Goal: Task Accomplishment & Management: Use online tool/utility

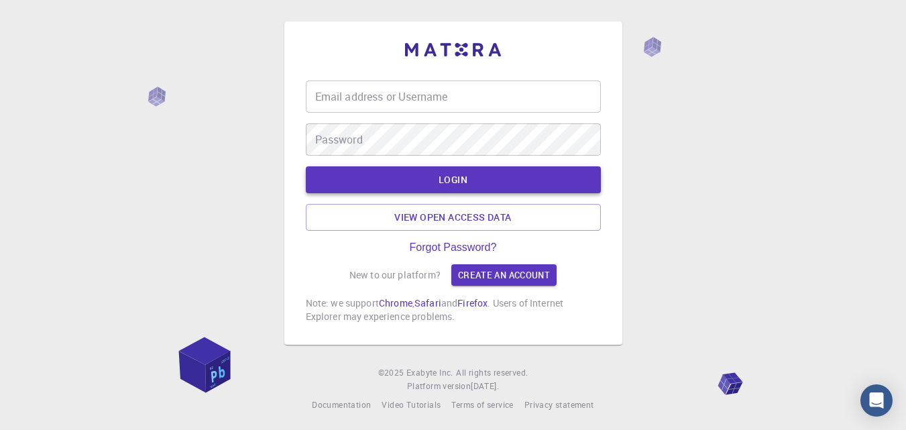
type input "tahayusuf401@gmail.com"
click at [485, 180] on button "LOGIN" at bounding box center [453, 179] width 295 height 27
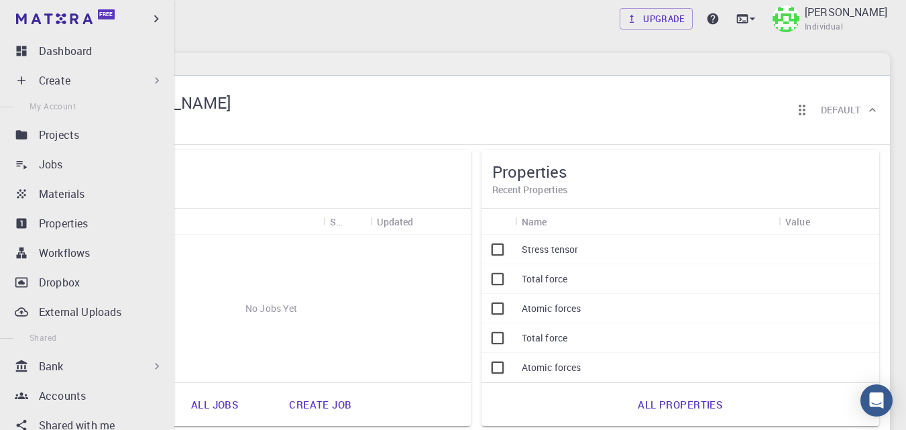
click at [125, 366] on div "Bank" at bounding box center [101, 366] width 125 height 16
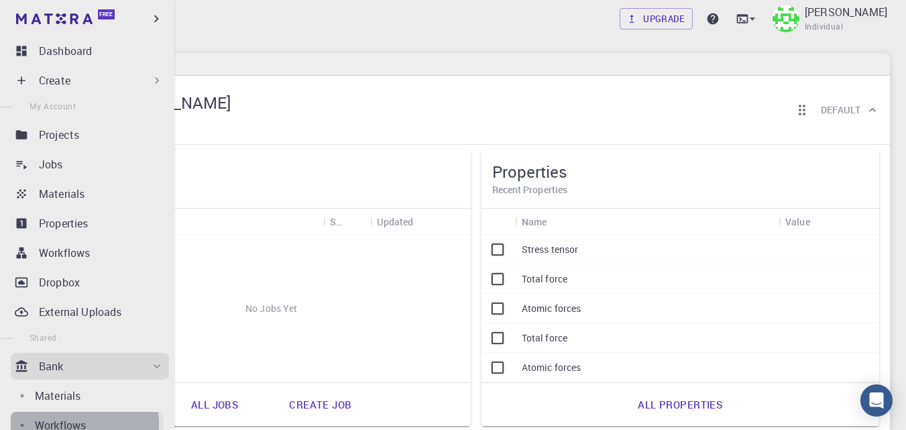
click at [78, 424] on p "Workflows" at bounding box center [60, 425] width 51 height 16
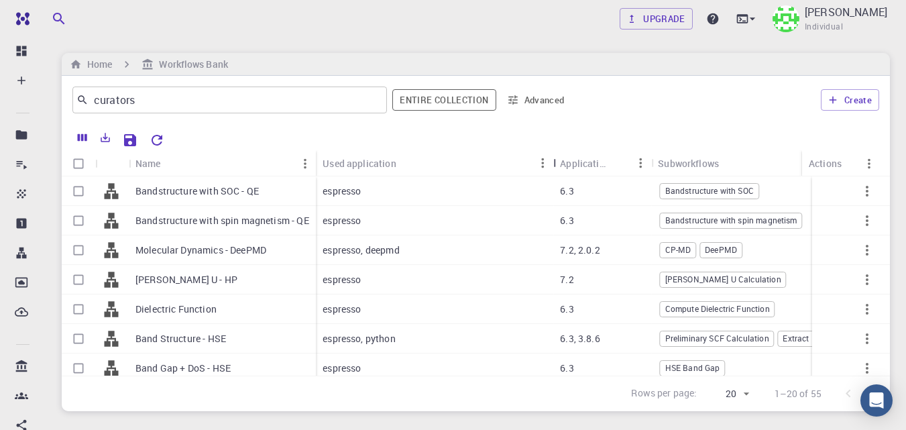
drag, startPoint x: 406, startPoint y: 159, endPoint x: 552, endPoint y: 162, distance: 145.5
click at [552, 162] on div "Used application" at bounding box center [554, 163] width 13 height 26
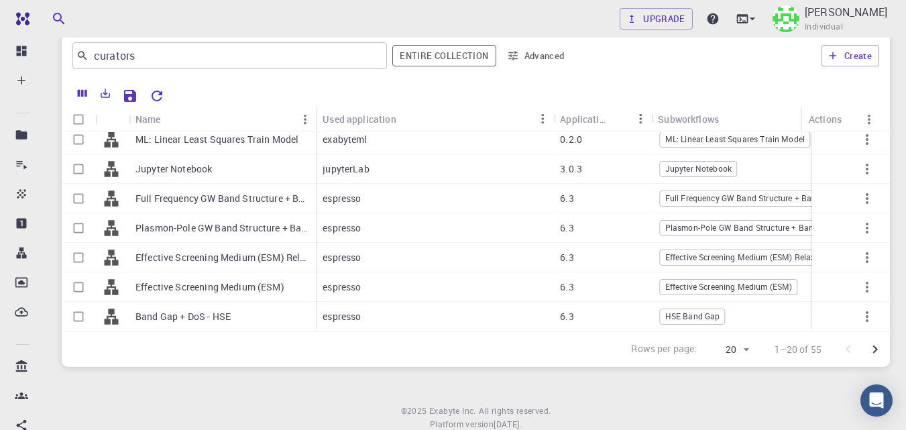
scroll to position [57, 0]
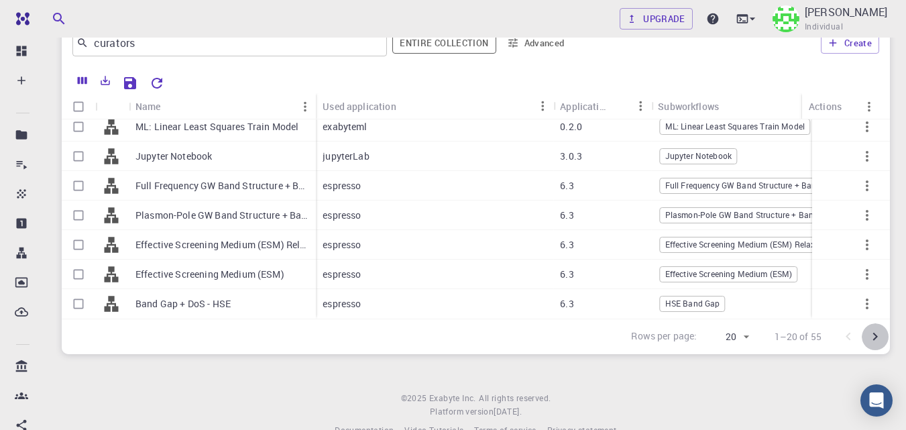
click at [873, 335] on icon "Go to next page" at bounding box center [875, 337] width 16 height 16
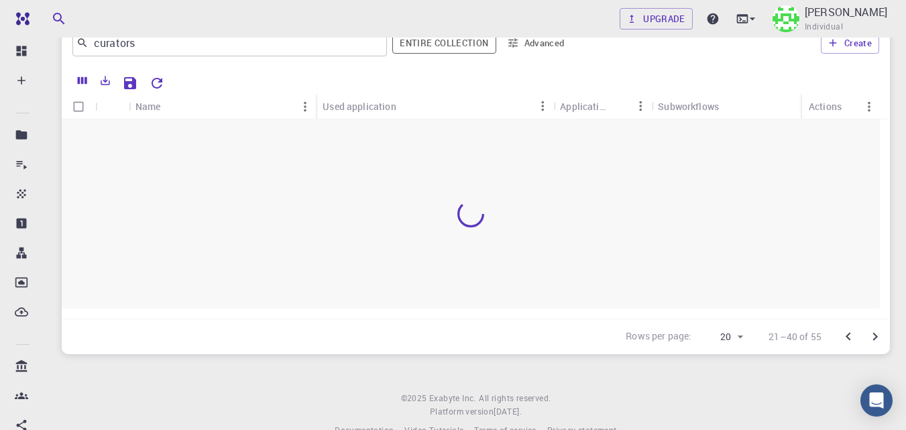
scroll to position [0, 0]
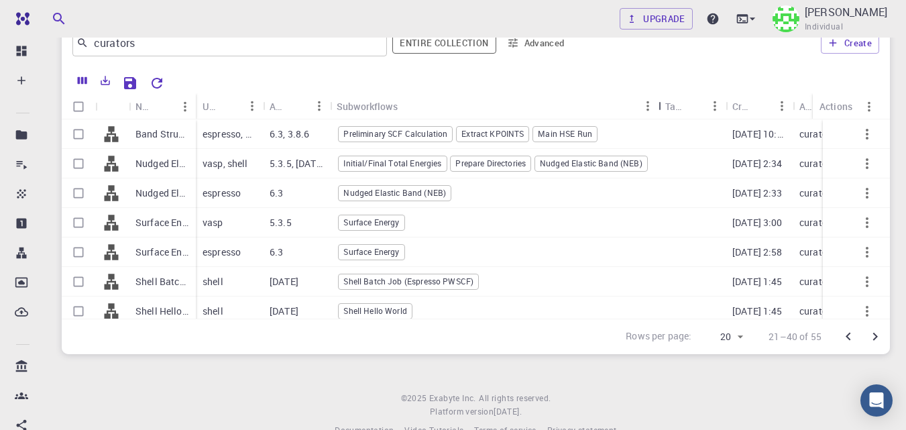
drag, startPoint x: 397, startPoint y: 101, endPoint x: 658, endPoint y: 100, distance: 261.5
click at [658, 100] on div "Subworkflows" at bounding box center [659, 106] width 13 height 26
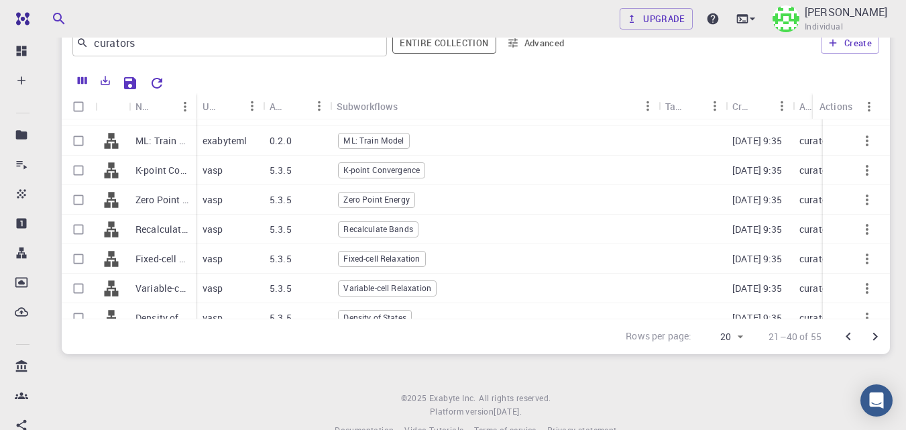
scroll to position [401, 0]
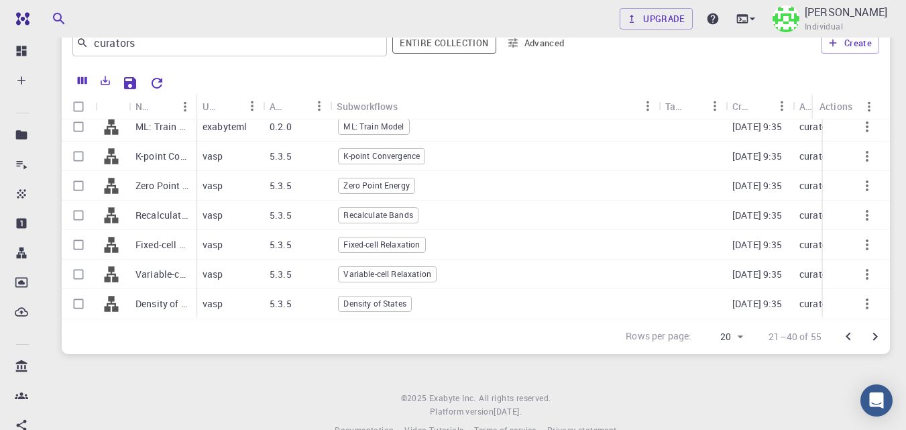
click at [875, 339] on icon "Go to next page" at bounding box center [875, 337] width 16 height 16
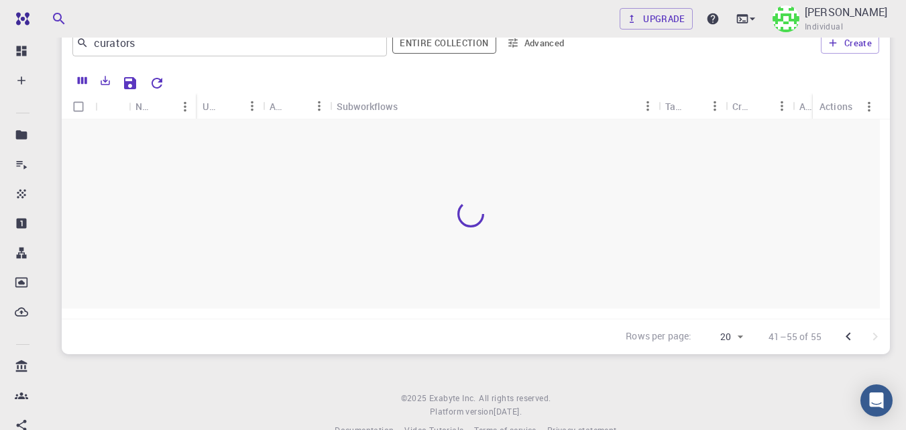
scroll to position [0, 0]
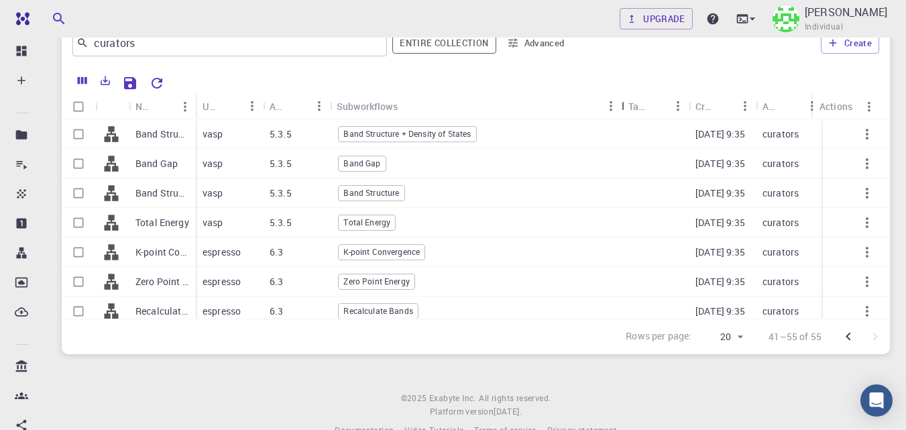
drag, startPoint x: 398, startPoint y: 106, endPoint x: 623, endPoint y: 105, distance: 224.6
click at [623, 105] on div "Subworkflows" at bounding box center [622, 106] width 13 height 26
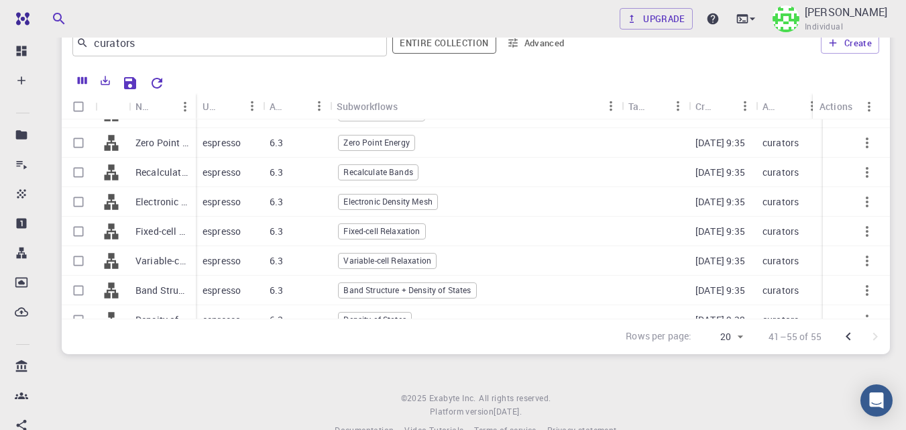
scroll to position [253, 0]
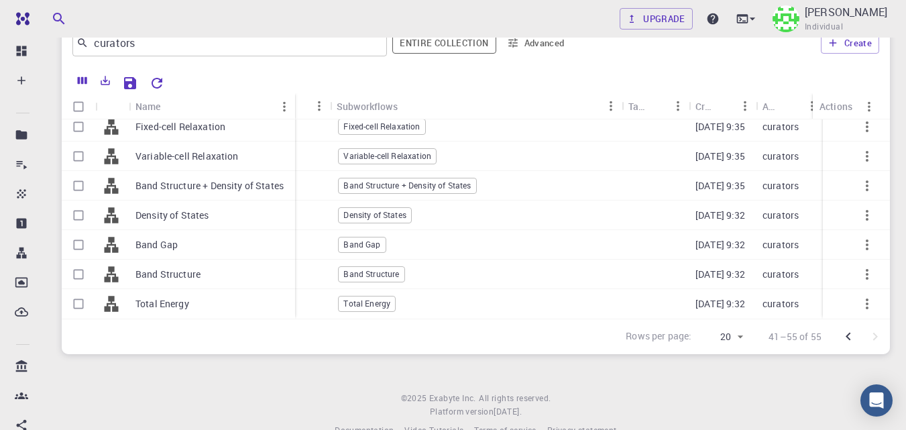
drag, startPoint x: 193, startPoint y: 97, endPoint x: 292, endPoint y: 97, distance: 99.2
click at [292, 97] on div "Name" at bounding box center [296, 106] width 13 height 26
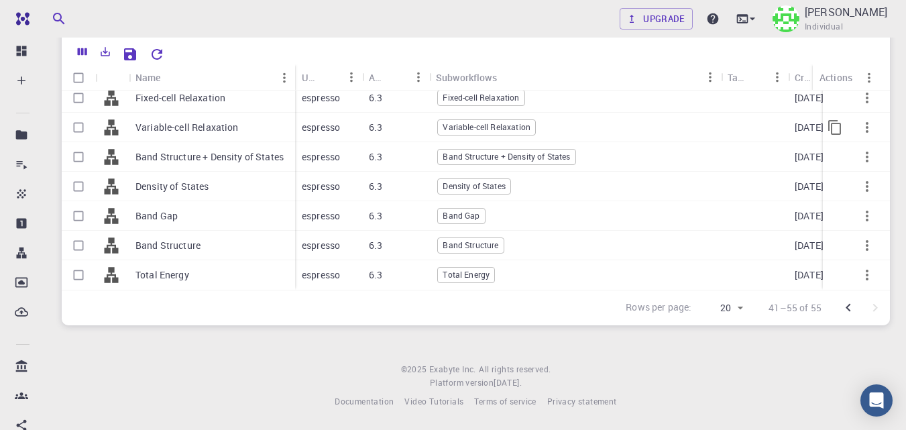
click at [80, 116] on input "Select row" at bounding box center [78, 127] width 25 height 25
checkbox input "true"
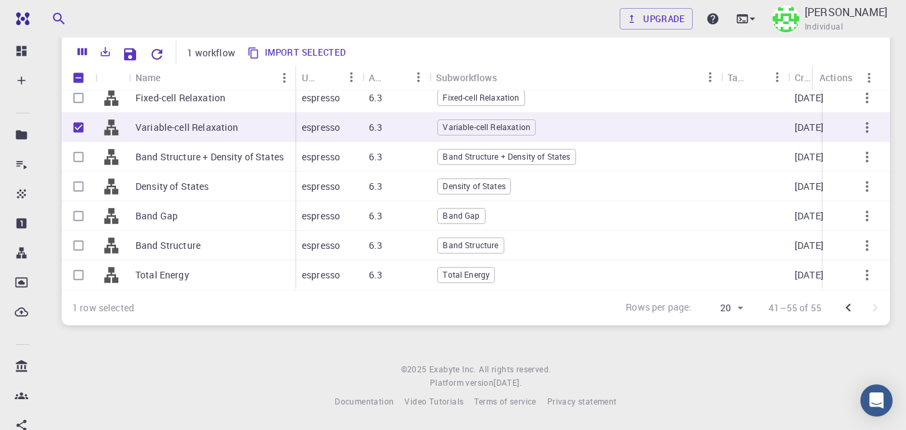
click at [277, 55] on button "Import selected" at bounding box center [297, 52] width 109 height 21
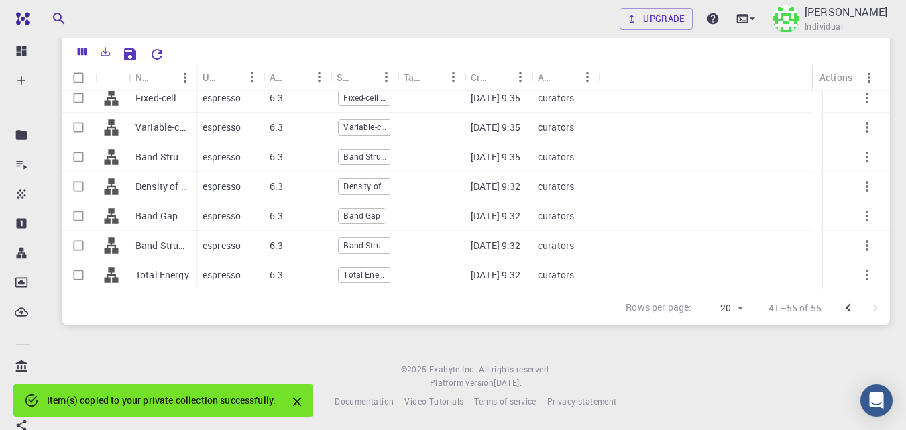
checkbox input "false"
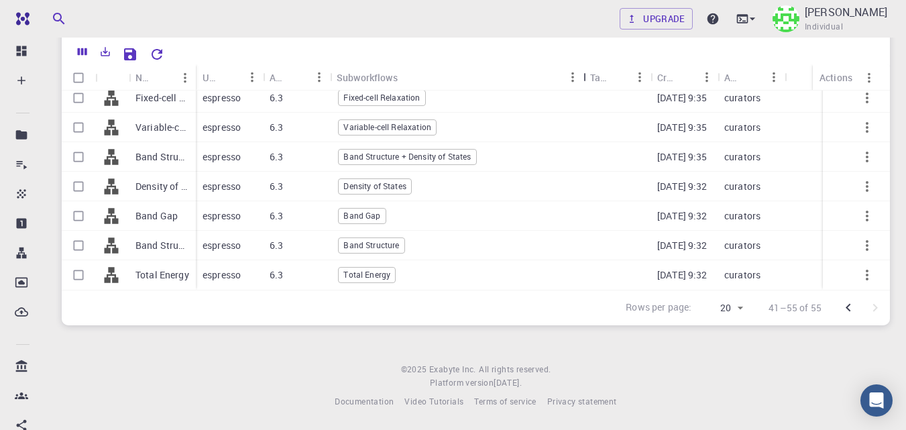
drag, startPoint x: 402, startPoint y: 72, endPoint x: 209, endPoint y: 75, distance: 193.8
click at [589, 87] on div "Subworkflows" at bounding box center [584, 77] width 13 height 26
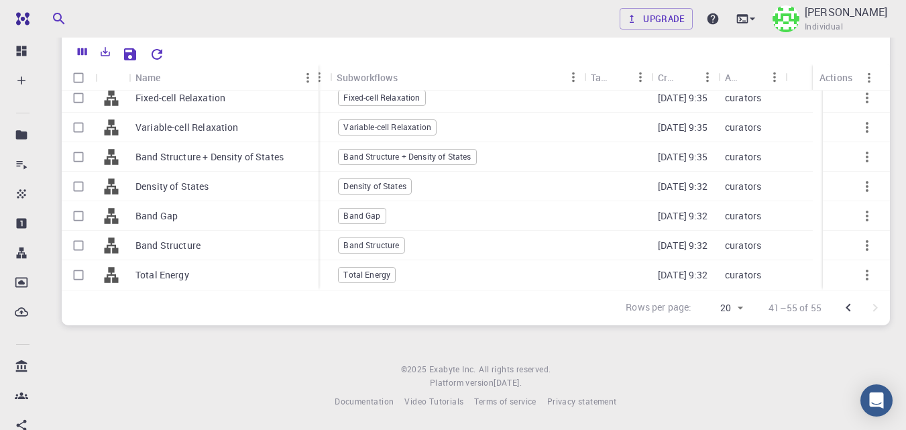
drag, startPoint x: 194, startPoint y: 68, endPoint x: 317, endPoint y: 68, distance: 122.7
click at [317, 68] on div "Name" at bounding box center [319, 77] width 13 height 26
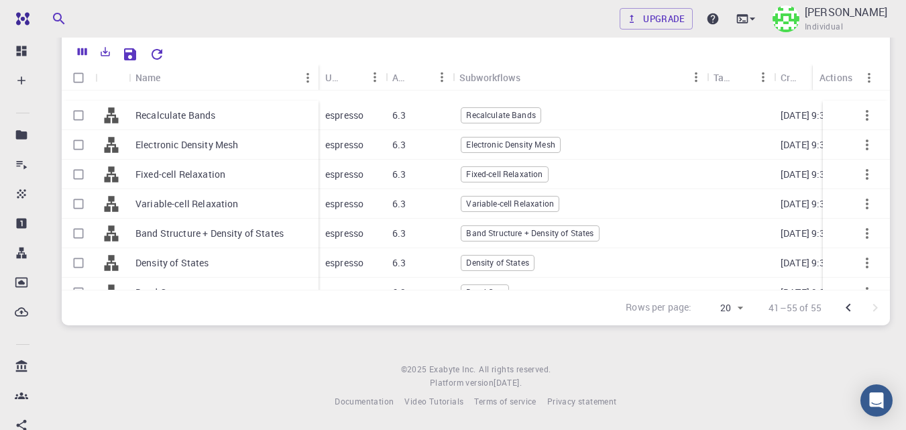
scroll to position [253, 0]
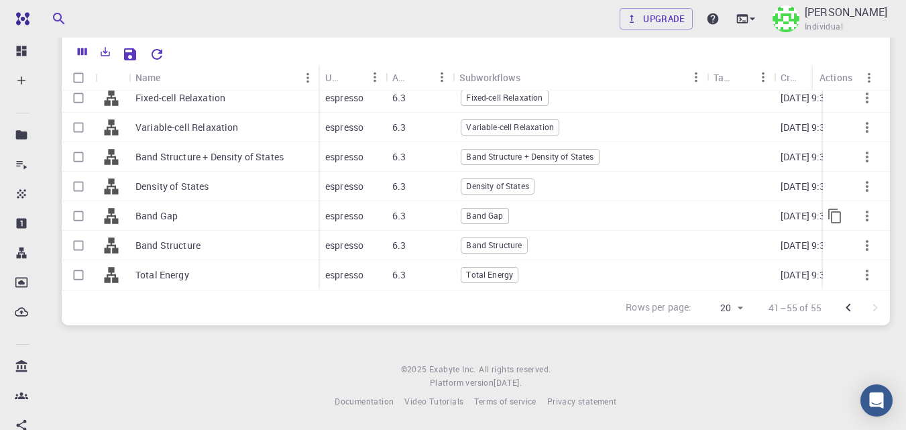
click at [77, 203] on input "Select row" at bounding box center [78, 215] width 25 height 25
checkbox input "true"
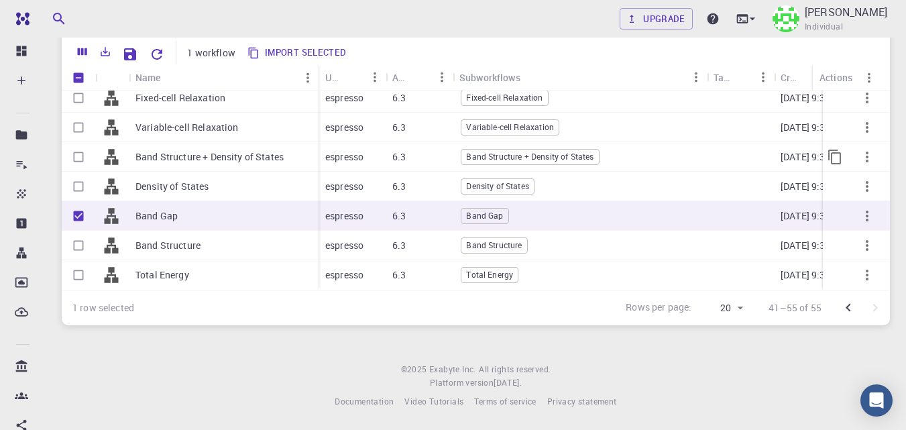
click at [81, 147] on input "Select row" at bounding box center [78, 156] width 25 height 25
checkbox input "true"
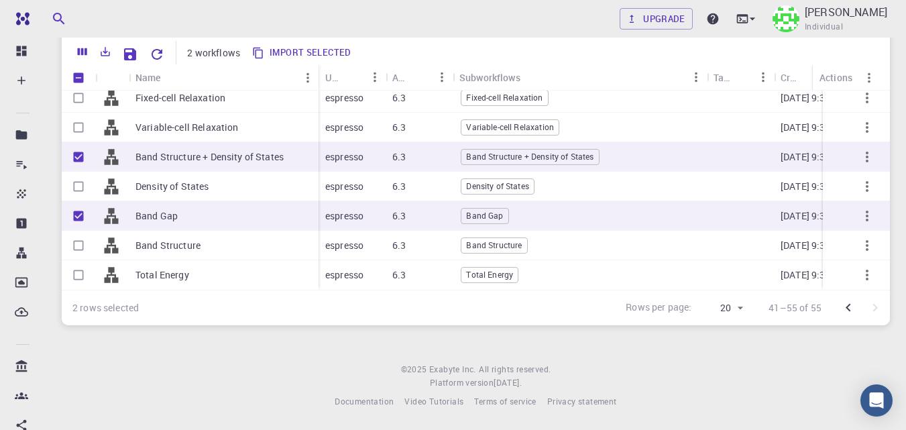
click at [308, 51] on button "Import selected" at bounding box center [302, 52] width 109 height 21
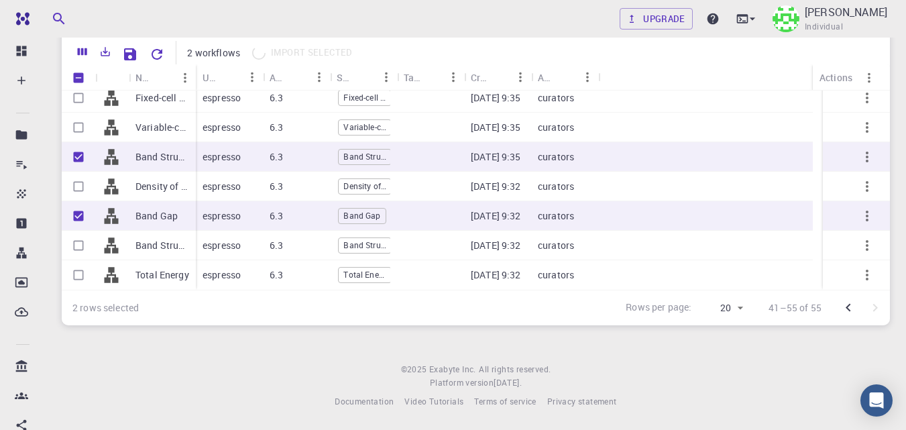
scroll to position [243, 0]
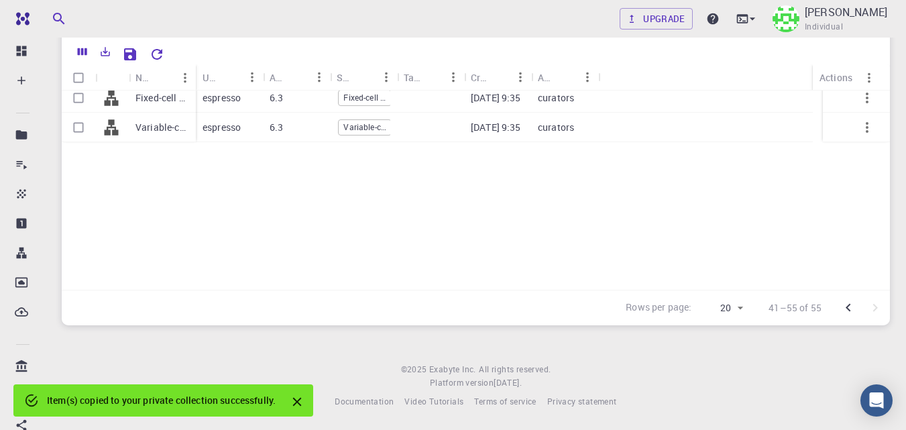
checkbox input "false"
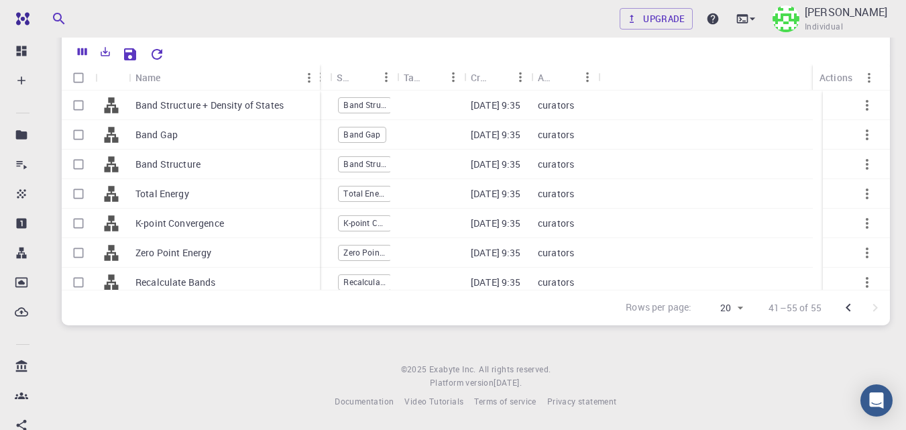
drag, startPoint x: 192, startPoint y: 70, endPoint x: 316, endPoint y: 72, distance: 124.1
click at [316, 72] on div "Name" at bounding box center [320, 77] width 13 height 26
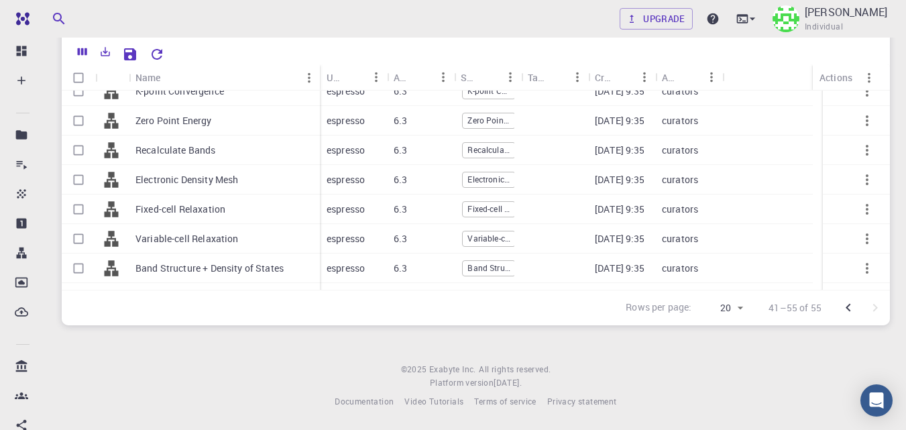
scroll to position [137, 0]
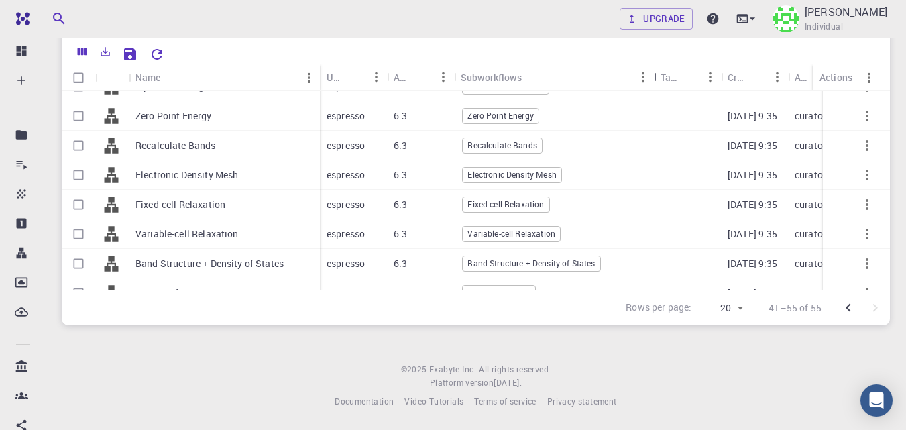
drag, startPoint x: 523, startPoint y: 79, endPoint x: 656, endPoint y: 78, distance: 132.8
click at [656, 78] on div "Subworkflows" at bounding box center [654, 77] width 13 height 26
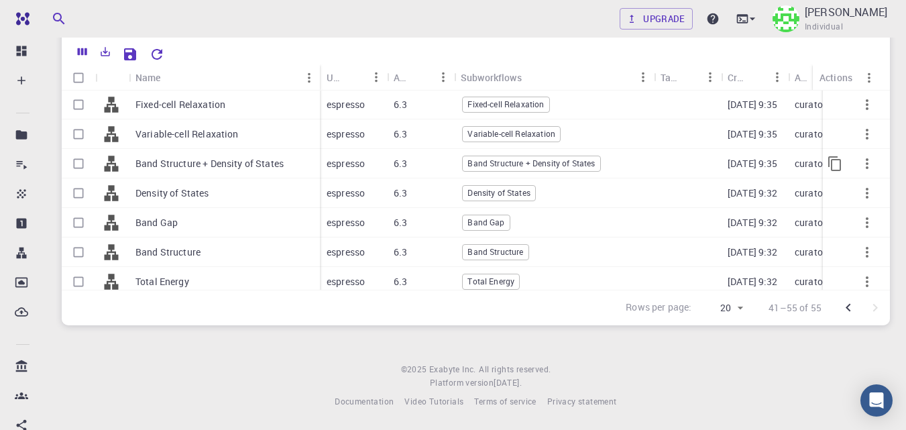
scroll to position [253, 0]
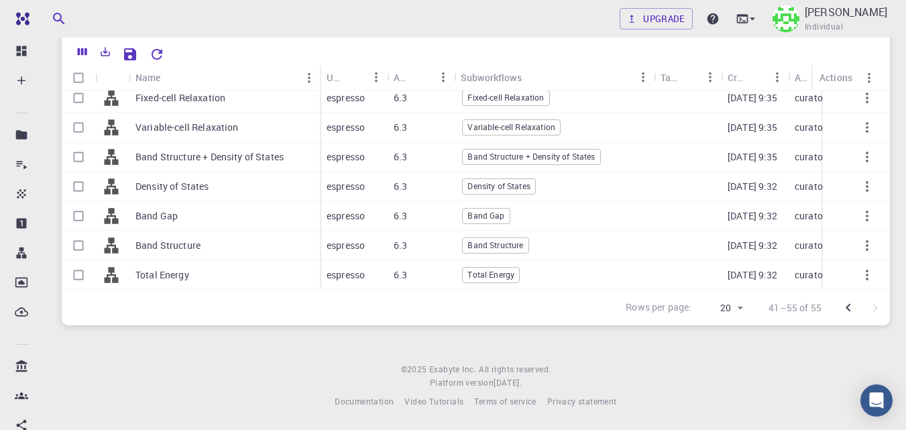
click at [844, 306] on icon "Go to previous page" at bounding box center [848, 308] width 16 height 16
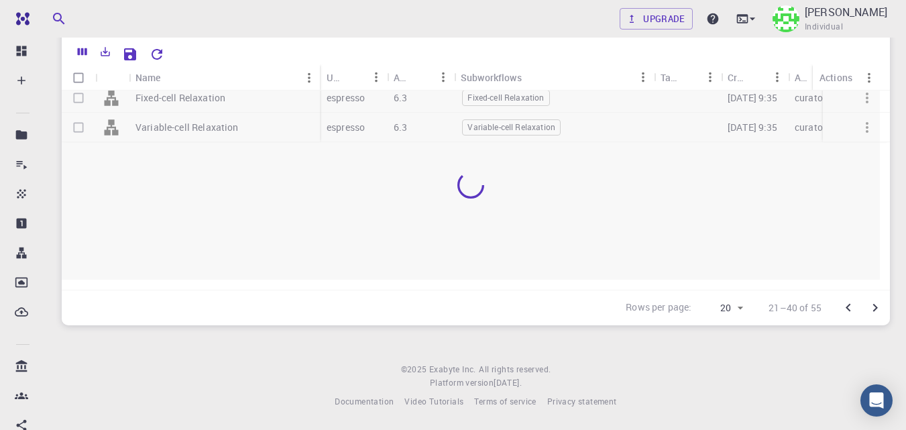
scroll to position [0, 0]
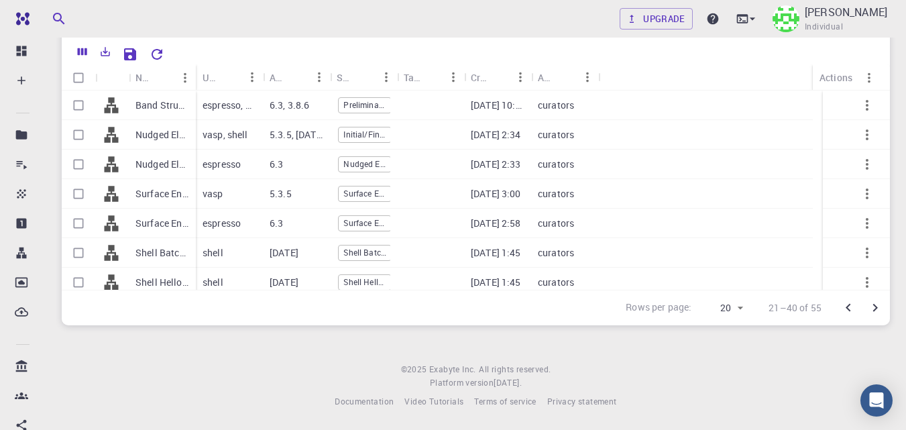
click at [846, 305] on icon "Go to previous page" at bounding box center [848, 308] width 16 height 16
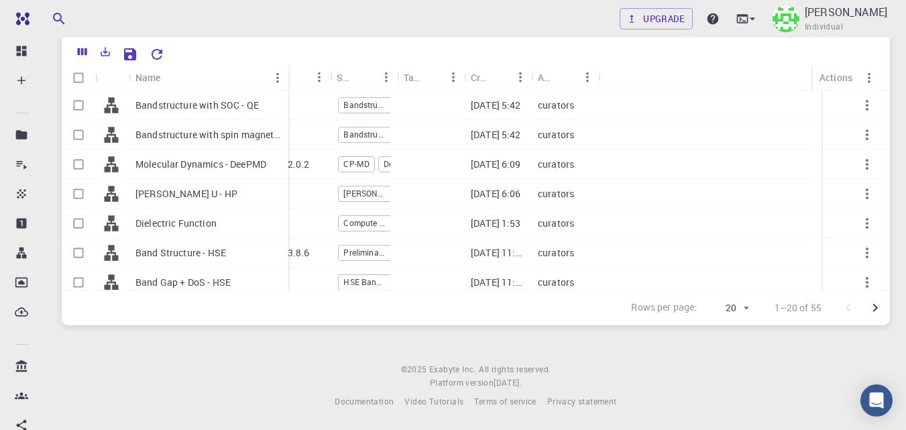
drag, startPoint x: 191, startPoint y: 68, endPoint x: 284, endPoint y: 69, distance: 92.5
click at [284, 69] on div "Name" at bounding box center [289, 77] width 13 height 26
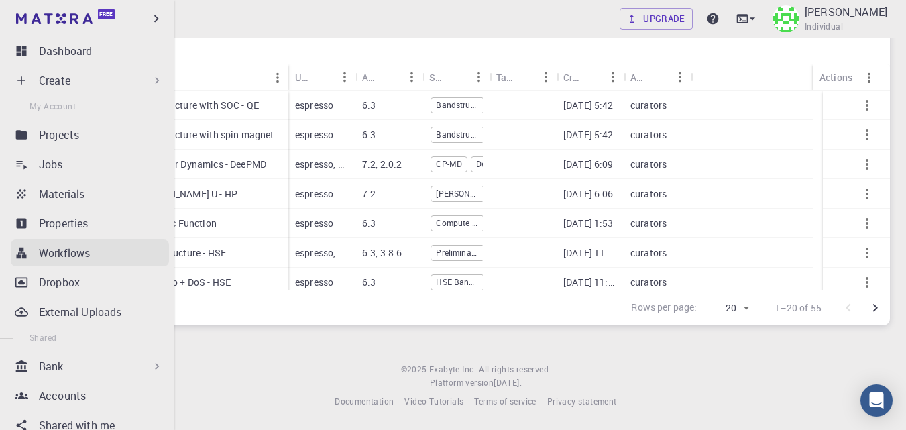
click at [95, 249] on div "Workflows" at bounding box center [104, 253] width 130 height 16
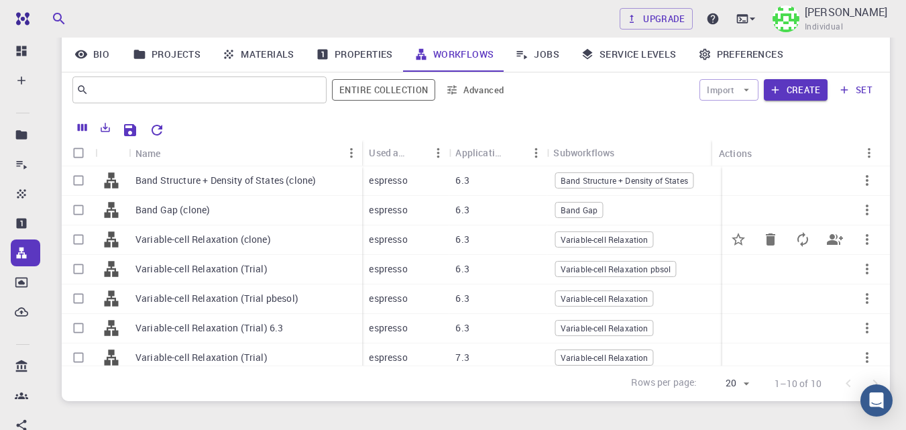
click at [859, 239] on icon "button" at bounding box center [867, 239] width 16 height 16
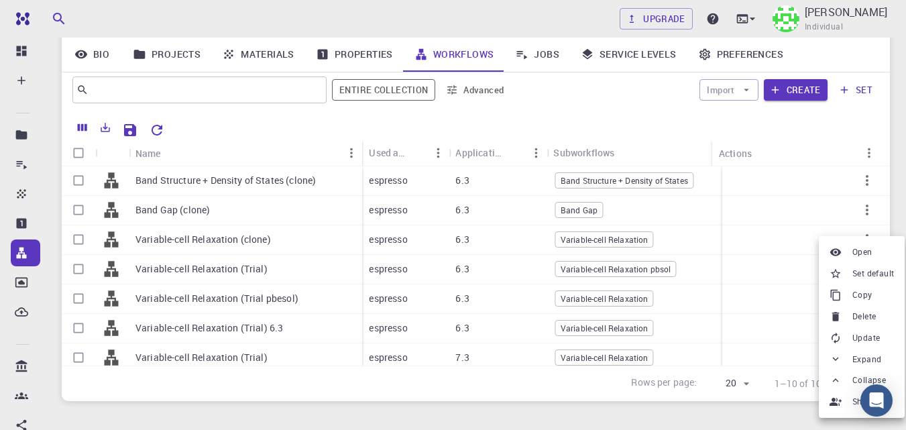
click at [876, 272] on span "Set default" at bounding box center [873, 273] width 42 height 13
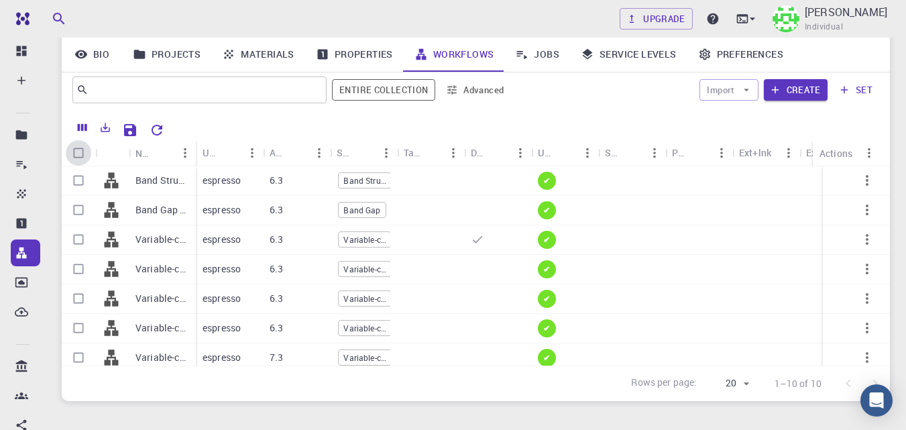
click at [80, 150] on input "Select all rows" at bounding box center [78, 152] width 25 height 25
checkbox input "true"
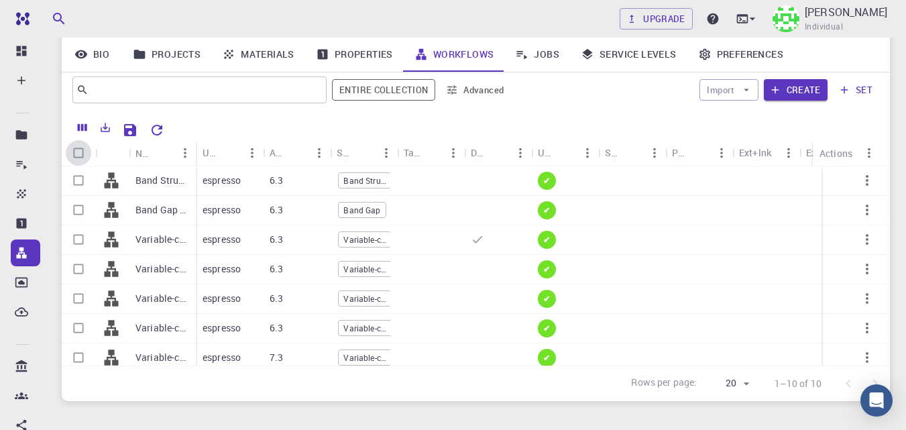
checkbox input "true"
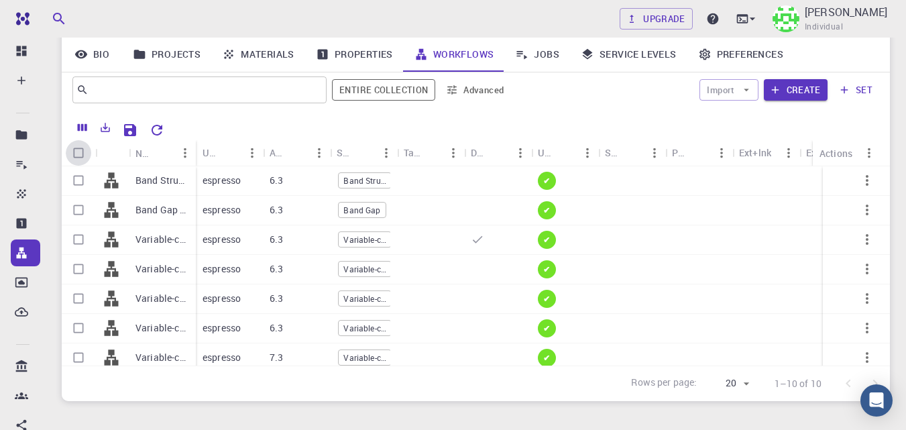
checkbox input "true"
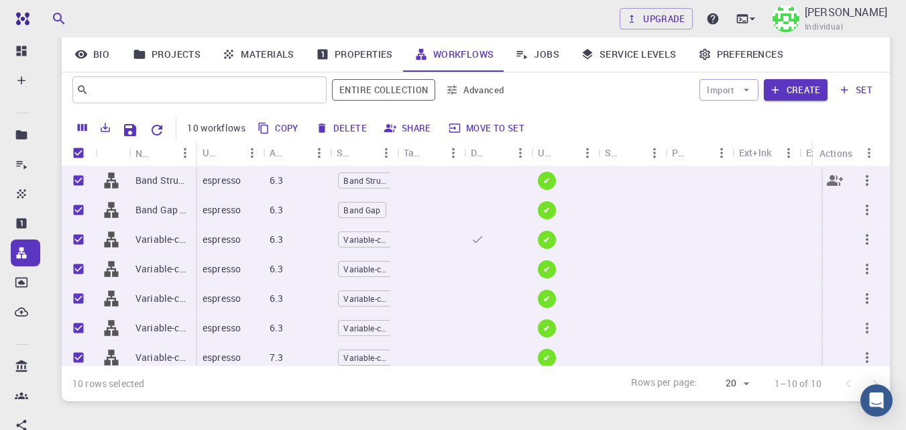
click at [79, 178] on input "Unselect row" at bounding box center [78, 180] width 25 height 25
checkbox input "false"
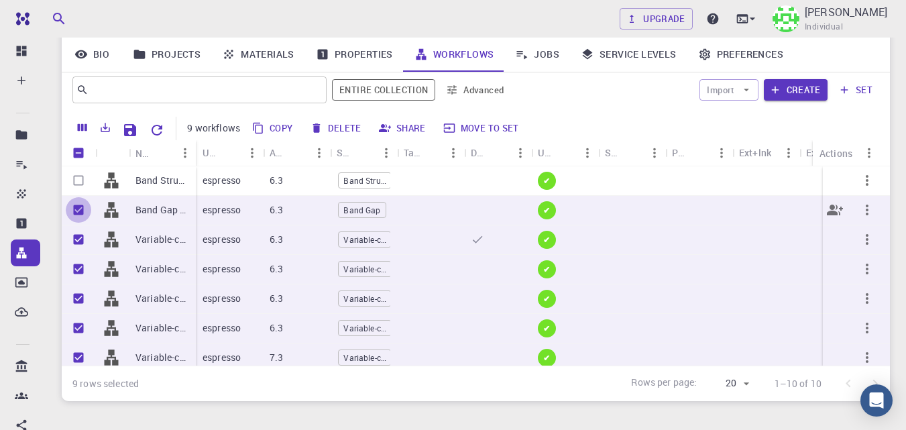
click at [80, 210] on input "Unselect row" at bounding box center [78, 209] width 25 height 25
checkbox input "false"
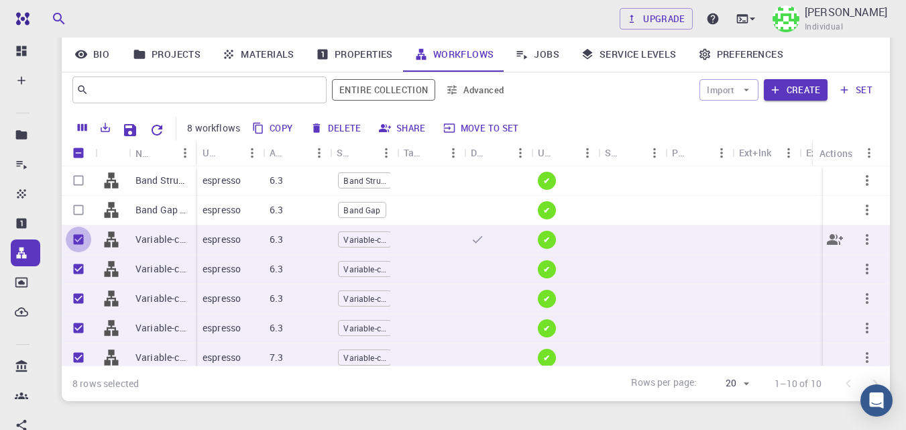
click at [79, 240] on input "Unselect row" at bounding box center [78, 239] width 25 height 25
checkbox input "false"
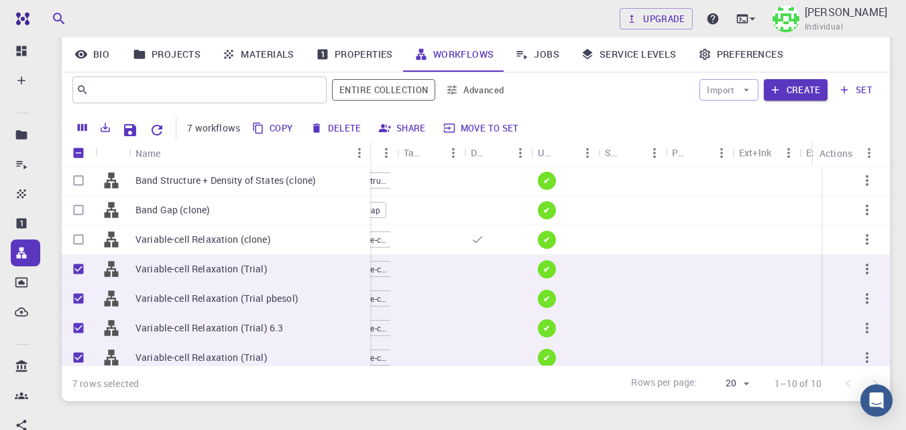
drag, startPoint x: 194, startPoint y: 148, endPoint x: 369, endPoint y: 162, distance: 174.8
click at [369, 162] on div "Name" at bounding box center [371, 153] width 13 height 26
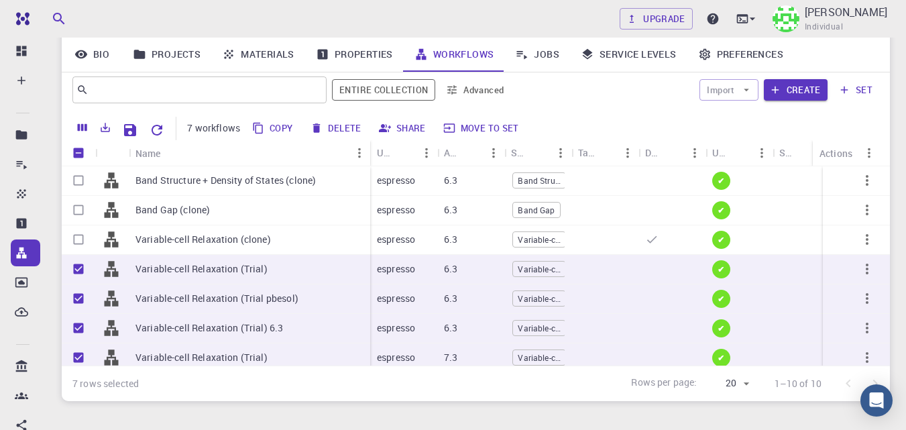
click at [342, 126] on button "Delete" at bounding box center [336, 127] width 60 height 21
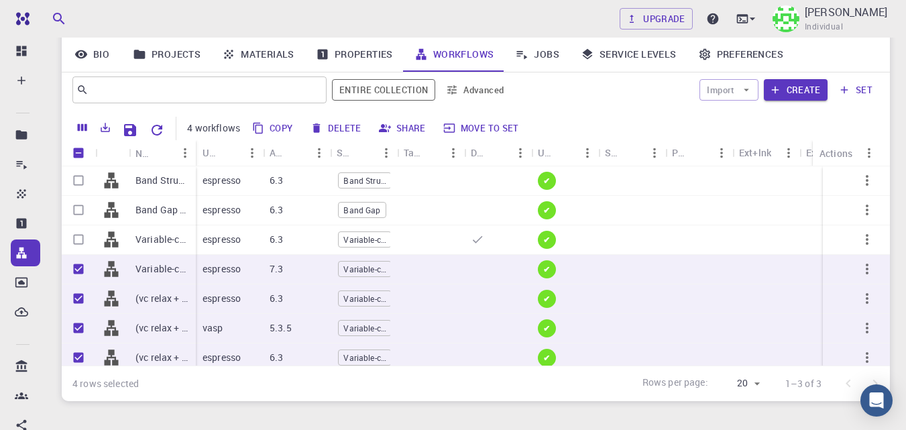
checkbox input "false"
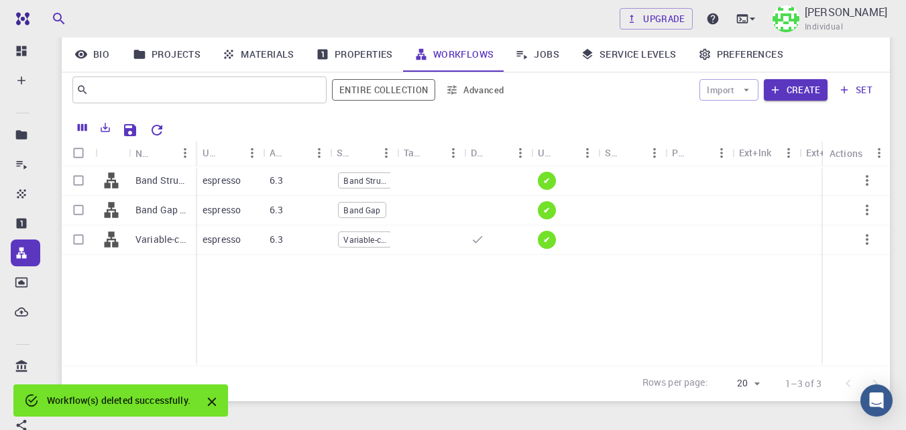
click at [382, 314] on div "Band Structure + Density of States (clone) Band Gap (clone) Variable-cell Relax…" at bounding box center [498, 265] width 872 height 199
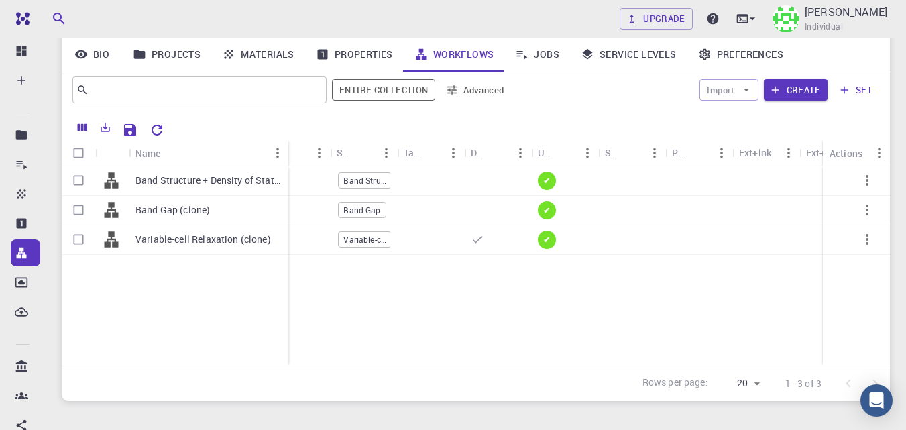
drag, startPoint x: 194, startPoint y: 146, endPoint x: 287, endPoint y: 150, distance: 92.6
click at [287, 150] on div "Name" at bounding box center [289, 153] width 13 height 26
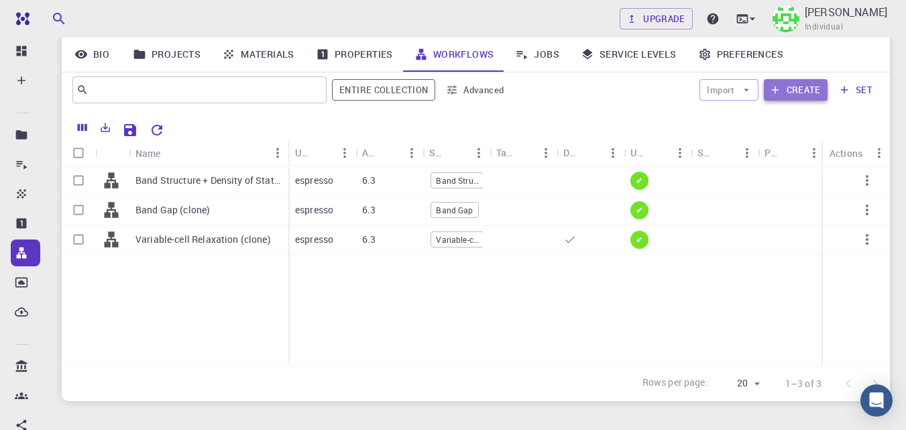
click at [781, 89] on icon "button" at bounding box center [775, 90] width 12 height 12
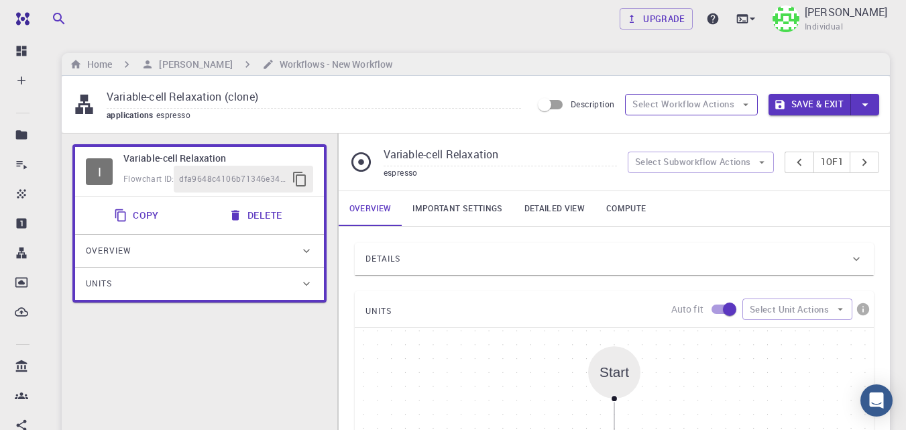
click at [729, 103] on button "Select Workflow Actions" at bounding box center [691, 104] width 133 height 21
click at [786, 131] on div "Variable-cell Relaxation (clone) applications espresso Description Select Workf…" at bounding box center [476, 104] width 828 height 57
click at [743, 162] on button "Select Subworkflow Actions" at bounding box center [701, 162] width 147 height 21
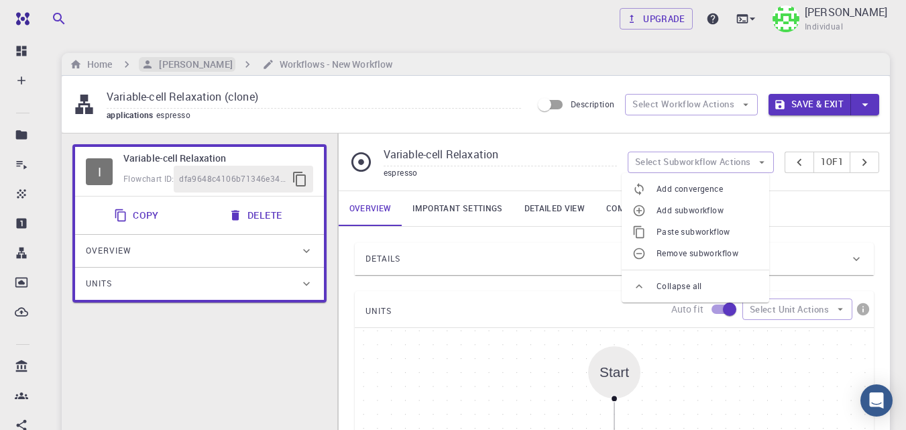
click at [194, 62] on h6 "[PERSON_NAME]" at bounding box center [193, 64] width 78 height 15
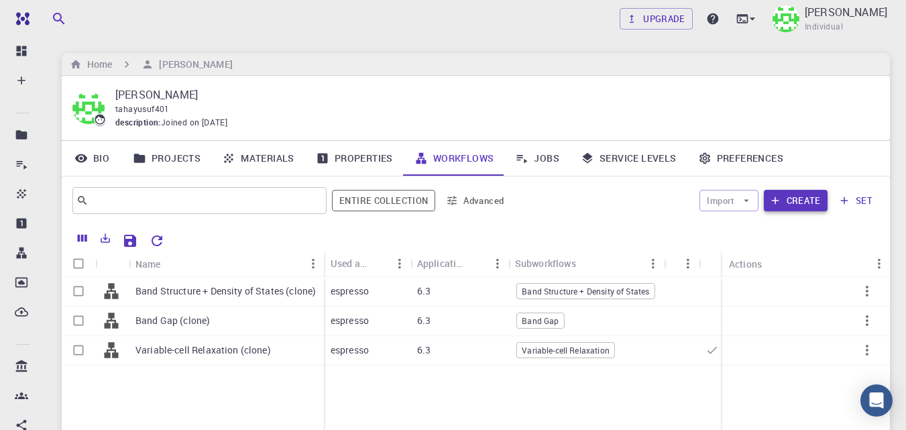
click at [801, 199] on button "Create" at bounding box center [796, 200] width 64 height 21
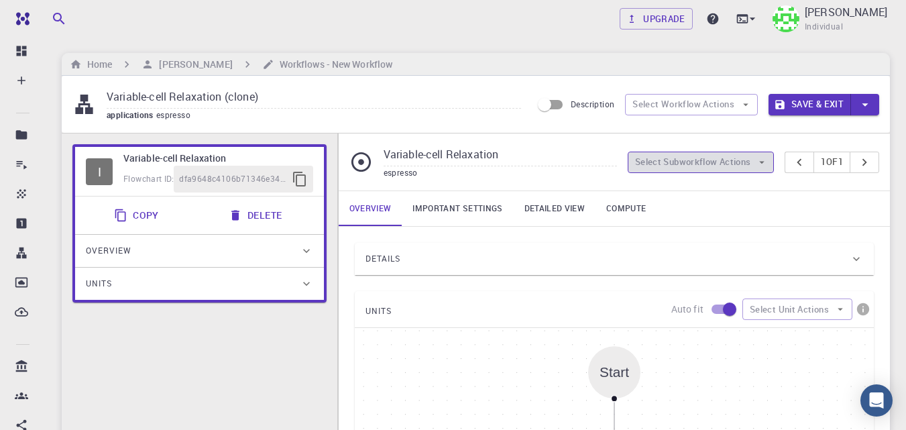
click at [732, 164] on button "Select Subworkflow Actions" at bounding box center [701, 162] width 147 height 21
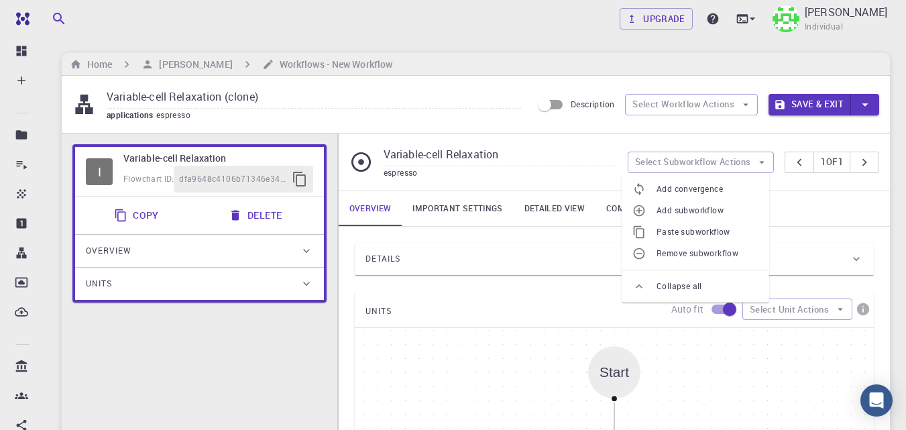
click at [703, 229] on span "Paste subworkflow" at bounding box center [707, 231] width 102 height 13
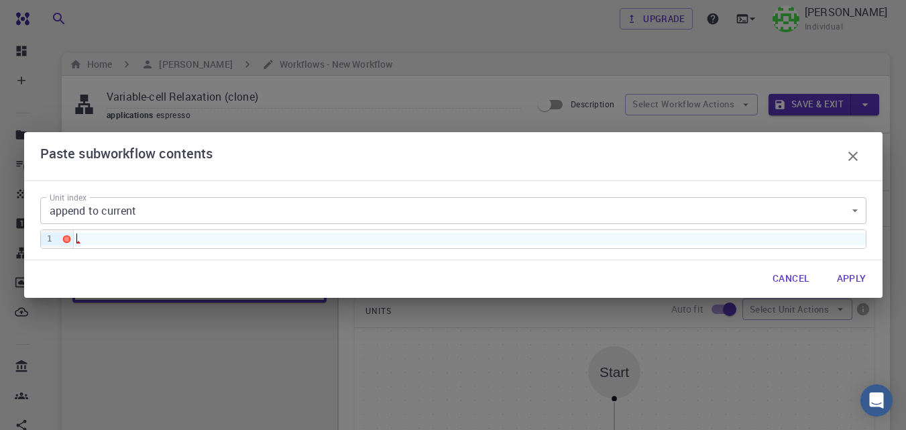
click at [211, 236] on div at bounding box center [470, 239] width 792 height 12
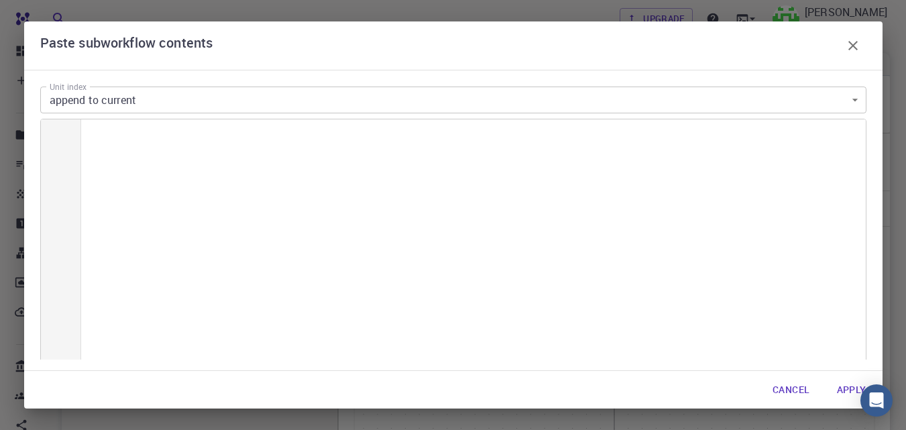
scroll to position [4045, 0]
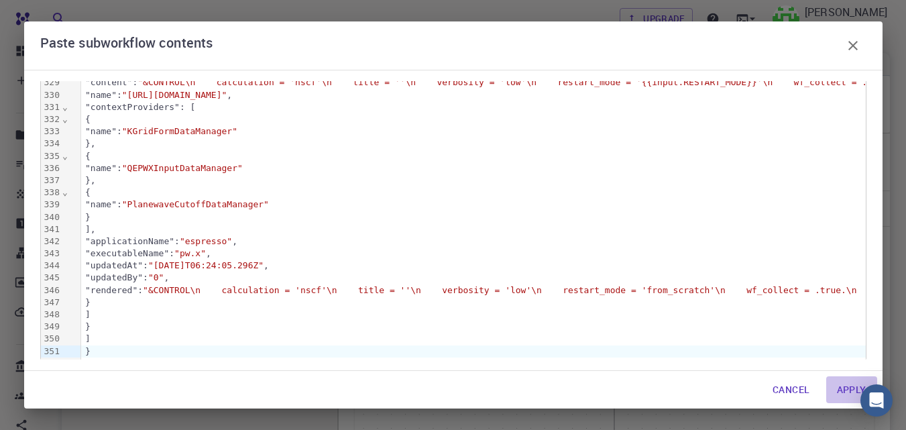
click at [850, 388] on button "Apply" at bounding box center [851, 389] width 51 height 27
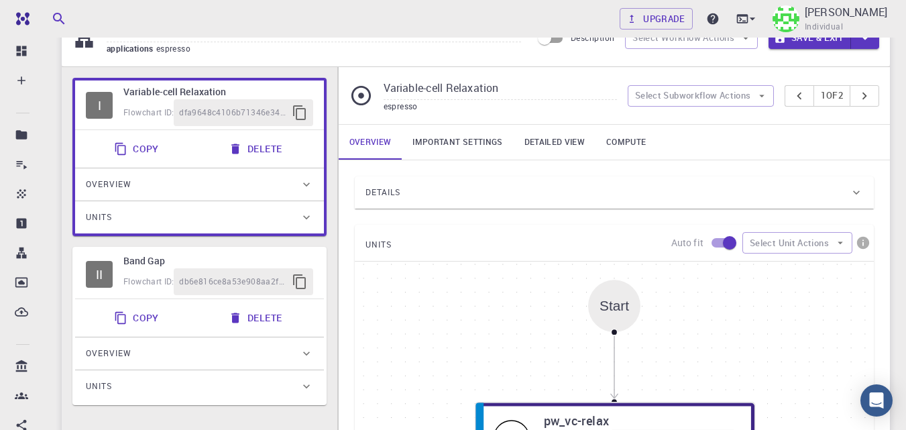
scroll to position [67, 0]
click at [262, 248] on div "II Band Gap Flowchart ID: db6e816ce8a53e908aa2fe9f Copy Delete Overview Propert…" at bounding box center [199, 325] width 254 height 158
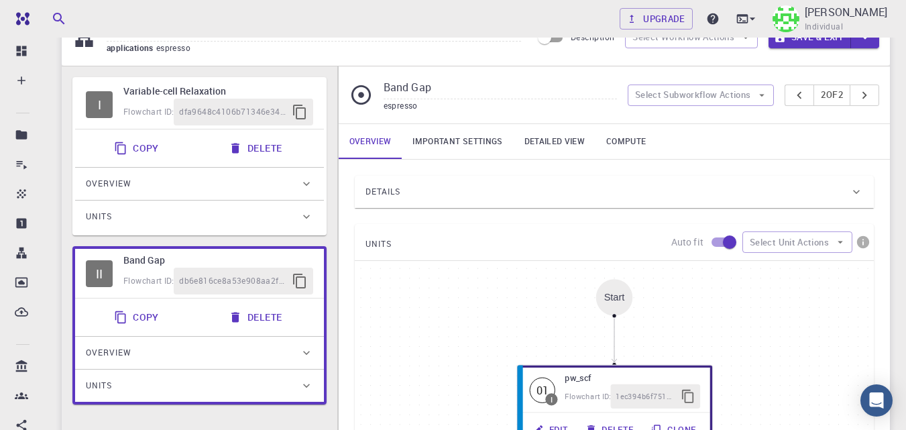
click at [206, 254] on h6 "Band Gap" at bounding box center [218, 260] width 190 height 15
click at [698, 100] on button "Select Subworkflow Actions" at bounding box center [701, 94] width 147 height 21
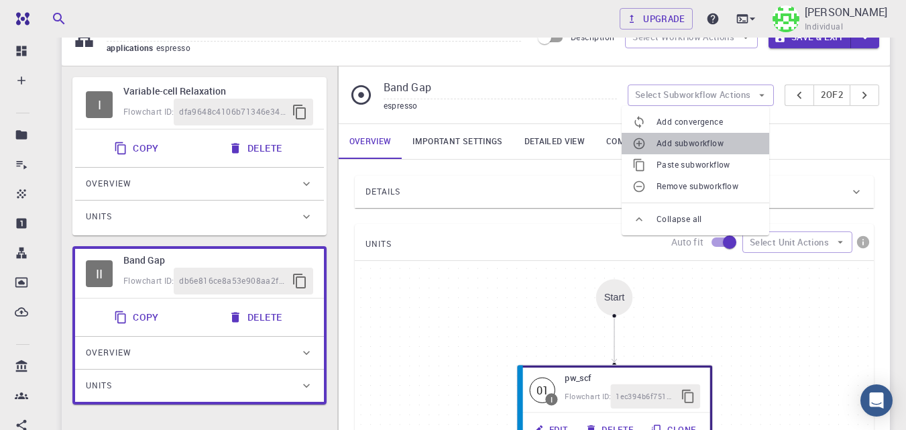
click at [689, 148] on span "Add subworkflow" at bounding box center [707, 143] width 102 height 13
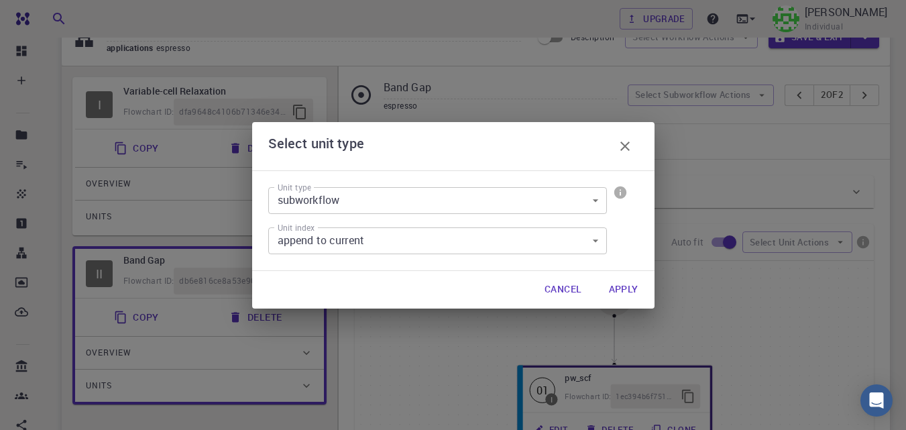
click at [630, 148] on icon "button" at bounding box center [625, 146] width 16 height 16
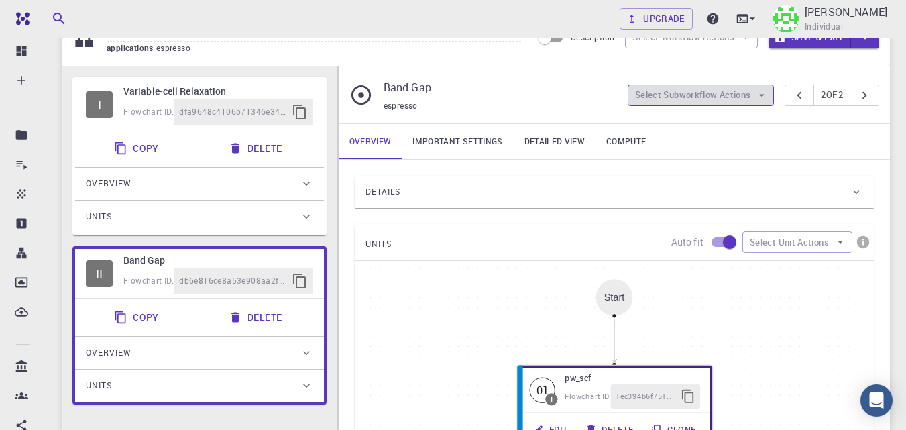
click at [725, 95] on button "Select Subworkflow Actions" at bounding box center [701, 94] width 147 height 21
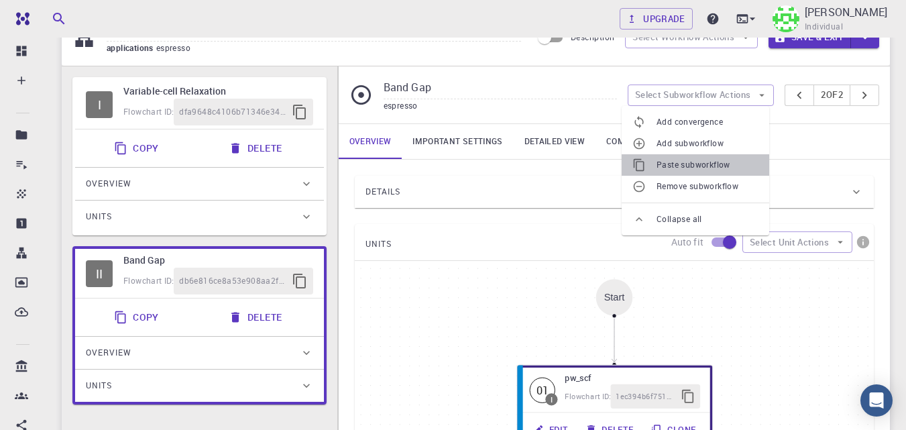
click at [699, 168] on span "Paste subworkflow" at bounding box center [707, 164] width 102 height 13
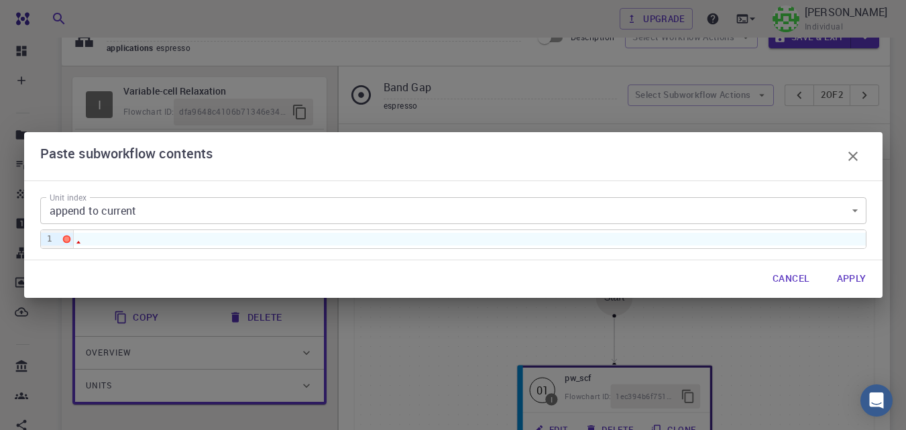
click at [214, 235] on div at bounding box center [470, 239] width 792 height 12
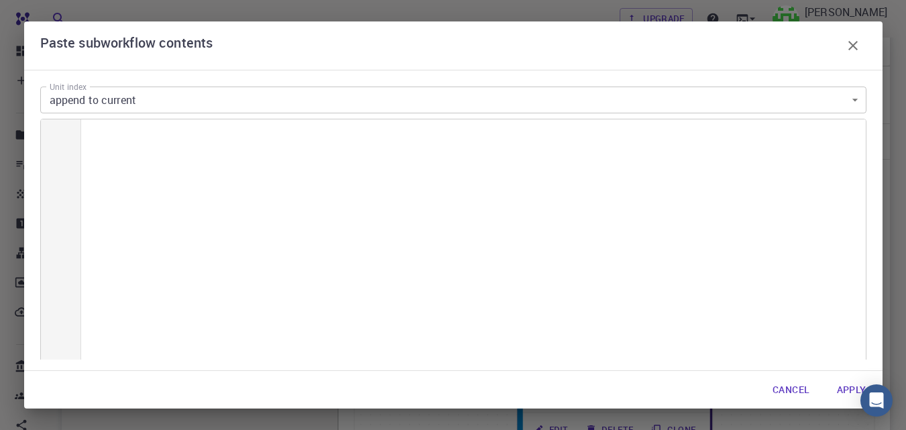
scroll to position [7740, 0]
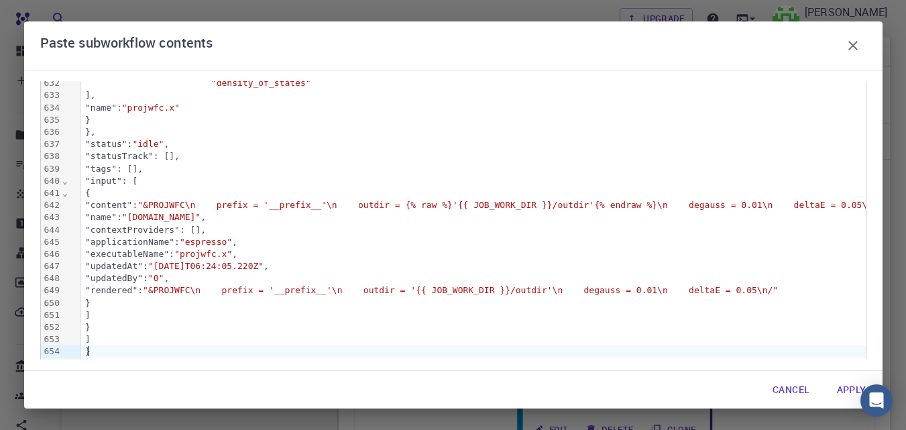
click at [843, 390] on button "Apply" at bounding box center [851, 389] width 51 height 27
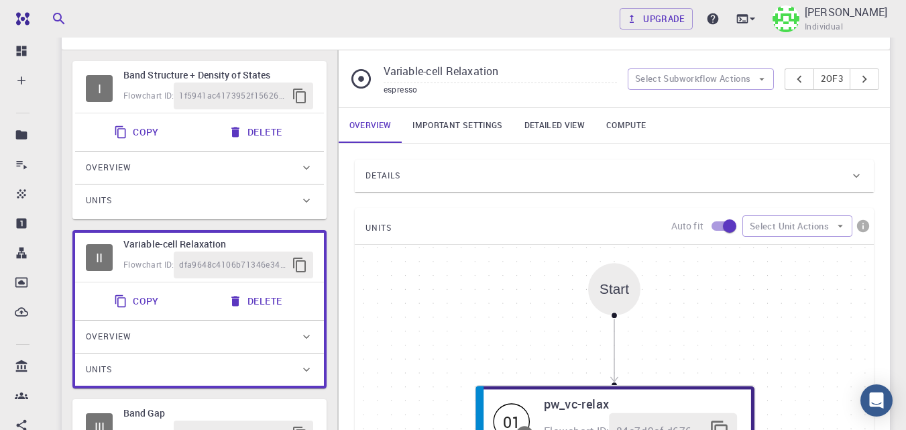
scroll to position [72, 0]
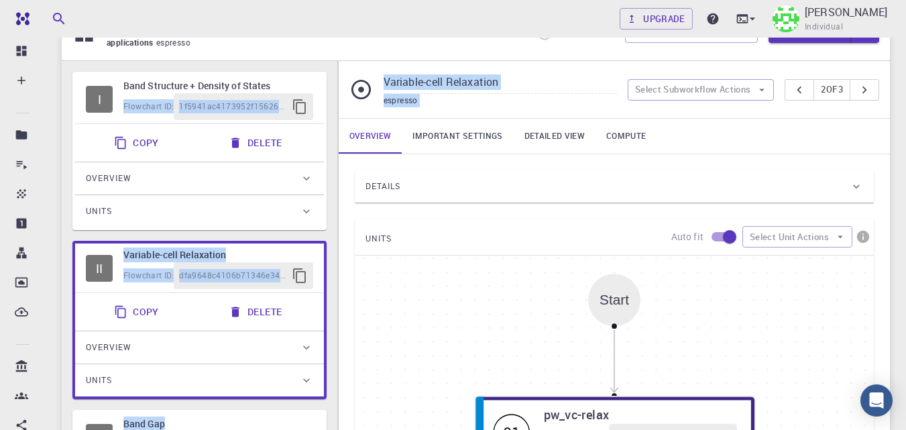
drag, startPoint x: 286, startPoint y: 80, endPoint x: 313, endPoint y: 96, distance: 31.5
click at [334, 111] on div "I Band Structure + Density of States Flowchart ID: 1f5941ac4173952f15626a93 Cop…" at bounding box center [200, 378] width 276 height 634
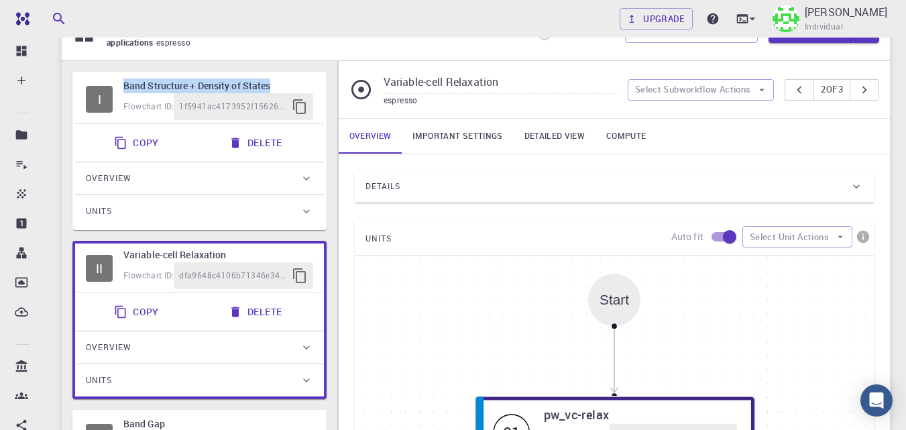
click at [292, 72] on div "I Band Structure + Density of States Flowchart ID: 1f5941ac4173952f15626a93 Cop…" at bounding box center [199, 151] width 254 height 158
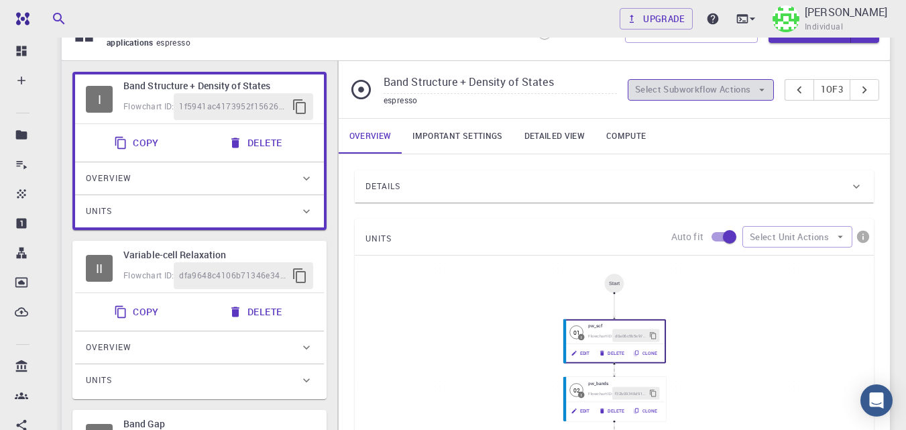
click at [712, 91] on button "Select Subworkflow Actions" at bounding box center [701, 89] width 147 height 21
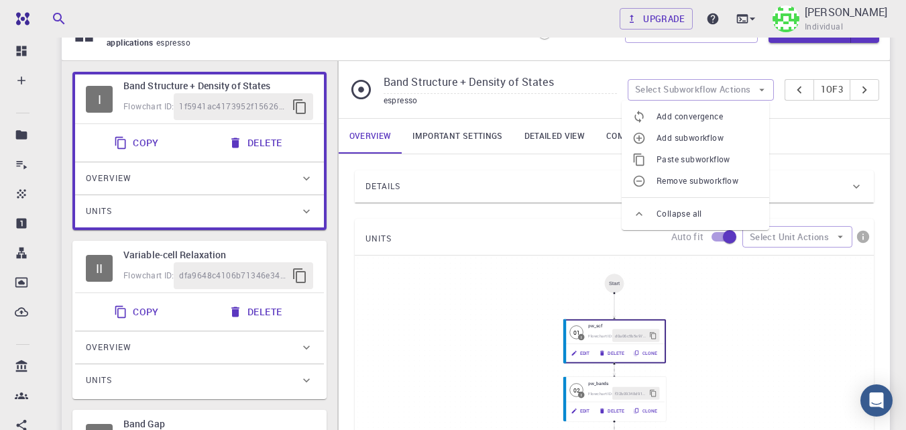
click at [256, 420] on h6 "Band Gap" at bounding box center [218, 423] width 190 height 15
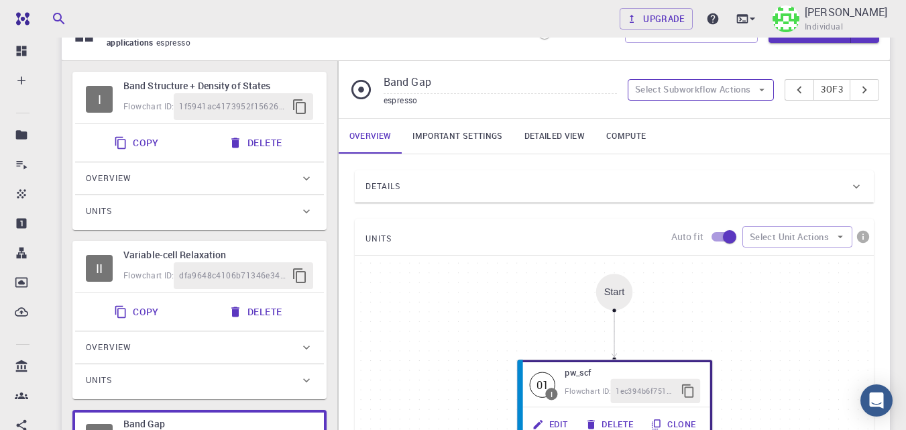
click at [700, 91] on button "Select Subworkflow Actions" at bounding box center [701, 89] width 147 height 21
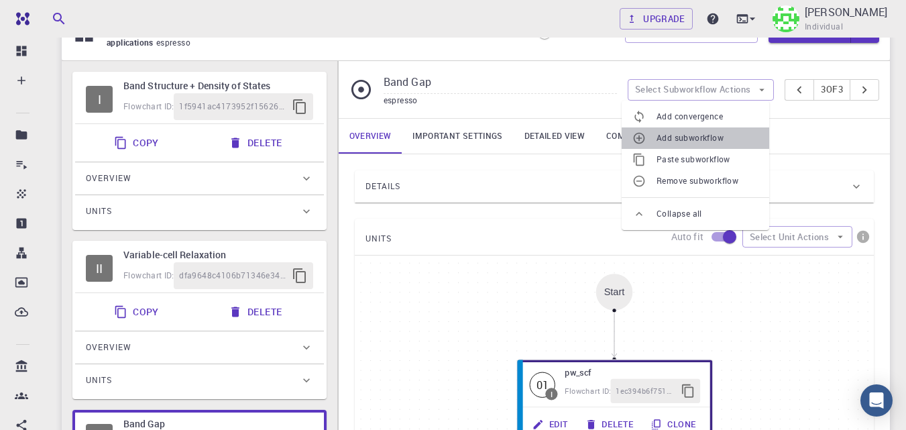
click at [692, 139] on span "Add subworkflow" at bounding box center [707, 137] width 102 height 13
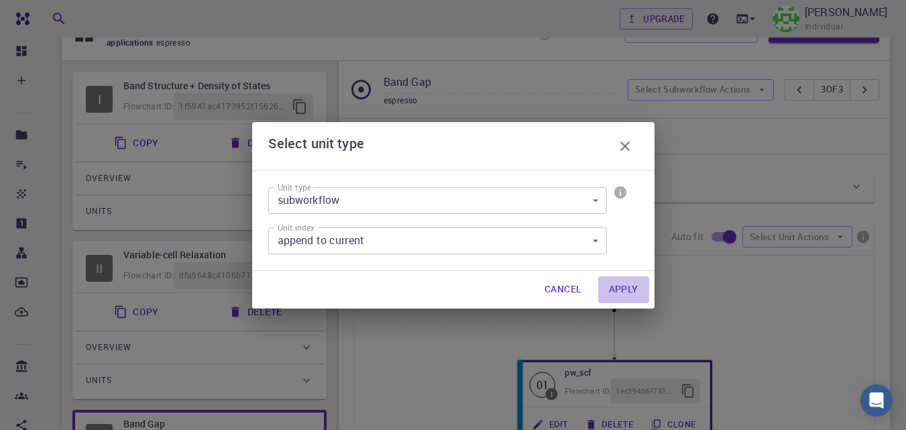
click at [632, 291] on button "Apply" at bounding box center [623, 289] width 51 height 27
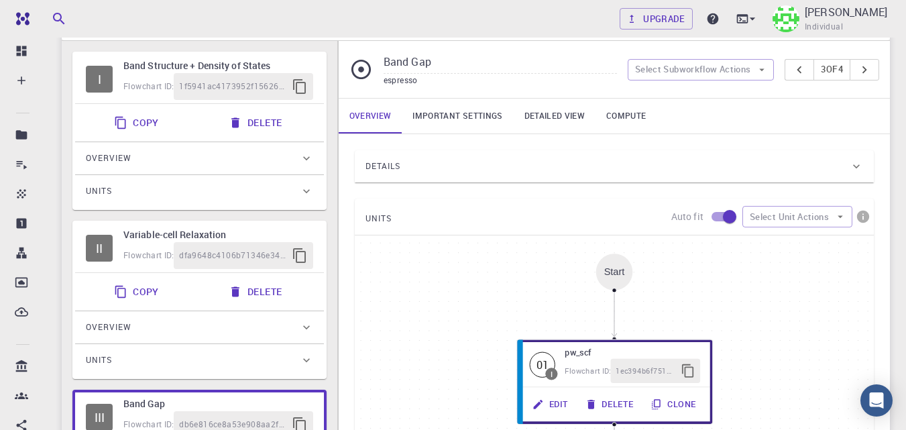
scroll to position [91, 0]
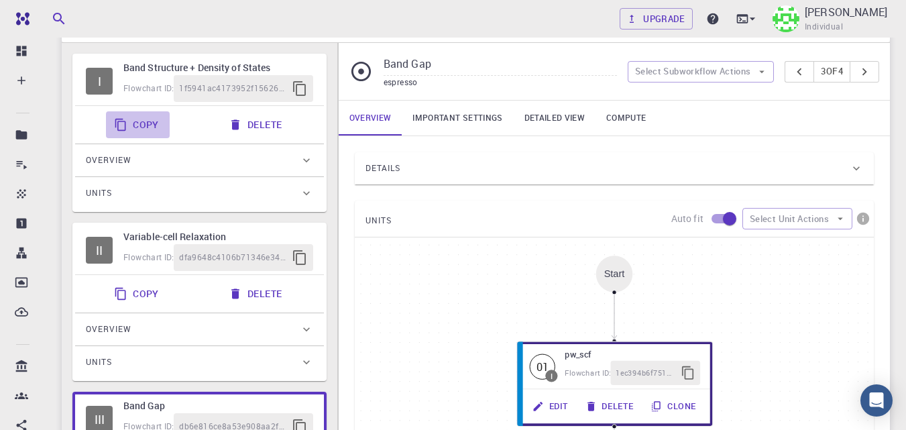
click at [137, 127] on button "Copy" at bounding box center [138, 124] width 64 height 27
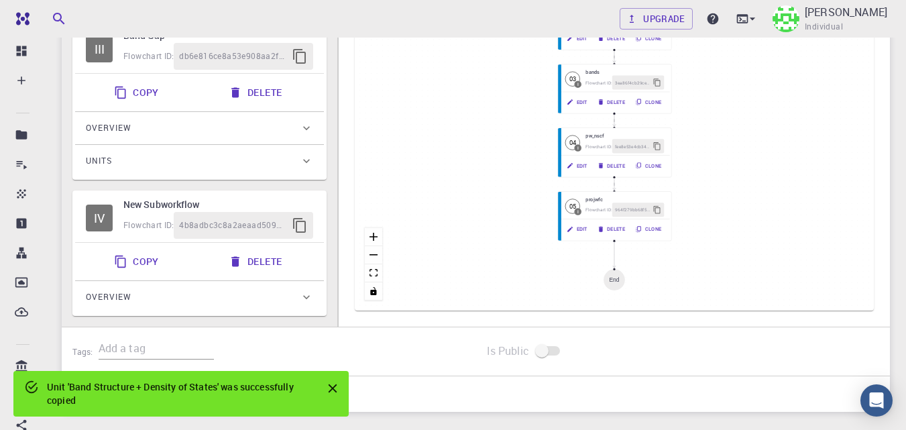
scroll to position [463, 0]
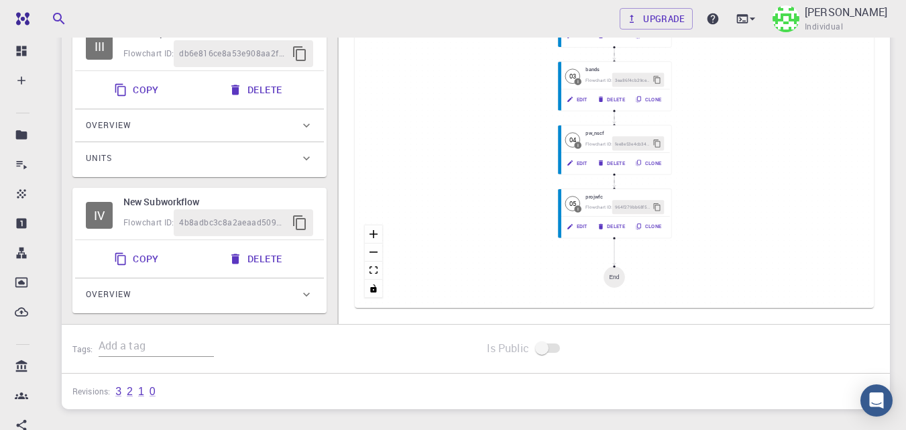
click at [248, 195] on h6 "New Subworkflow" at bounding box center [218, 201] width 190 height 15
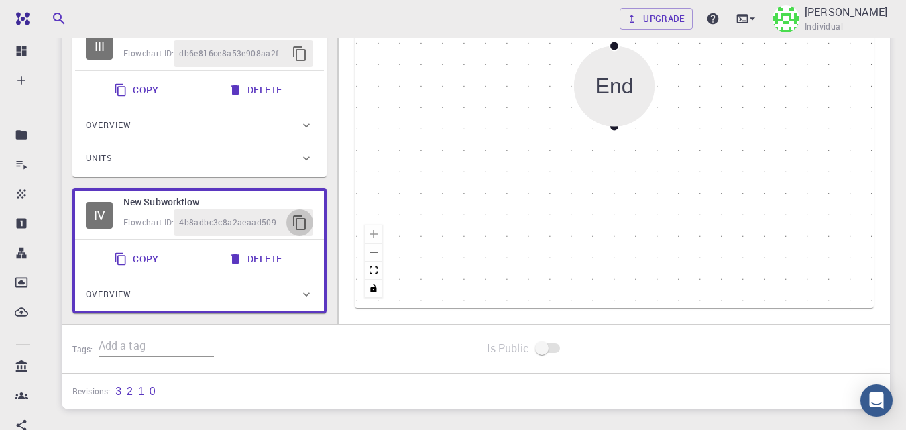
click at [302, 221] on icon "button" at bounding box center [300, 223] width 16 height 16
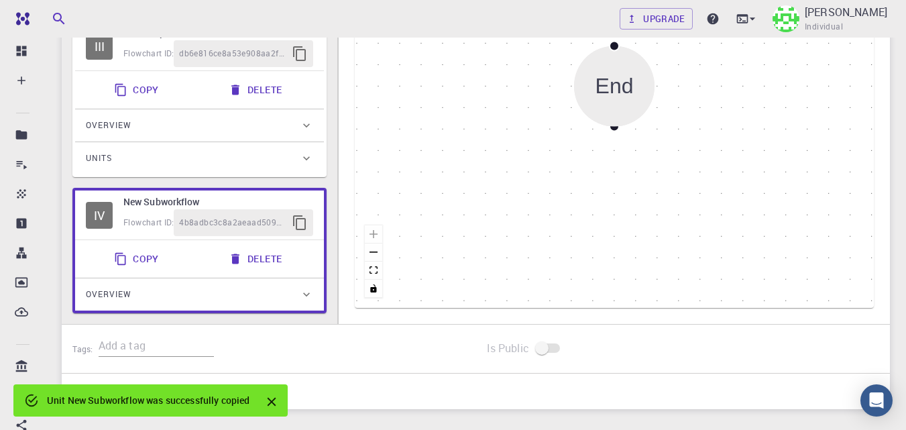
click at [274, 407] on icon "Close" at bounding box center [271, 401] width 15 height 15
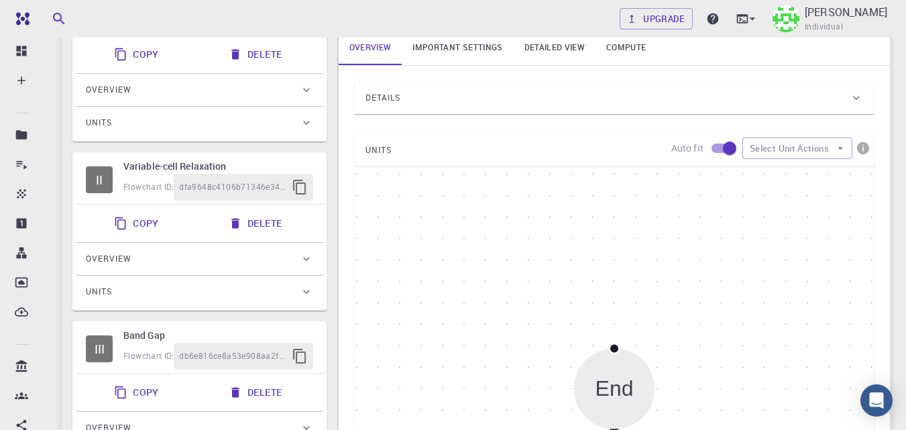
scroll to position [21, 0]
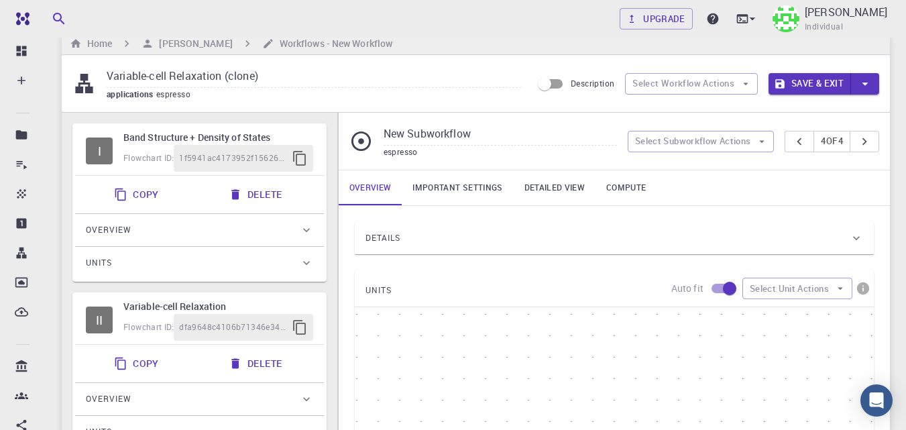
click at [143, 196] on button "Copy" at bounding box center [138, 194] width 64 height 27
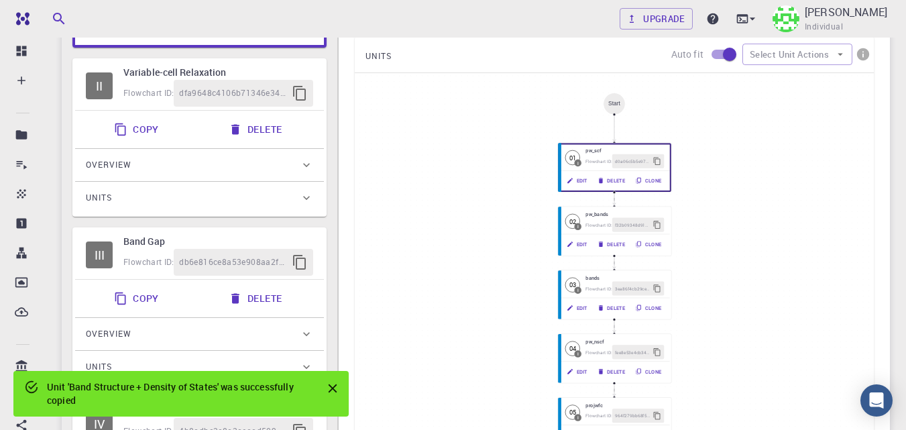
scroll to position [547, 0]
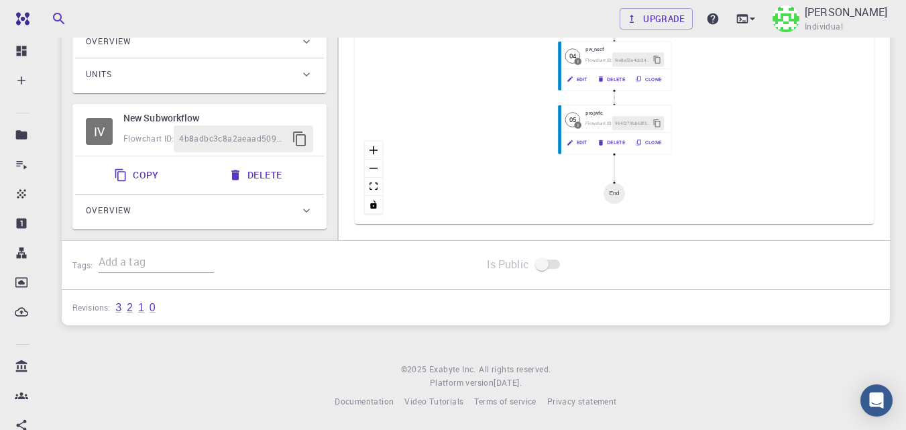
click at [301, 111] on h6 "New Subworkflow" at bounding box center [218, 118] width 190 height 15
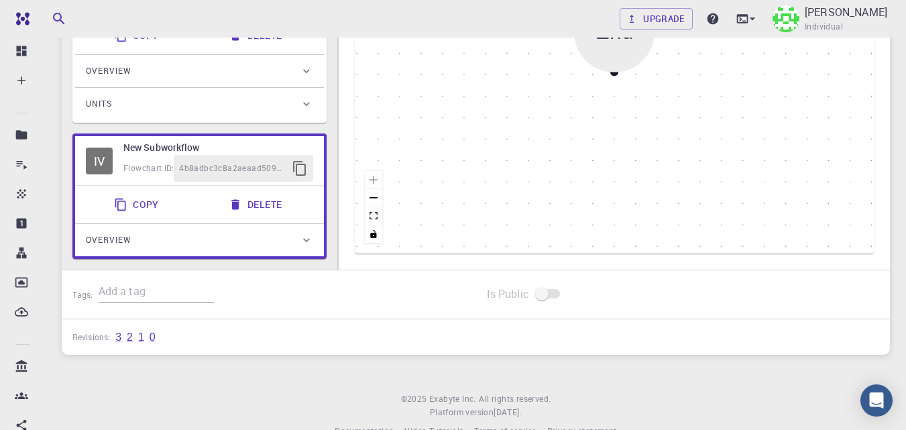
scroll to position [480, 0]
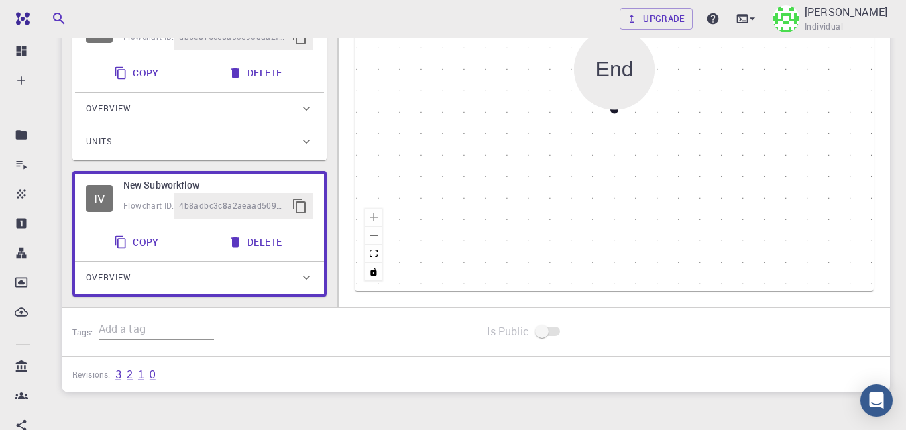
click at [725, 105] on div "Start End" at bounding box center [614, 69] width 519 height 443
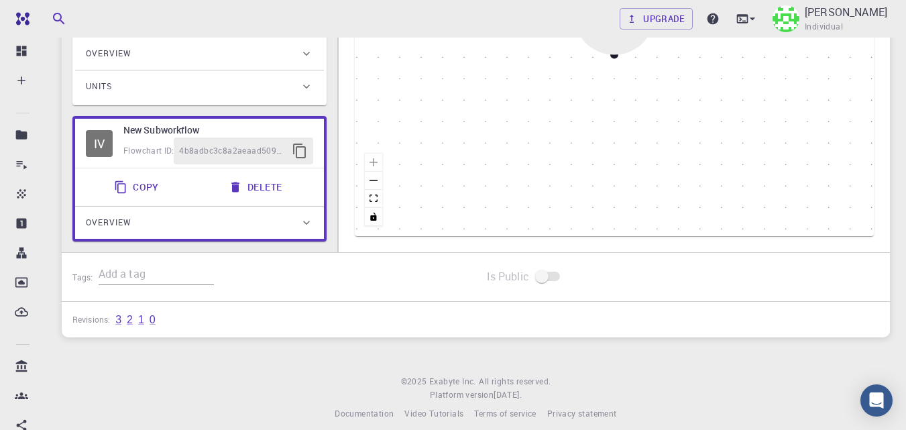
scroll to position [544, 0]
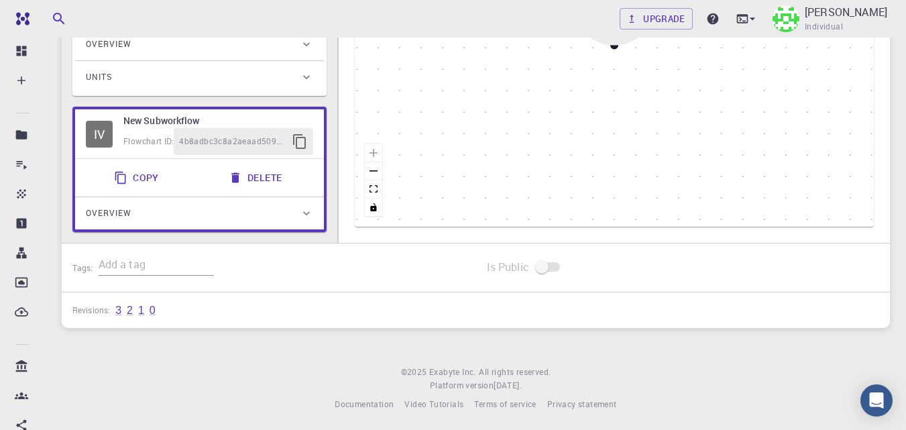
click at [278, 210] on div "Overview" at bounding box center [193, 212] width 214 height 21
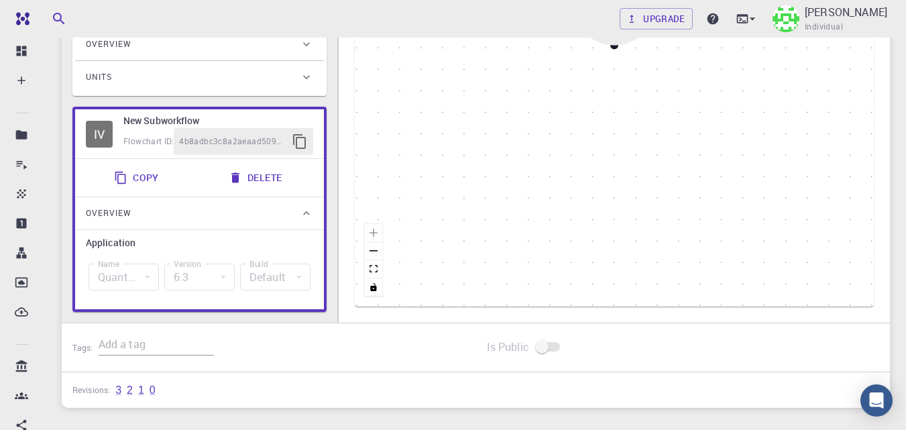
click at [280, 211] on div "Overview" at bounding box center [193, 212] width 214 height 21
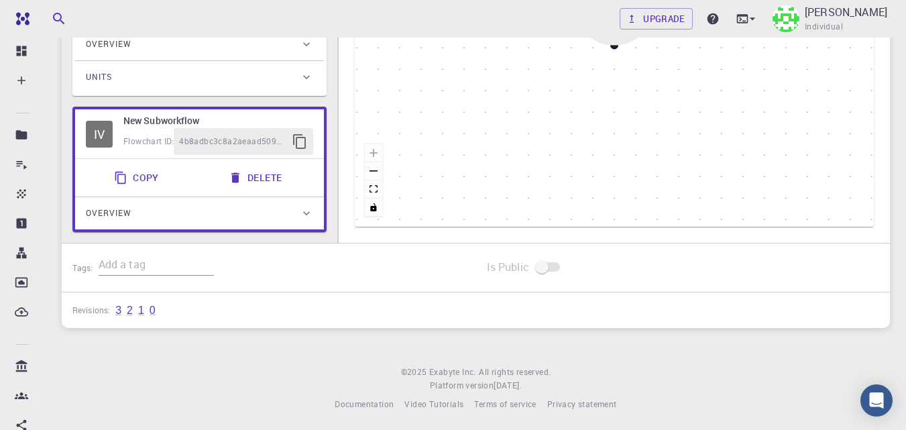
click at [272, 177] on button "Delete" at bounding box center [257, 177] width 72 height 27
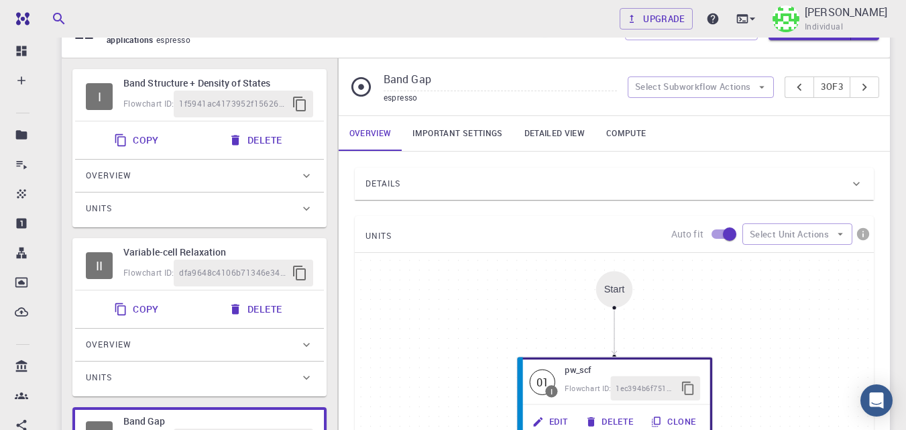
scroll to position [72, 0]
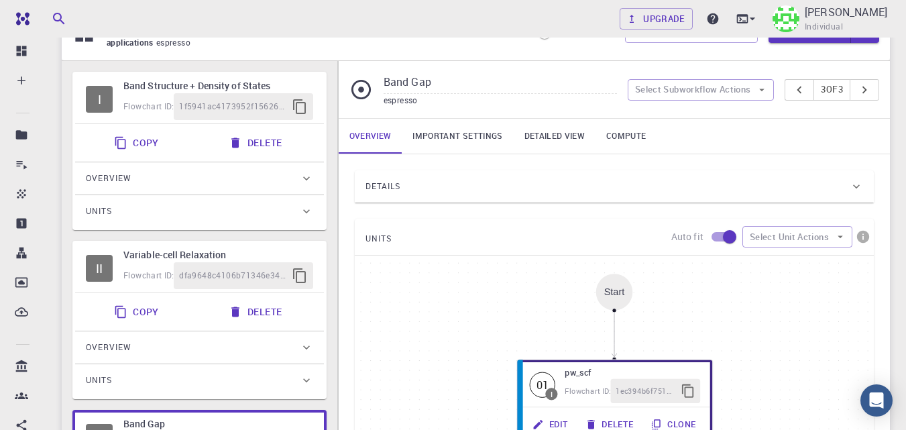
click at [270, 145] on button "Delete" at bounding box center [257, 142] width 72 height 27
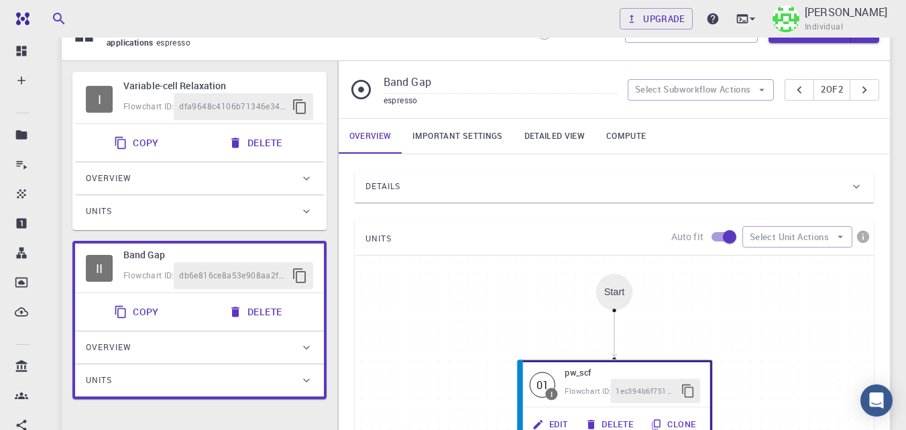
click at [251, 67] on div "I Variable-cell Relaxation Flowchart ID: dfa9648c4106b71346e345ff Copy Delete O…" at bounding box center [200, 378] width 276 height 634
click at [257, 82] on h6 "Variable-cell Relaxation" at bounding box center [218, 85] width 190 height 15
type input "Variable-cell Relaxation"
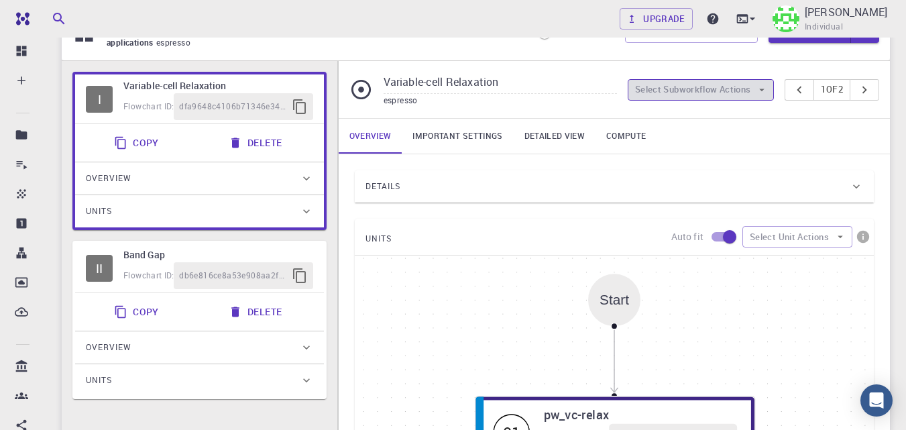
click at [690, 95] on button "Select Subworkflow Actions" at bounding box center [701, 89] width 147 height 21
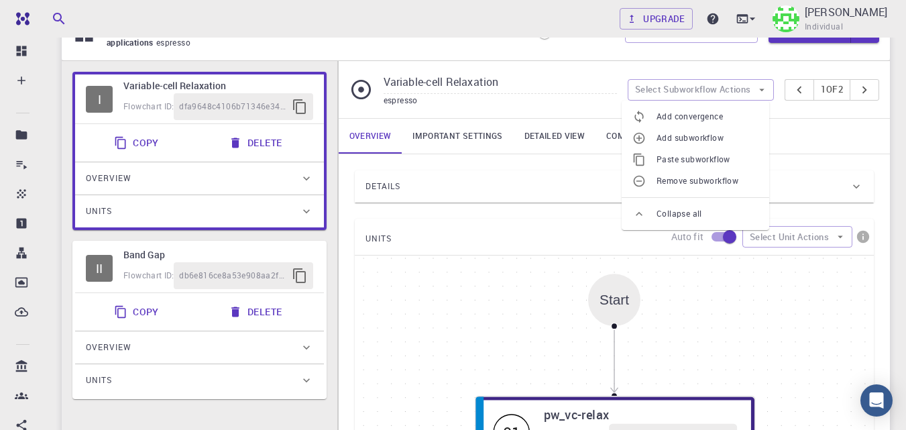
click at [700, 156] on span "Paste subworkflow" at bounding box center [707, 159] width 102 height 13
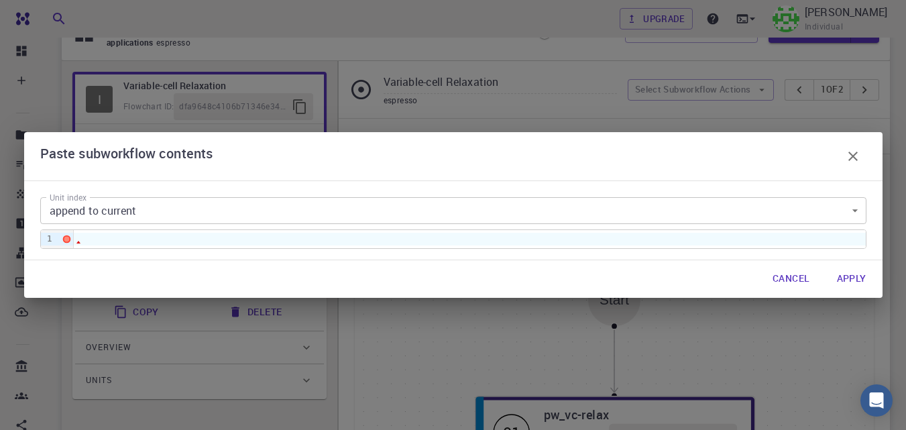
click at [188, 215] on body "Free Dashboard Create New Job New Material Create Material Upload File Import f…" at bounding box center [453, 396] width 906 height 936
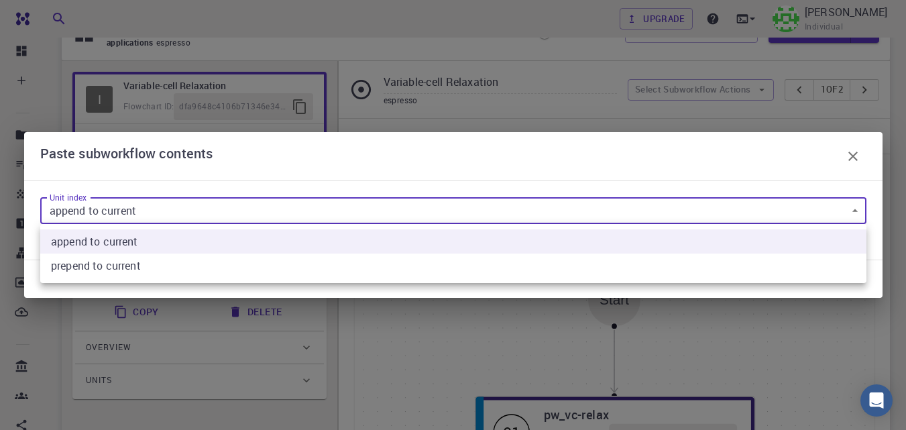
click at [157, 262] on current "prepend to current" at bounding box center [453, 265] width 826 height 24
type input "1"
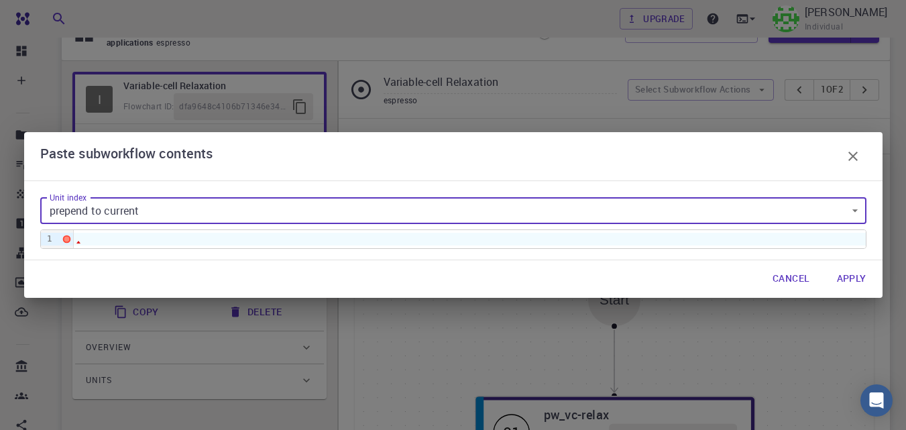
click at [853, 280] on button "Apply" at bounding box center [851, 279] width 51 height 27
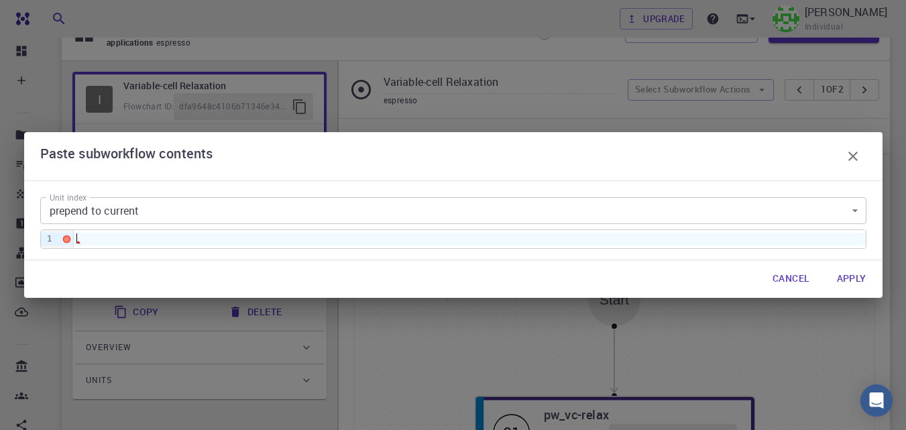
click at [177, 241] on div at bounding box center [470, 239] width 792 height 12
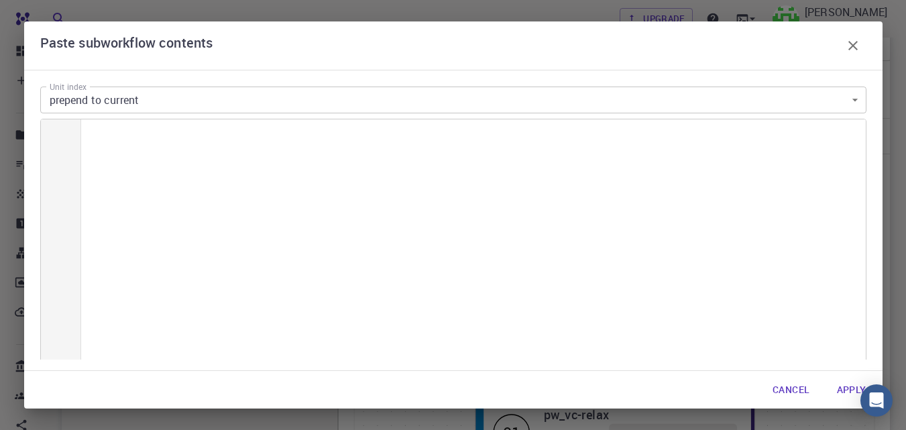
scroll to position [7801, 0]
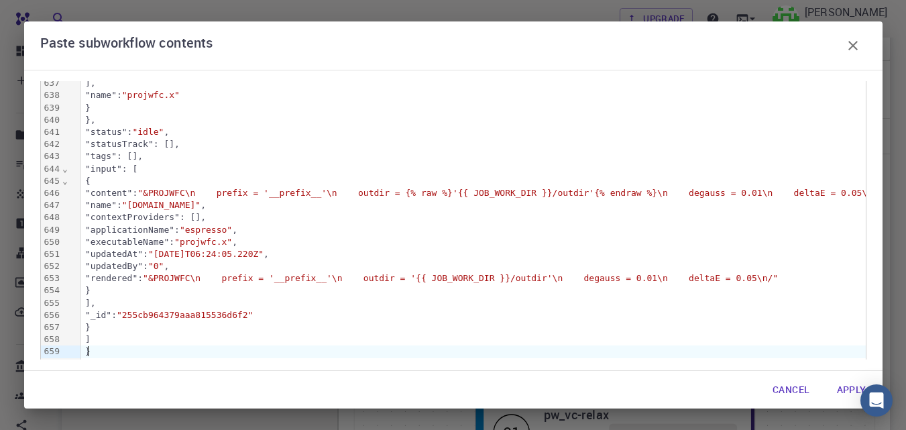
click at [852, 387] on button "Apply" at bounding box center [851, 389] width 51 height 27
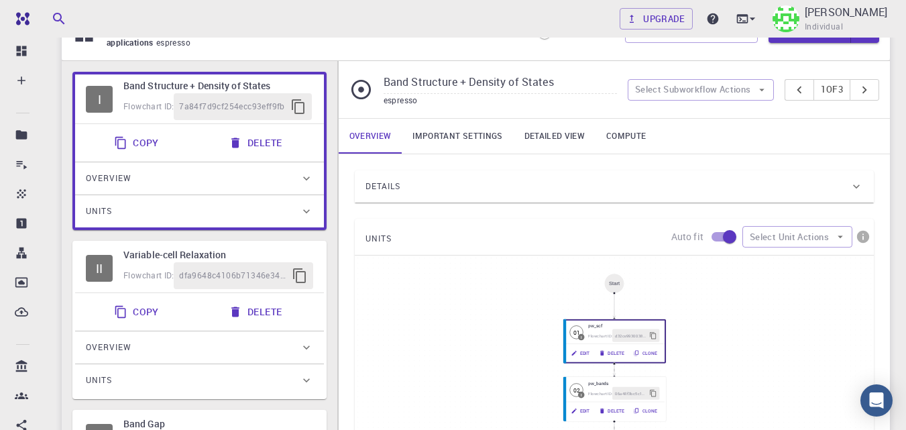
scroll to position [29, 0]
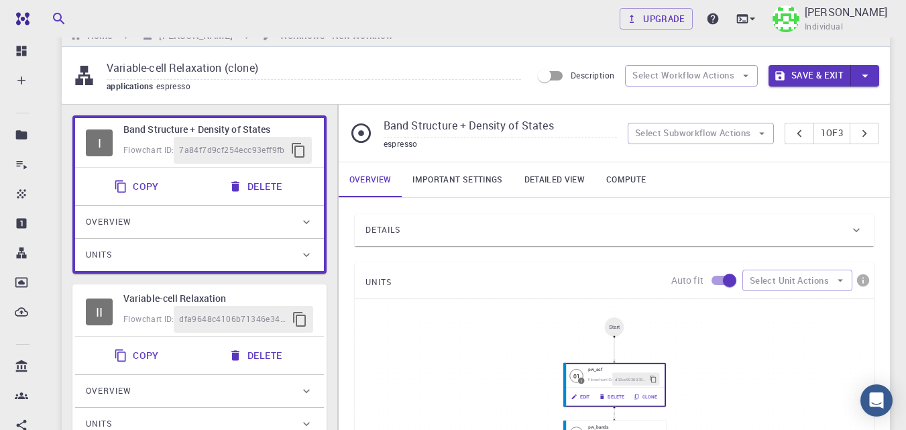
click at [141, 188] on button "Copy" at bounding box center [138, 186] width 64 height 27
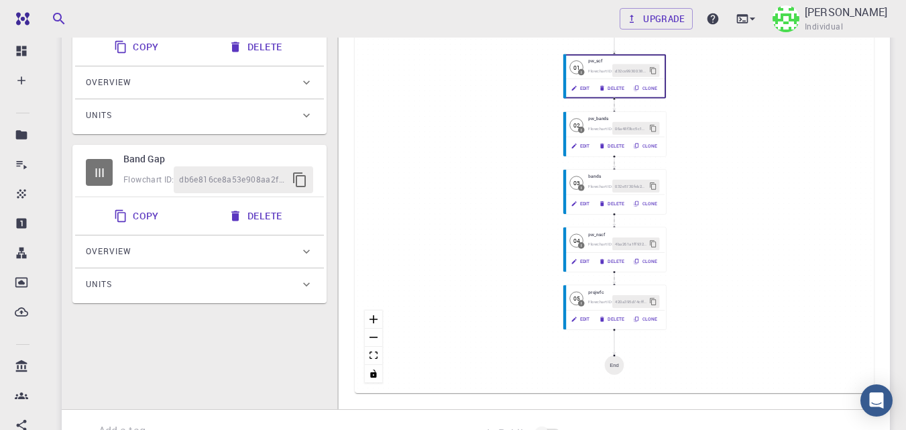
scroll to position [342, 0]
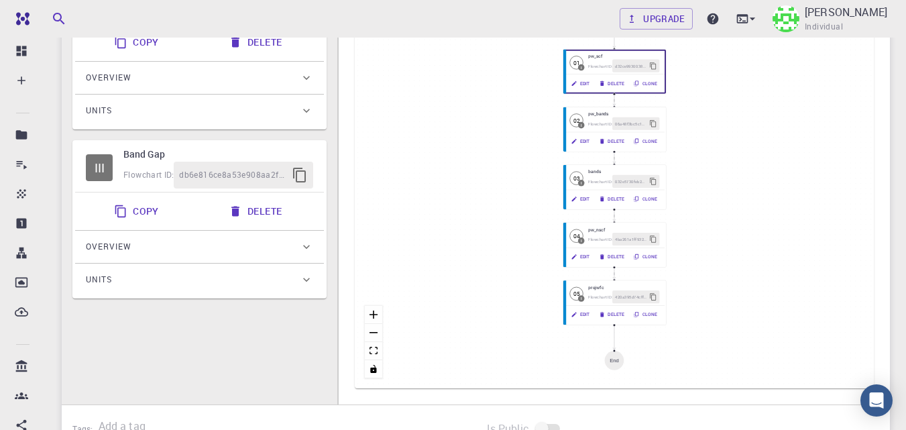
click at [196, 247] on div "Overview" at bounding box center [193, 246] width 214 height 21
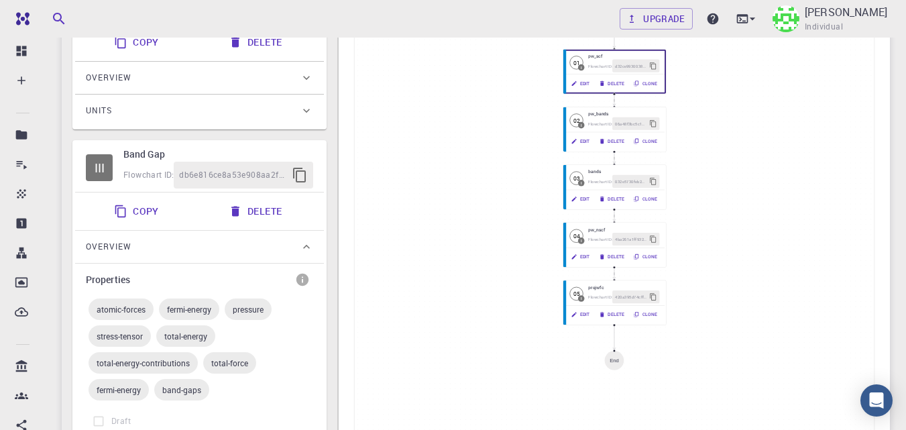
click at [216, 147] on h6 "Band Gap" at bounding box center [218, 154] width 190 height 15
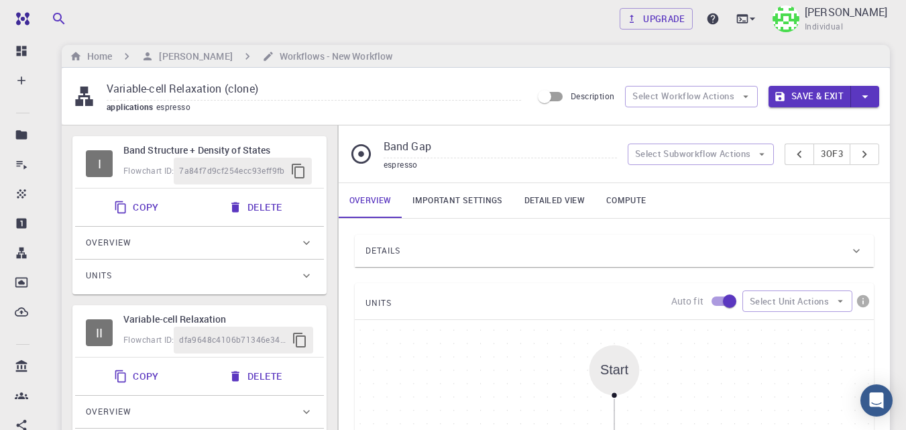
scroll to position [5, 0]
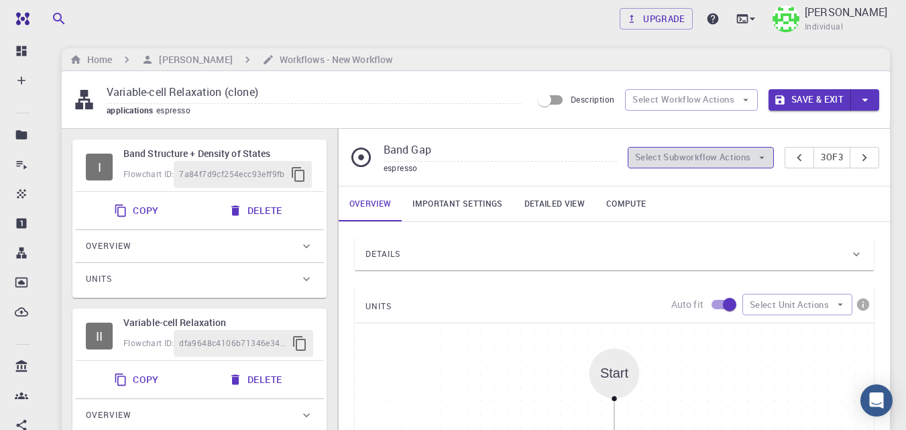
click at [741, 162] on button "Select Subworkflow Actions" at bounding box center [701, 157] width 147 height 21
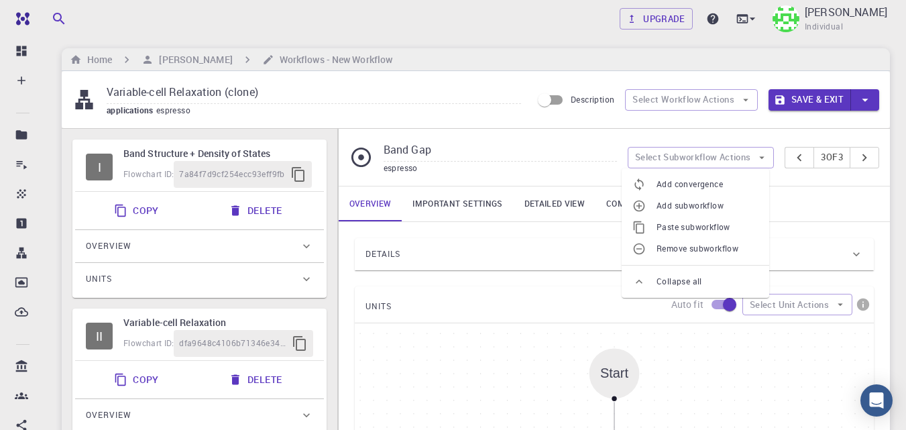
click at [717, 225] on span "Paste subworkflow" at bounding box center [707, 227] width 102 height 13
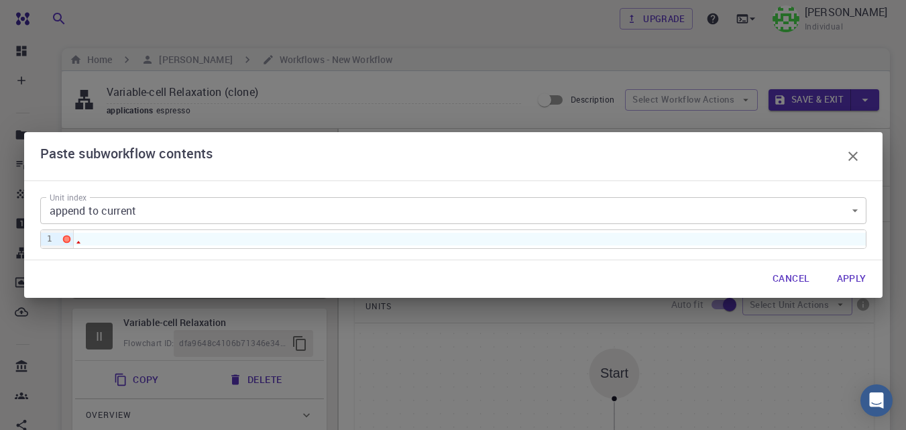
click at [147, 240] on div at bounding box center [470, 239] width 792 height 12
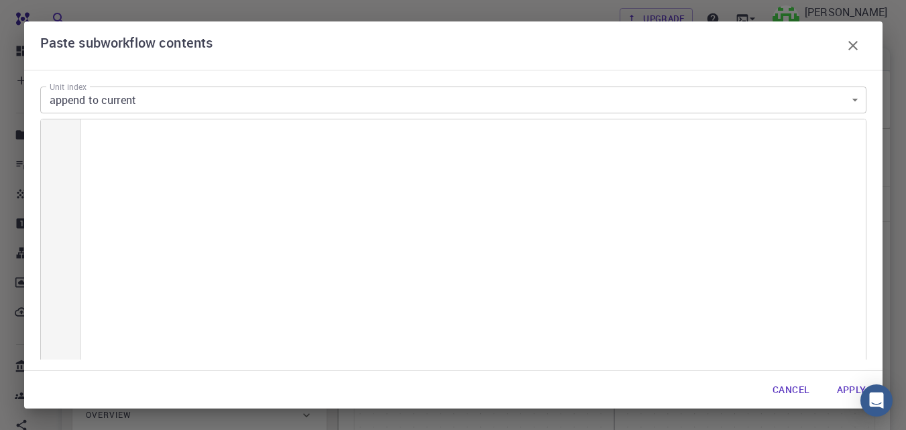
scroll to position [7801, 0]
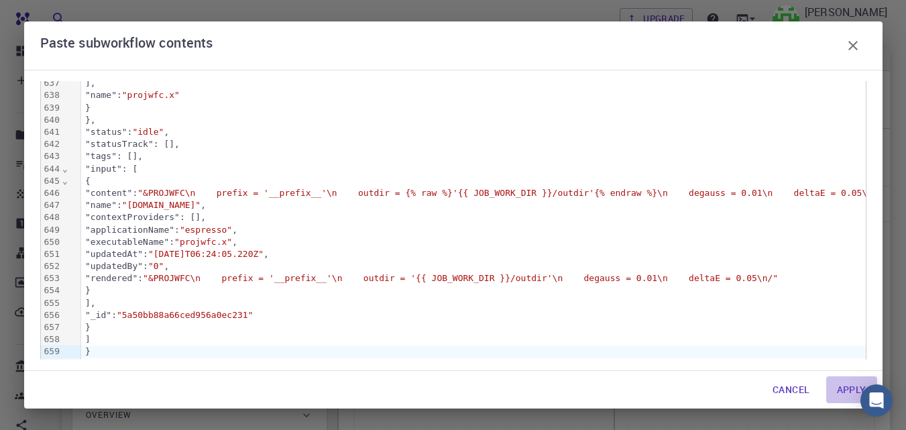
click at [845, 398] on button "Apply" at bounding box center [851, 389] width 51 height 27
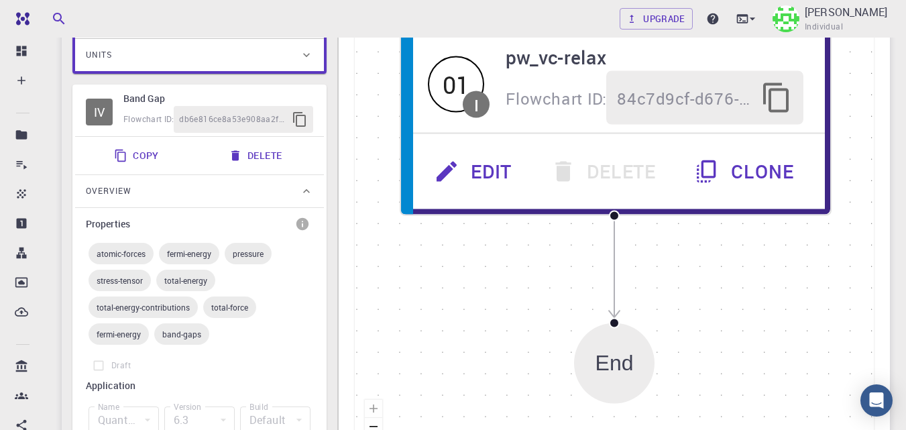
scroll to position [577, 0]
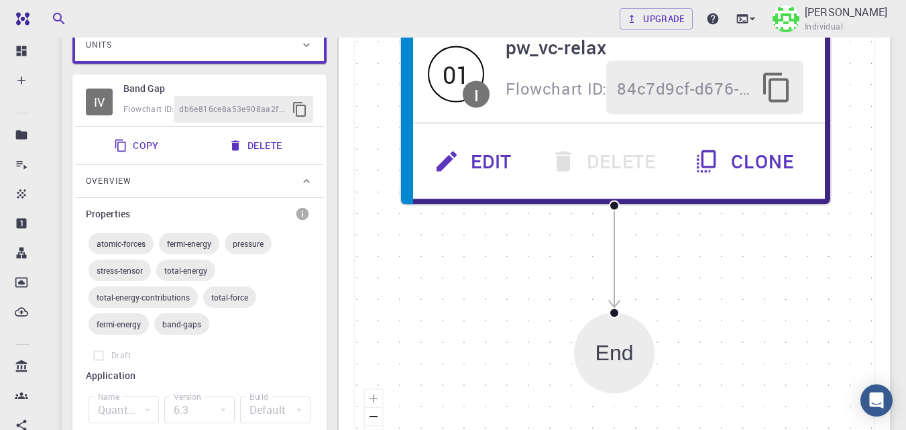
click at [206, 79] on div "IV Band Gap Flowchart ID: db6e816ce8a53e908aa2fe9f" at bounding box center [199, 101] width 249 height 49
type input "Band Gap"
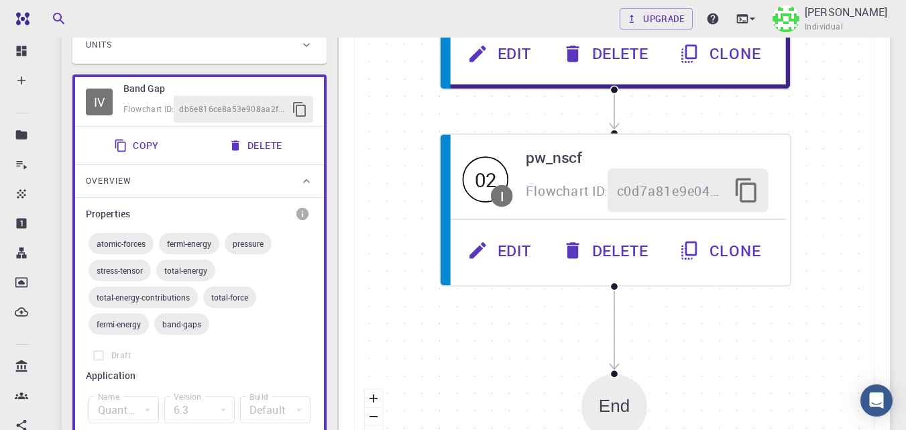
click at [210, 79] on div "IV Band Gap Flowchart ID: db6e816ce8a53e908aa2fe9f" at bounding box center [199, 101] width 249 height 49
click at [302, 178] on icon at bounding box center [306, 180] width 13 height 13
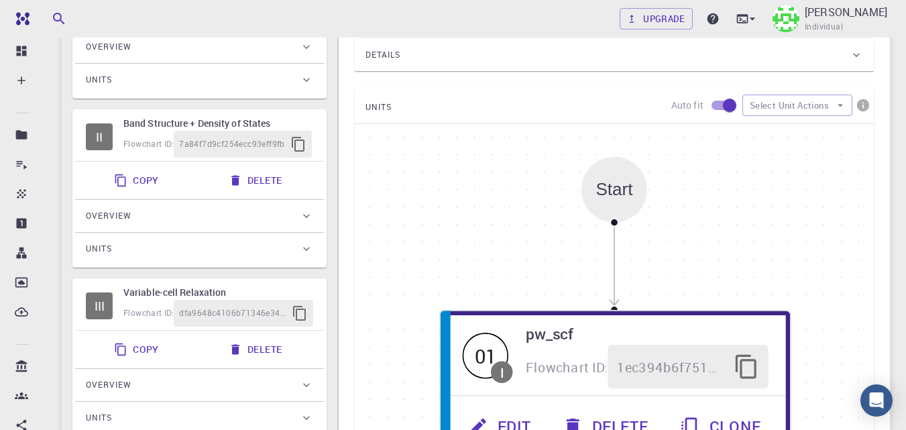
scroll to position [72, 0]
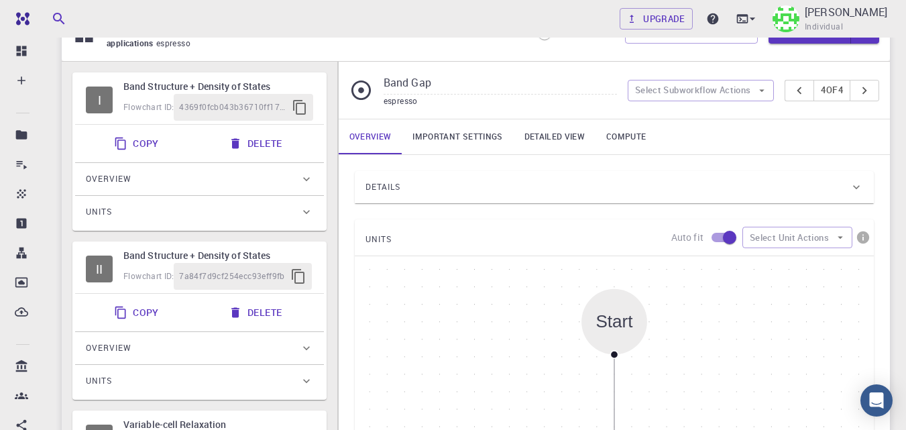
click at [272, 147] on button "Delete" at bounding box center [257, 143] width 72 height 27
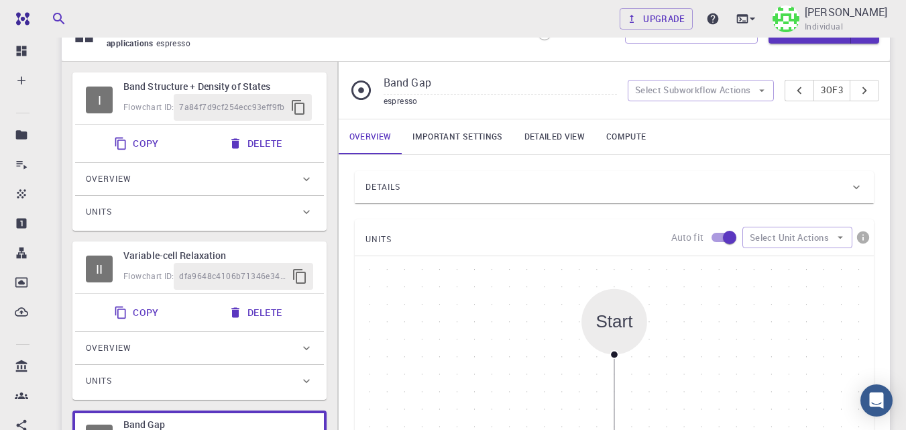
click at [272, 146] on button "Delete" at bounding box center [257, 143] width 72 height 27
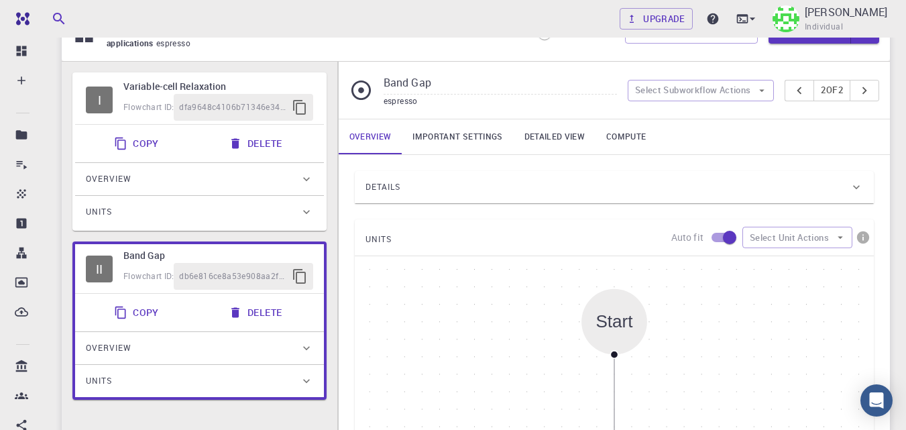
click at [307, 321] on div "Copy Delete" at bounding box center [199, 312] width 238 height 27
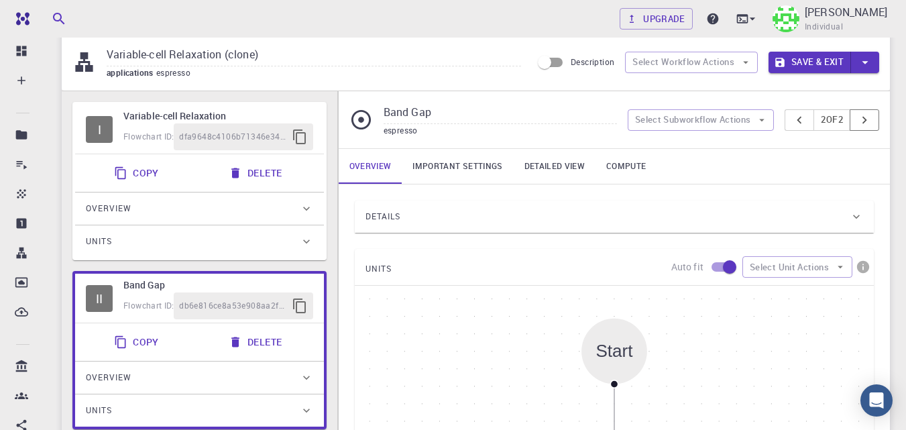
scroll to position [0, 0]
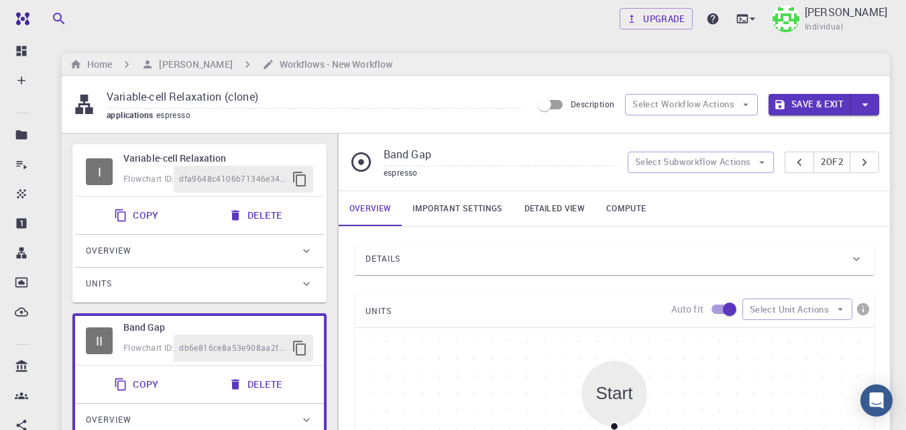
drag, startPoint x: 292, startPoint y: 100, endPoint x: 76, endPoint y: 100, distance: 215.9
click at [76, 100] on div "Variable-cell Relaxation (clone) applications espresso" at bounding box center [301, 104] width 459 height 36
type input "tral"
click at [821, 103] on button "Save & Exit" at bounding box center [809, 104] width 82 height 21
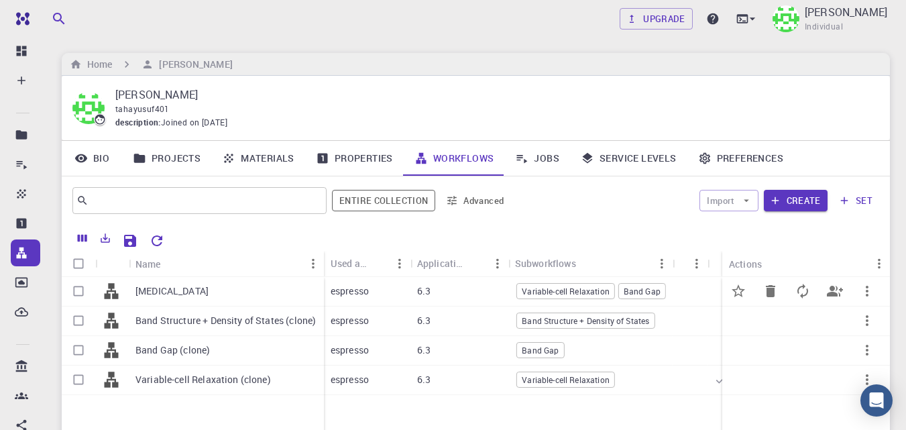
click at [159, 292] on div "tral" at bounding box center [226, 292] width 195 height 30
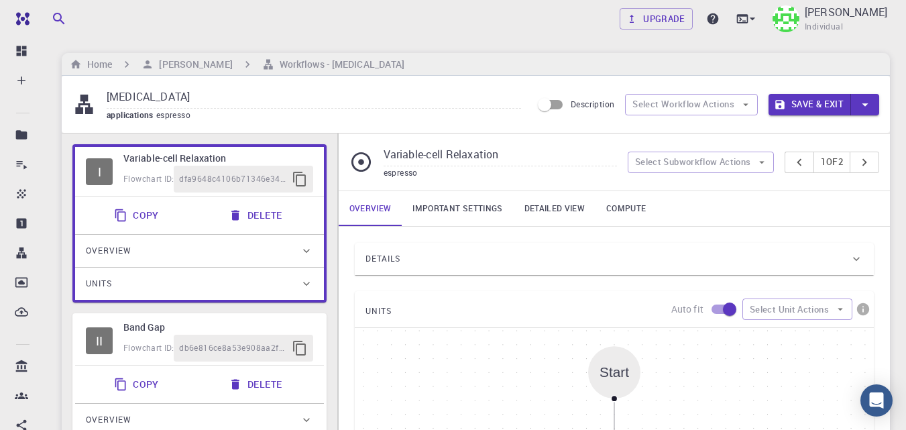
scroll to position [67, 0]
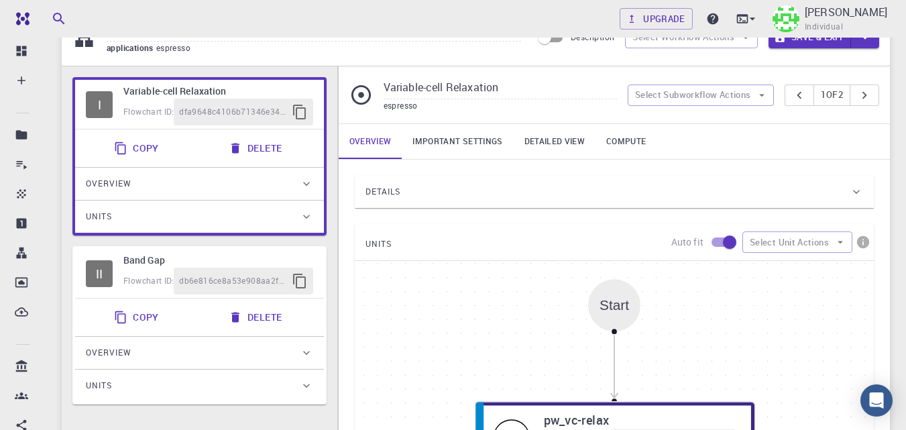
click at [305, 315] on div "Copy Delete" at bounding box center [199, 317] width 238 height 27
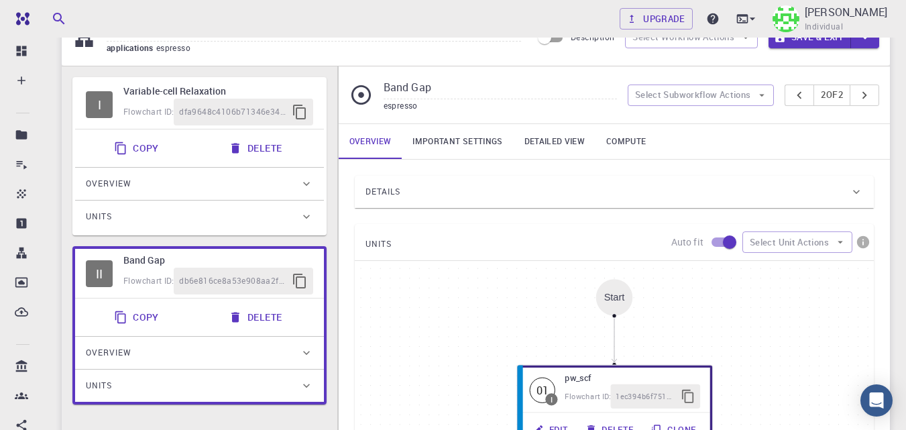
scroll to position [0, 0]
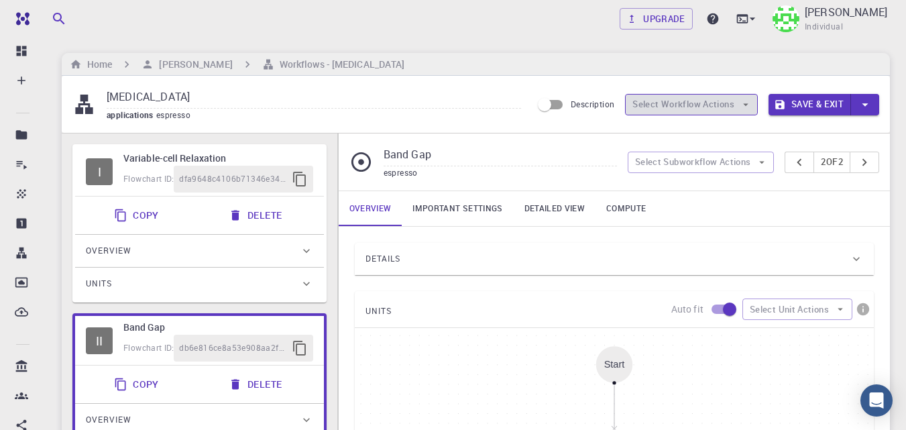
click at [716, 105] on button "Select Workflow Actions" at bounding box center [691, 104] width 133 height 21
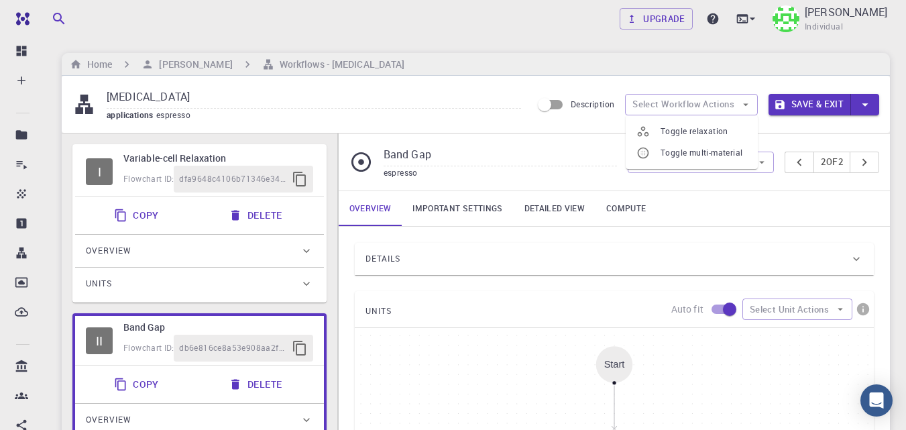
click at [755, 191] on div "Overview Important settings Detailed view Compute" at bounding box center [614, 208] width 551 height 35
click at [750, 167] on button "Select Subworkflow Actions" at bounding box center [701, 162] width 147 height 21
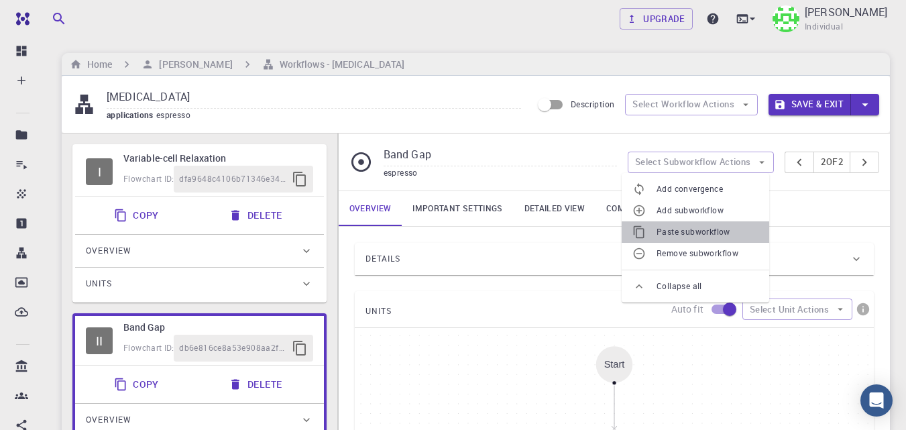
click at [712, 229] on span "Paste subworkflow" at bounding box center [707, 231] width 102 height 13
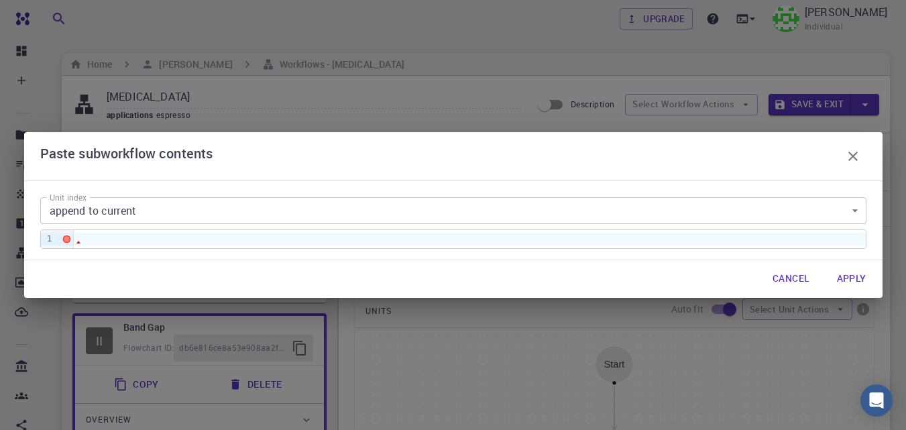
click at [200, 235] on div at bounding box center [470, 239] width 792 height 12
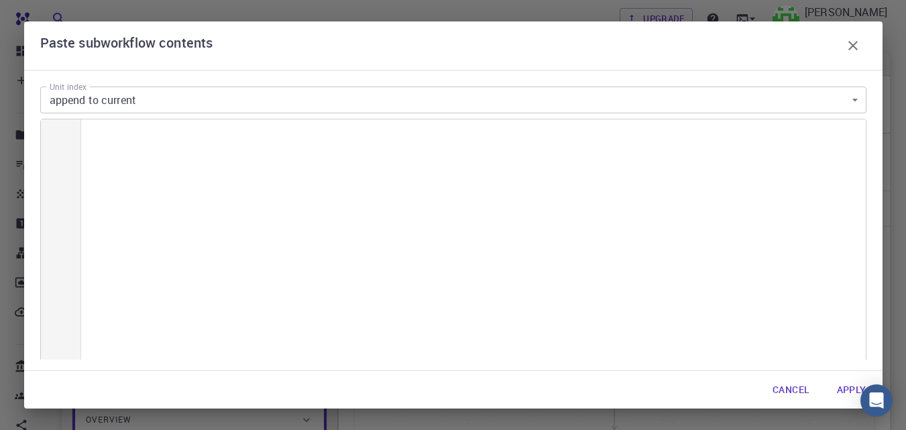
scroll to position [7740, 0]
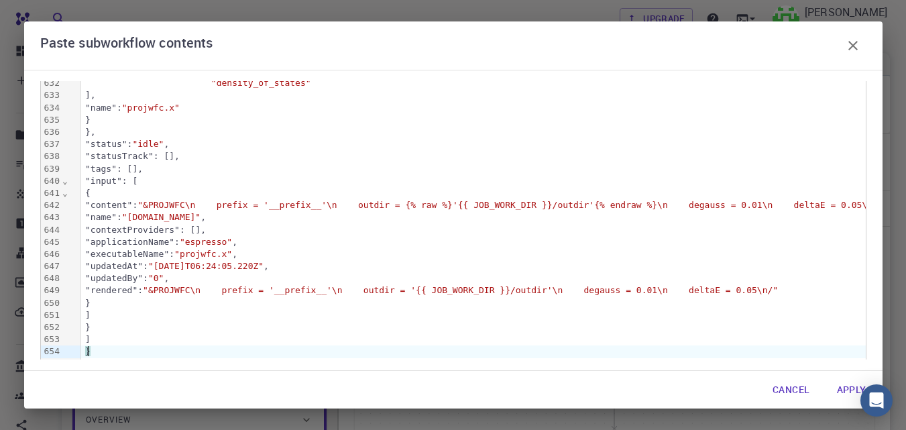
click at [846, 390] on button "Apply" at bounding box center [851, 389] width 51 height 27
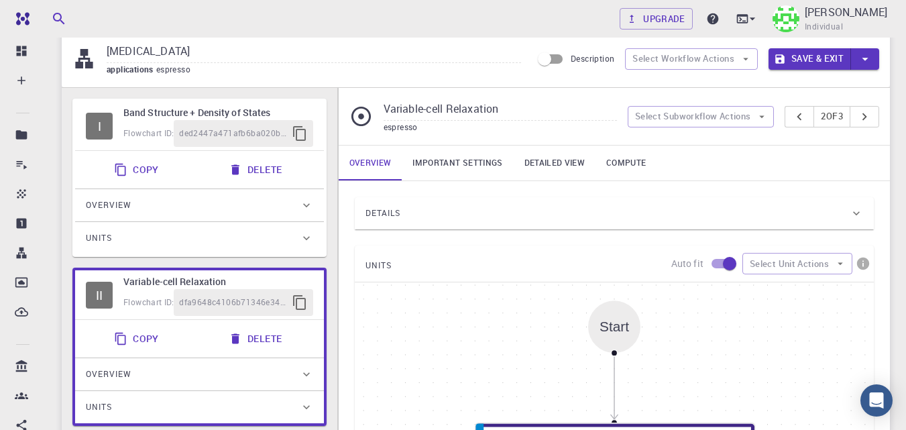
scroll to position [41, 0]
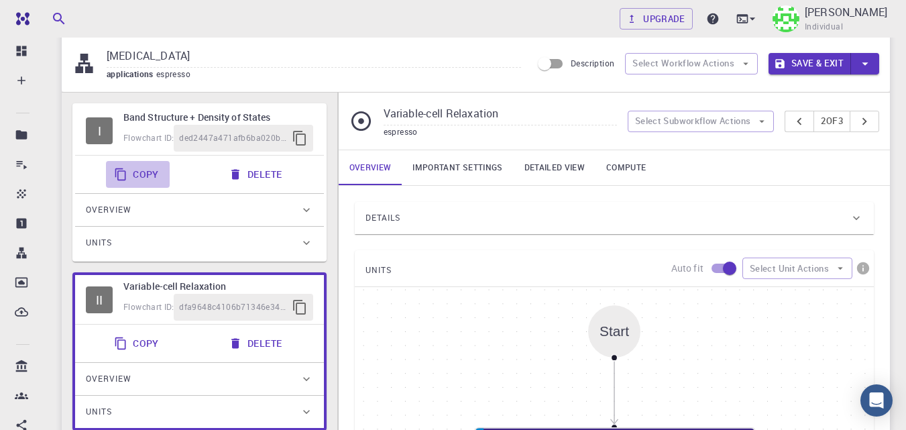
click at [134, 177] on button "Copy" at bounding box center [138, 174] width 64 height 27
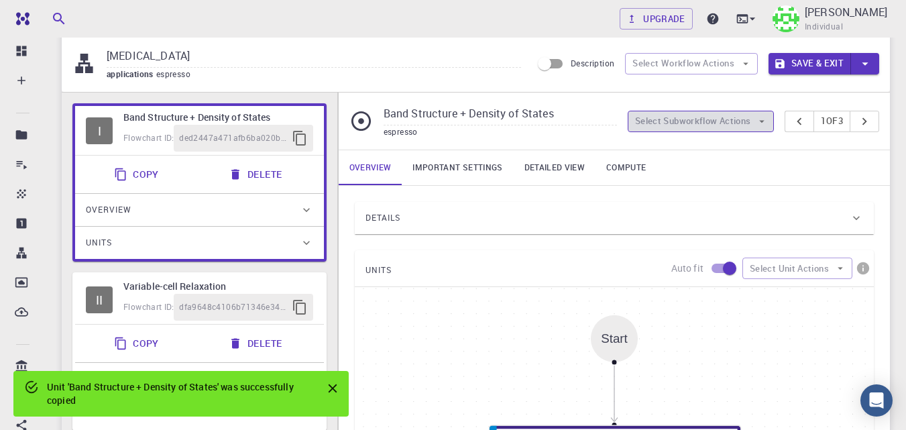
drag, startPoint x: 723, startPoint y: 113, endPoint x: 718, endPoint y: 128, distance: 15.7
click at [723, 114] on button "Select Subworkflow Actions" at bounding box center [701, 121] width 147 height 21
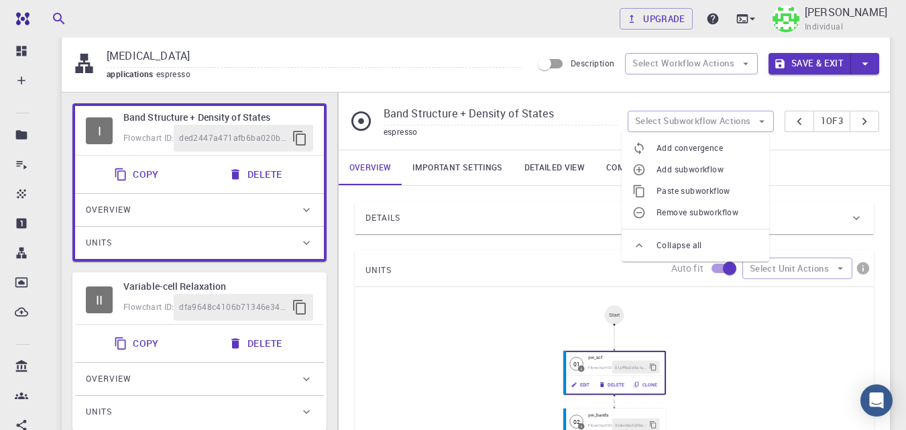
click at [443, 49] on input "tral" at bounding box center [314, 57] width 414 height 22
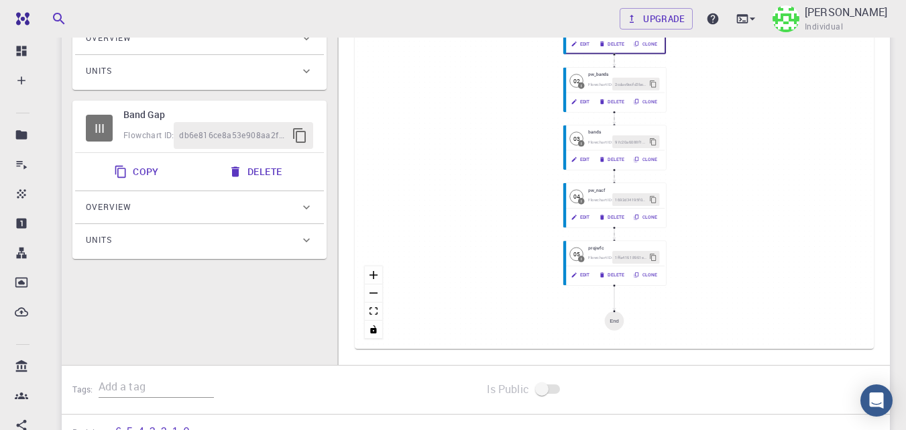
scroll to position [409, 0]
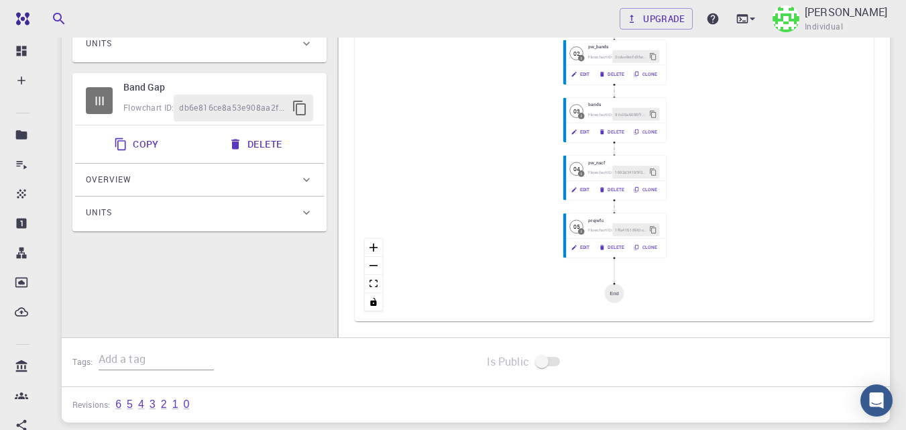
click at [165, 97] on div "Flowchart ID: db6e816ce8a53e908aa2fe9f" at bounding box center [218, 108] width 190 height 27
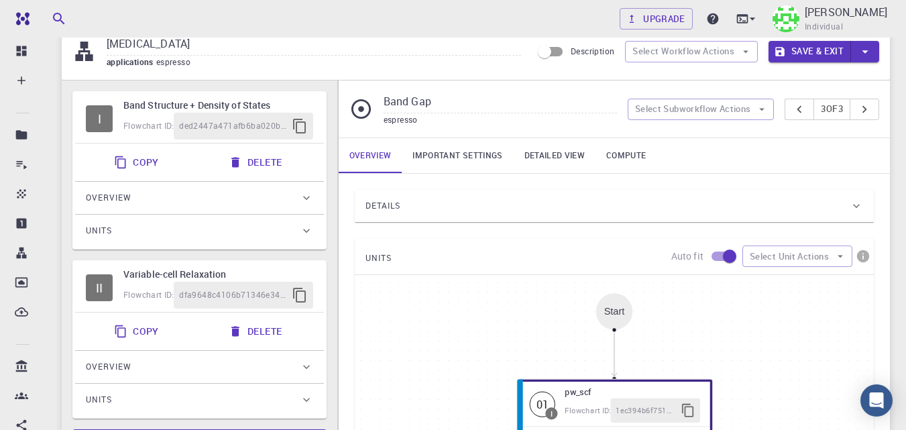
scroll to position [0, 0]
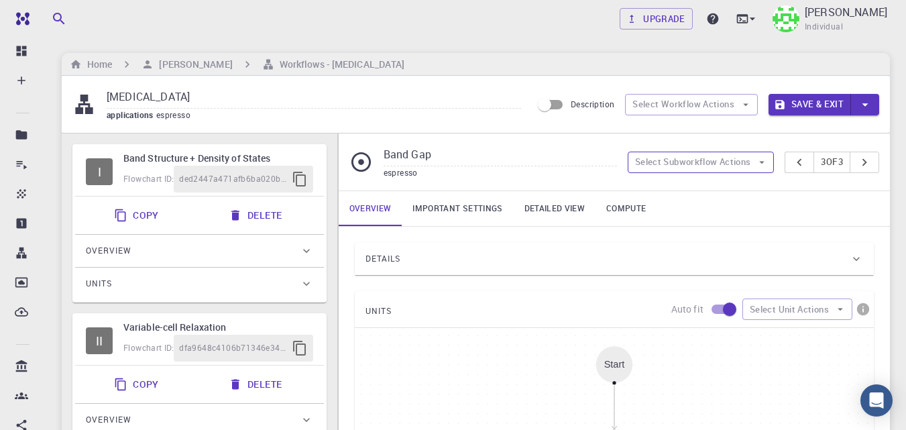
click at [691, 169] on button "Select Subworkflow Actions" at bounding box center [701, 162] width 147 height 21
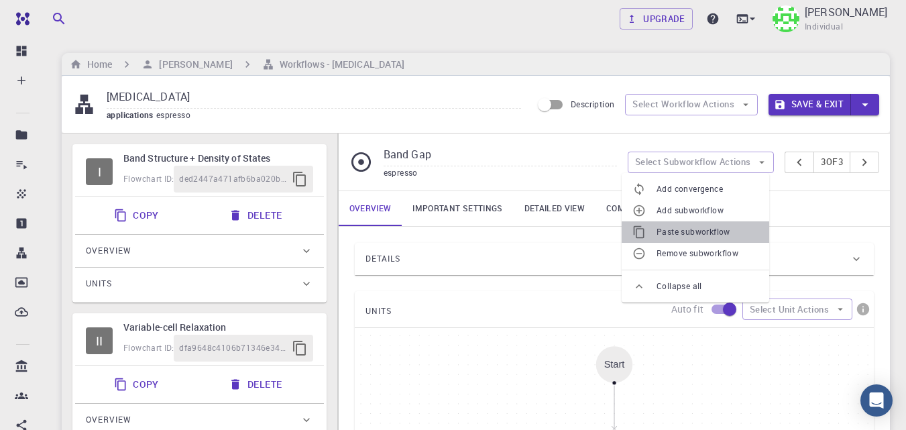
click at [701, 230] on span "Paste subworkflow" at bounding box center [707, 231] width 102 height 13
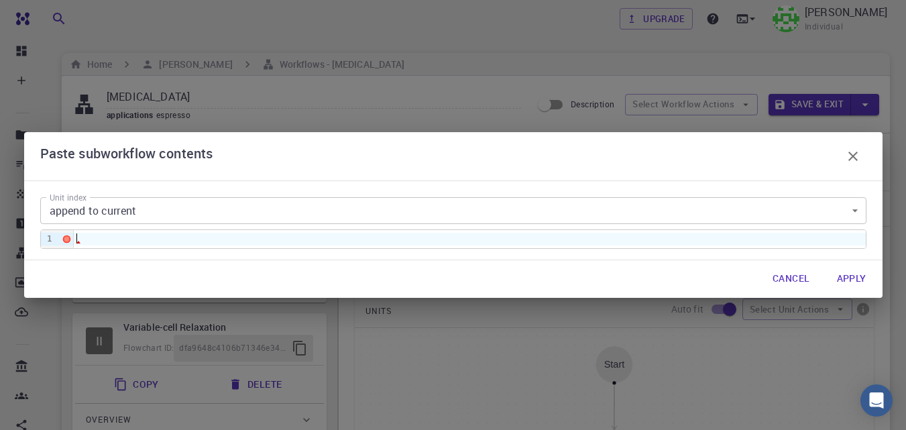
click at [292, 237] on div at bounding box center [470, 239] width 792 height 12
click at [58, 241] on div at bounding box center [57, 239] width 7 height 12
click at [54, 243] on div at bounding box center [57, 239] width 7 height 12
click at [82, 245] on div at bounding box center [470, 239] width 792 height 12
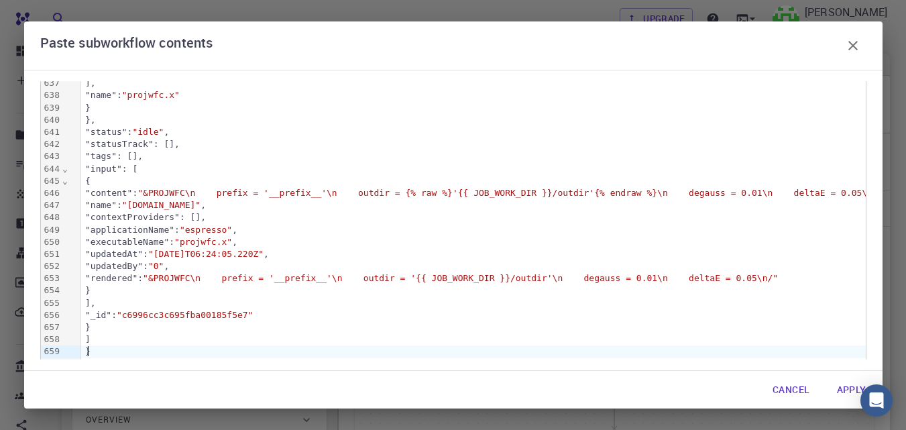
click at [848, 386] on button "Apply" at bounding box center [851, 389] width 51 height 27
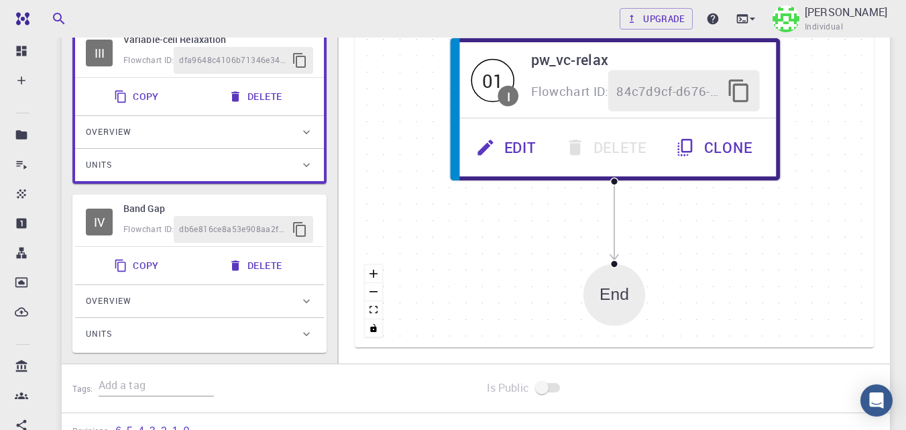
scroll to position [458, 0]
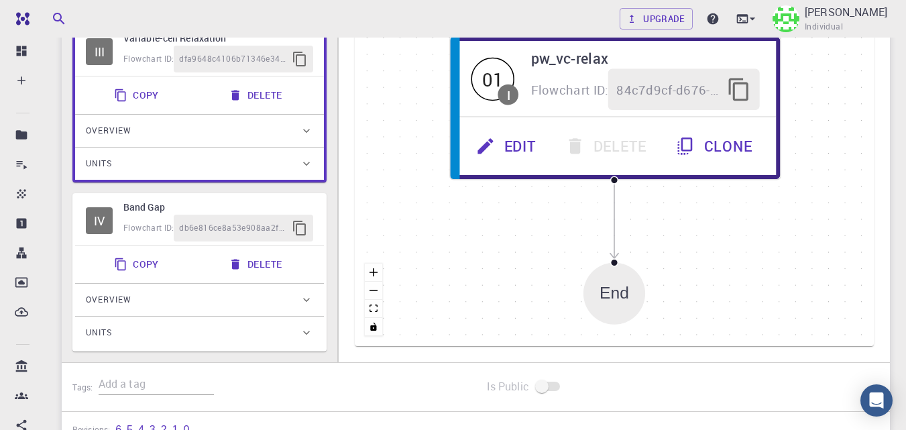
click at [257, 205] on h6 "Band Gap" at bounding box center [218, 207] width 190 height 15
type input "Band Gap"
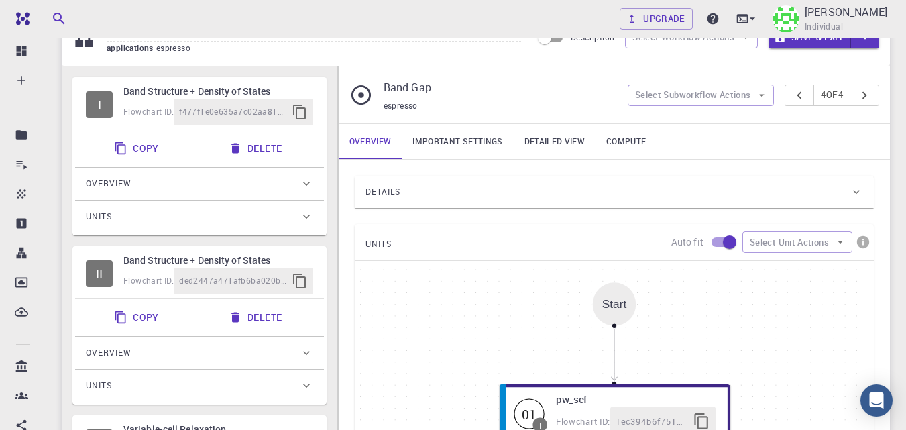
scroll to position [59, 0]
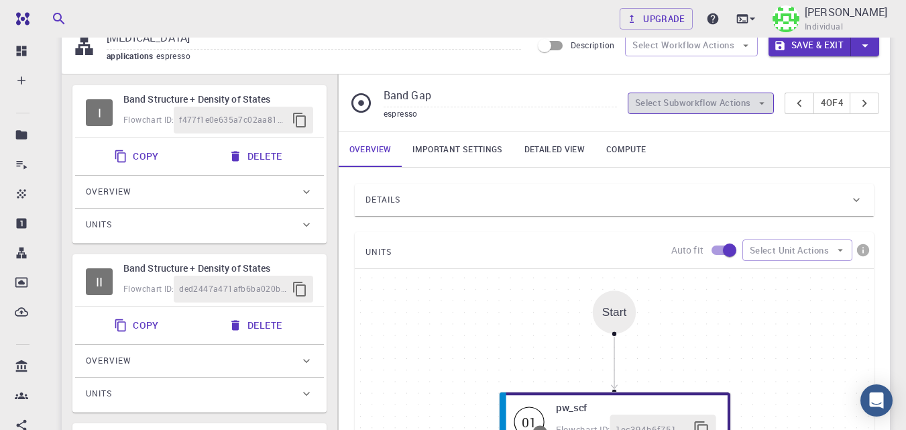
click at [756, 103] on icon "button" at bounding box center [762, 103] width 12 height 12
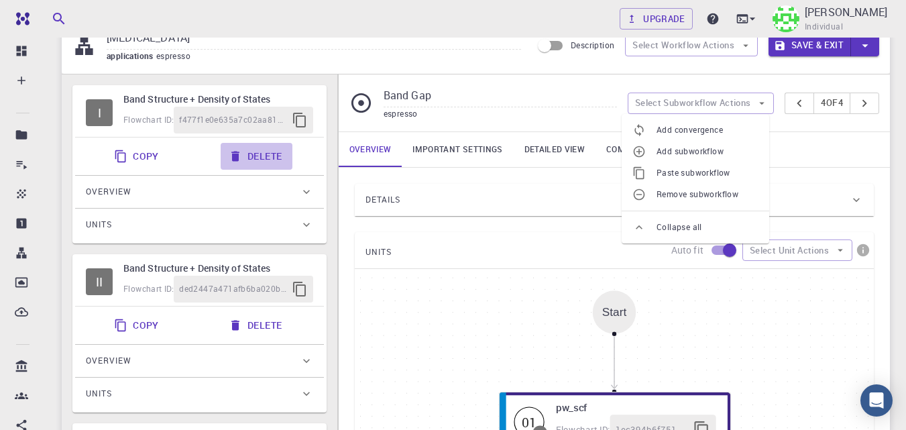
click at [271, 158] on button "Delete" at bounding box center [257, 156] width 72 height 27
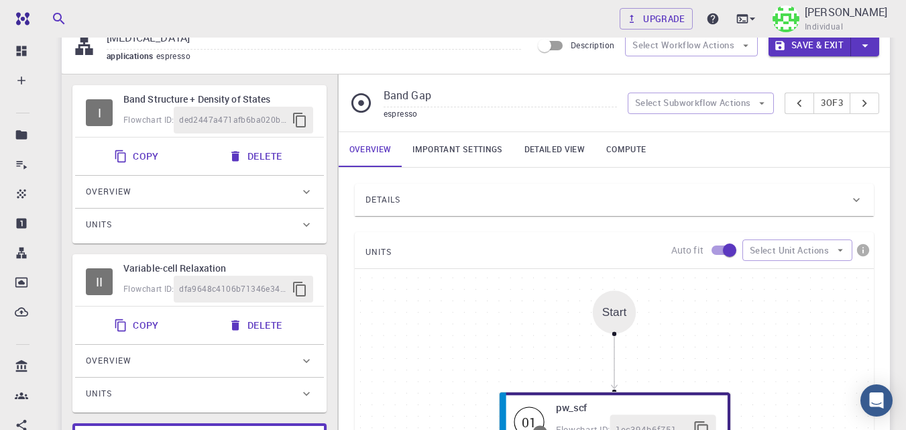
click at [274, 158] on button "Delete" at bounding box center [257, 156] width 72 height 27
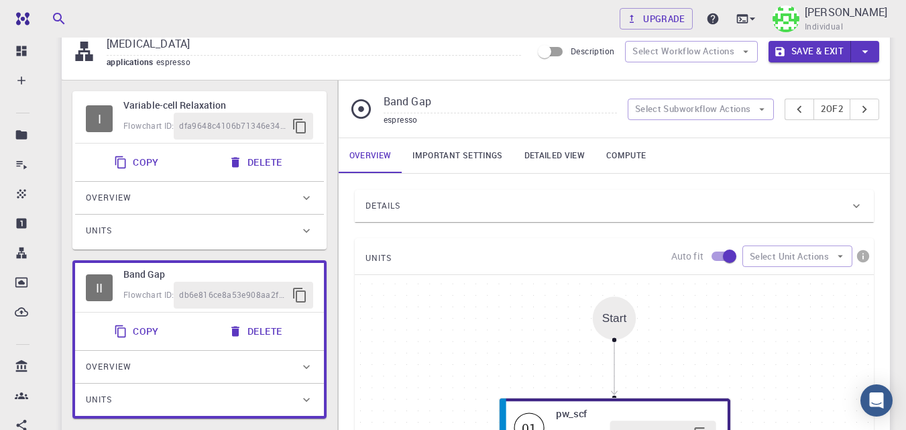
scroll to position [52, 0]
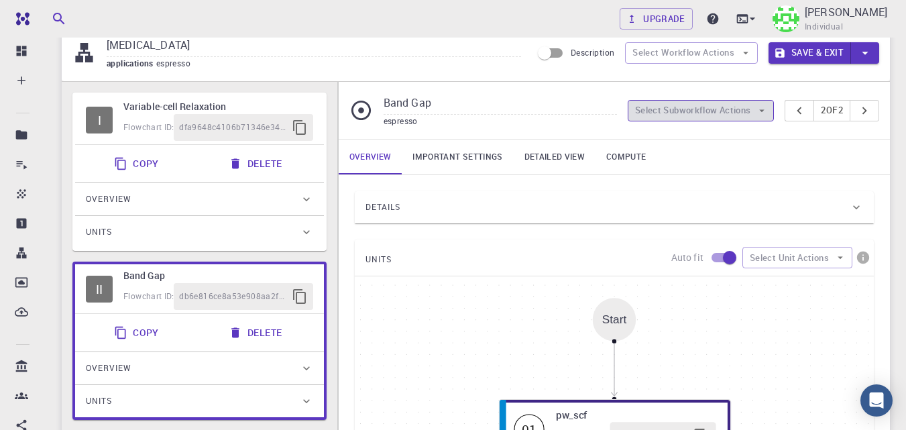
click at [743, 117] on button "Select Subworkflow Actions" at bounding box center [701, 110] width 147 height 21
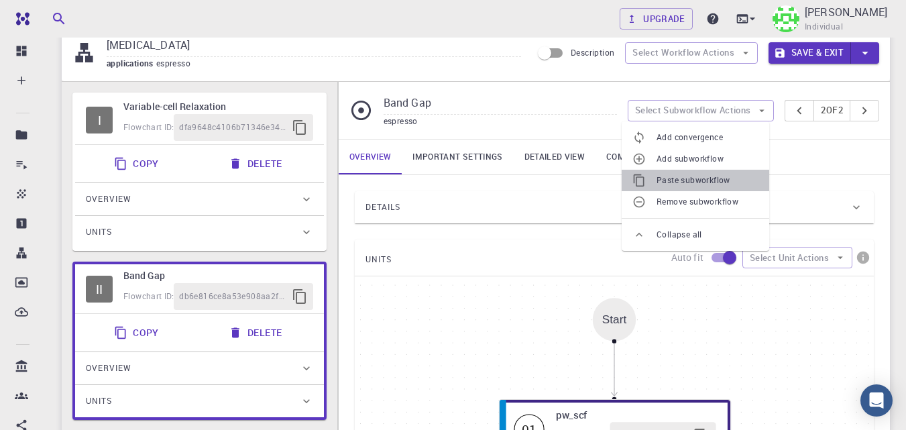
click at [709, 176] on span "Paste subworkflow" at bounding box center [707, 180] width 102 height 13
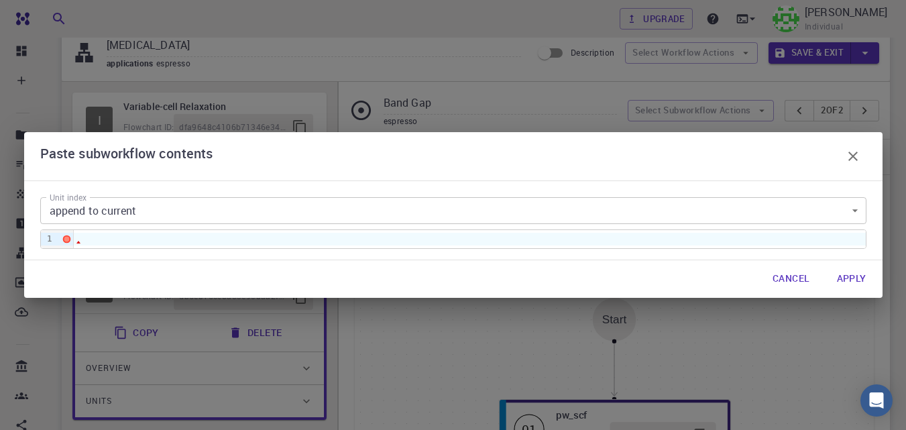
click at [200, 210] on body "Free Dashboard Create New Job New Material Create Material Upload File Import f…" at bounding box center [453, 416] width 906 height 936
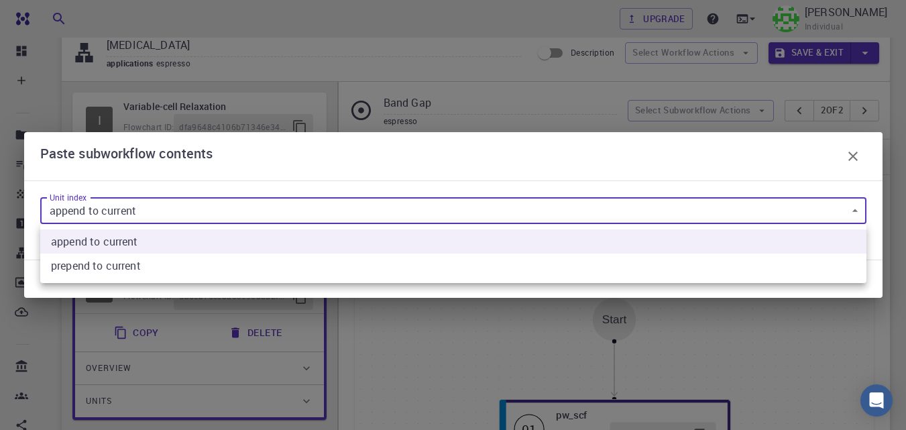
click at [143, 261] on current "prepend to current" at bounding box center [453, 265] width 826 height 24
type input "1"
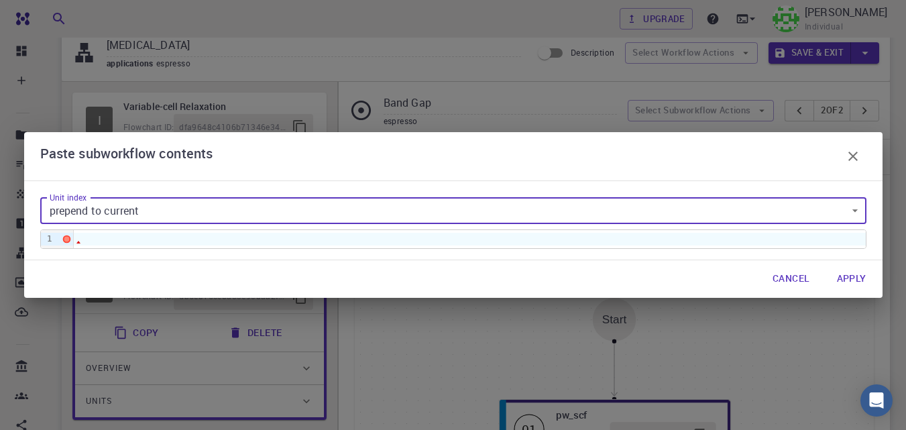
click at [176, 241] on div at bounding box center [470, 239] width 792 height 12
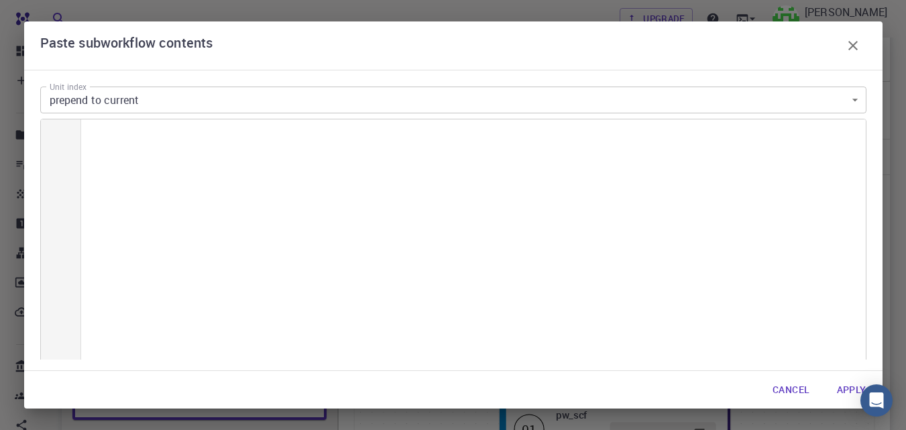
scroll to position [7801, 0]
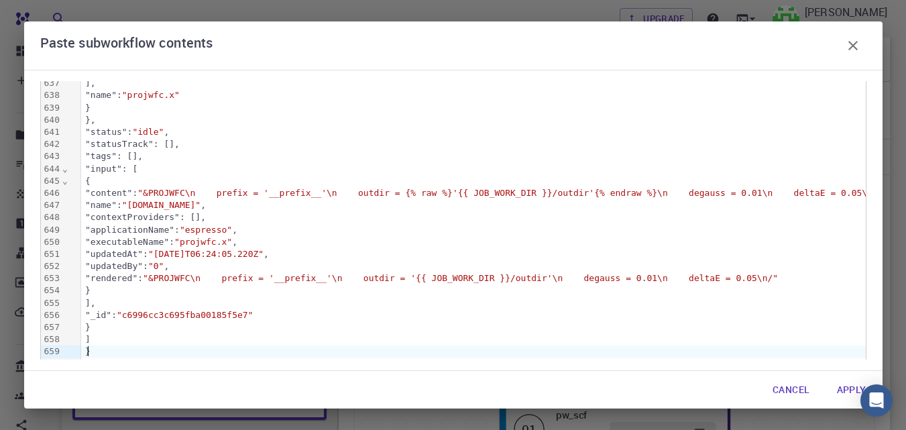
click at [848, 382] on button "Apply" at bounding box center [851, 389] width 51 height 27
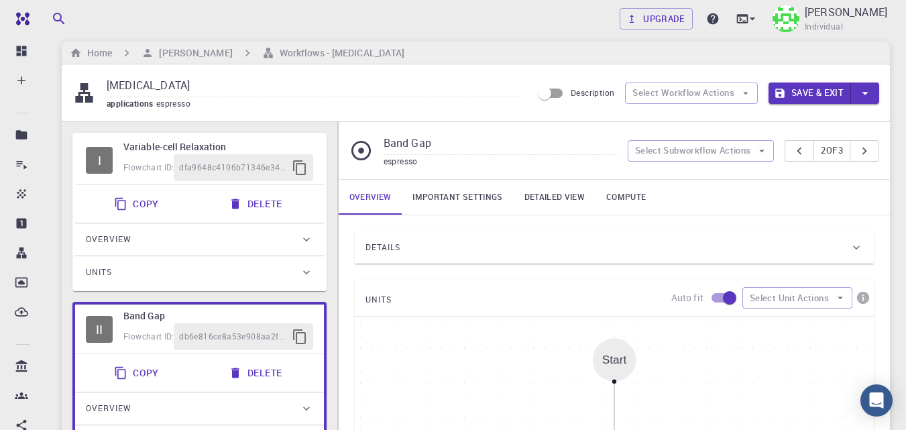
scroll to position [0, 0]
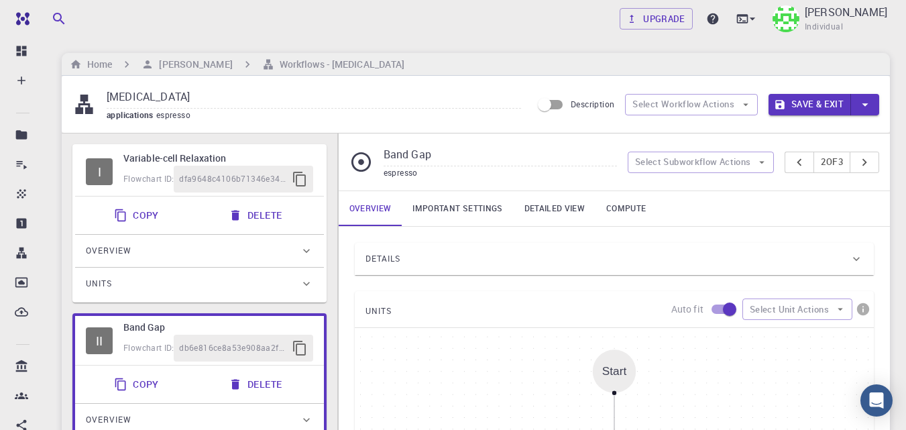
click at [162, 97] on input "tral" at bounding box center [314, 97] width 414 height 22
drag, startPoint x: 142, startPoint y: 99, endPoint x: 107, endPoint y: 93, distance: 35.5
click at [107, 93] on input "tral" at bounding box center [314, 97] width 414 height 22
type input "(VCR) (BG) (BS+DoS)"
click at [792, 104] on button "Save & Exit" at bounding box center [809, 104] width 82 height 21
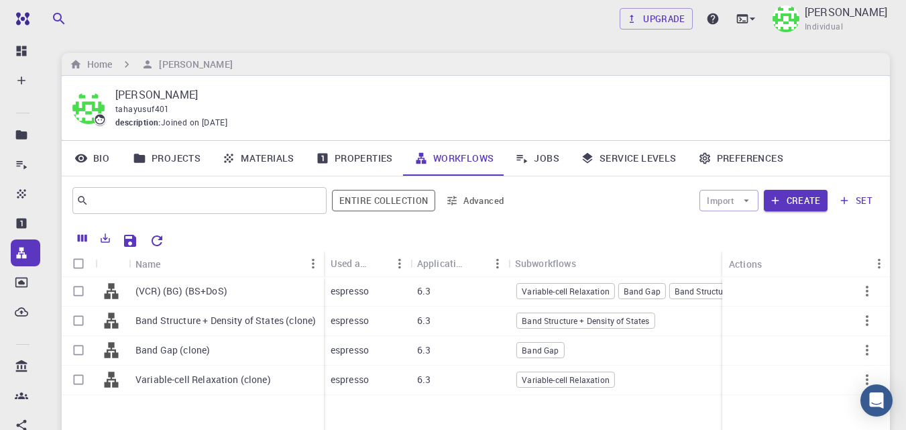
drag, startPoint x: 724, startPoint y: 255, endPoint x: 722, endPoint y: 264, distance: 9.6
click at [722, 264] on div "Actions" at bounding box center [720, 264] width 13 height 26
click at [195, 296] on p "(VCR) (BG) (BS+DoS)" at bounding box center [181, 290] width 92 height 13
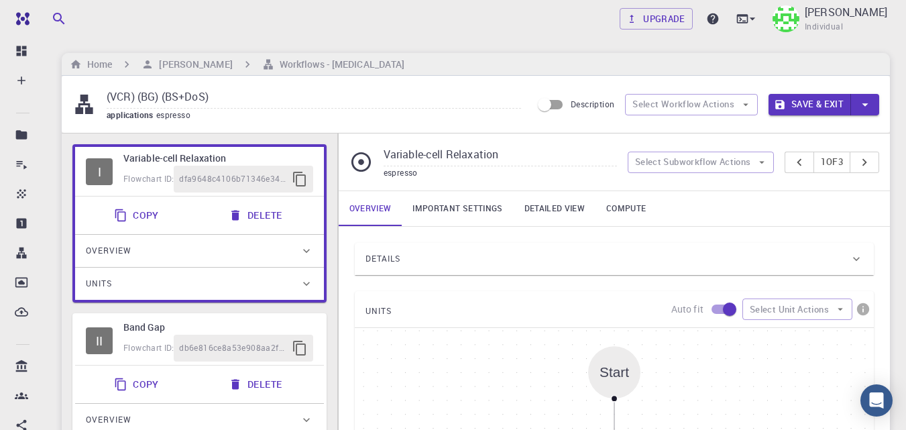
click at [499, 251] on div "Details" at bounding box center [607, 258] width 484 height 21
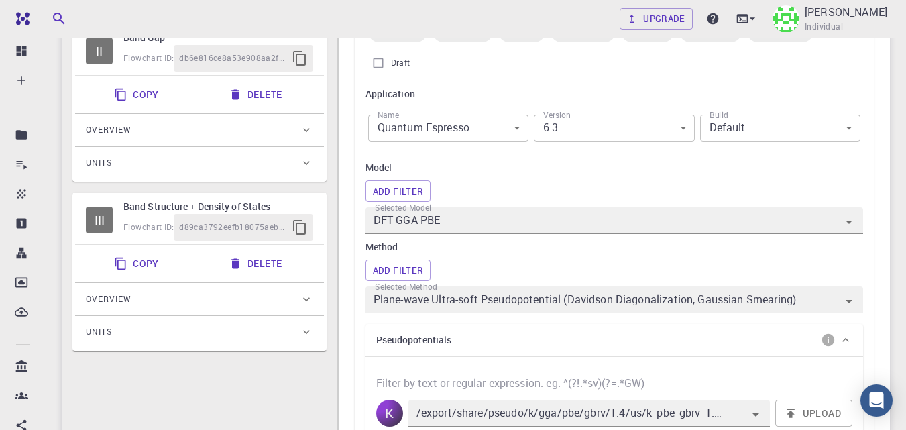
scroll to position [292, 0]
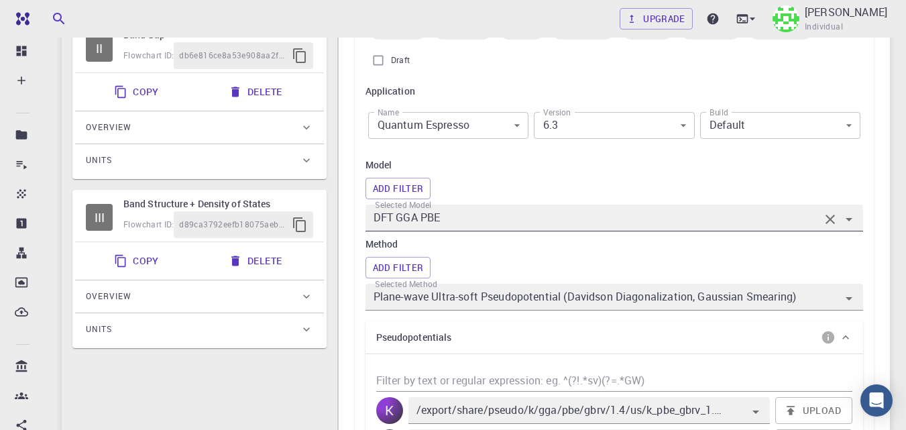
click at [852, 221] on icon "Open" at bounding box center [849, 219] width 16 height 16
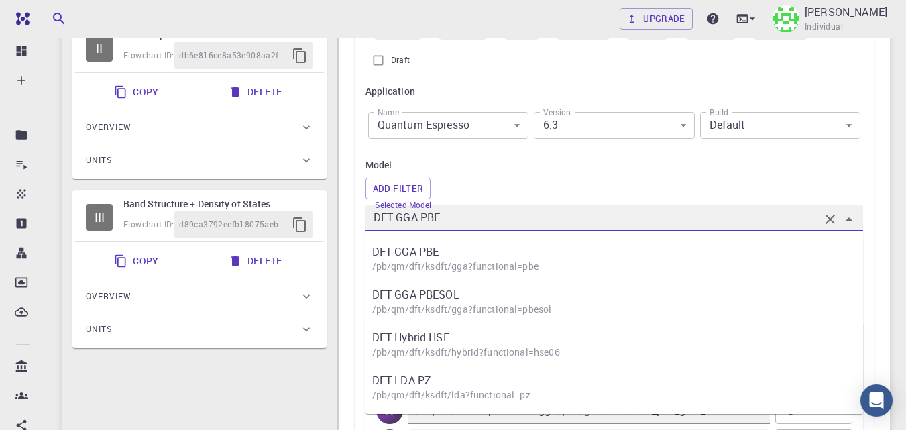
click at [722, 191] on div "Add Filter" at bounding box center [614, 188] width 498 height 21
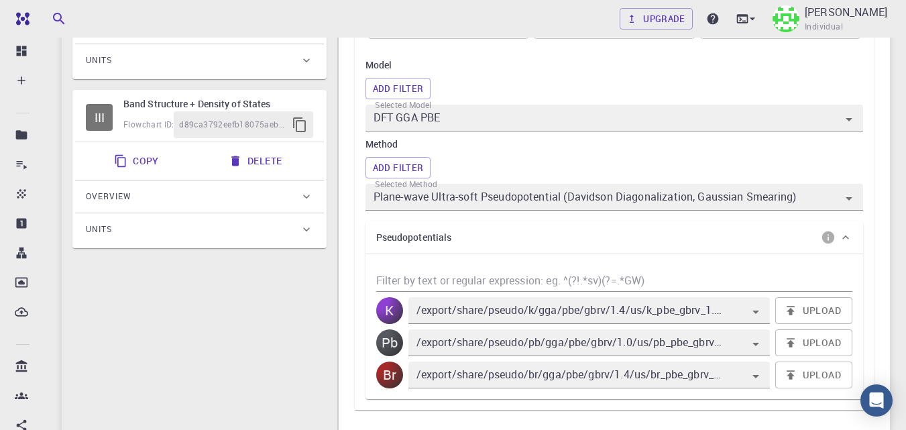
scroll to position [428, 0]
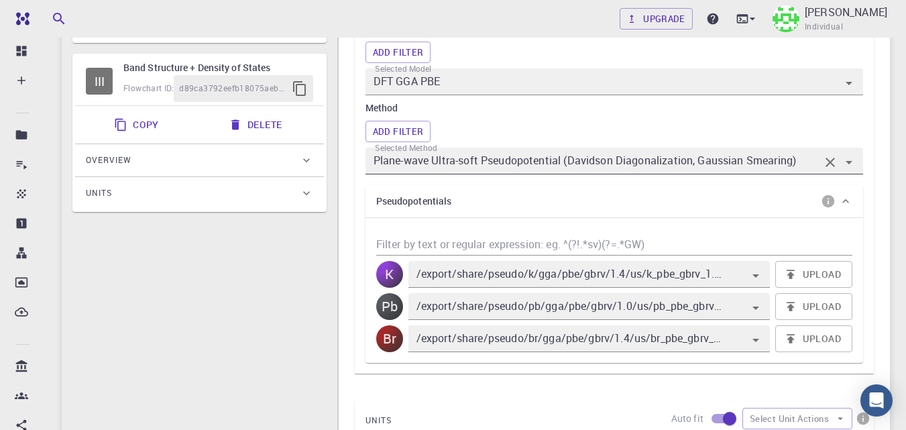
click at [746, 162] on input "Plane-wave Ultra-soft Pseudopotential (Davidson Diagonalization, Gaussian Smear…" at bounding box center [595, 161] width 449 height 19
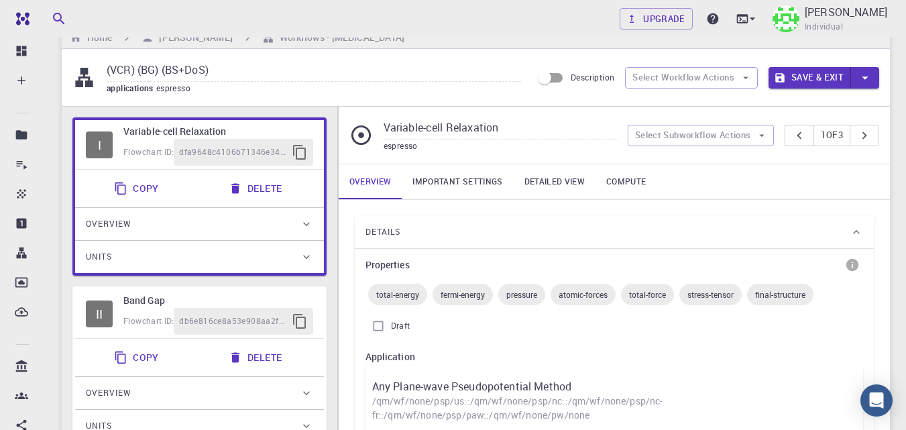
scroll to position [0, 0]
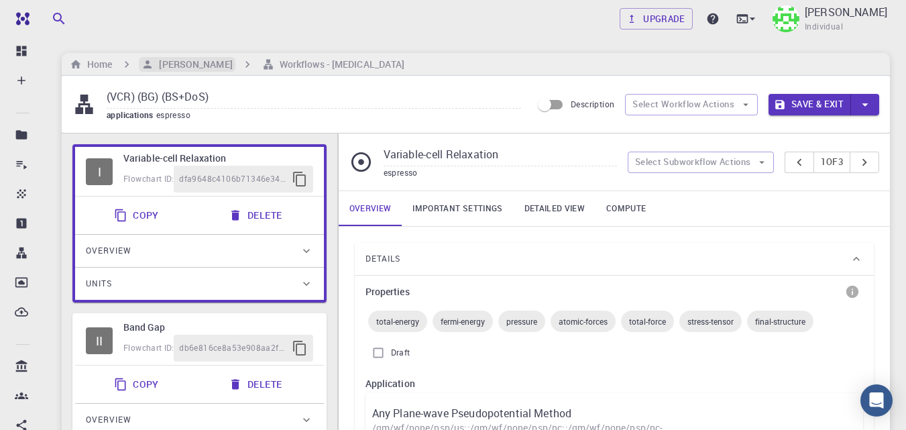
click at [188, 68] on h6 "[PERSON_NAME]" at bounding box center [193, 64] width 78 height 15
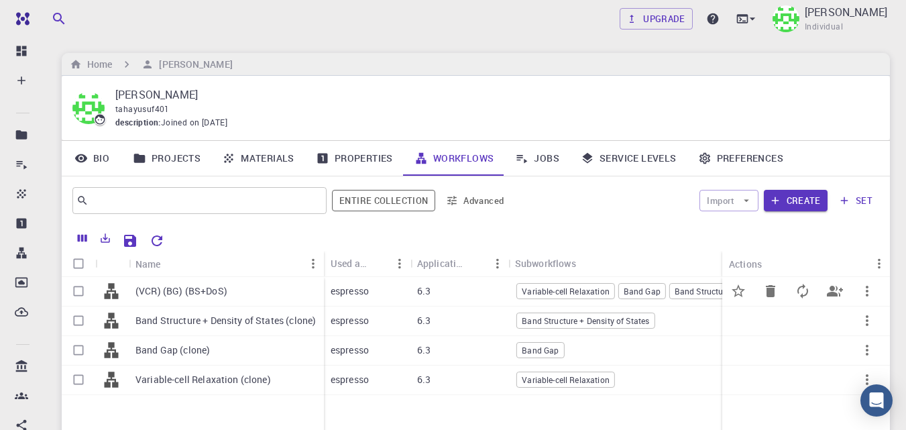
click at [189, 292] on p "(VCR) (BG) (BS+DoS)" at bounding box center [181, 290] width 92 height 13
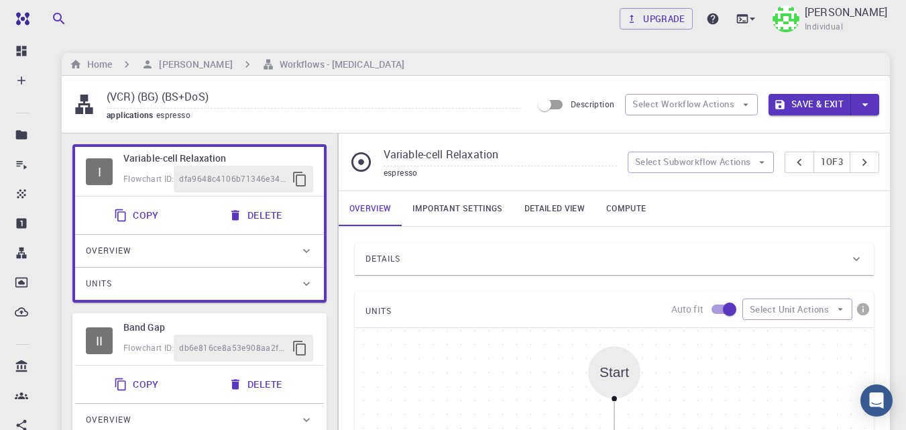
click at [492, 258] on div "Details" at bounding box center [607, 258] width 484 height 21
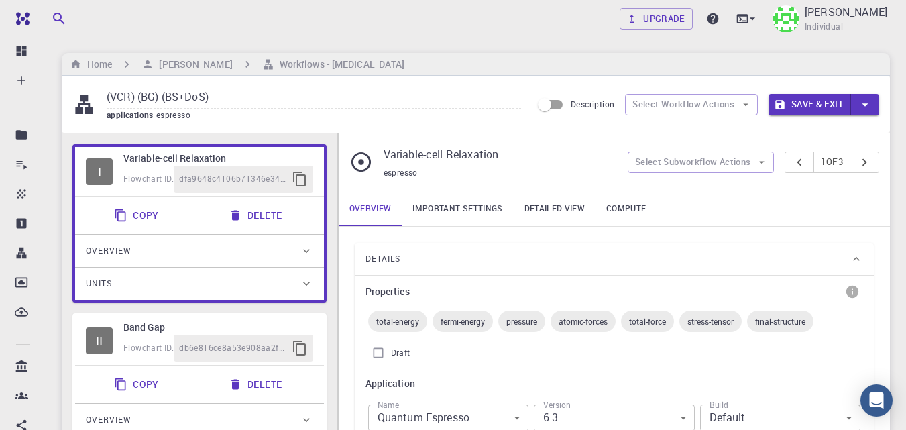
click at [455, 207] on link "Important settings" at bounding box center [457, 208] width 111 height 35
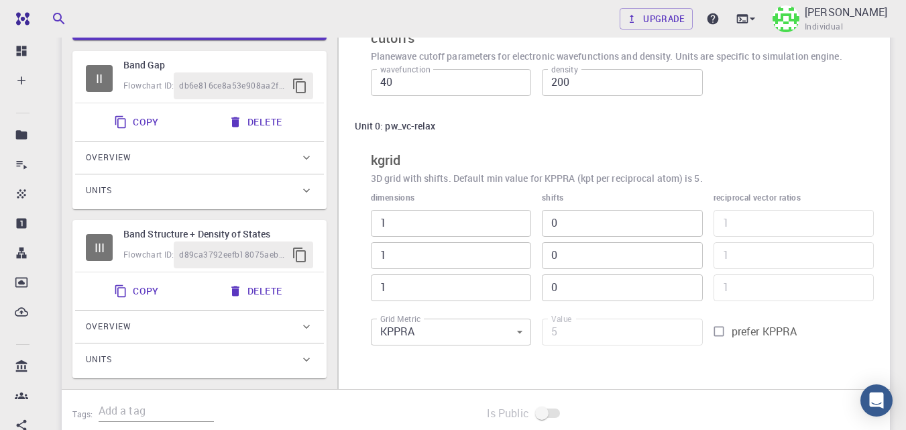
scroll to position [271, 0]
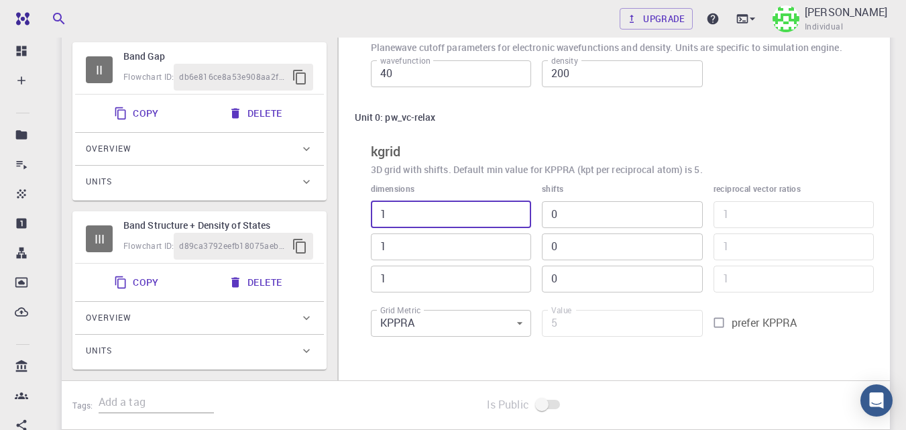
drag, startPoint x: 405, startPoint y: 216, endPoint x: 351, endPoint y: 217, distance: 53.6
click at [351, 217] on div "Settings global to this Subworkflow cutoffs Planewave cutoff parameters for ele…" at bounding box center [614, 163] width 551 height 414
type input "5"
type input "25"
click at [380, 215] on input "5" at bounding box center [451, 214] width 160 height 27
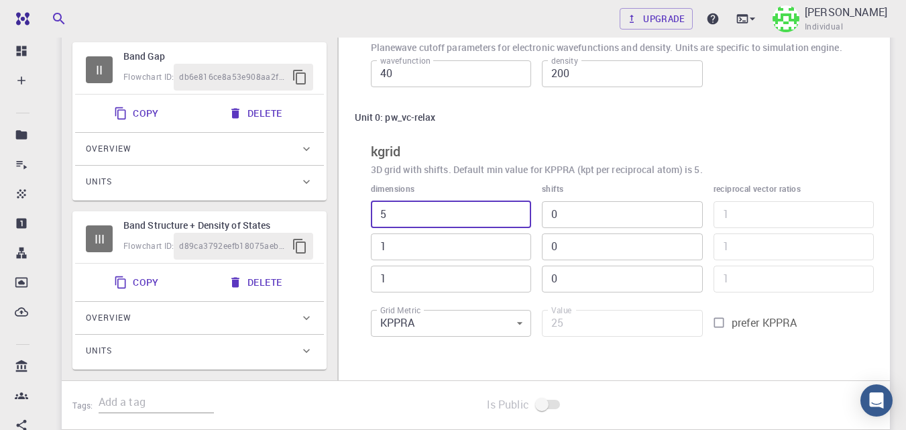
type input "5"
drag, startPoint x: 393, startPoint y: 240, endPoint x: 401, endPoint y: 262, distance: 23.5
click at [393, 241] on input "1" at bounding box center [451, 246] width 160 height 27
type input "15"
type input "375"
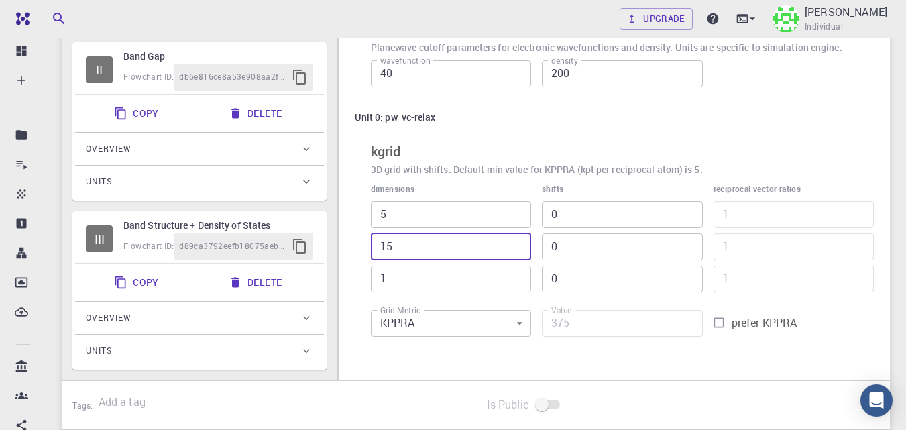
click at [400, 280] on input "1" at bounding box center [451, 279] width 160 height 27
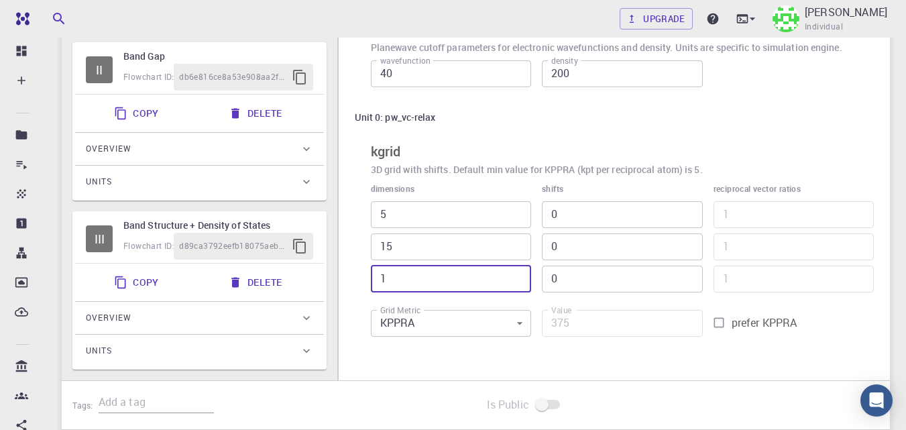
click at [384, 247] on input "15" at bounding box center [451, 246] width 160 height 27
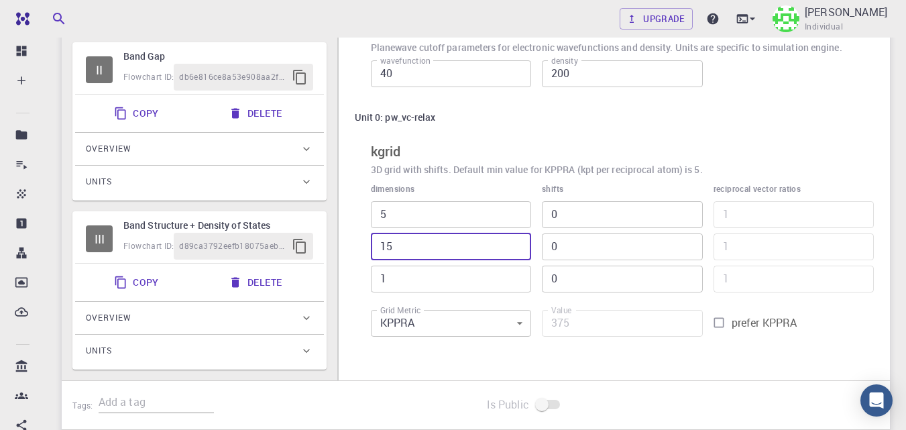
type input "5"
type input "125"
type input "5"
drag, startPoint x: 391, startPoint y: 270, endPoint x: 395, endPoint y: 280, distance: 10.2
click at [391, 271] on input "1" at bounding box center [451, 279] width 160 height 27
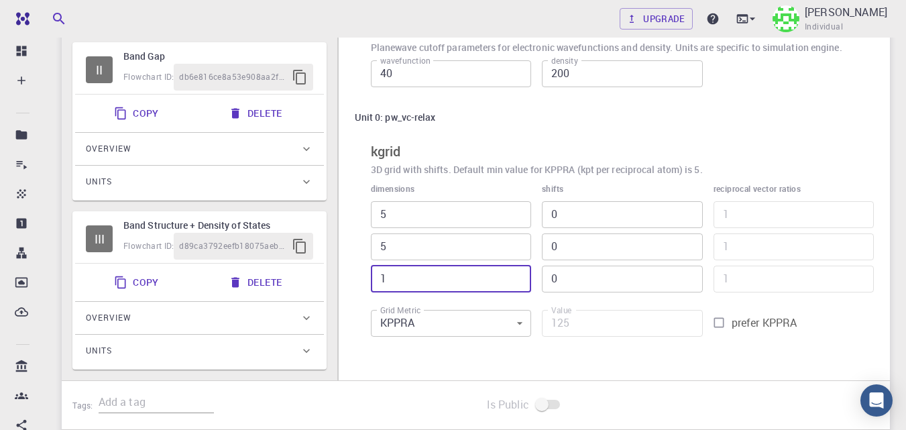
type input "15"
type input "1875"
click at [386, 275] on input "15" at bounding box center [451, 279] width 160 height 27
type input "5"
type input "625"
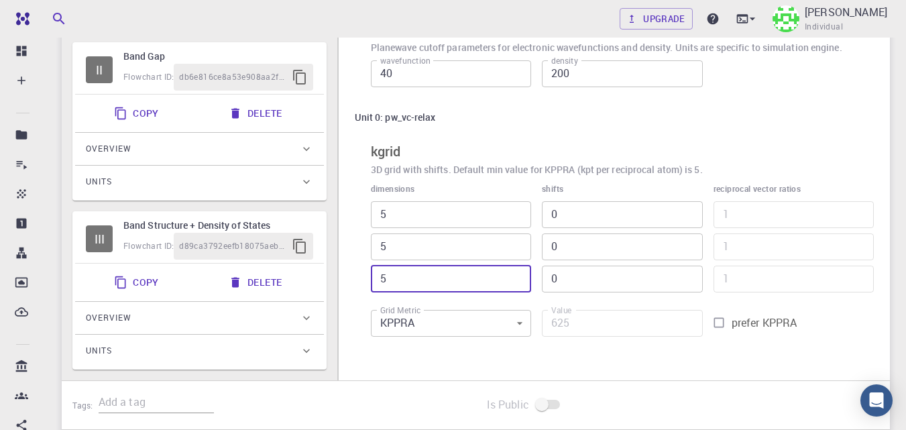
type input "5"
click at [719, 326] on input "prefer KPPRA" at bounding box center [718, 322] width 25 height 25
checkbox input "true"
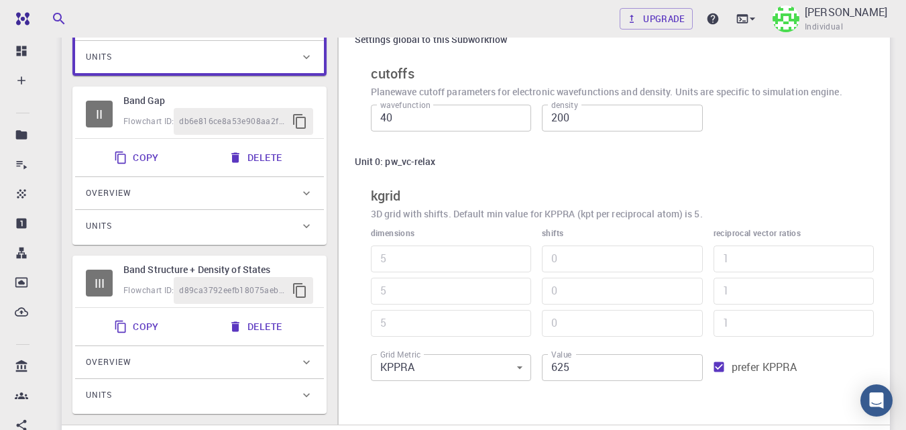
scroll to position [229, 0]
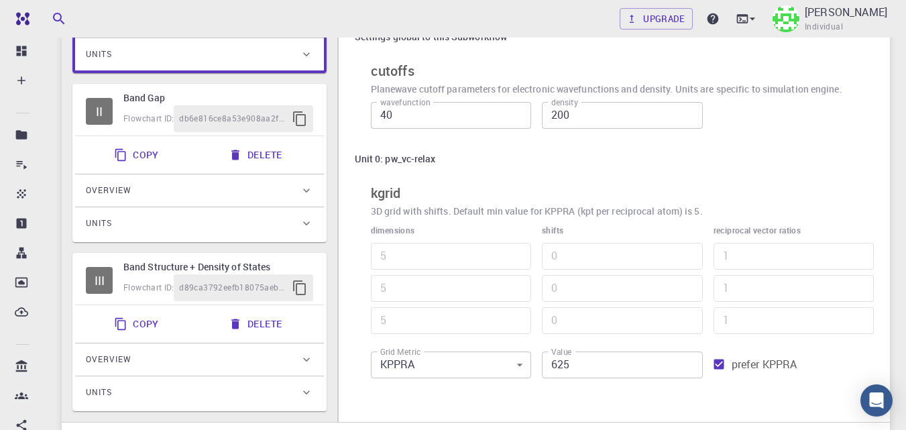
click at [190, 91] on h6 "Band Gap" at bounding box center [218, 98] width 190 height 15
type input "Band Gap"
type input "1"
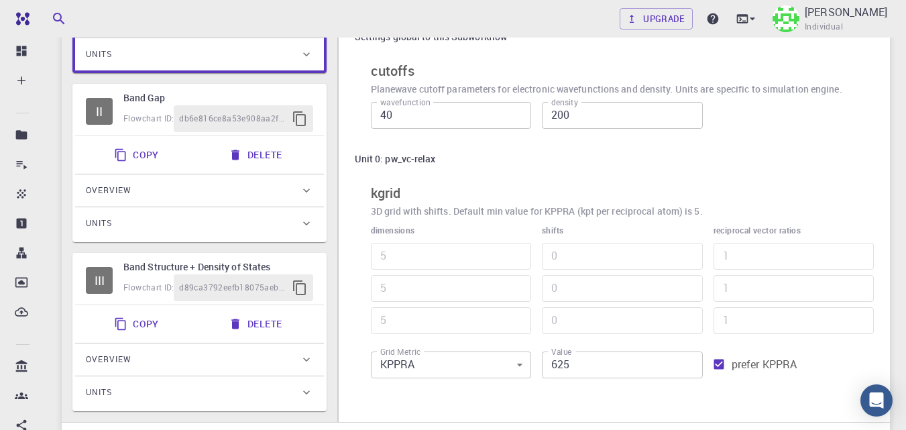
type input "5"
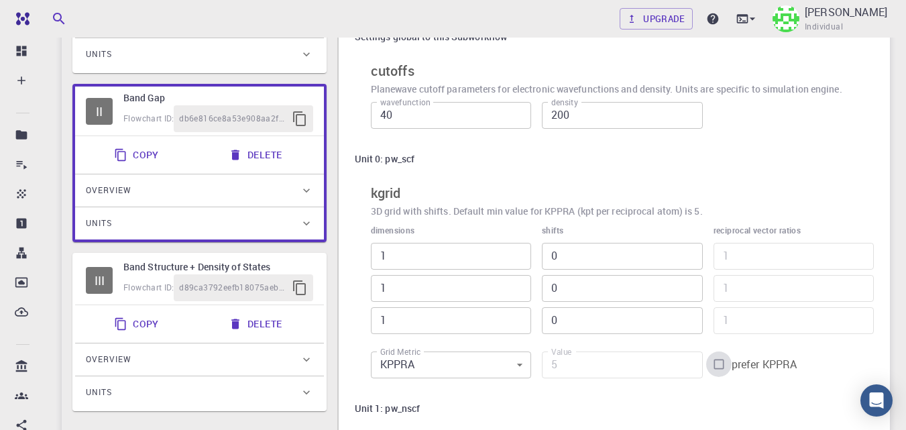
drag, startPoint x: 723, startPoint y: 363, endPoint x: 582, endPoint y: 364, distance: 141.5
click at [722, 363] on input "prefer KPPRA" at bounding box center [718, 363] width 25 height 25
checkbox input "true"
click at [577, 364] on input "5" at bounding box center [622, 364] width 160 height 27
type input "125"
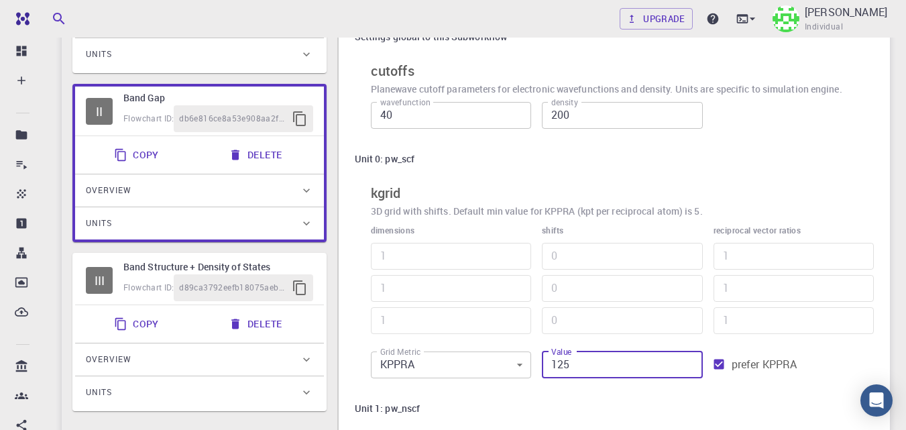
type input "3"
click at [553, 365] on input "125" at bounding box center [622, 364] width 160 height 27
type input "25"
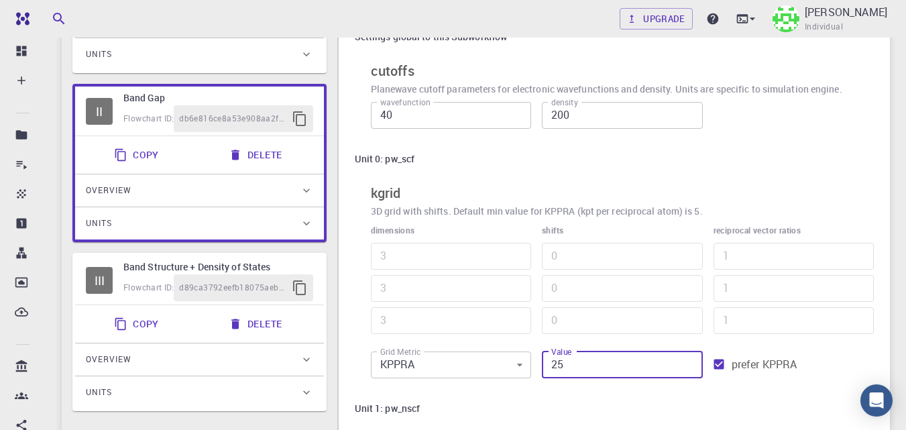
type input "2"
type input "625"
type input "5"
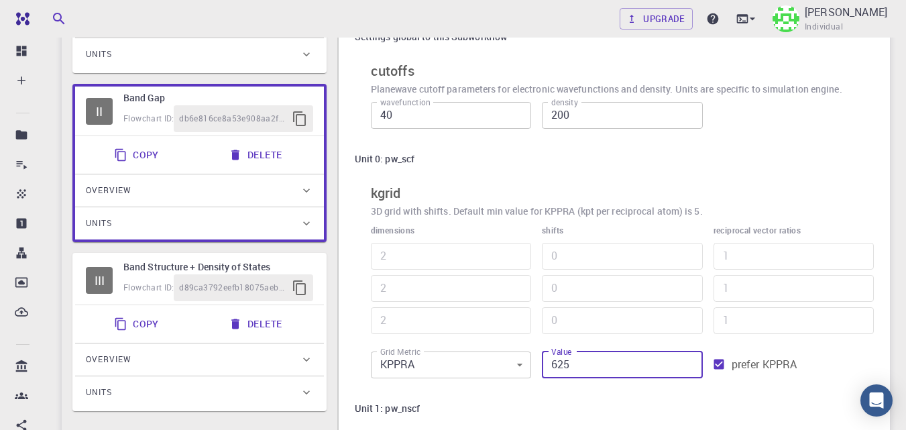
type input "5"
drag, startPoint x: 585, startPoint y: 369, endPoint x: 557, endPoint y: 363, distance: 28.8
click at [557, 363] on input "625" at bounding box center [622, 364] width 160 height 27
type input "650"
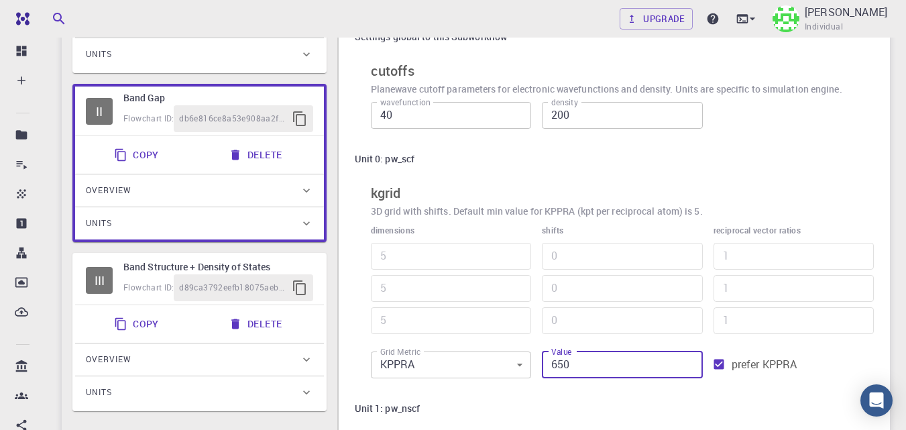
type input "6"
click at [734, 396] on div "Unit 1: pw_nscf" at bounding box center [614, 408] width 519 height 25
click at [598, 368] on input "650" at bounding box center [622, 364] width 160 height 27
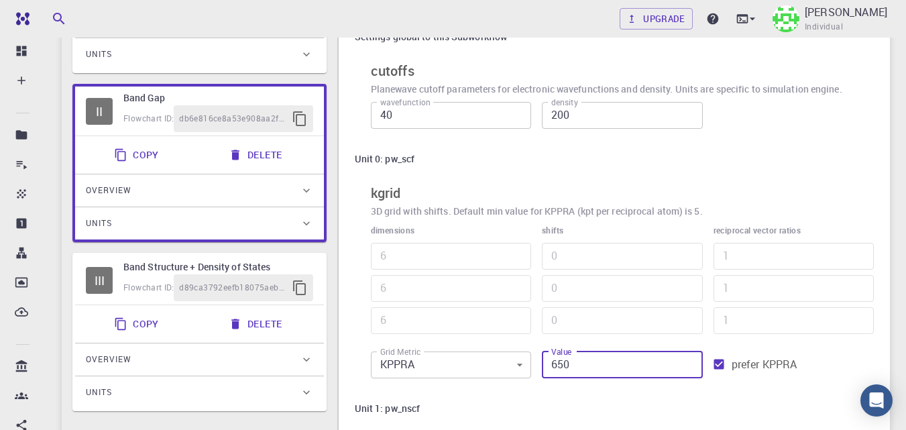
drag, startPoint x: 597, startPoint y: 368, endPoint x: 540, endPoint y: 371, distance: 56.4
click at [540, 371] on div "Value 650 Value" at bounding box center [616, 360] width 171 height 38
type input "625"
type input "5"
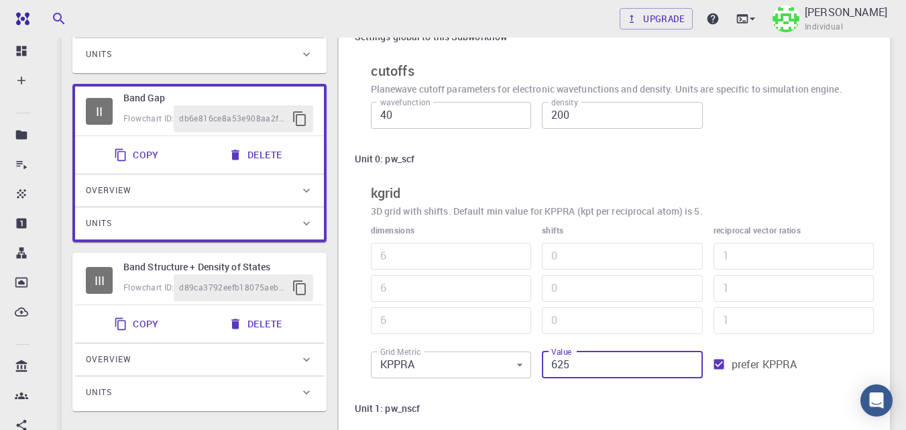
type input "5"
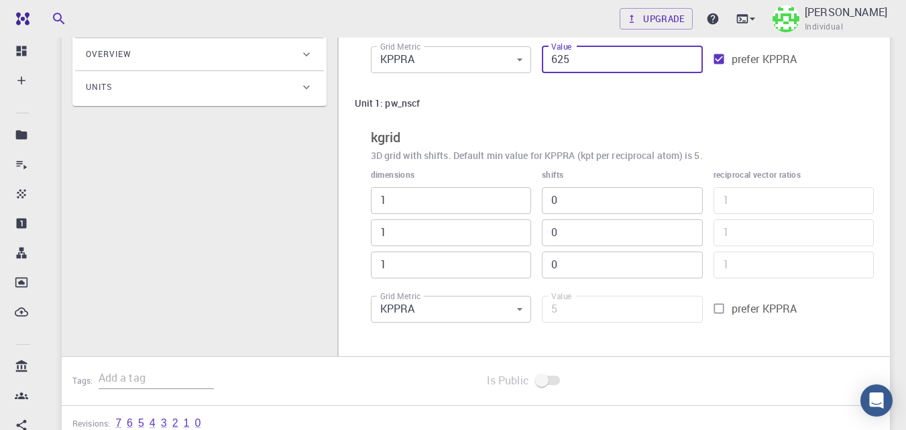
scroll to position [540, 0]
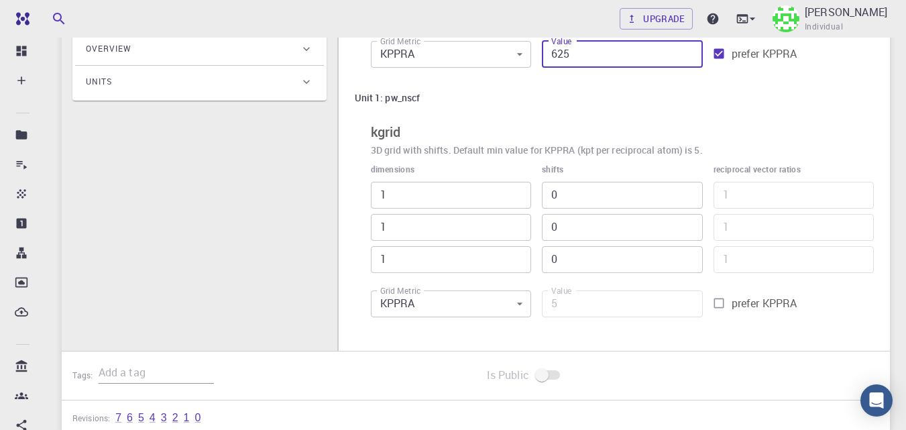
type input "625"
drag, startPoint x: 718, startPoint y: 301, endPoint x: 572, endPoint y: 306, distance: 146.3
click at [718, 301] on input "prefer KPPRA" at bounding box center [718, 302] width 25 height 25
checkbox input "true"
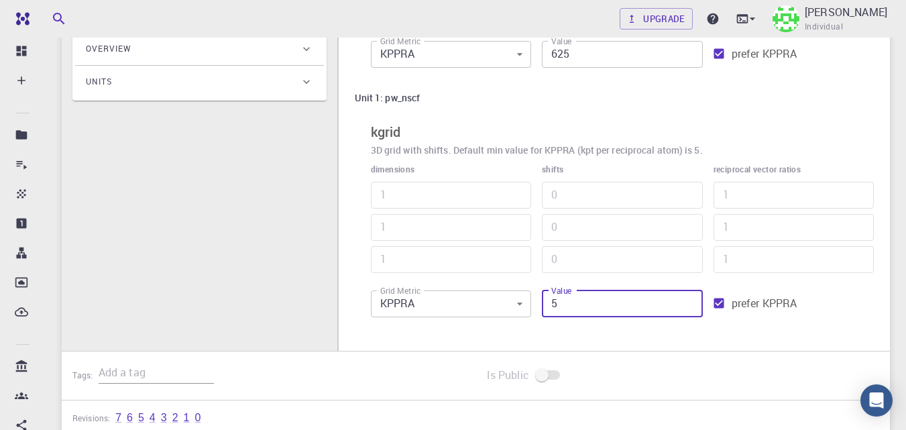
drag, startPoint x: 571, startPoint y: 305, endPoint x: 533, endPoint y: 305, distance: 38.2
click at [533, 305] on div "Value 5 Value" at bounding box center [616, 299] width 171 height 38
type input "625"
type input "5"
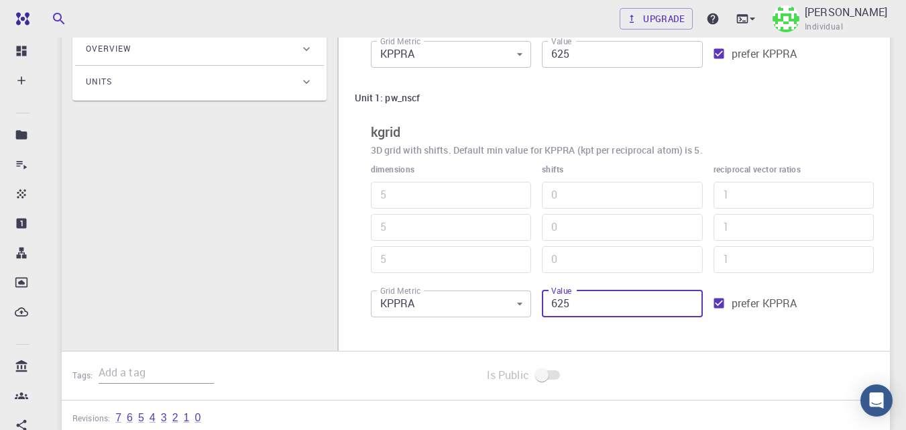
type input "5"
type input "625"
click at [690, 345] on div "Settings global to this Subworkflow cutoffs Planewave cutoff parameters for ele…" at bounding box center [614, 19] width 551 height 664
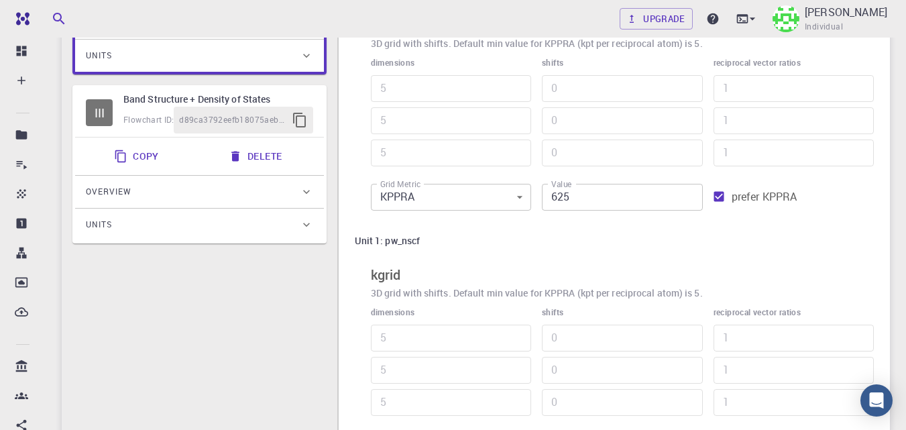
scroll to position [339, 0]
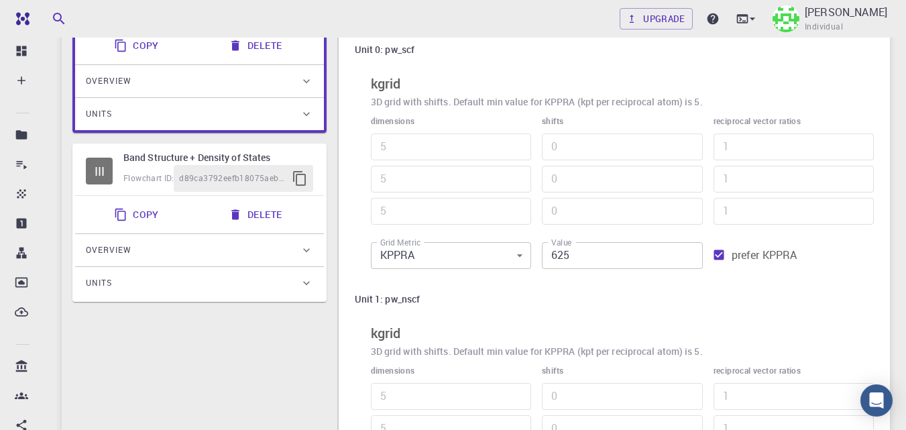
click at [256, 153] on h6 "Band Structure + Density of States" at bounding box center [218, 157] width 190 height 15
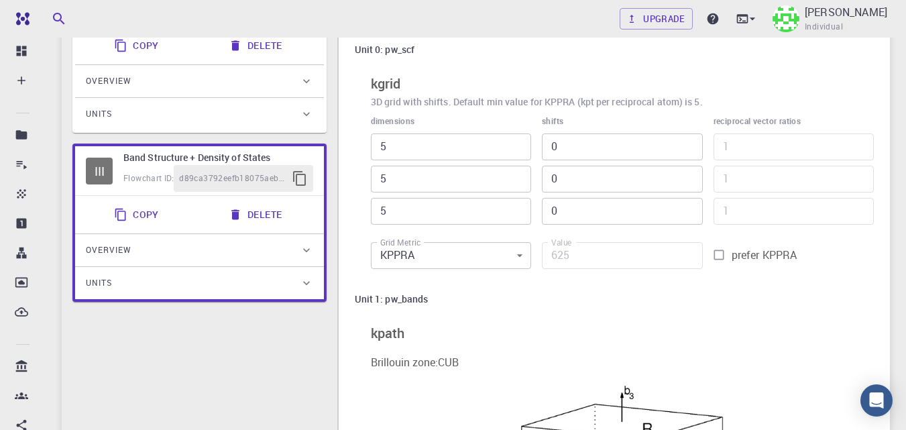
type input "Band Structure + Density of States"
type input "1"
type input "5"
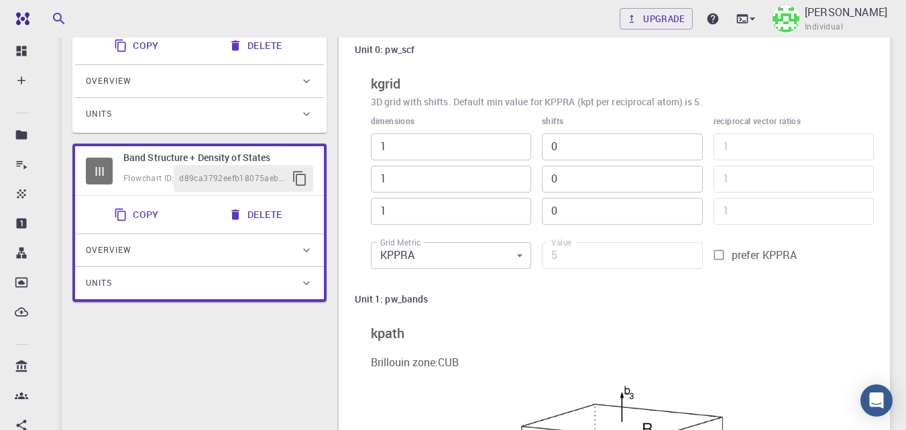
click at [719, 254] on input "prefer KPPRA" at bounding box center [718, 254] width 25 height 25
checkbox input "true"
drag, startPoint x: 575, startPoint y: 256, endPoint x: 530, endPoint y: 259, distance: 45.7
click at [530, 259] on div "dimensions 1 ​ 1 ​ 1 ​ shifts 0 ​ 0 ​ 0 ​ reciprocal vector ratios 1 ​ 1 ​ 1 ​ …" at bounding box center [617, 190] width 514 height 172
type input "625"
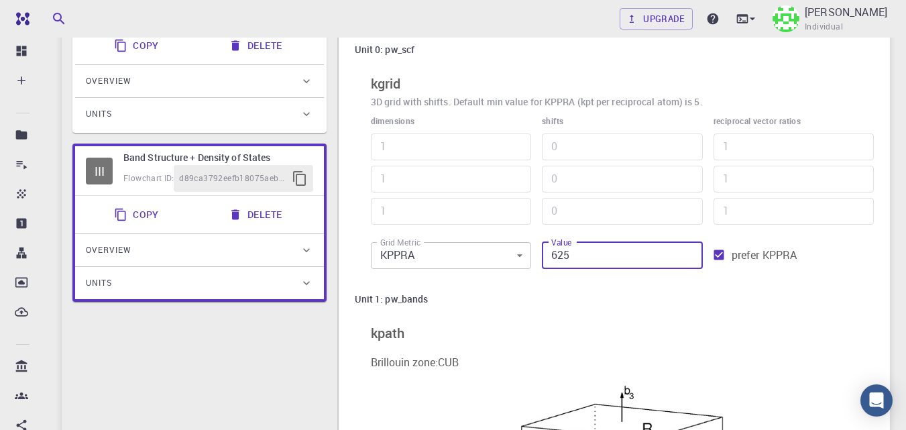
type input "5"
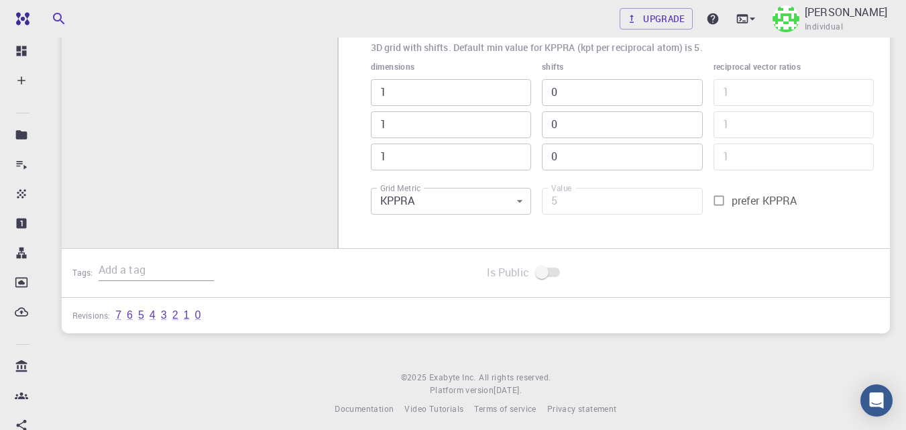
scroll to position [1332, 0]
type input "625"
click at [717, 201] on input "prefer KPPRA" at bounding box center [718, 202] width 25 height 25
checkbox input "true"
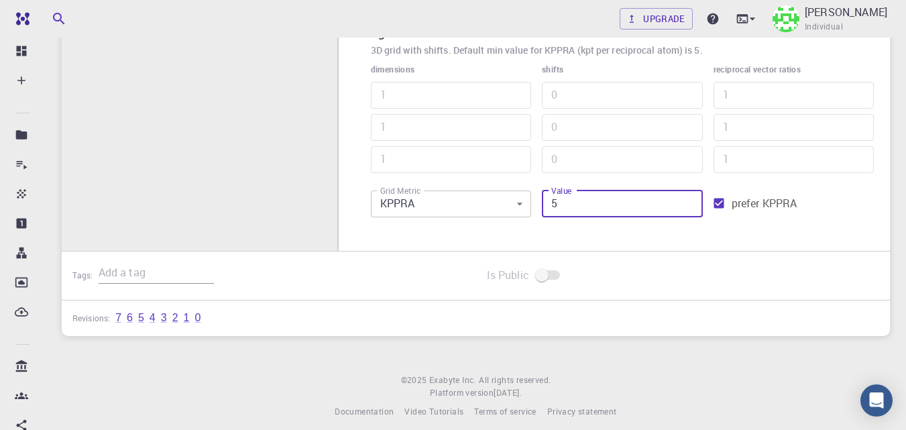
drag, startPoint x: 574, startPoint y: 205, endPoint x: 511, endPoint y: 211, distance: 63.3
click at [510, 211] on div "dimensions 1 ​ 1 ​ 1 ​ shifts 0 ​ 0 ​ 0 ​ reciprocal vector ratios 1 ​ 1 ​ 1 ​ …" at bounding box center [617, 138] width 514 height 172
type input "6"
type input "2"
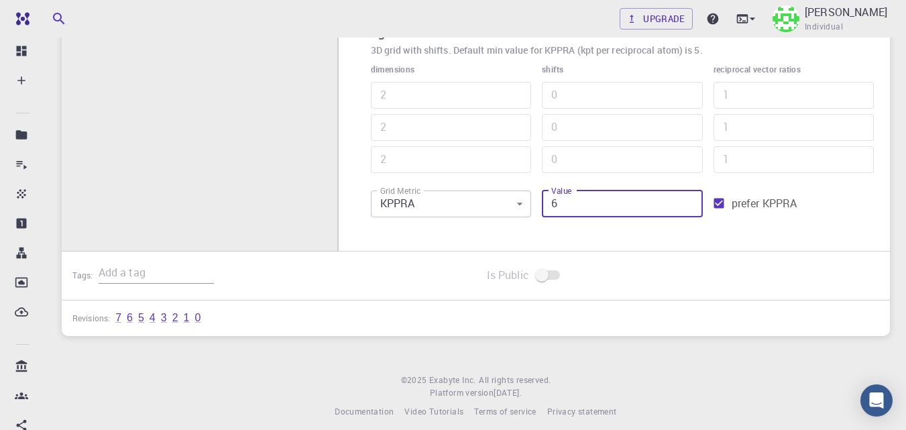
type input "2"
type input "625"
type input "5"
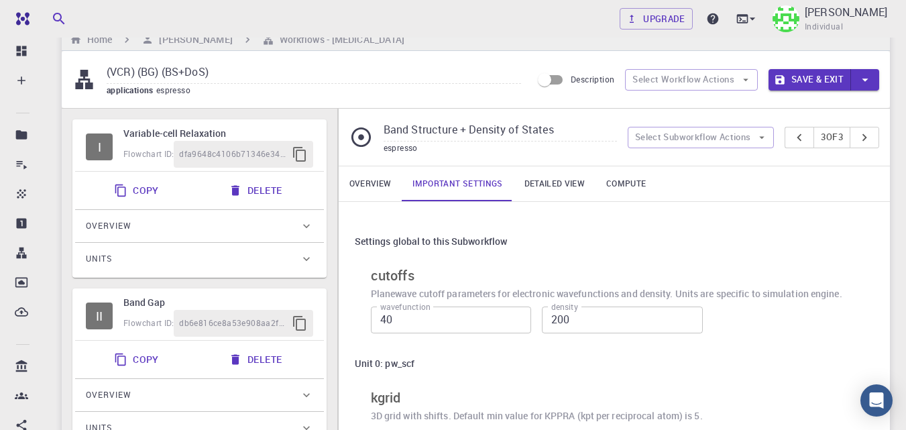
scroll to position [0, 0]
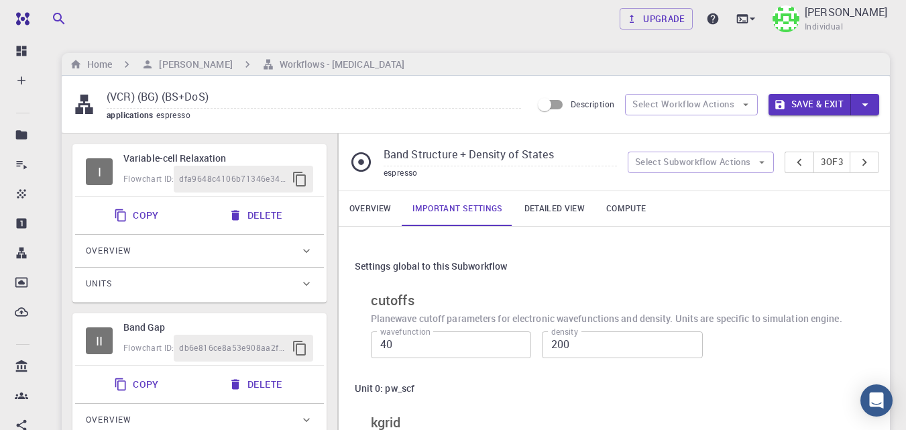
type input "625"
click at [800, 104] on button "Save & Exit" at bounding box center [809, 104] width 82 height 21
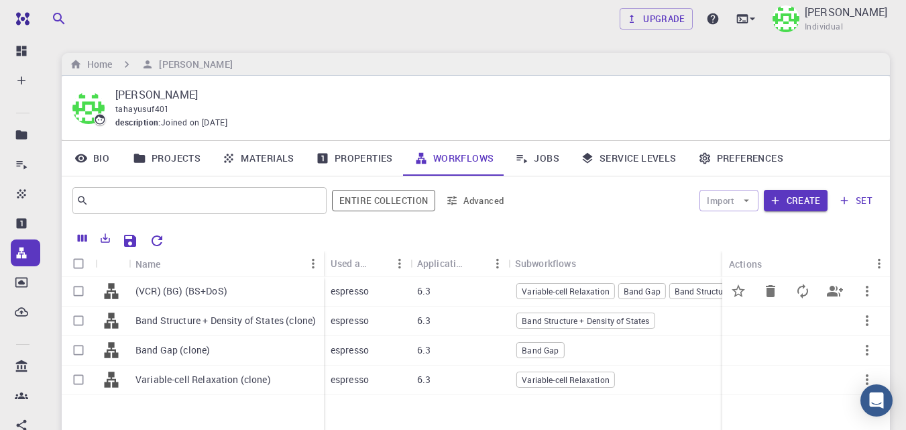
click at [222, 296] on p "(VCR) (BG) (BS+DoS)" at bounding box center [181, 290] width 92 height 13
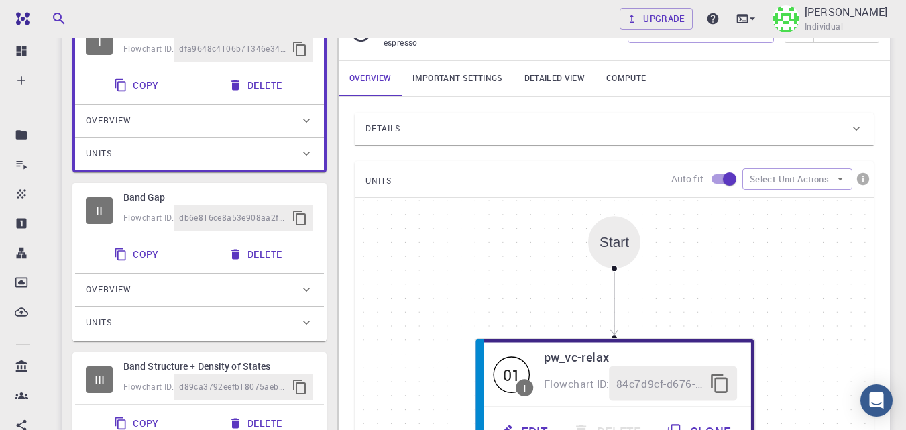
scroll to position [131, 0]
click at [581, 139] on div "Details" at bounding box center [614, 127] width 519 height 32
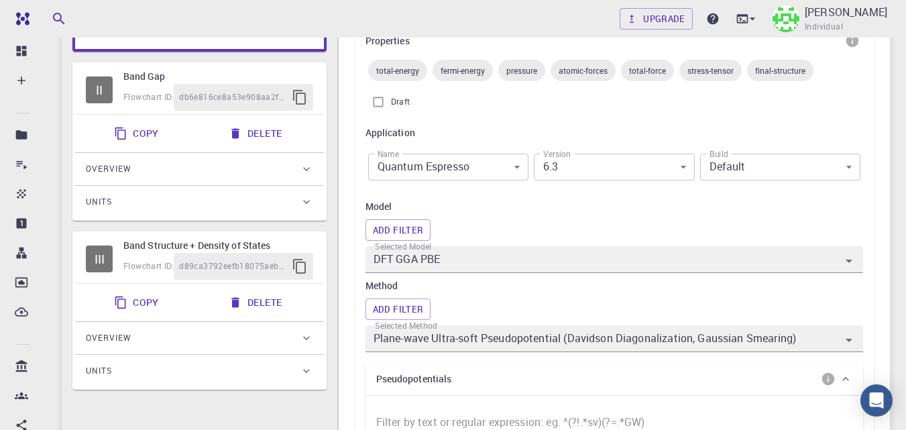
scroll to position [93, 0]
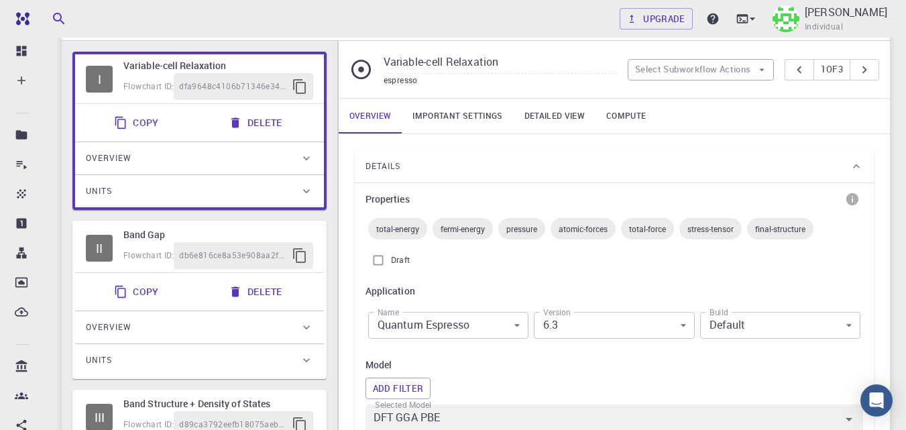
click at [472, 108] on link "Important settings" at bounding box center [457, 116] width 111 height 35
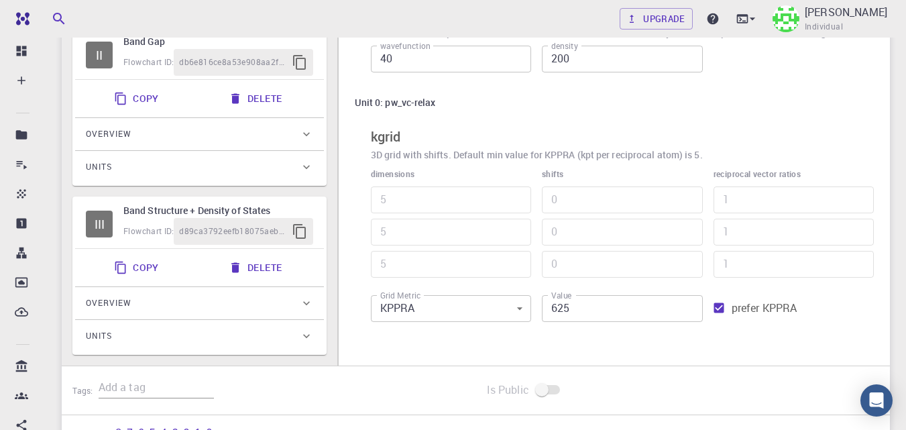
scroll to position [188, 0]
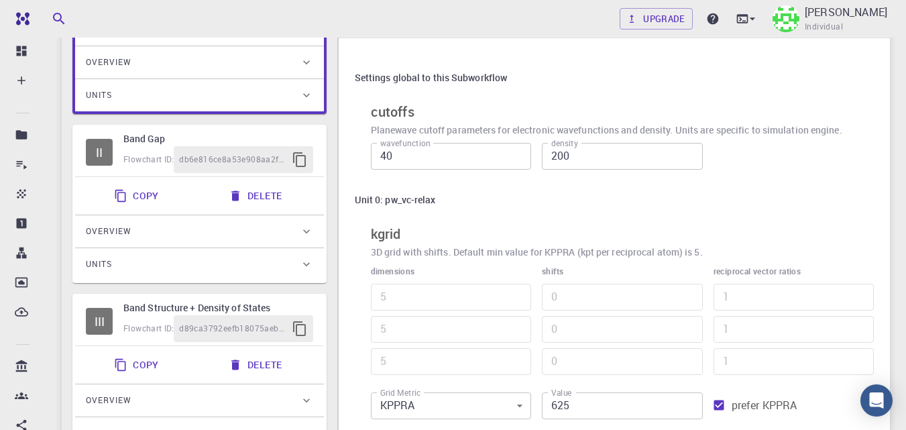
click at [143, 136] on h6 "Band Gap" at bounding box center [218, 138] width 190 height 15
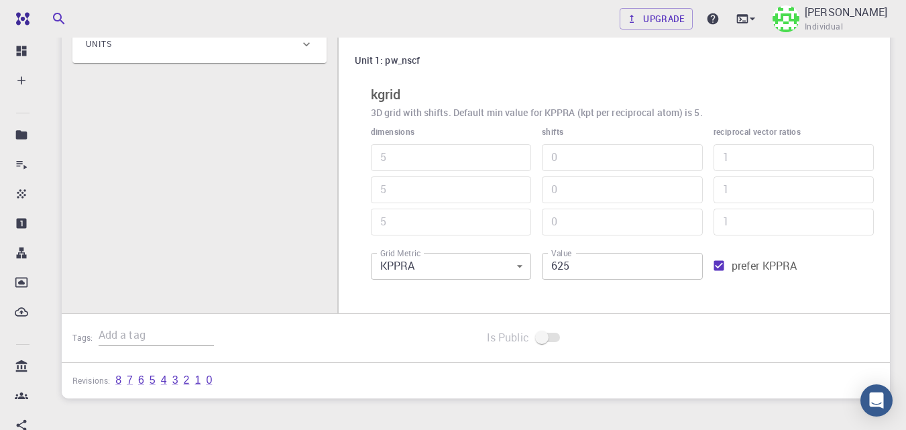
scroll to position [323, 0]
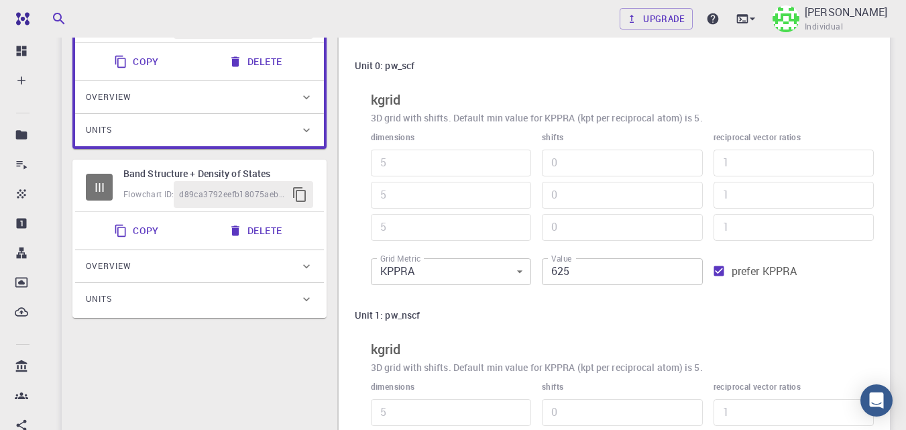
click at [135, 172] on h6 "Band Structure + Density of States" at bounding box center [218, 173] width 190 height 15
type input "Band Structure + Density of States"
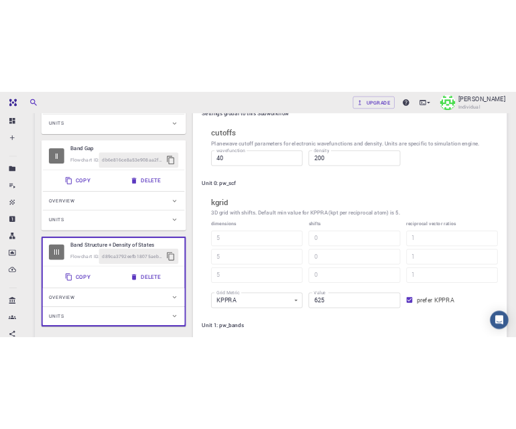
scroll to position [0, 0]
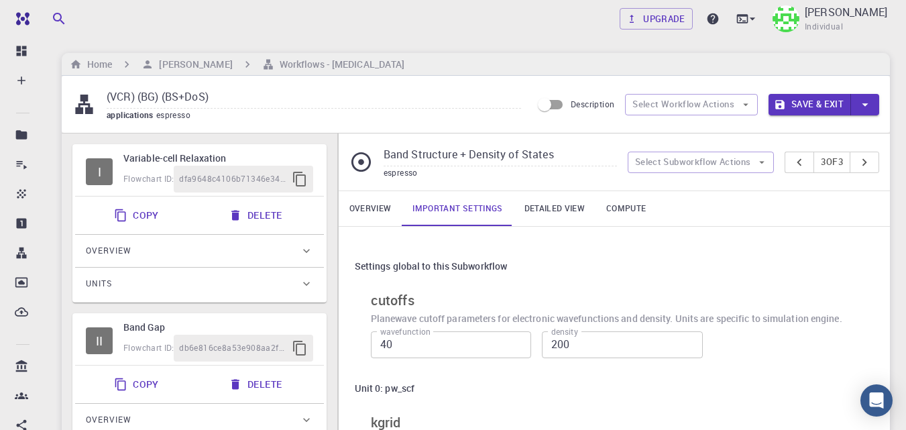
click at [810, 105] on button "Save & Exit" at bounding box center [809, 104] width 82 height 21
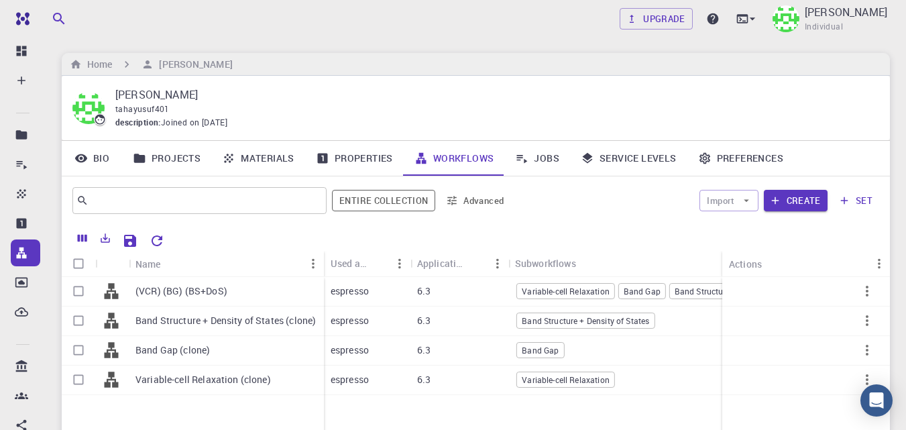
click at [237, 152] on link "Materials" at bounding box center [258, 158] width 94 height 35
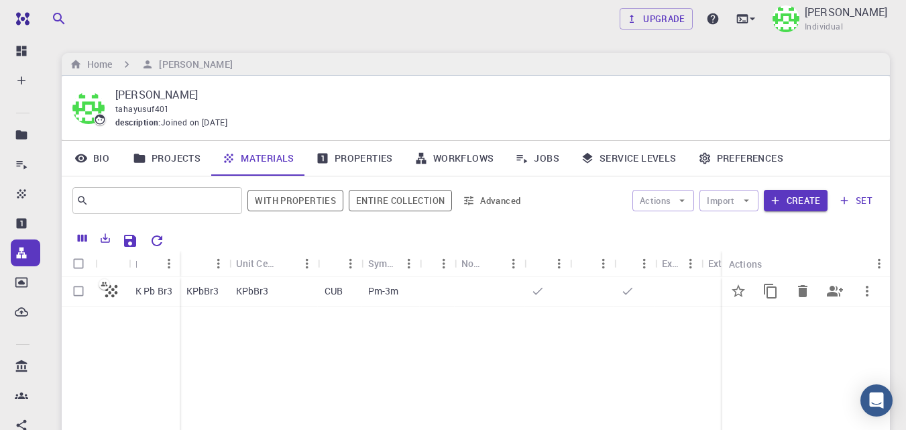
click at [82, 288] on input "Select row" at bounding box center [78, 290] width 25 height 25
checkbox input "true"
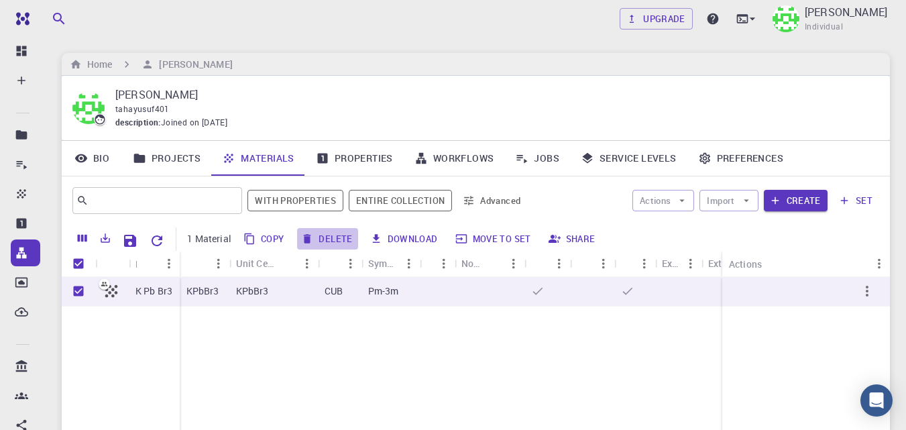
click at [335, 238] on button "Delete" at bounding box center [327, 238] width 60 height 21
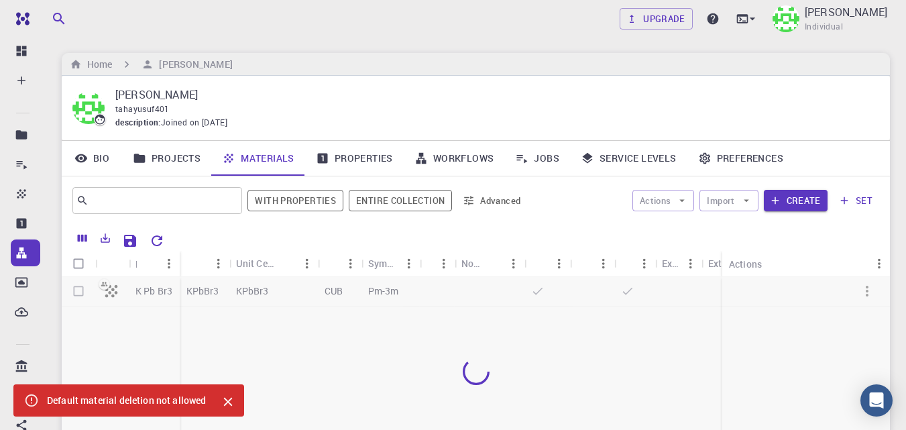
checkbox input "false"
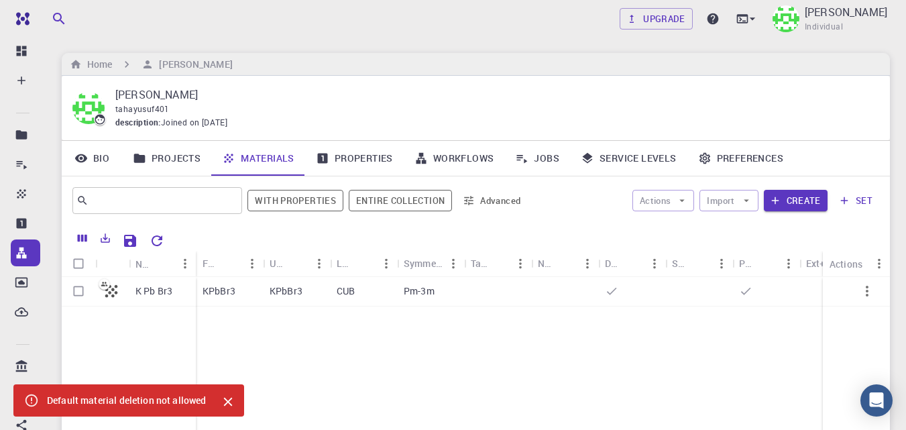
click at [227, 400] on icon "Close" at bounding box center [227, 402] width 9 height 9
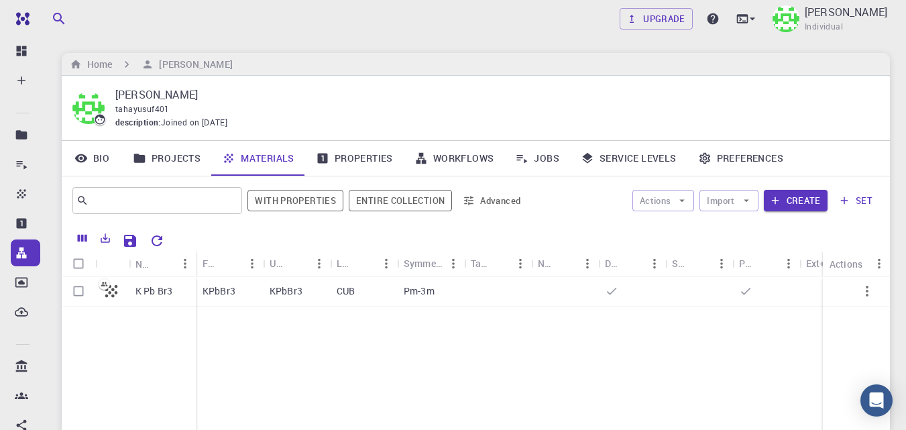
click at [515, 160] on icon at bounding box center [521, 158] width 13 height 13
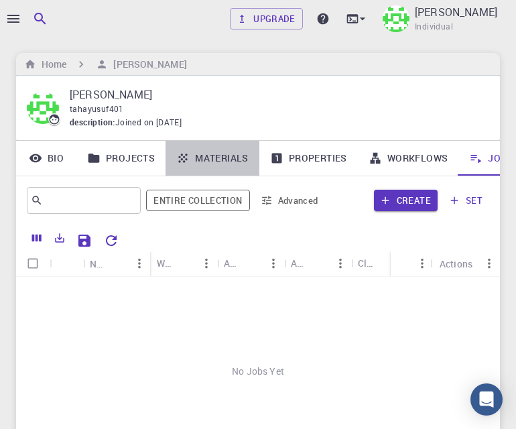
click at [231, 160] on link "Materials" at bounding box center [213, 158] width 94 height 35
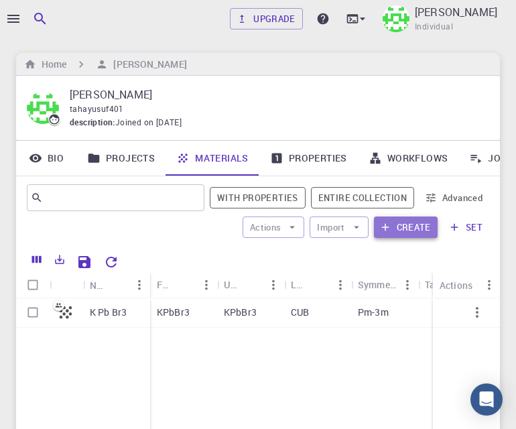
click at [408, 233] on button "Create" at bounding box center [406, 227] width 64 height 21
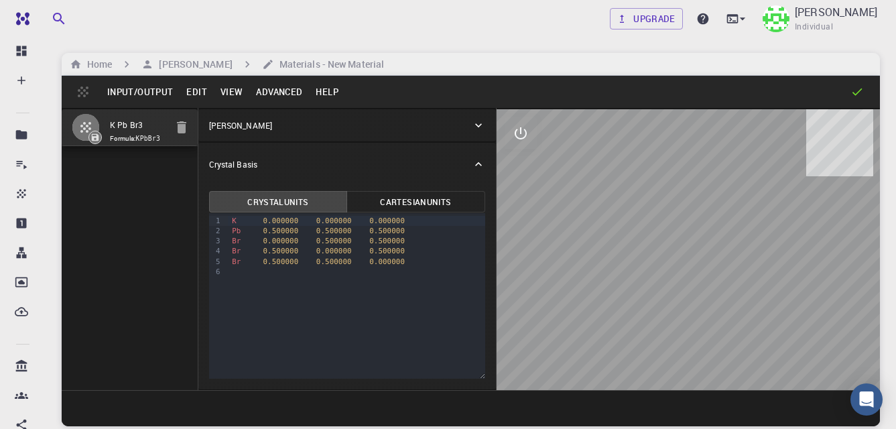
click at [158, 122] on input "K Pb Br3" at bounding box center [138, 125] width 56 height 15
drag, startPoint x: 156, startPoint y: 125, endPoint x: 103, endPoint y: 124, distance: 53.7
click at [103, 124] on li "K Pb Br3 Formula: KPbBr3" at bounding box center [130, 127] width 136 height 37
type input "SiGe"
click at [451, 129] on div "Crystal Lattice" at bounding box center [340, 125] width 263 height 12
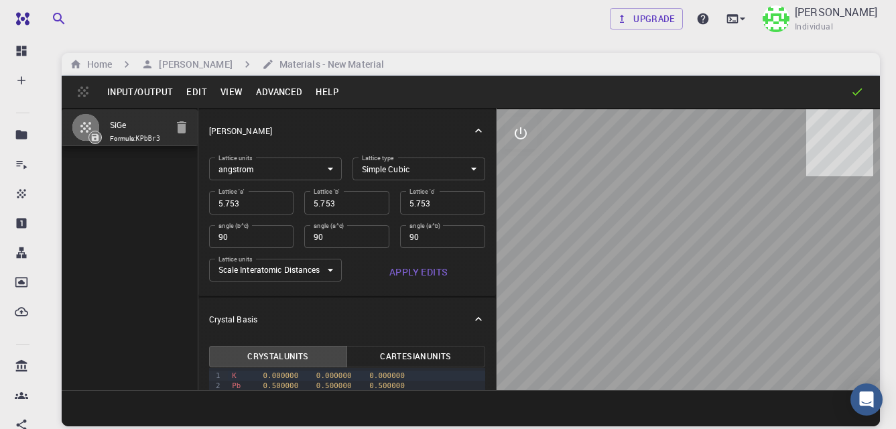
click at [252, 205] on input "5.753" at bounding box center [251, 202] width 85 height 23
type input "5"
type input "5.5"
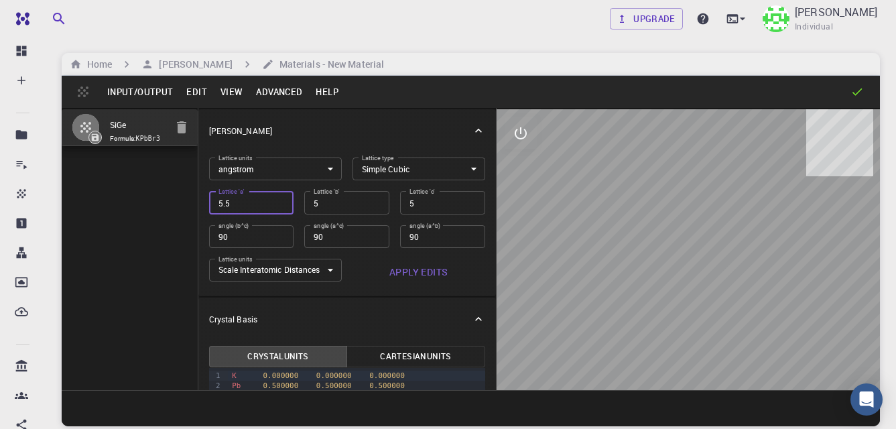
type input "5.5"
type input "5.54"
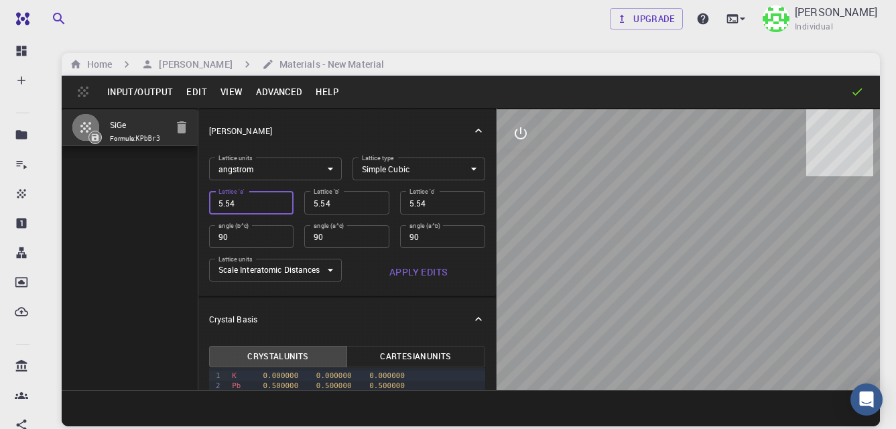
type input "5.54"
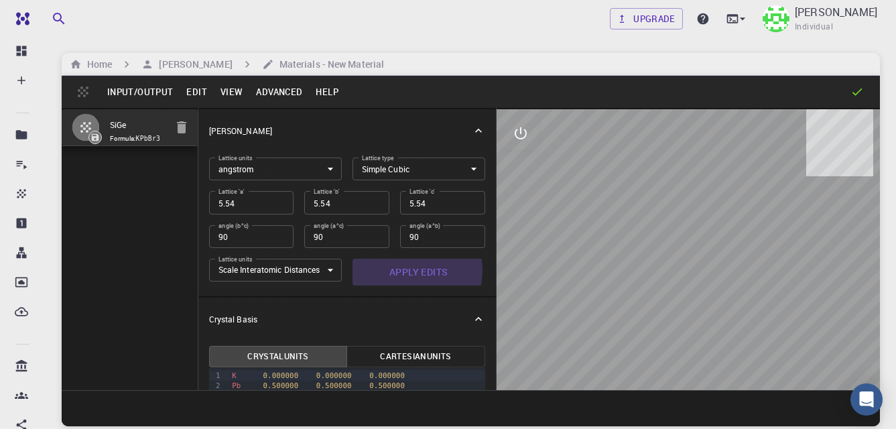
click at [406, 271] on button "Apply Edits" at bounding box center [419, 272] width 133 height 27
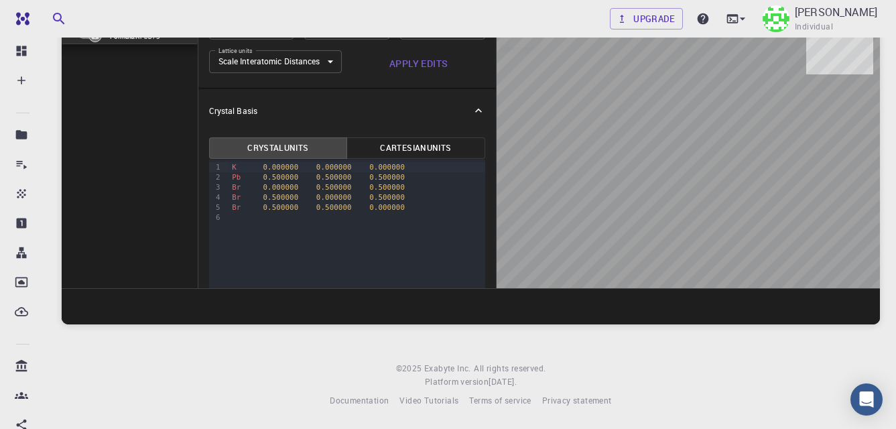
scroll to position [113, 0]
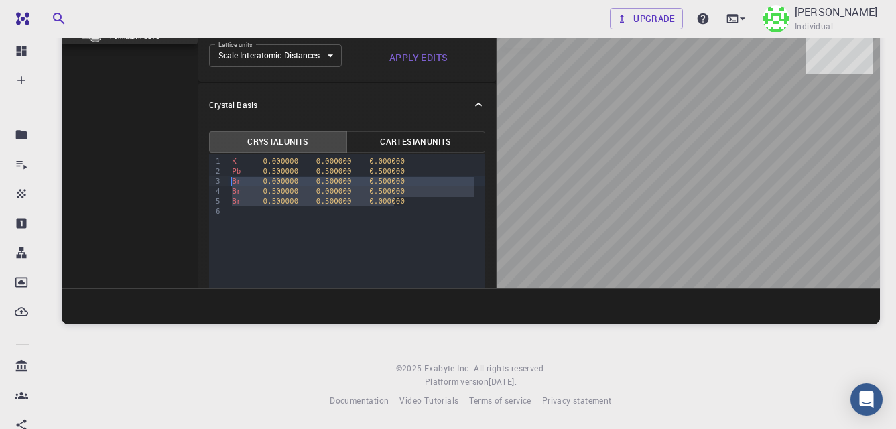
drag, startPoint x: 398, startPoint y: 205, endPoint x: 232, endPoint y: 179, distance: 168.2
click at [232, 179] on div "K 0.000000 0.000000 0.000000 Pb 0.500000 0.500000 0.500000 Br 0.000000 0.500000…" at bounding box center [356, 187] width 257 height 66
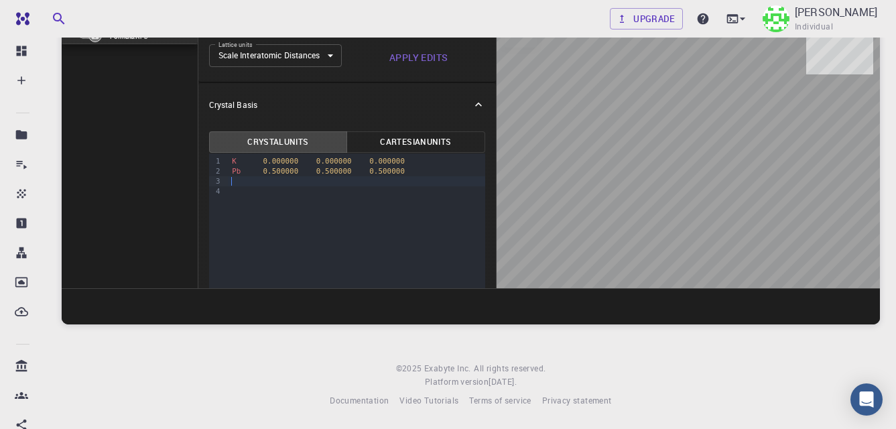
click at [241, 195] on div at bounding box center [356, 191] width 257 height 10
click at [232, 162] on span "K" at bounding box center [234, 161] width 5 height 9
click at [232, 173] on span "Pb" at bounding box center [236, 171] width 9 height 9
click at [276, 171] on span "0.500000" at bounding box center [281, 171] width 36 height 9
click at [324, 172] on span "0.500000" at bounding box center [334, 171] width 36 height 9
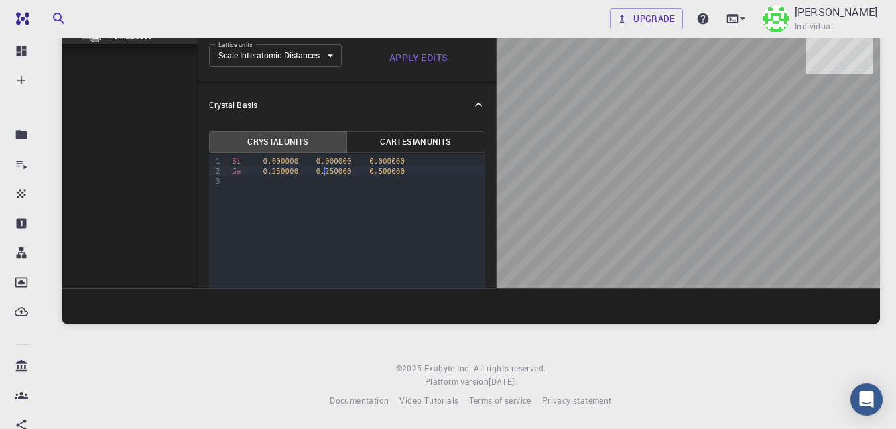
click at [375, 174] on span "0.500000" at bounding box center [387, 171] width 36 height 9
click at [431, 164] on div "Si 0.000000 0.000000 0.000000" at bounding box center [356, 161] width 257 height 10
click at [369, 176] on span "0.250000" at bounding box center [387, 171] width 36 height 9
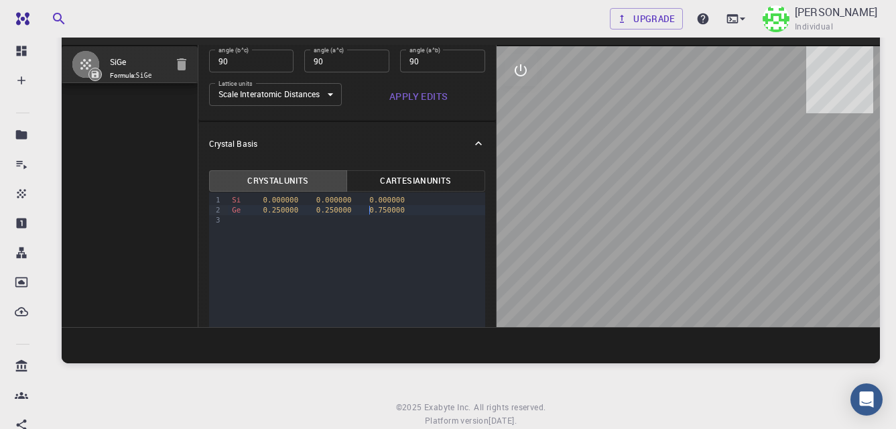
scroll to position [49, 0]
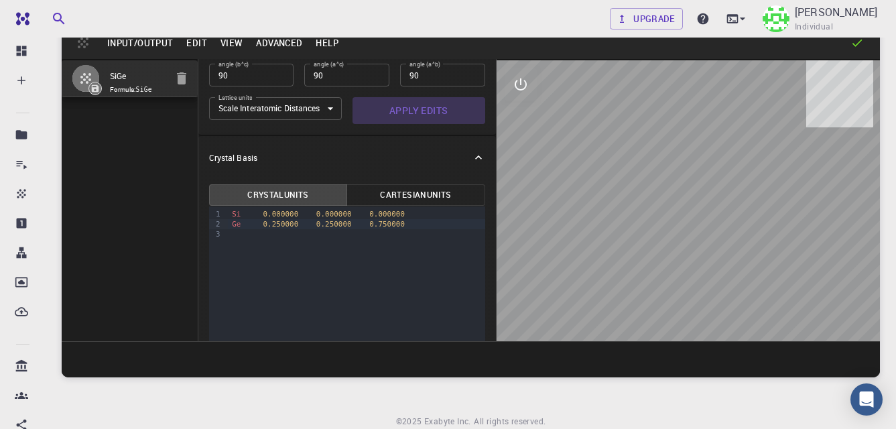
click at [416, 109] on button "Apply Edits" at bounding box center [419, 110] width 133 height 27
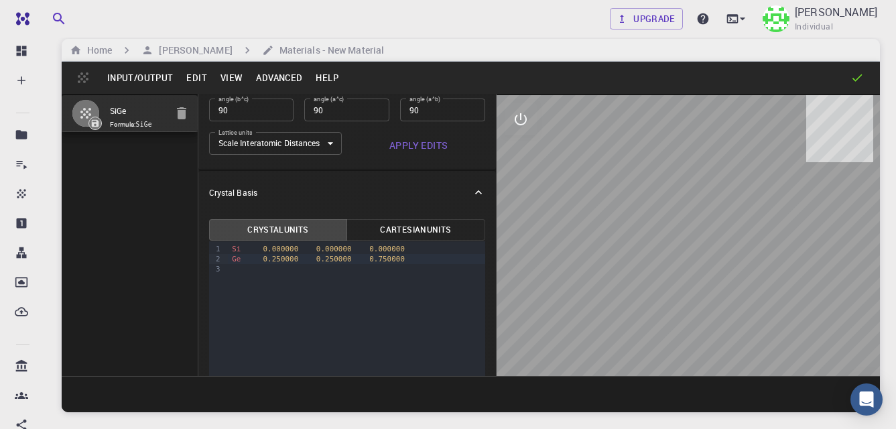
scroll to position [13, 0]
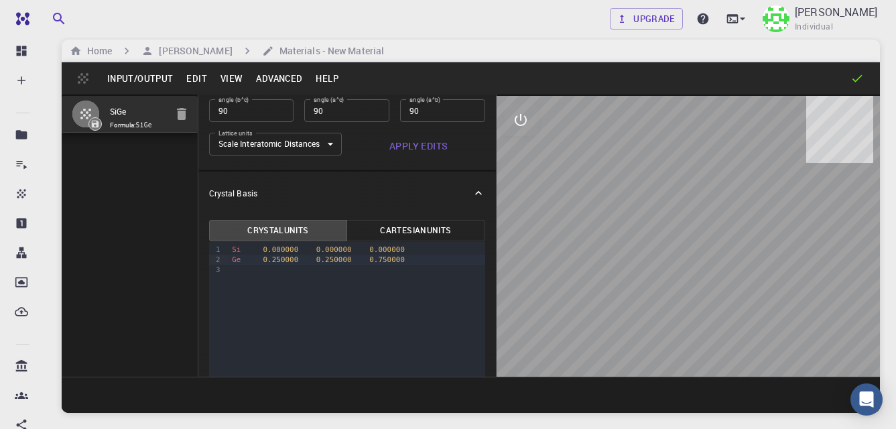
click at [132, 76] on button "Input/Output" at bounding box center [140, 78] width 79 height 21
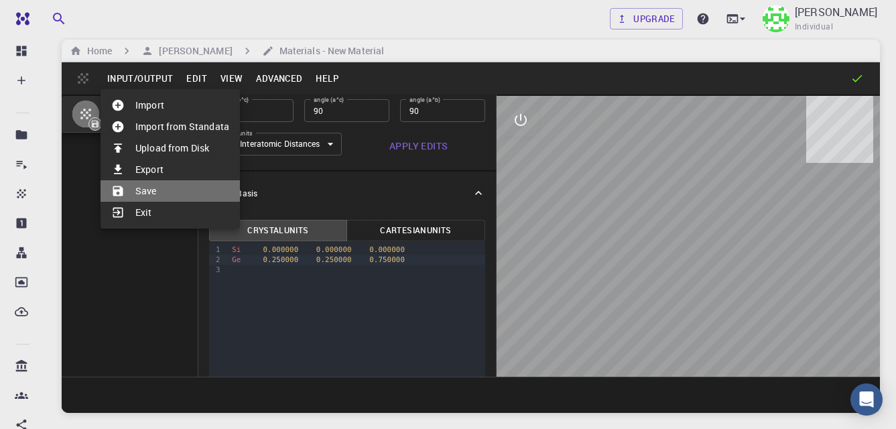
click at [142, 190] on li "Save" at bounding box center [170, 190] width 139 height 21
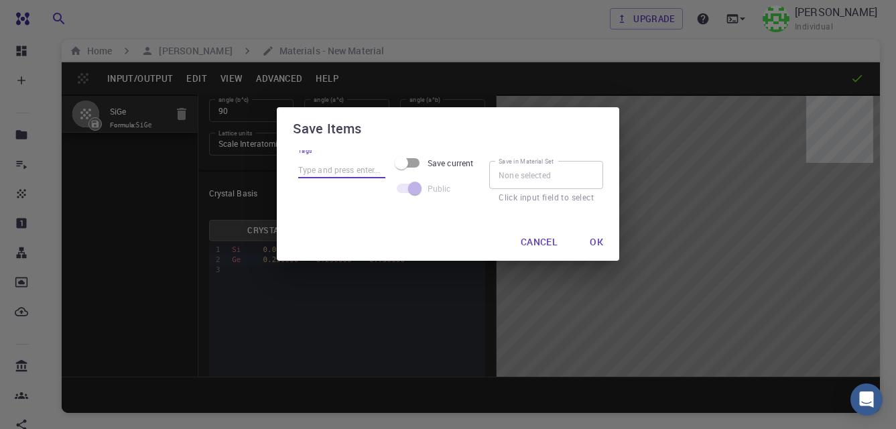
click at [316, 168] on input "Tags" at bounding box center [341, 169] width 87 height 17
type input "SiGe"
click at [596, 243] on button "Ok" at bounding box center [596, 242] width 35 height 27
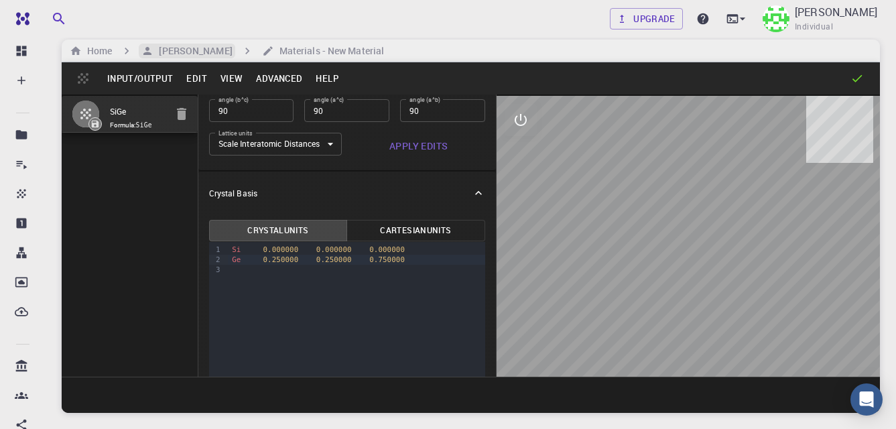
click at [174, 50] on h6 "[PERSON_NAME]" at bounding box center [193, 51] width 78 height 15
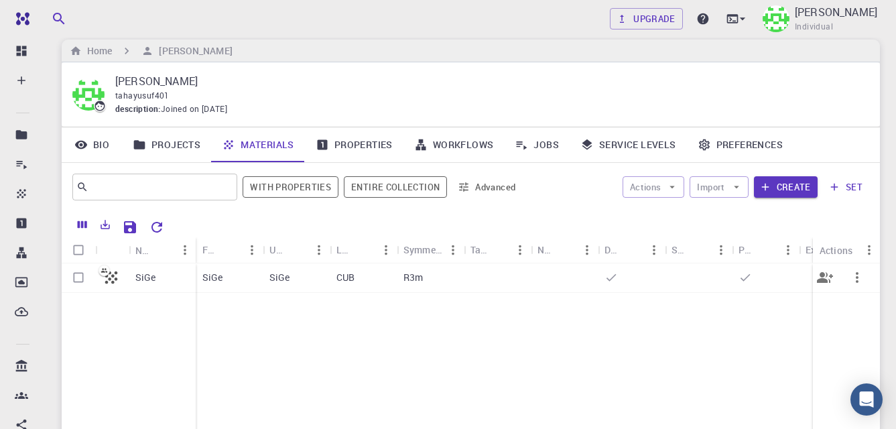
click at [144, 278] on p "SiGe" at bounding box center [145, 277] width 21 height 13
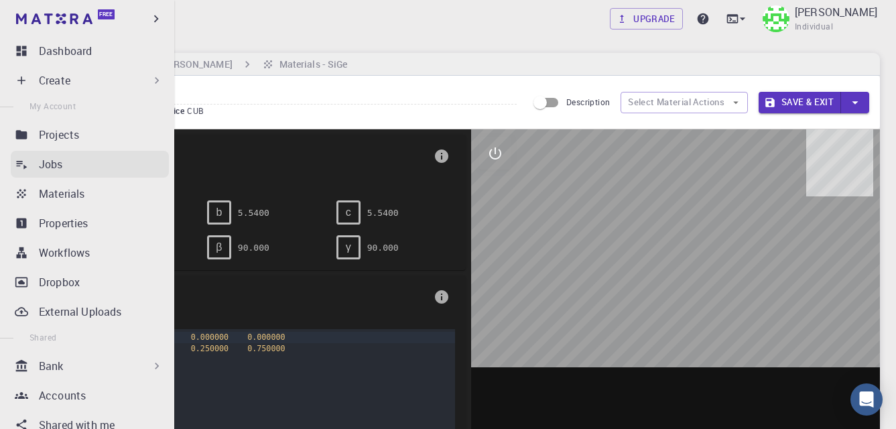
click at [71, 156] on div "Jobs" at bounding box center [104, 164] width 130 height 16
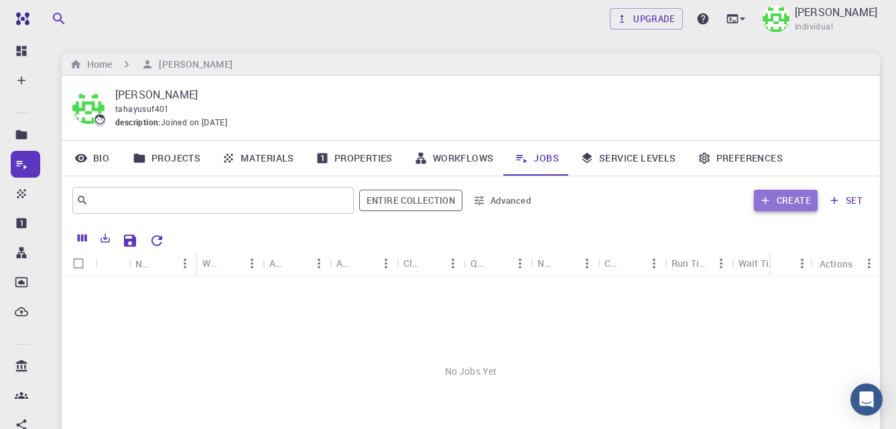
click at [783, 198] on button "Create" at bounding box center [786, 200] width 64 height 21
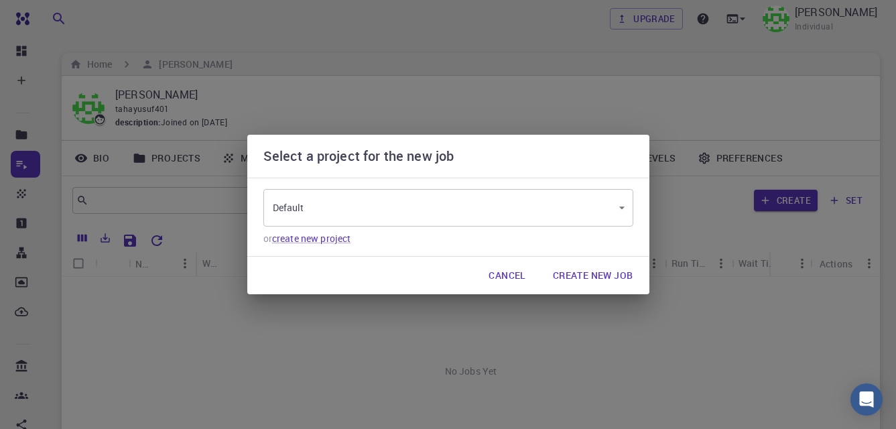
type input "QAEbj8rDybyLejYXi"
click at [471, 218] on body "Free Dashboard Create New Job New Material Create Material Upload File Import f…" at bounding box center [448, 308] width 896 height 616
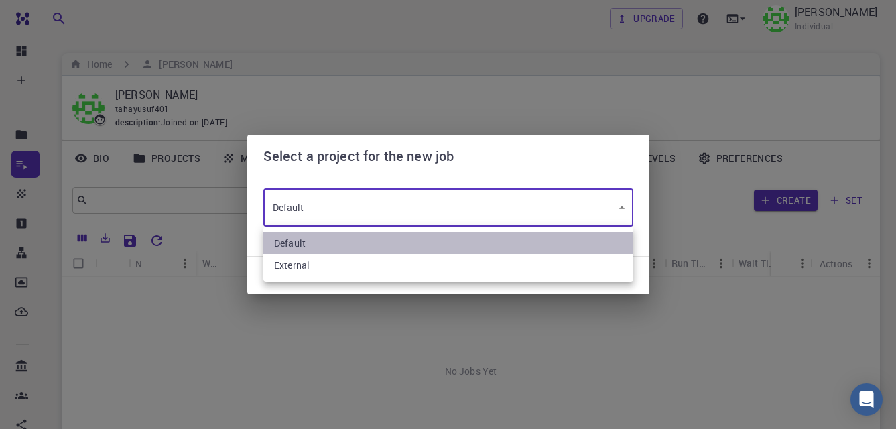
click at [445, 241] on li "Default" at bounding box center [449, 243] width 370 height 22
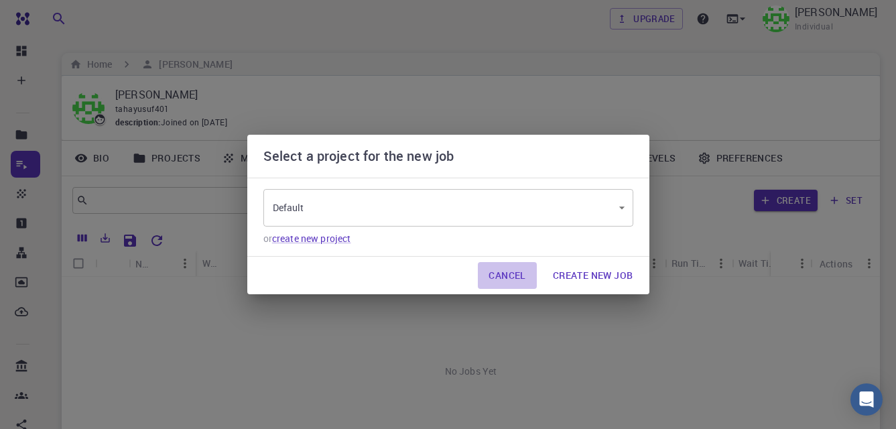
click at [514, 270] on button "Cancel" at bounding box center [507, 275] width 58 height 27
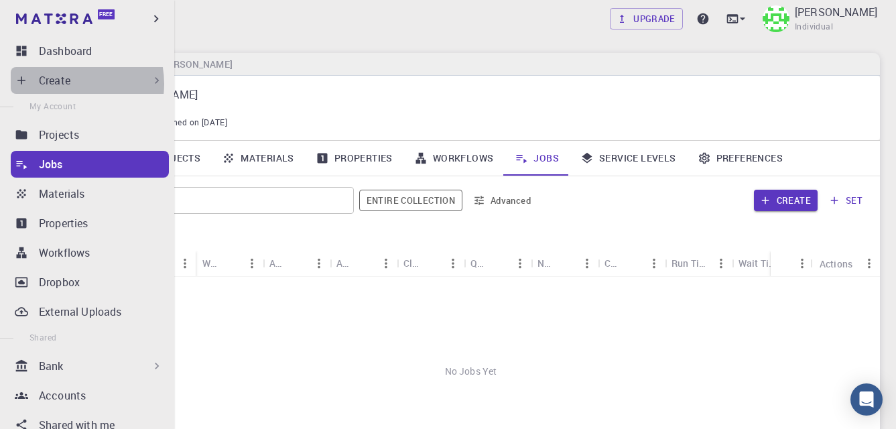
click at [65, 84] on p "Create" at bounding box center [55, 80] width 32 height 16
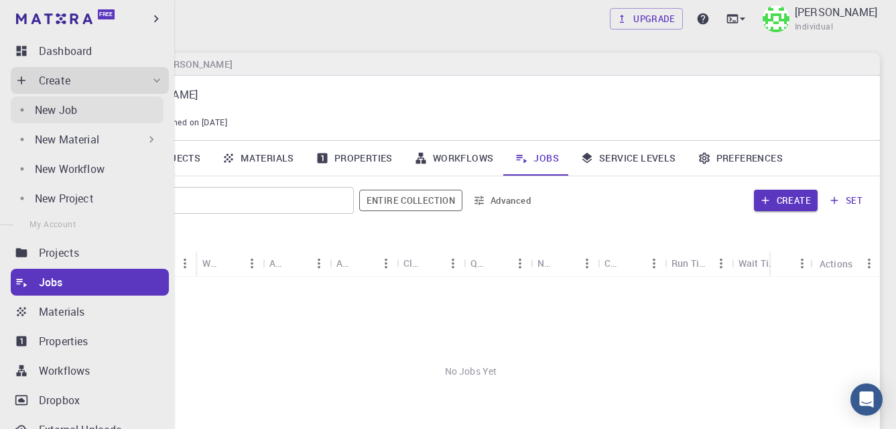
drag, startPoint x: 68, startPoint y: 107, endPoint x: 72, endPoint y: 114, distance: 7.8
click at [68, 108] on p "New Job" at bounding box center [56, 110] width 42 height 16
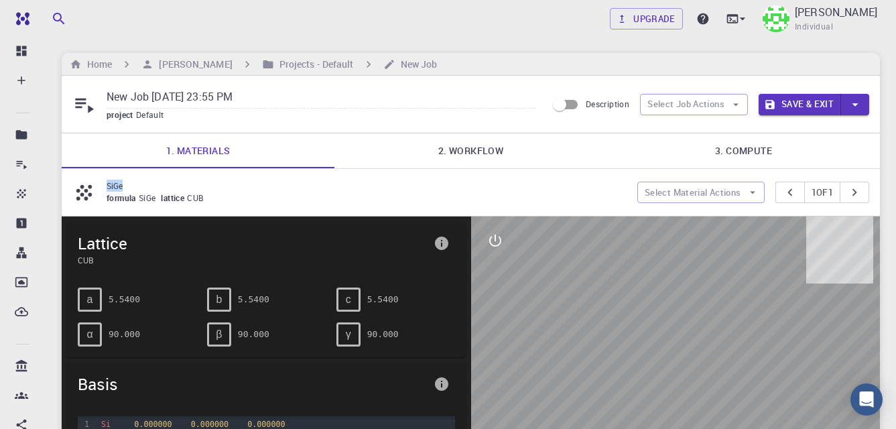
drag, startPoint x: 137, startPoint y: 185, endPoint x: 100, endPoint y: 185, distance: 36.9
click at [100, 185] on div "SiGe formula SiGe lattice CUB" at bounding box center [354, 192] width 565 height 25
copy div "SiGe"
drag, startPoint x: 273, startPoint y: 100, endPoint x: 106, endPoint y: 85, distance: 167.6
click at [106, 85] on div "New Job Aug 15, 2025, 23:55 PM project Default Description Select Job Actions S…" at bounding box center [471, 104] width 819 height 57
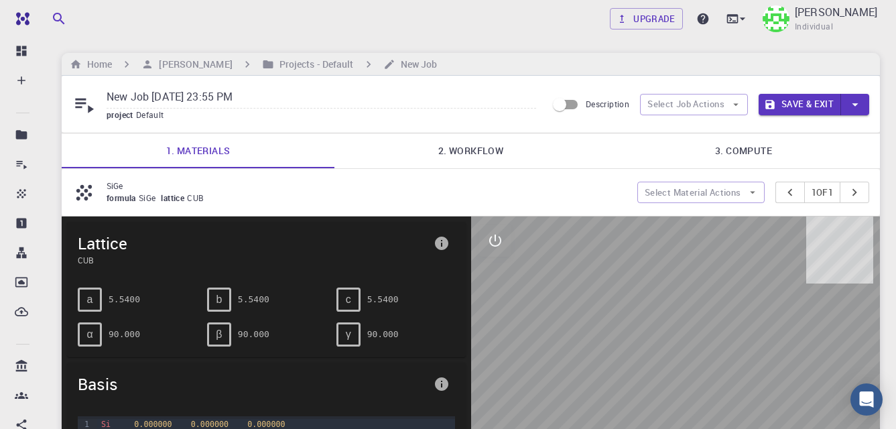
paste input "SiGe"
type input "SiGe"
click at [456, 154] on link "2. Workflow" at bounding box center [471, 150] width 273 height 35
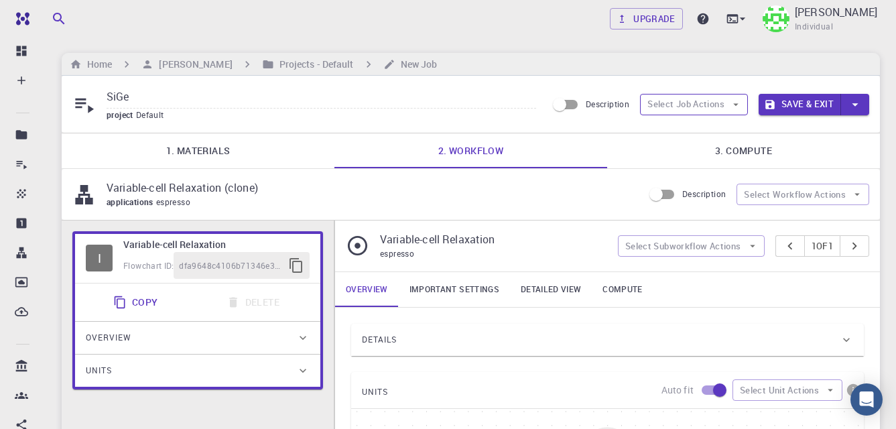
click at [725, 107] on button "Select Job Actions" at bounding box center [694, 104] width 108 height 21
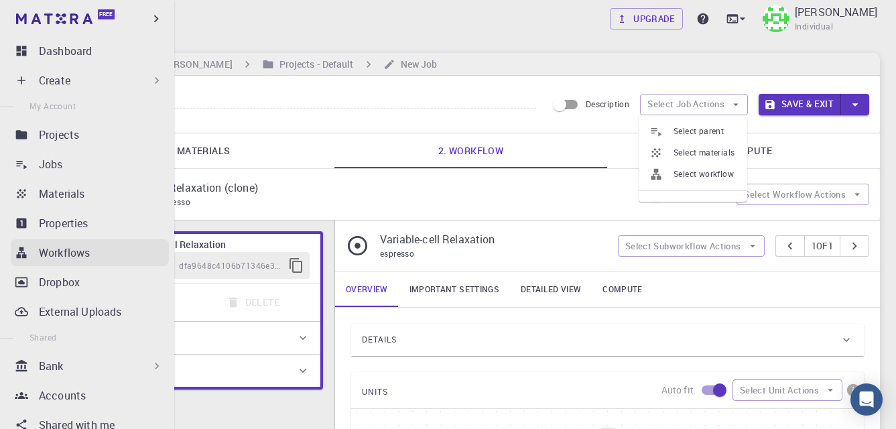
click at [58, 257] on p "Workflows" at bounding box center [64, 253] width 51 height 16
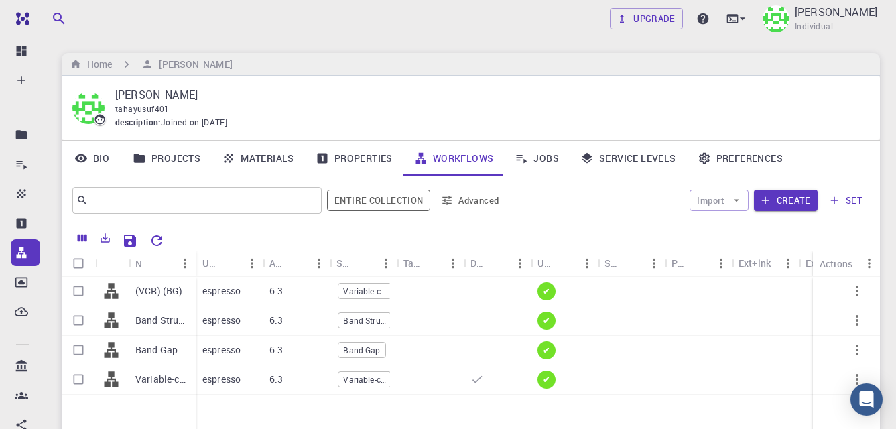
click at [856, 294] on icon "button" at bounding box center [858, 291] width 16 height 16
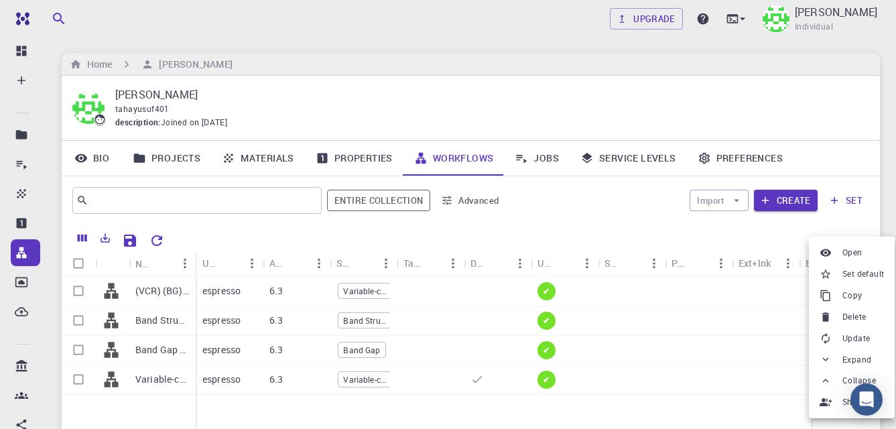
click at [860, 274] on span "Set default" at bounding box center [864, 274] width 42 height 13
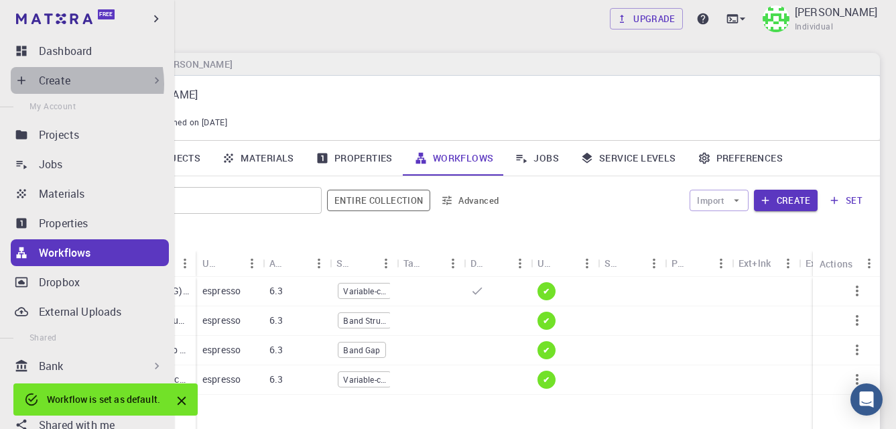
click at [66, 84] on p "Create" at bounding box center [55, 80] width 32 height 16
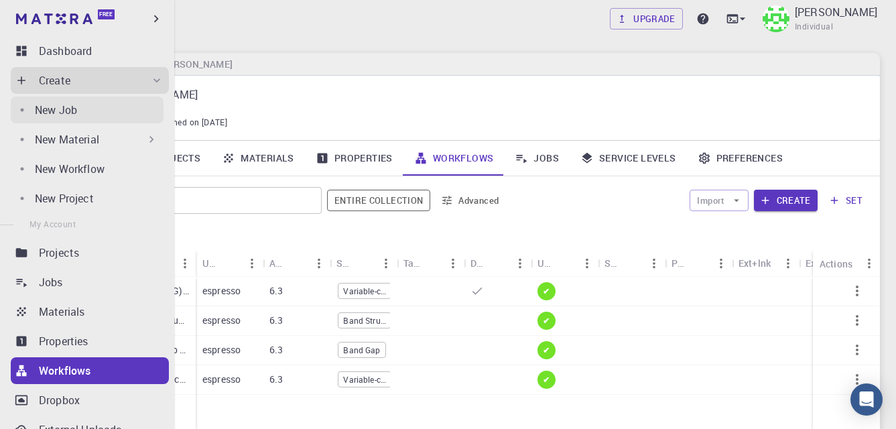
click at [71, 117] on p "New Job" at bounding box center [56, 110] width 42 height 16
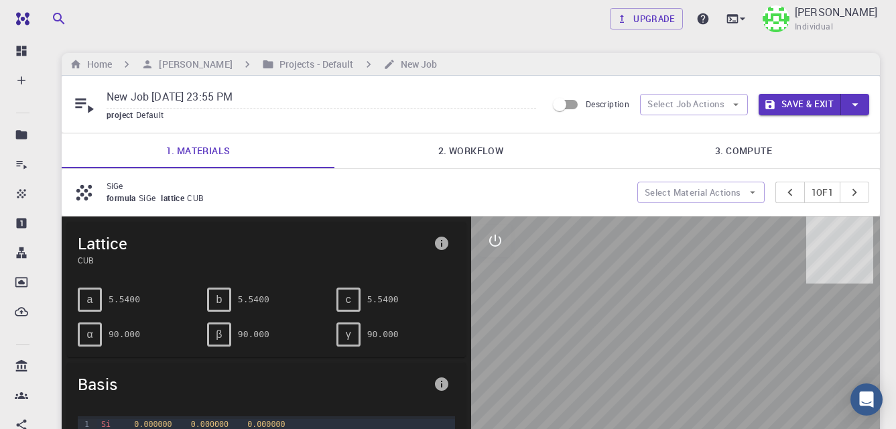
drag, startPoint x: 107, startPoint y: 188, endPoint x: 123, endPoint y: 186, distance: 15.7
click at [106, 187] on div "SiGe formula SiGe lattice CUB" at bounding box center [354, 192] width 565 height 25
drag, startPoint x: 268, startPoint y: 97, endPoint x: 97, endPoint y: 76, distance: 172.8
click at [97, 78] on div "New Job Aug 15, 2025, 23:55 PM project Default Description Select Job Actions S…" at bounding box center [471, 104] width 819 height 57
paste input "SiGe"
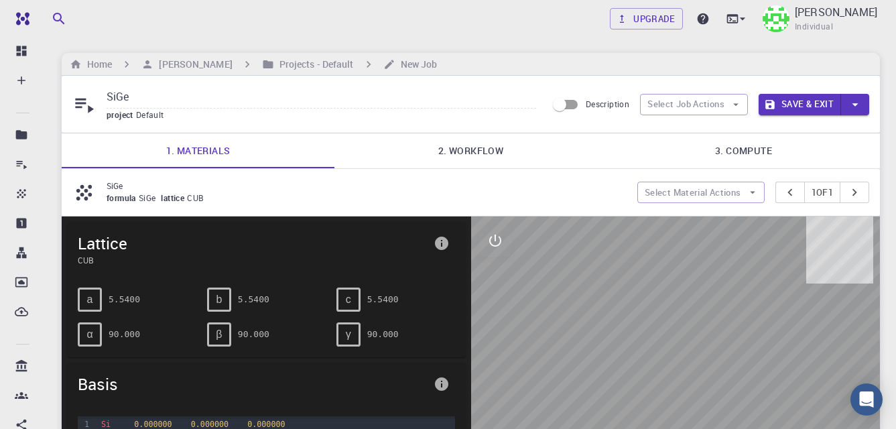
click at [475, 157] on link "2. Workflow" at bounding box center [471, 150] width 273 height 35
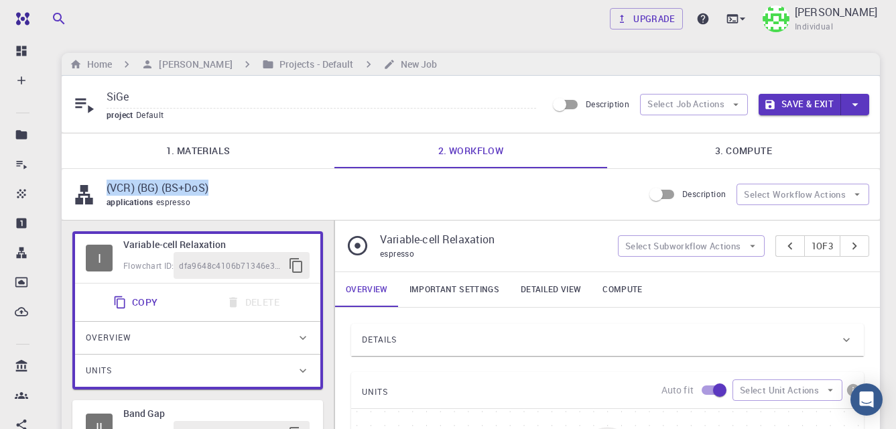
drag, startPoint x: 218, startPoint y: 186, endPoint x: 107, endPoint y: 183, distance: 111.4
click at [107, 183] on p "(VCR) (BG) (BS+DoS)" at bounding box center [370, 188] width 526 height 16
copy p "(VCR) (BG) (BS+DoS)"
click at [160, 96] on input "SiGe" at bounding box center [322, 97] width 430 height 22
paste input "(VCR) (BG) (BS+DoS)"
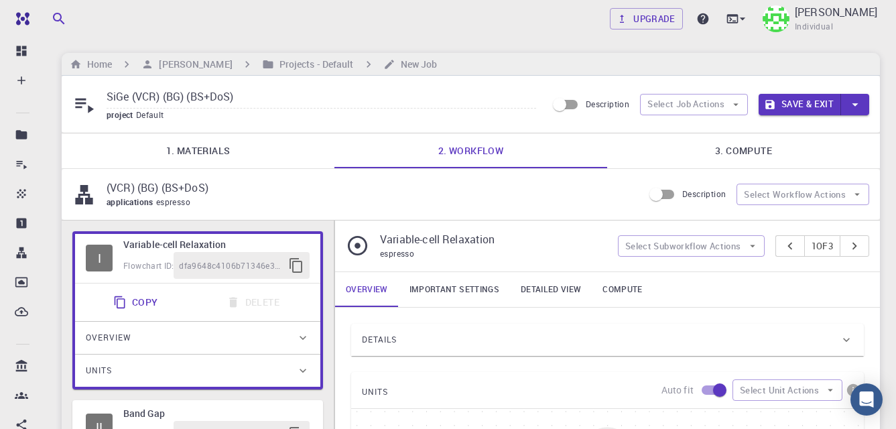
type input "SiGe (VCR) (BG) (BS+DoS)"
click at [781, 104] on button "Save & Exit" at bounding box center [800, 104] width 82 height 21
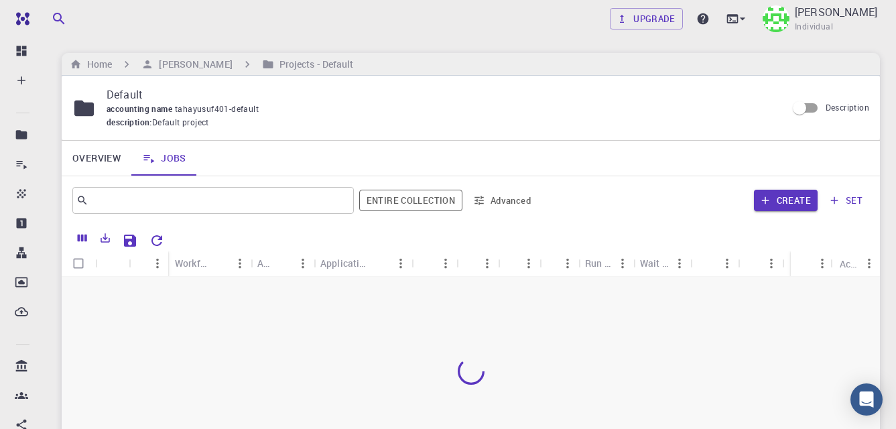
scroll to position [67, 0]
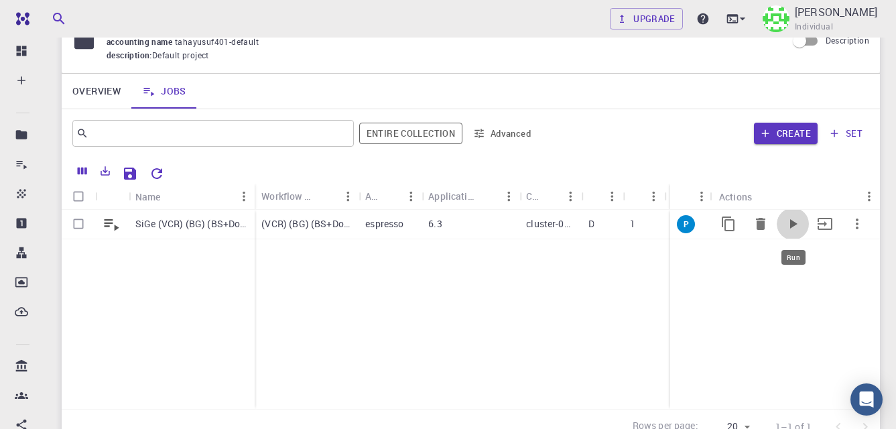
click at [791, 219] on icon "Run" at bounding box center [793, 224] width 16 height 16
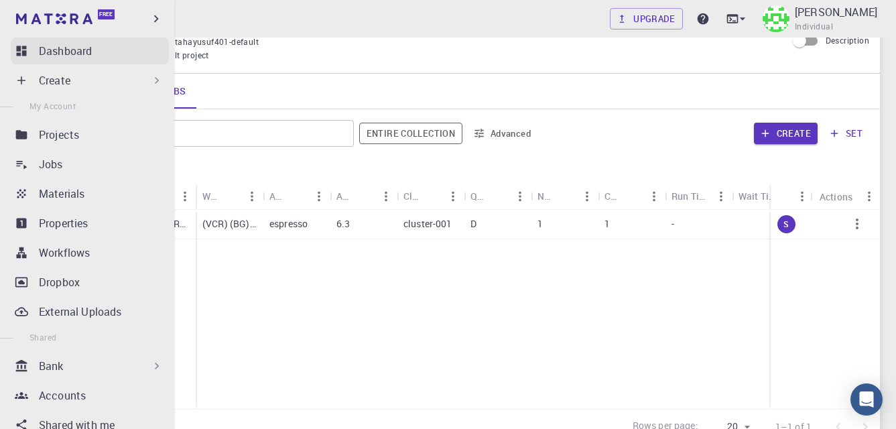
click at [53, 54] on p "Dashboard" at bounding box center [65, 51] width 53 height 16
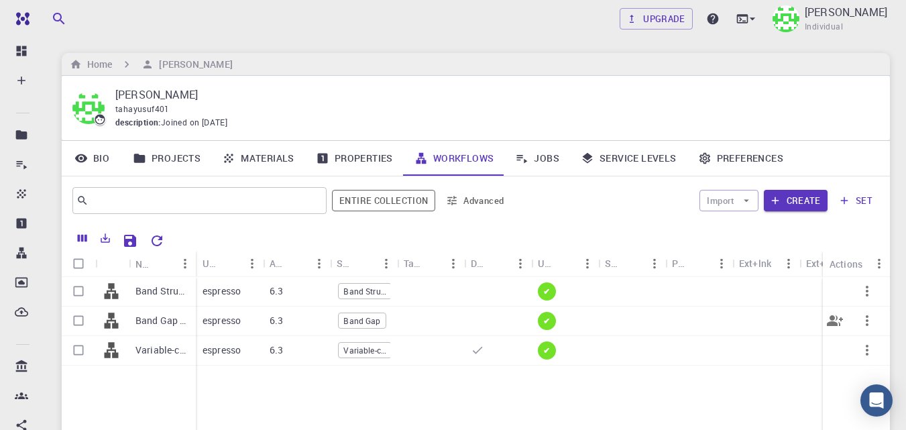
click at [159, 316] on p "Band Gap (clone)" at bounding box center [162, 320] width 54 height 13
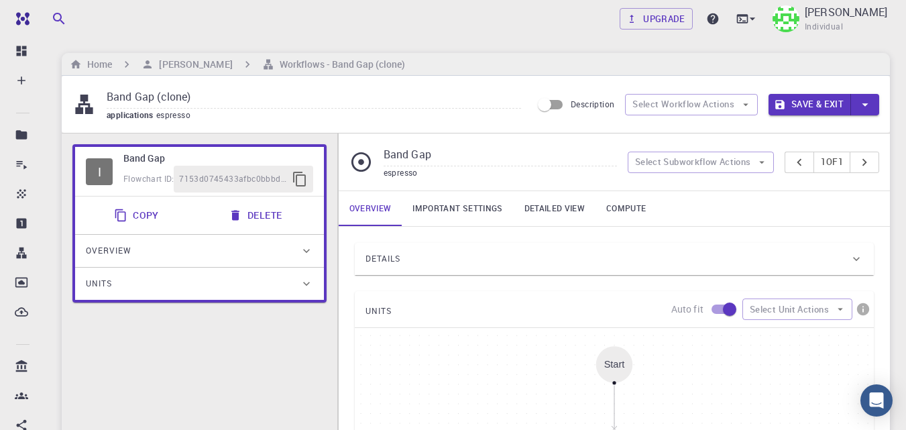
click at [147, 214] on button "Copy" at bounding box center [138, 215] width 64 height 27
click at [204, 64] on h6 "[PERSON_NAME]" at bounding box center [193, 64] width 78 height 15
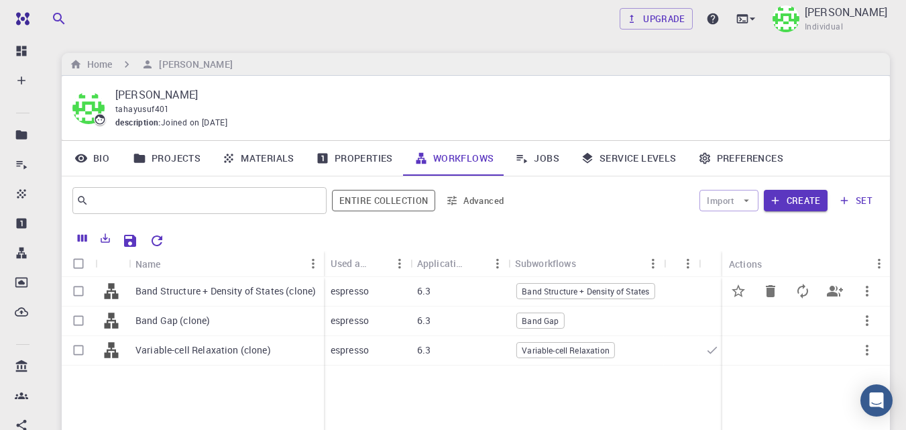
click at [237, 293] on p "Band Structure + Density of States (clone)" at bounding box center [225, 290] width 180 height 13
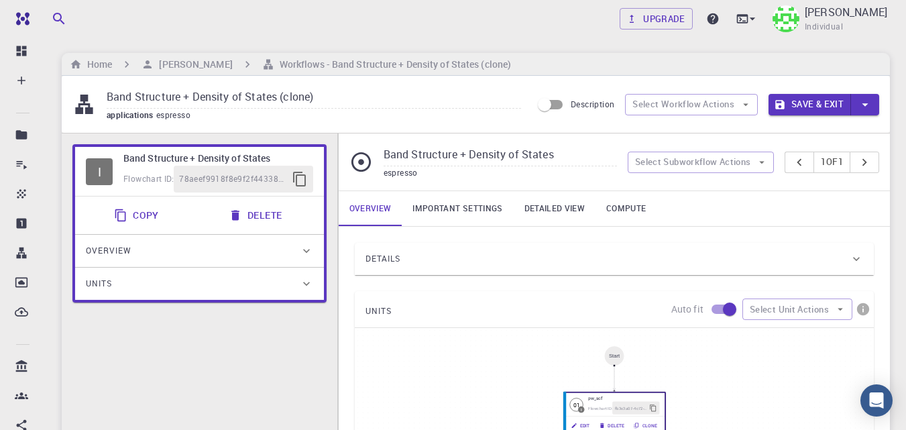
click at [146, 218] on button "Copy" at bounding box center [138, 215] width 64 height 27
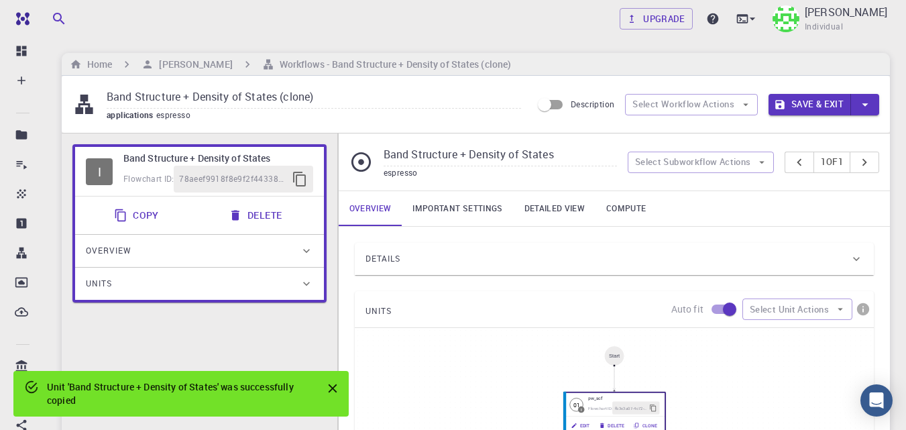
click at [146, 216] on button "Copy" at bounding box center [138, 215] width 64 height 27
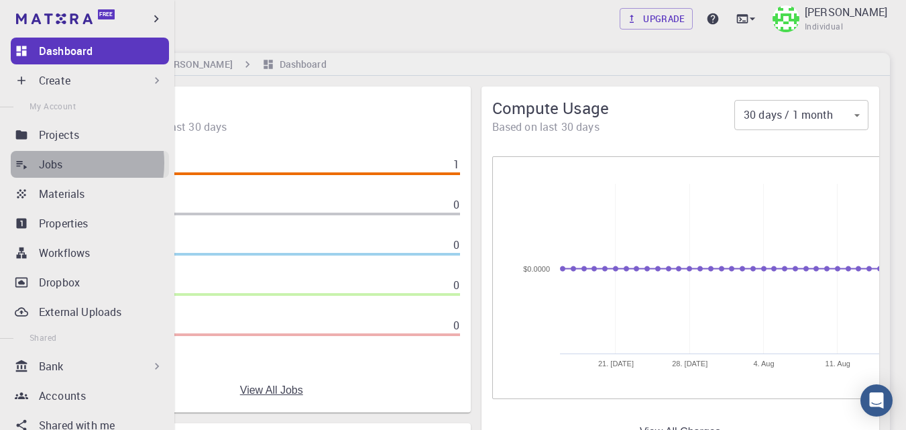
click at [60, 163] on p "Jobs" at bounding box center [51, 164] width 24 height 16
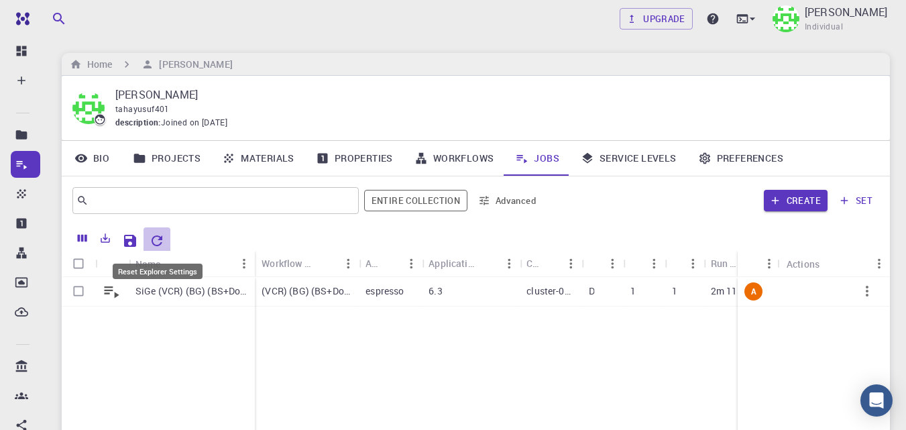
click at [153, 238] on icon "Reset Explorer Settings" at bounding box center [157, 240] width 11 height 11
click at [156, 237] on icon "Reset Explorer Settings" at bounding box center [157, 241] width 16 height 16
click at [182, 282] on div "SiGe (VCR) (BG) (BS+DoS)" at bounding box center [192, 292] width 126 height 30
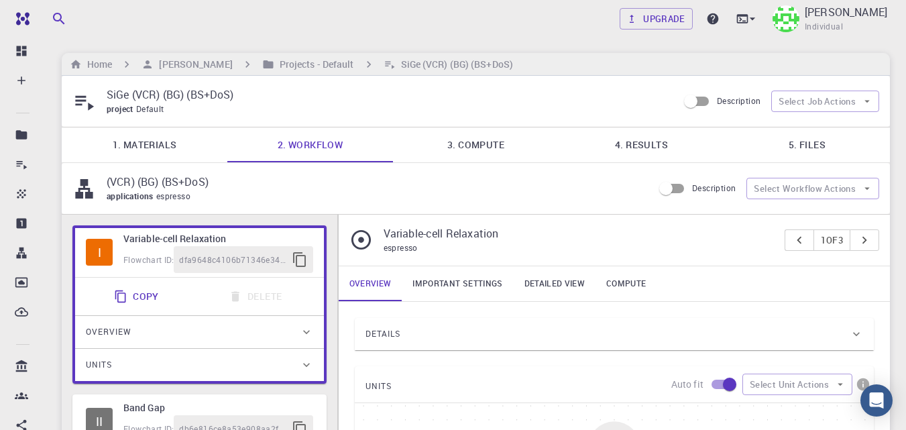
type input "/export/share/pseudo/si/gga/pbe/gbrv/1.0/us/si_pbe_gbrv_1.0.upf"
type input "/export/share/pseudo/ge/gga/pbe/gbrv/1.4/us/ge_pbe_gbrv_1.4.upf"
click at [669, 152] on link "4. Results" at bounding box center [642, 144] width 166 height 35
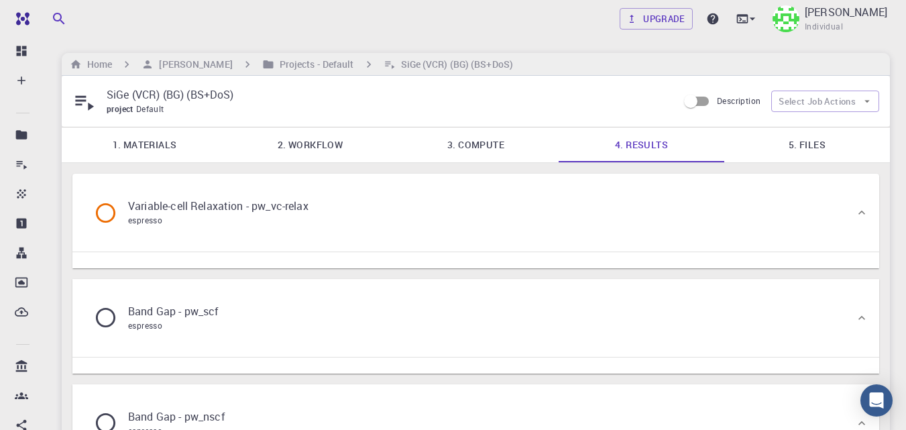
click at [112, 212] on icon at bounding box center [105, 212] width 23 height 23
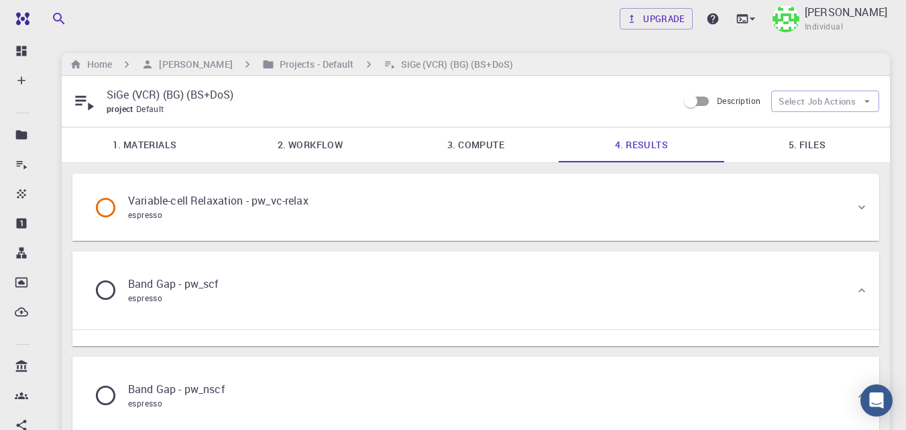
click at [110, 207] on icon at bounding box center [105, 207] width 23 height 23
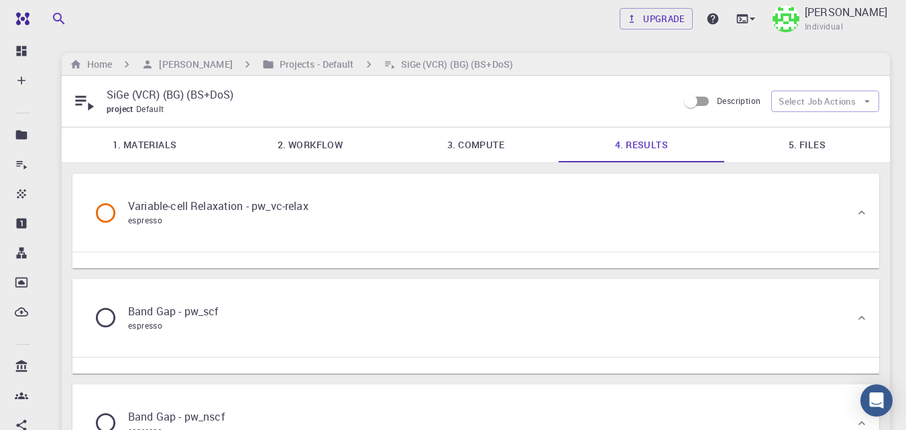
click at [825, 138] on link "5. Files" at bounding box center [807, 144] width 166 height 35
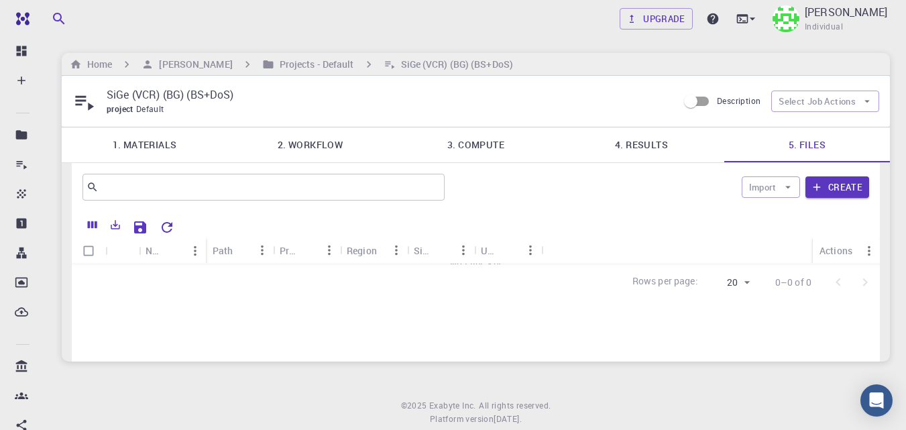
click at [642, 146] on link "4. Results" at bounding box center [642, 144] width 166 height 35
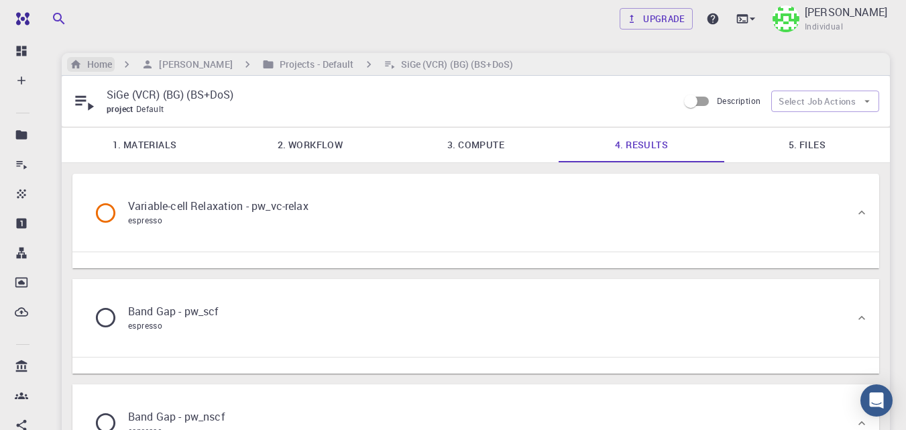
click at [109, 68] on h6 "Home" at bounding box center [97, 64] width 30 height 15
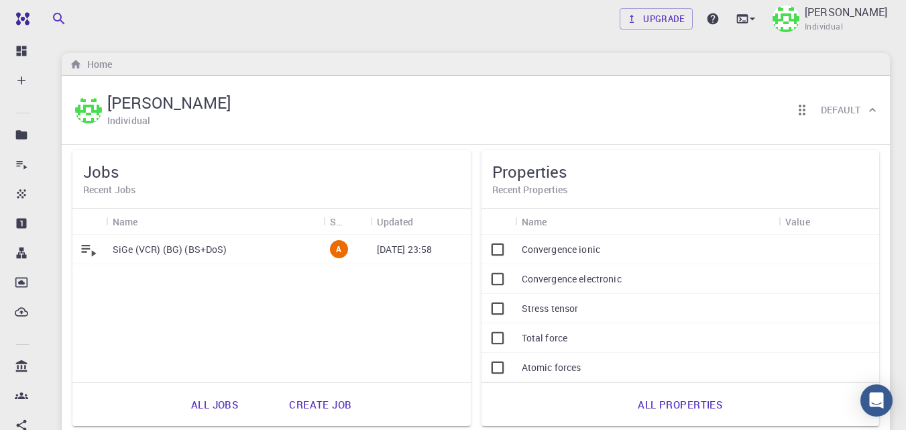
click at [187, 251] on p "SiGe (VCR) (BG) (BS+DoS)" at bounding box center [170, 249] width 115 height 13
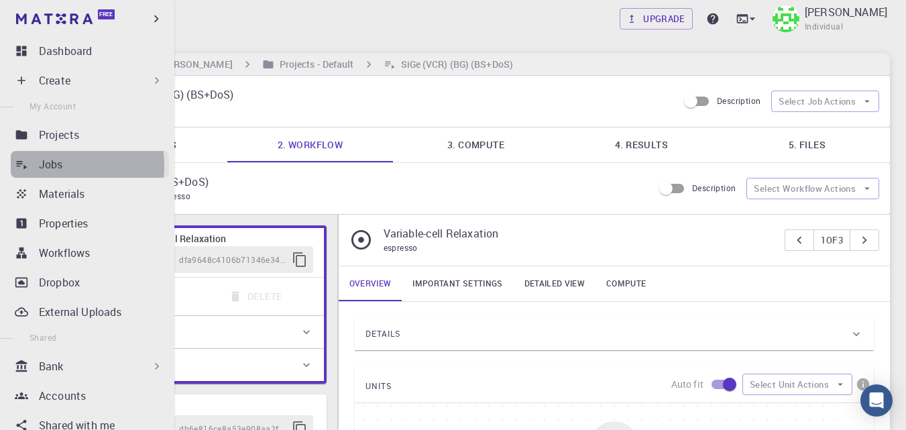
click at [52, 166] on p "Jobs" at bounding box center [51, 164] width 24 height 16
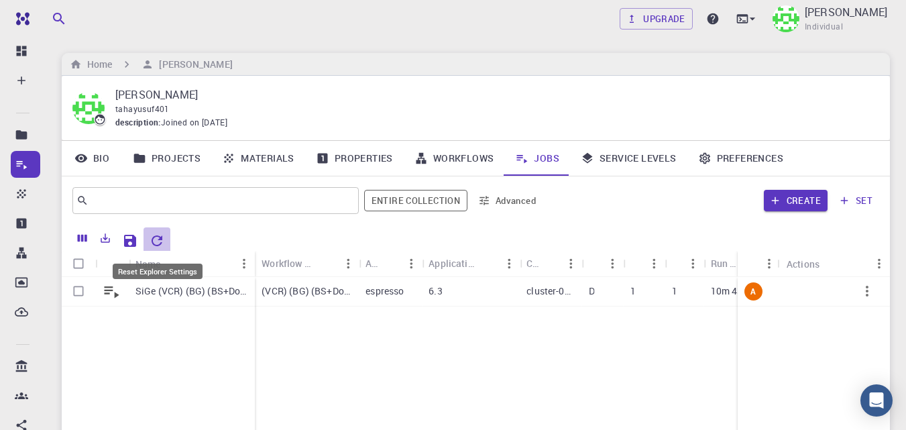
click at [158, 235] on icon "Reset Explorer Settings" at bounding box center [157, 240] width 11 height 11
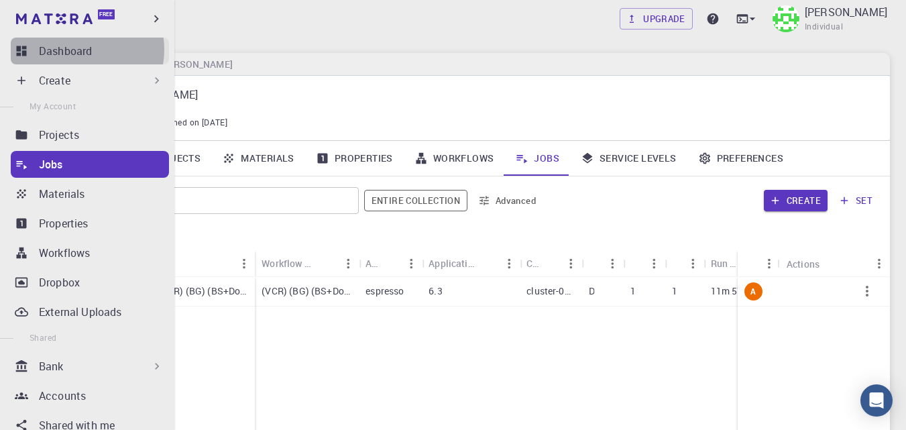
click at [79, 50] on p "Dashboard" at bounding box center [65, 51] width 53 height 16
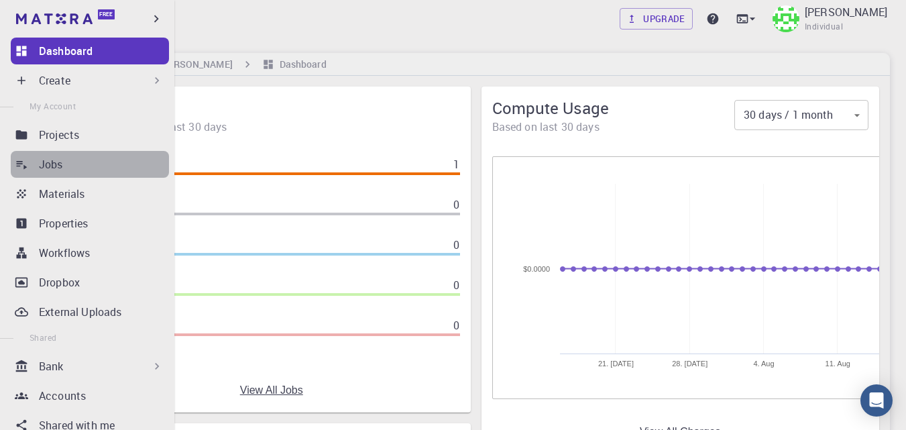
click at [100, 172] on div "Jobs" at bounding box center [104, 164] width 130 height 16
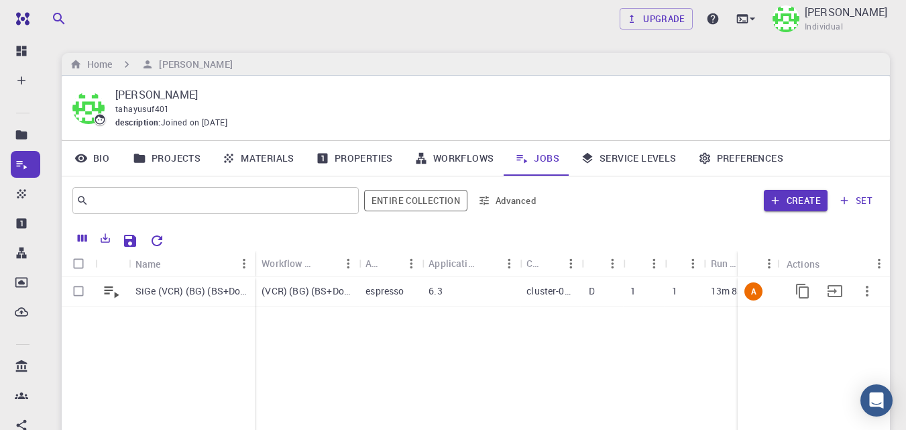
click at [320, 291] on p "(VCR) (BG) (BS+DoS)" at bounding box center [307, 290] width 91 height 13
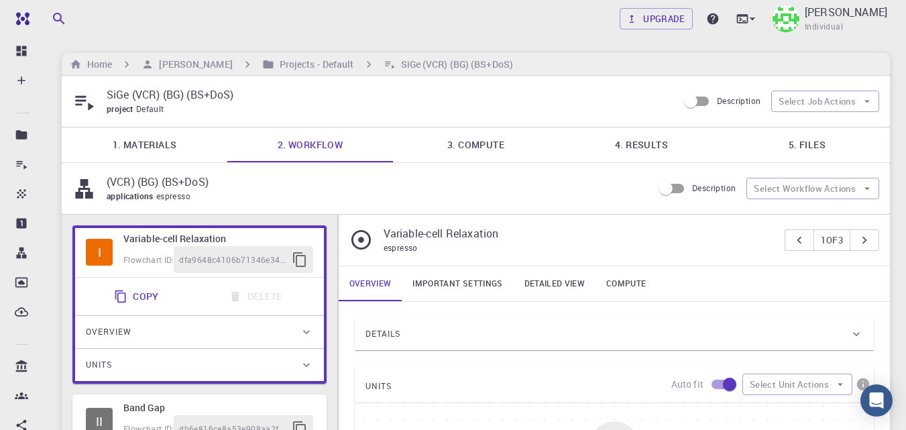
click at [650, 135] on link "4. Results" at bounding box center [642, 144] width 166 height 35
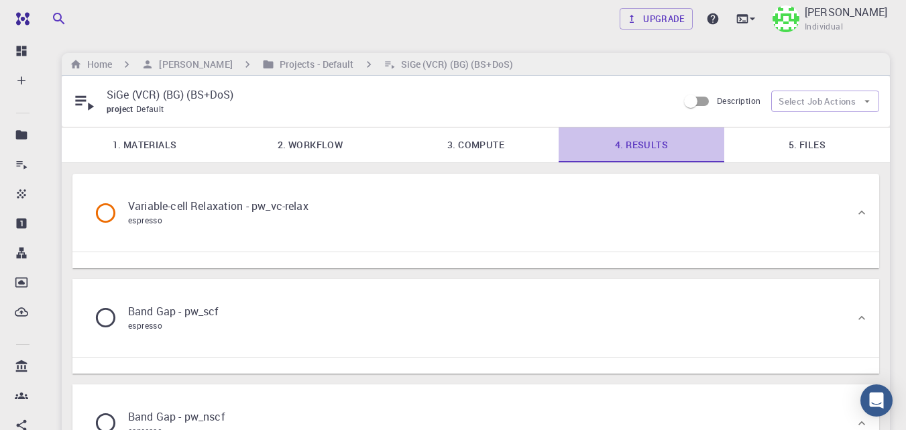
click at [648, 143] on link "4. Results" at bounding box center [642, 144] width 166 height 35
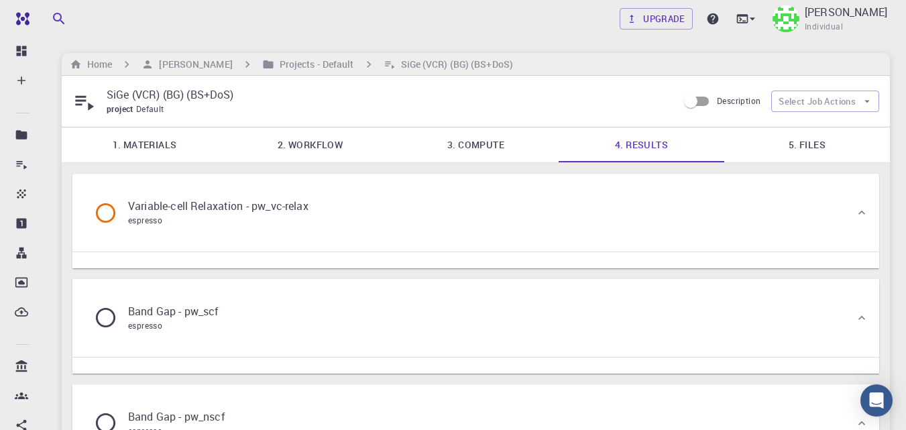
click at [153, 211] on p "Variable-cell Relaxation - pw_vc-relax" at bounding box center [218, 206] width 180 height 16
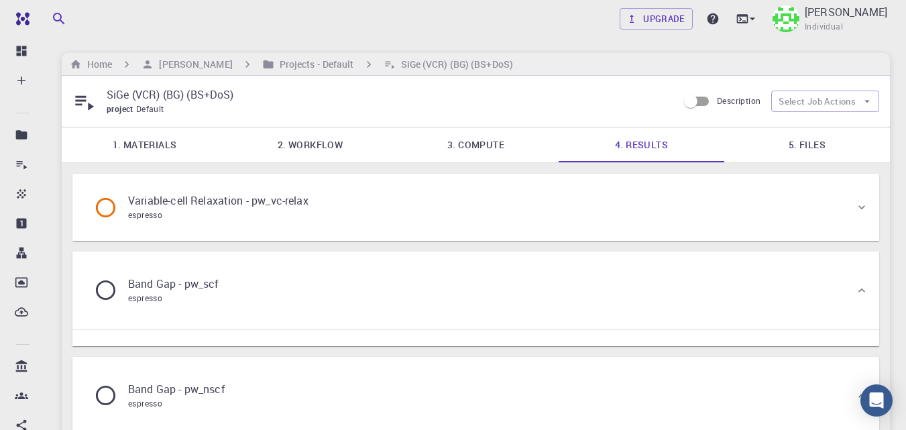
click at [157, 211] on span "espresso" at bounding box center [145, 214] width 34 height 11
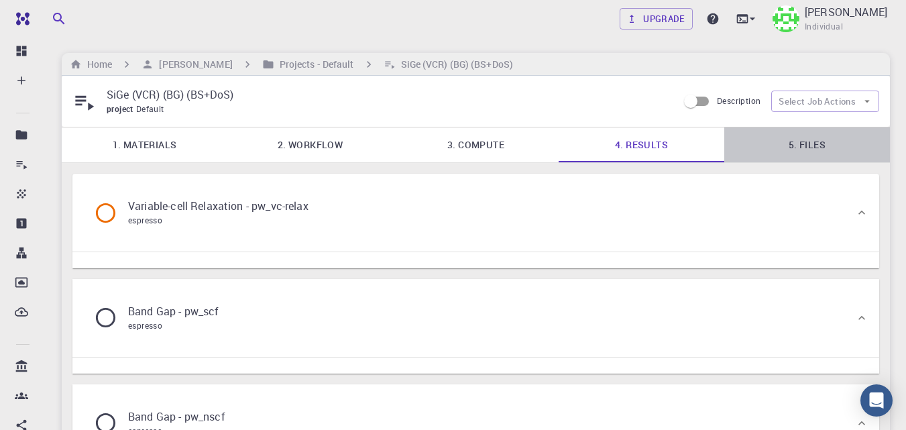
click at [792, 141] on link "5. Files" at bounding box center [807, 144] width 166 height 35
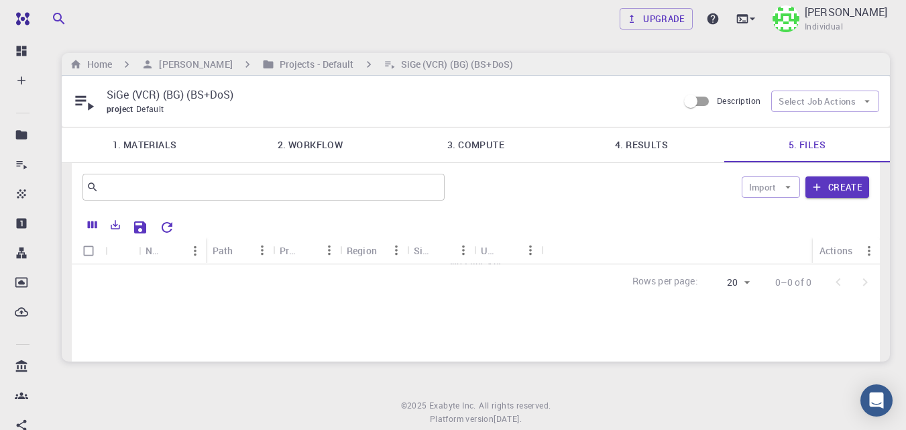
click at [634, 148] on link "4. Results" at bounding box center [642, 144] width 166 height 35
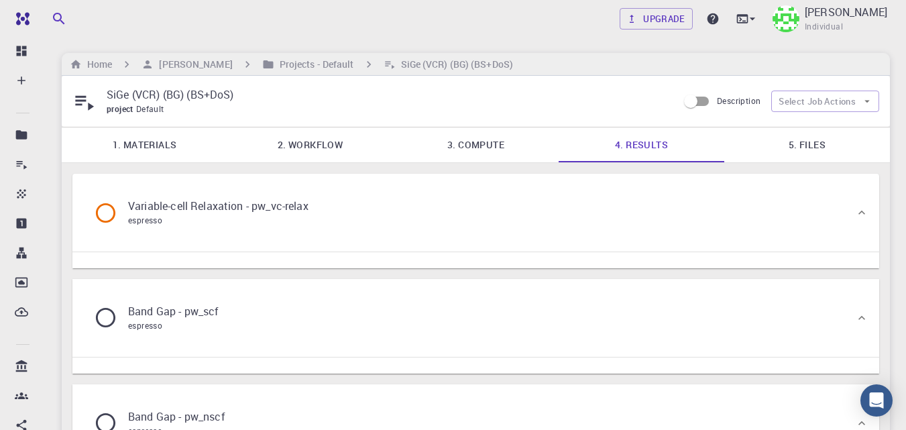
click at [314, 148] on link "2. Workflow" at bounding box center [310, 144] width 166 height 35
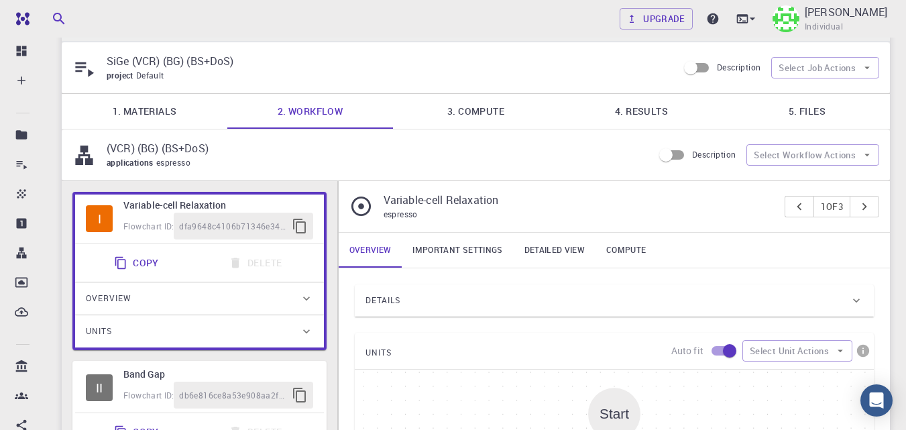
scroll to position [67, 0]
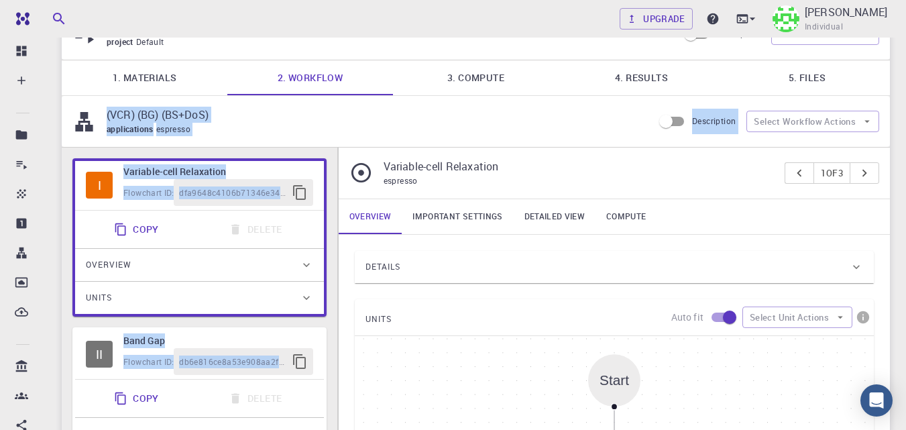
drag, startPoint x: 903, startPoint y: 146, endPoint x: 893, endPoint y: 167, distance: 23.1
click at [893, 167] on div "Upgrade Taha Yusuf Individual Home Taha Yusuf Projects - Default SiGe (VCR) (BG…" at bounding box center [476, 421] width 860 height 976
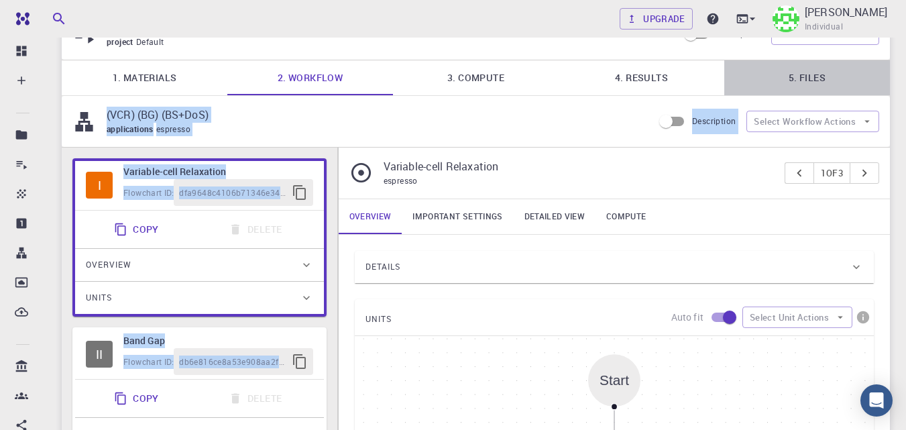
click at [878, 90] on link "5. Files" at bounding box center [807, 77] width 166 height 35
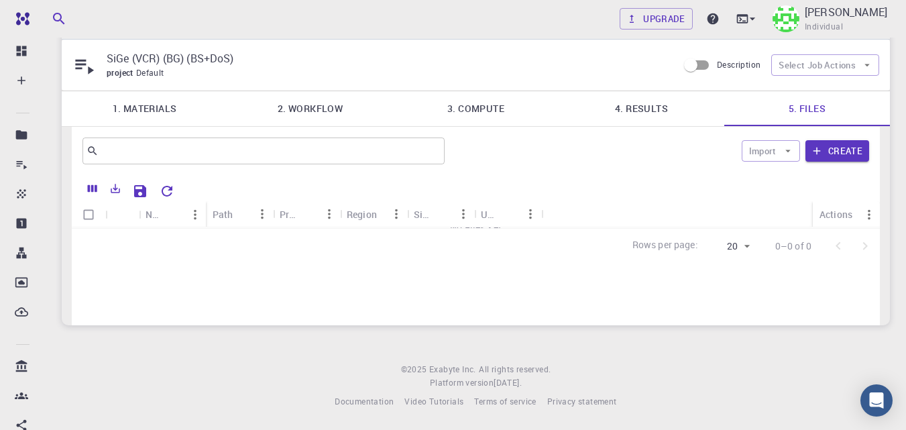
scroll to position [36, 0]
click at [640, 105] on link "4. Results" at bounding box center [642, 108] width 166 height 35
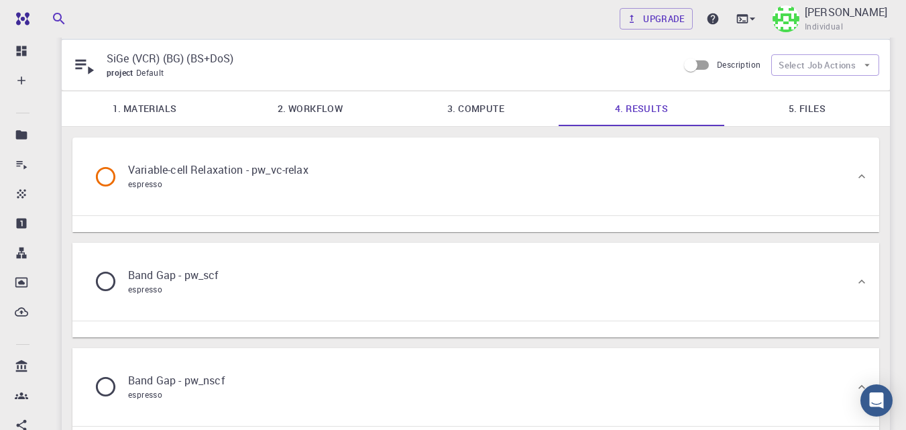
click at [265, 174] on p "Variable-cell Relaxation - pw_vc-relax" at bounding box center [218, 170] width 180 height 16
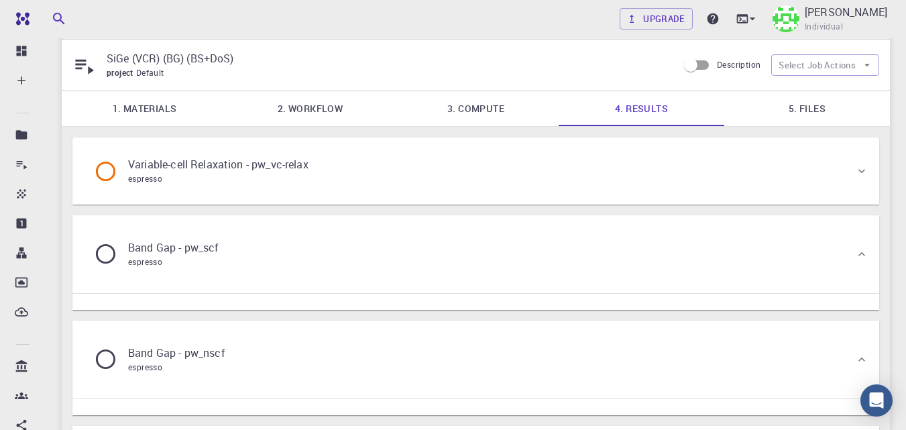
click at [265, 174] on div "espresso" at bounding box center [218, 178] width 180 height 13
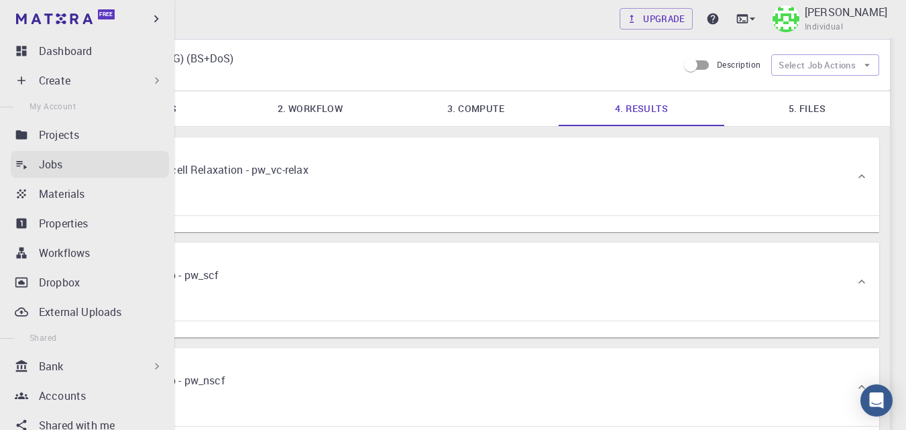
click at [65, 170] on div "Jobs" at bounding box center [104, 164] width 130 height 16
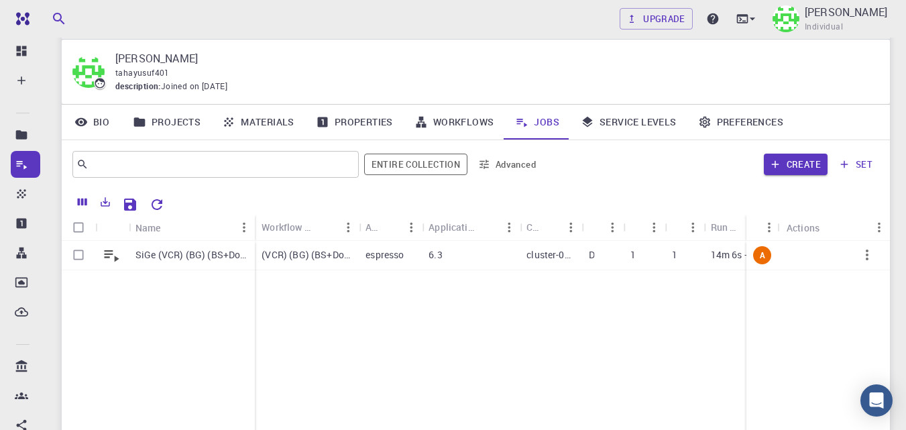
drag, startPoint x: 738, startPoint y: 223, endPoint x: 778, endPoint y: 235, distance: 42.0
click at [778, 235] on div "Status Actions" at bounding box center [817, 228] width 143 height 26
click at [157, 207] on icon "Reset Explorer Settings" at bounding box center [157, 204] width 16 height 16
click at [179, 249] on p "SiGe (VCR) (BG) (BS+DoS)" at bounding box center [191, 254] width 113 height 13
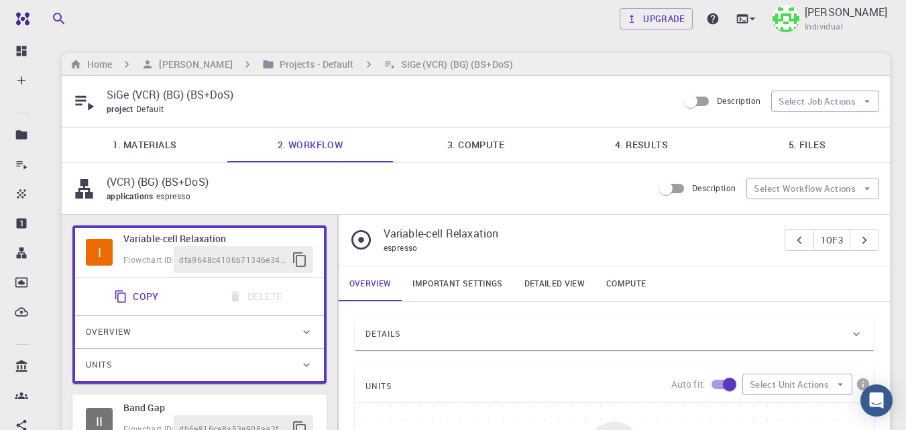
click at [646, 143] on link "4. Results" at bounding box center [642, 144] width 166 height 35
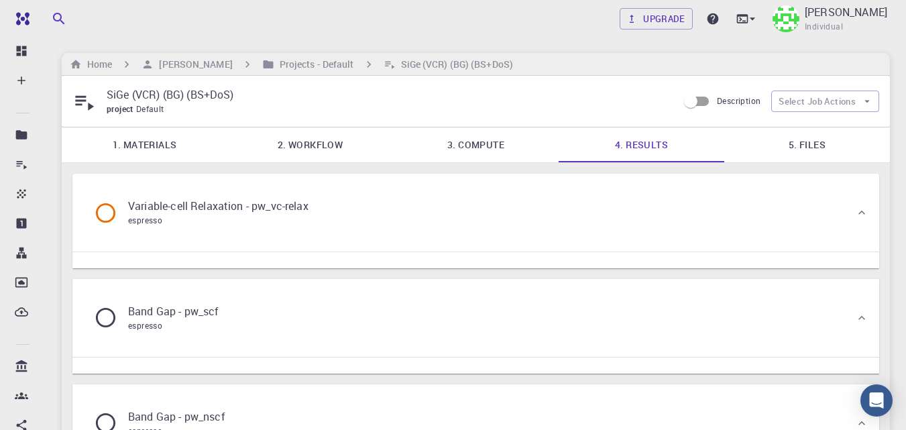
click at [803, 148] on link "5. Files" at bounding box center [807, 144] width 166 height 35
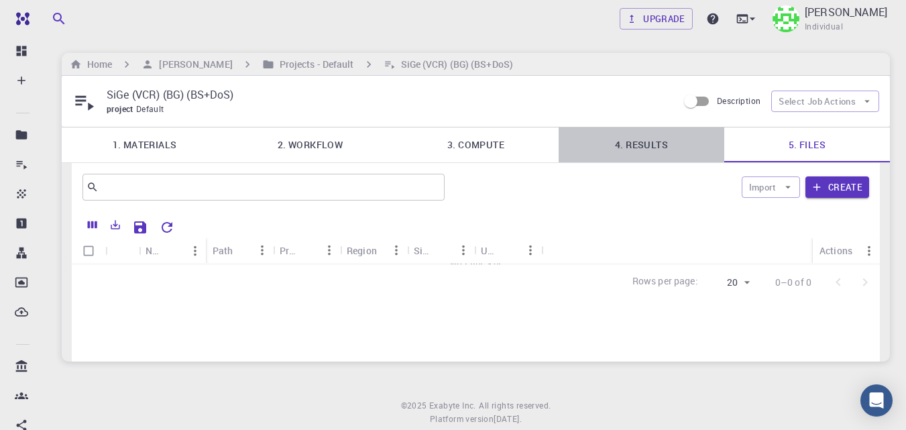
click at [671, 148] on link "4. Results" at bounding box center [642, 144] width 166 height 35
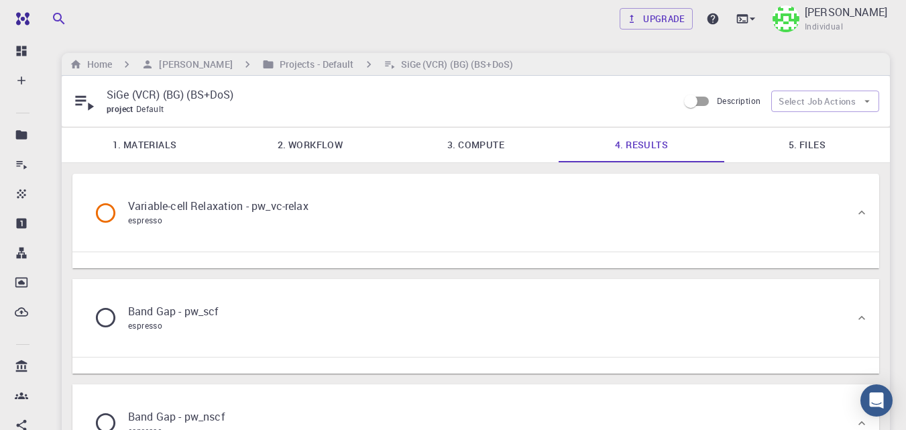
click at [812, 147] on link "5. Files" at bounding box center [807, 144] width 166 height 35
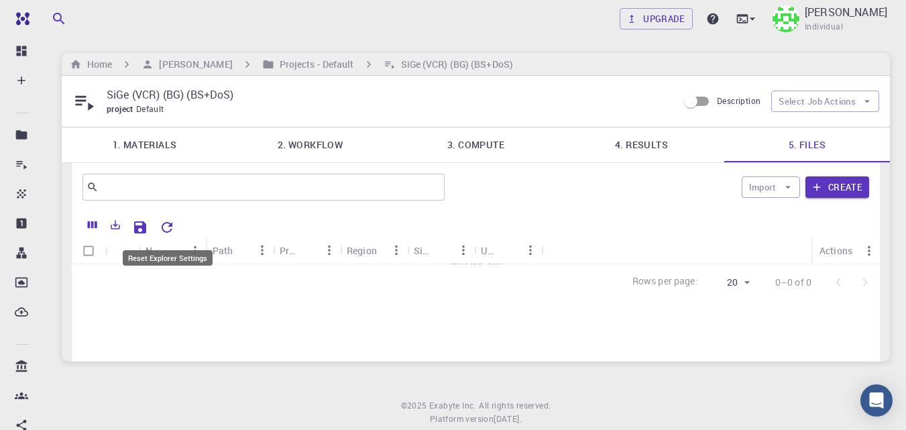
click at [169, 221] on icon "Reset Explorer Settings" at bounding box center [167, 227] width 16 height 16
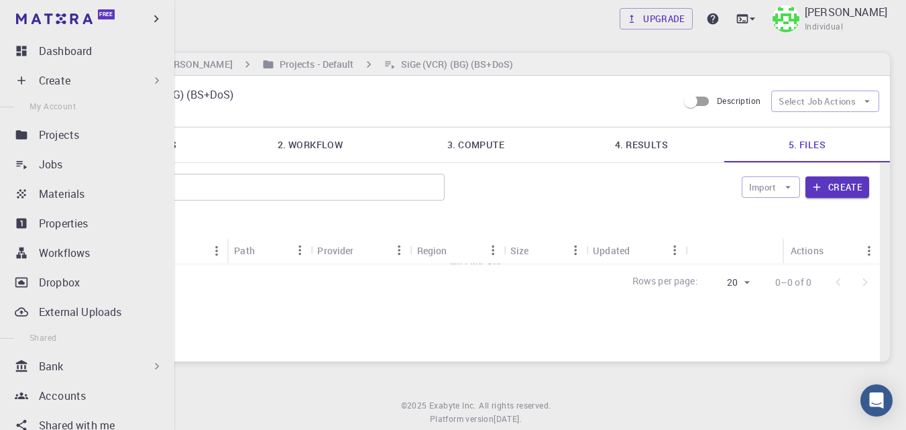
click at [79, 89] on div "Create" at bounding box center [90, 80] width 158 height 27
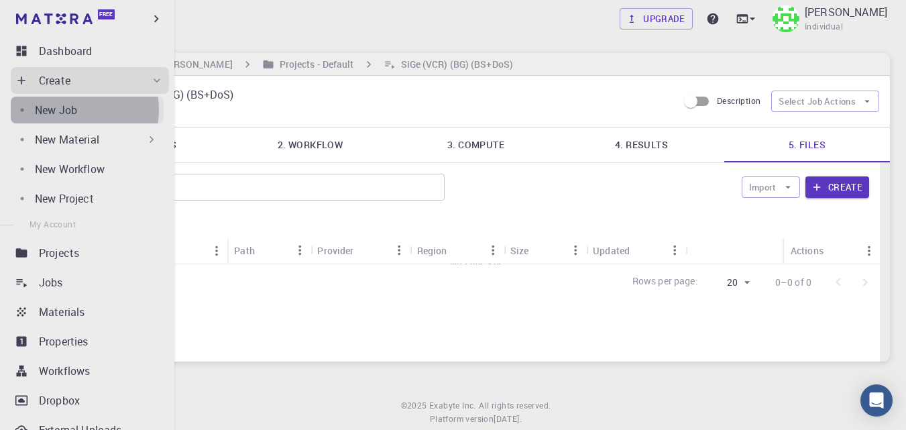
click at [74, 109] on p "New Job" at bounding box center [56, 110] width 42 height 16
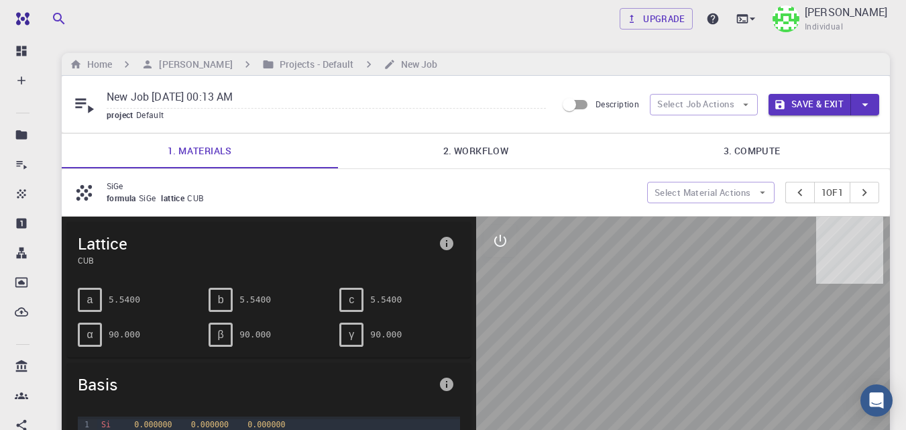
drag, startPoint x: 274, startPoint y: 99, endPoint x: 123, endPoint y: 89, distance: 150.5
click at [73, 101] on div "New Job Aug 16, 2025, 00:13 AM project Default" at bounding box center [314, 104] width 484 height 36
type input "SGe"
click at [114, 94] on input "SGe" at bounding box center [326, 97] width 439 height 22
drag, startPoint x: 135, startPoint y: 93, endPoint x: 50, endPoint y: 82, distance: 86.6
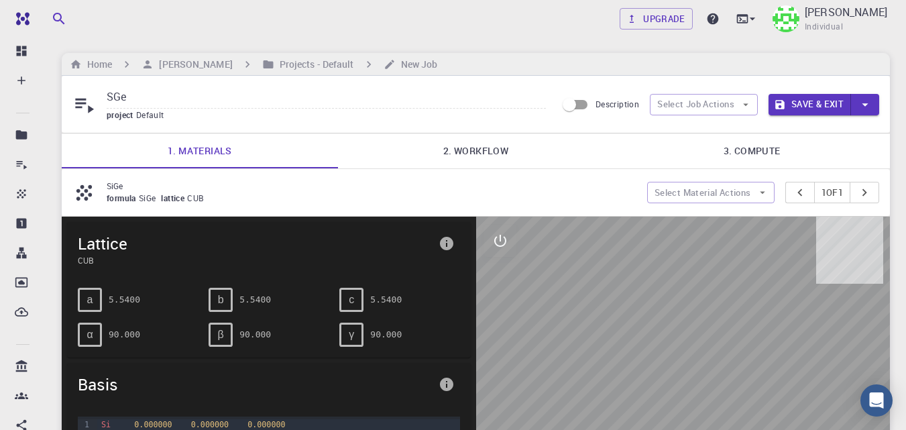
click at [50, 82] on div "Upgrade Taha Yusuf Individual Home Taha Yusuf Projects - Default New Job SGe pr…" at bounding box center [476, 429] width 860 height 859
type input "llo"
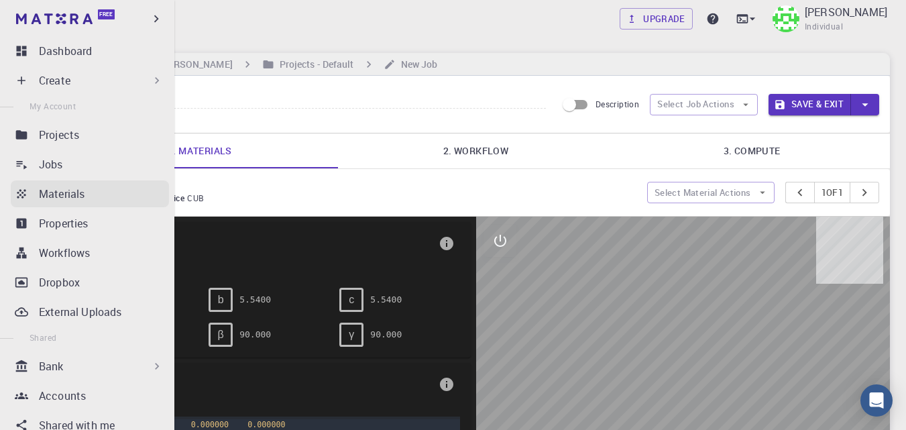
drag, startPoint x: 57, startPoint y: 173, endPoint x: 93, endPoint y: 188, distance: 38.7
click at [58, 173] on link "Jobs" at bounding box center [90, 164] width 158 height 27
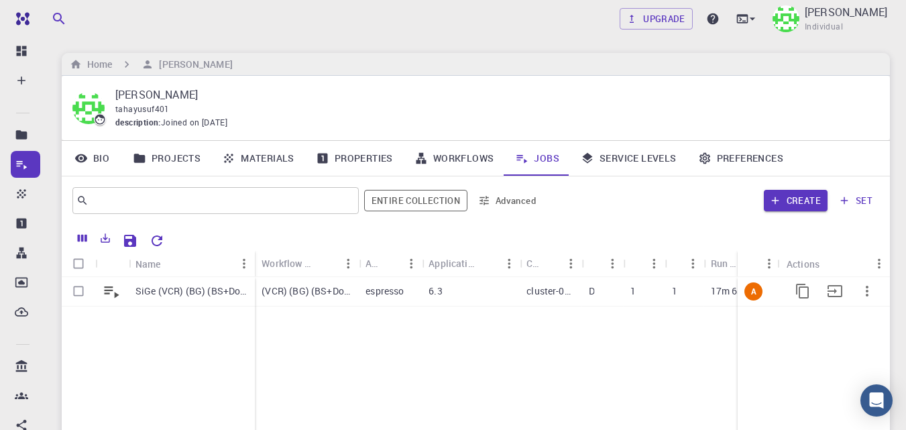
click at [213, 285] on p "SiGe (VCR) (BG) (BS+DoS)" at bounding box center [191, 290] width 113 height 13
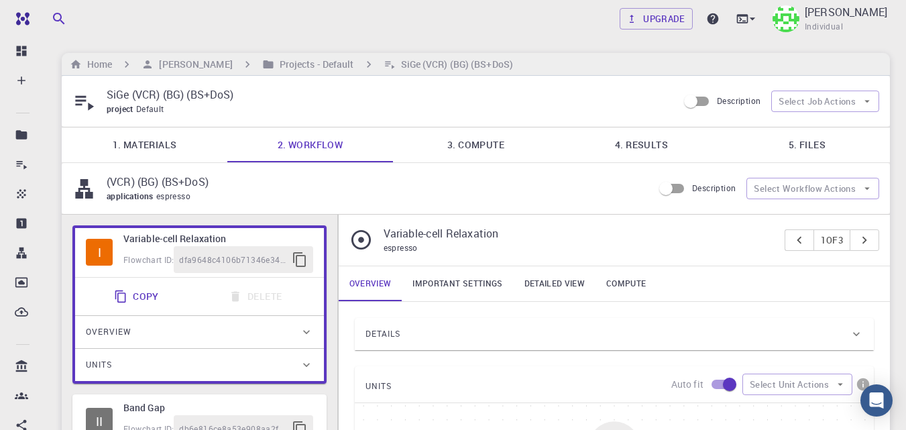
click at [667, 152] on link "4. Results" at bounding box center [642, 144] width 166 height 35
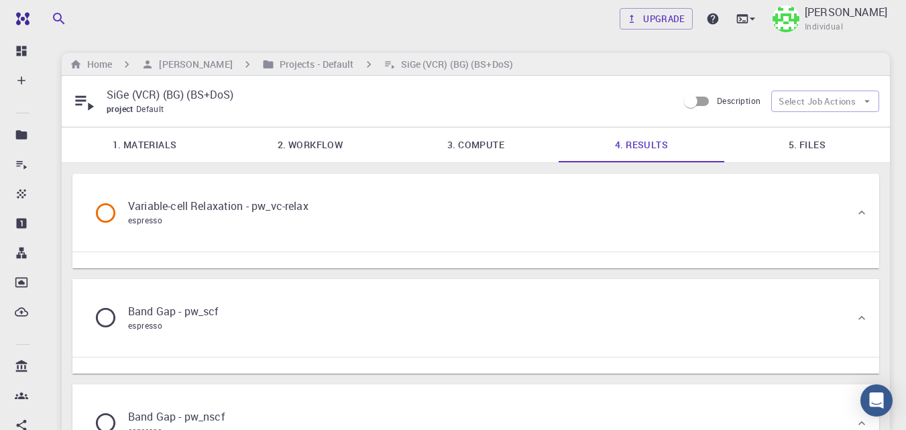
click at [255, 209] on p "Variable-cell Relaxation - pw_vc-relax" at bounding box center [218, 206] width 180 height 16
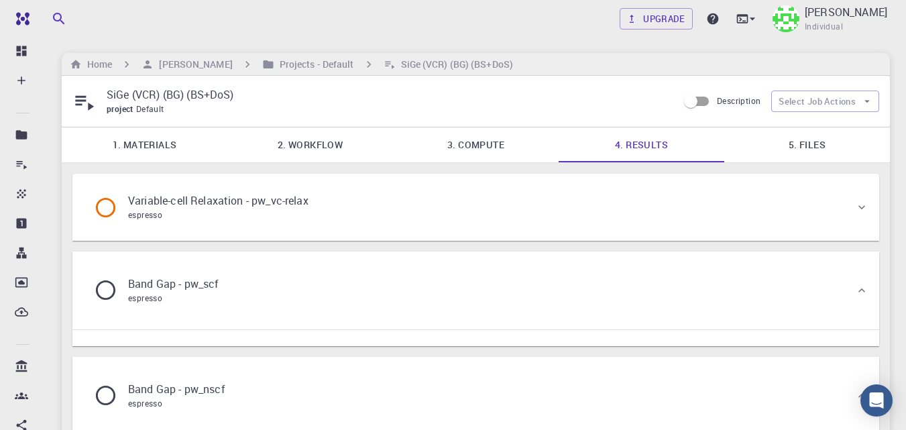
click at [257, 207] on p "Variable-cell Relaxation - pw_vc-relax" at bounding box center [218, 200] width 180 height 16
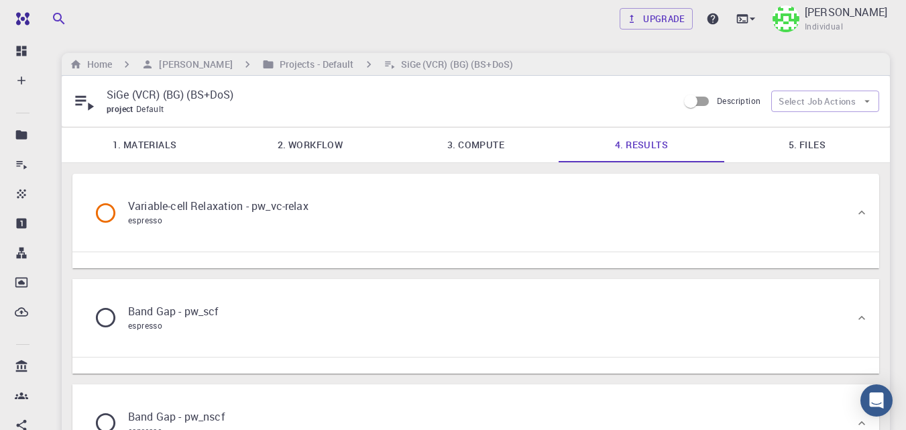
click at [804, 146] on link "5. Files" at bounding box center [807, 144] width 166 height 35
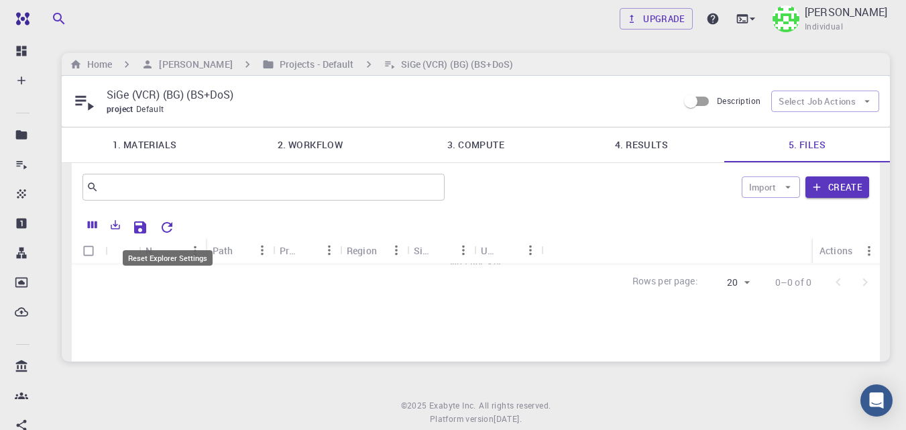
click at [166, 221] on icon "Reset Explorer Settings" at bounding box center [167, 227] width 16 height 16
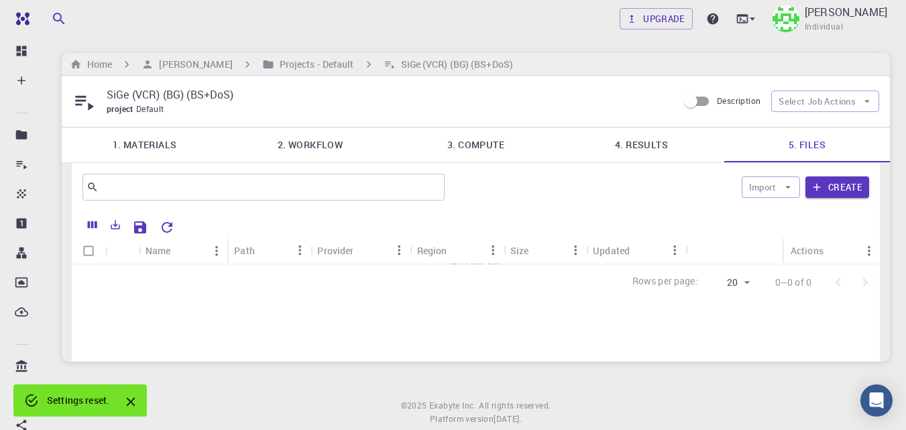
scroll to position [36, 0]
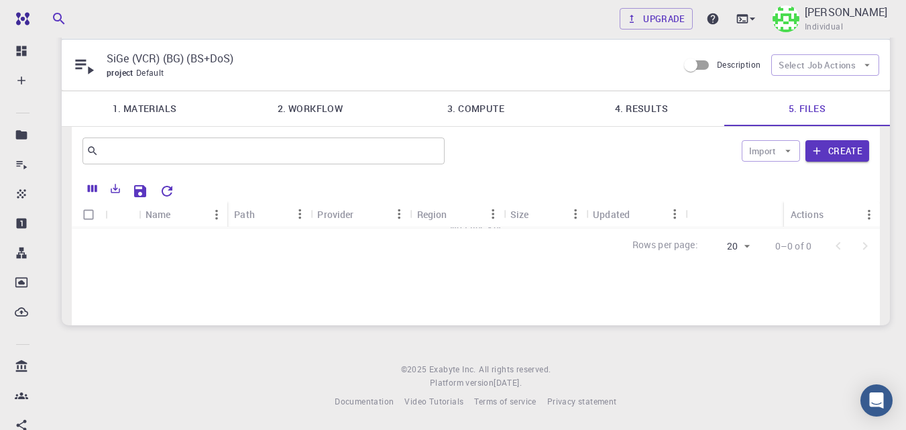
click at [335, 107] on link "2. Workflow" at bounding box center [310, 108] width 166 height 35
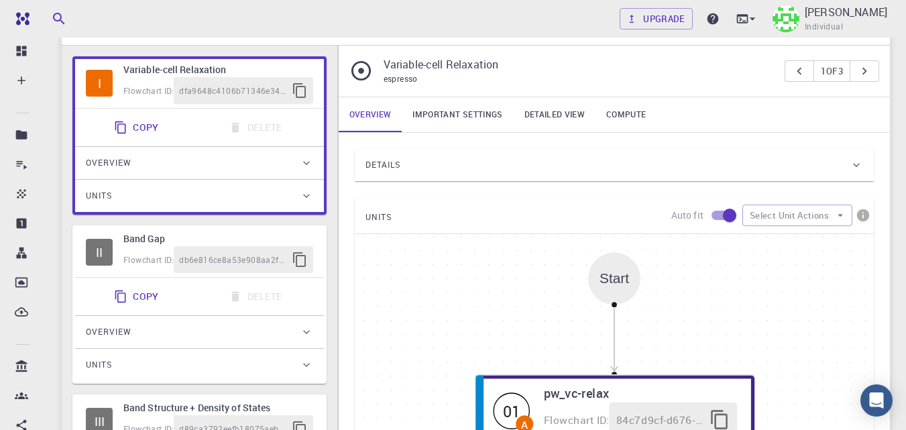
scroll to position [182, 0]
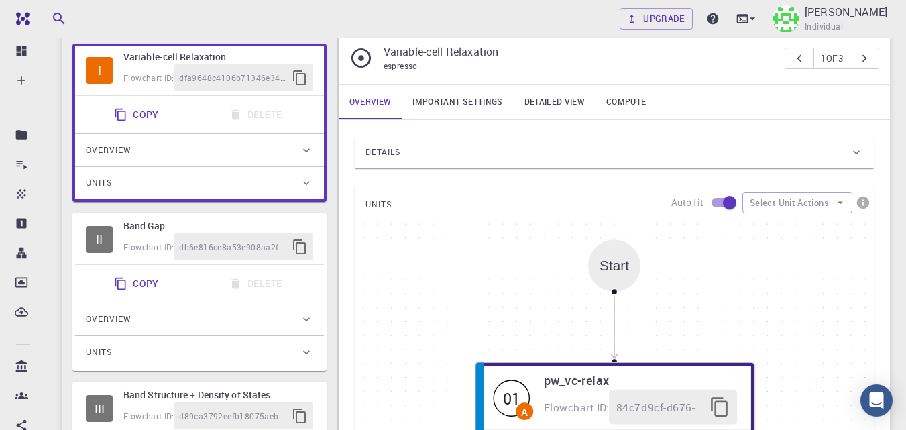
click at [483, 97] on link "Important settings" at bounding box center [457, 101] width 111 height 35
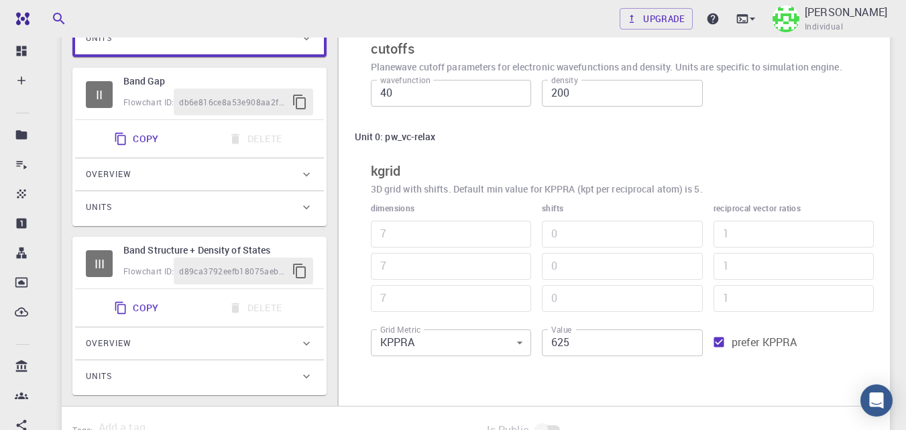
scroll to position [318, 0]
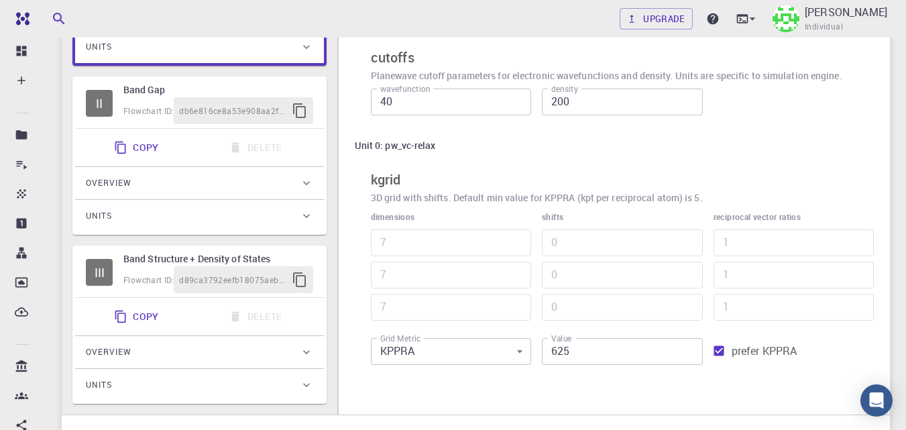
click at [148, 103] on div "Flowchart ID: db6e816ce8a53e908aa2fe9f" at bounding box center [218, 110] width 190 height 27
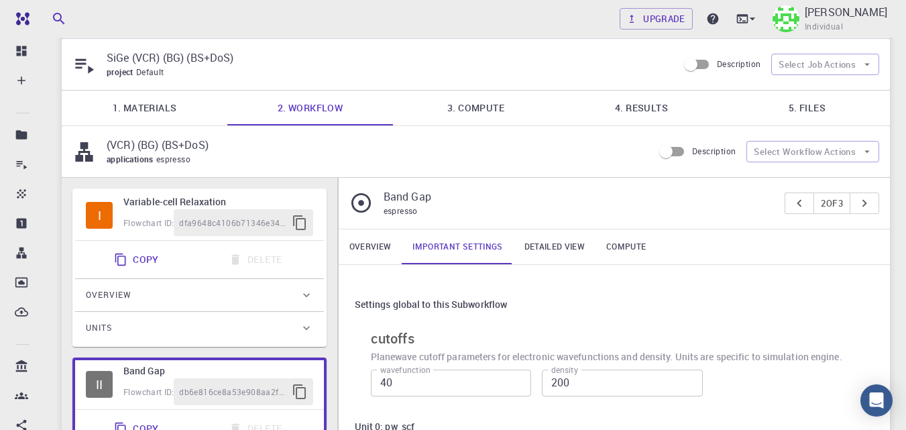
scroll to position [34, 0]
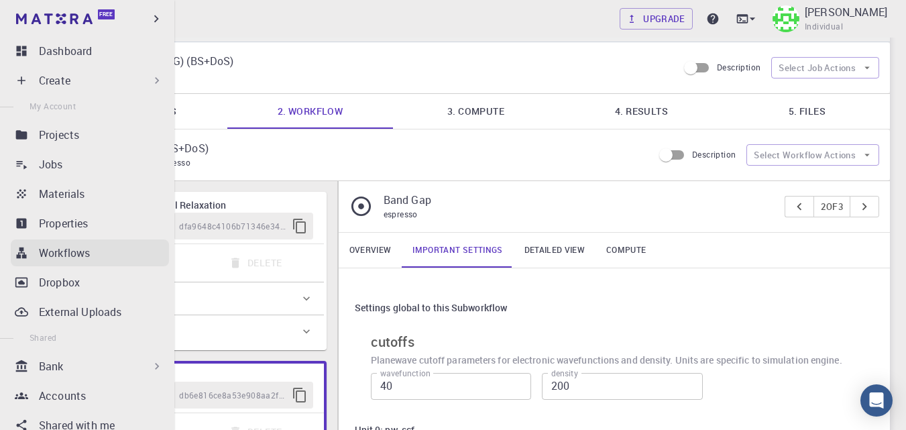
click at [72, 244] on link "Workflows" at bounding box center [90, 252] width 158 height 27
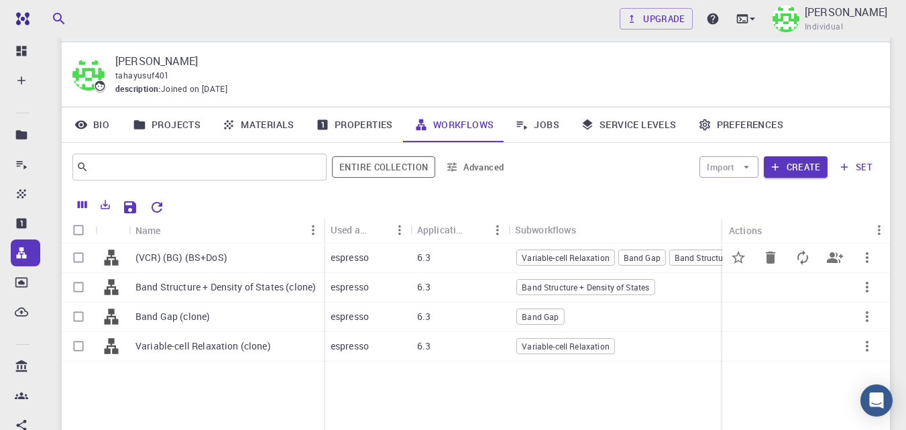
click at [207, 255] on p "(VCR) (BG) (BS+DoS)" at bounding box center [181, 257] width 92 height 13
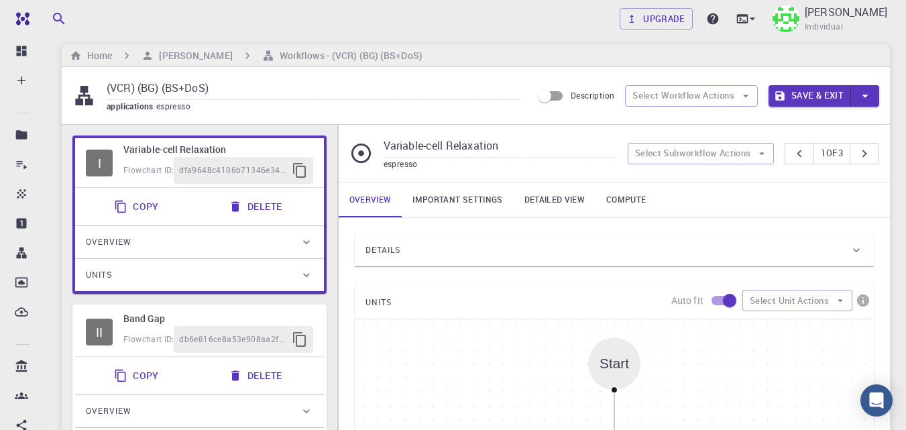
scroll to position [67, 0]
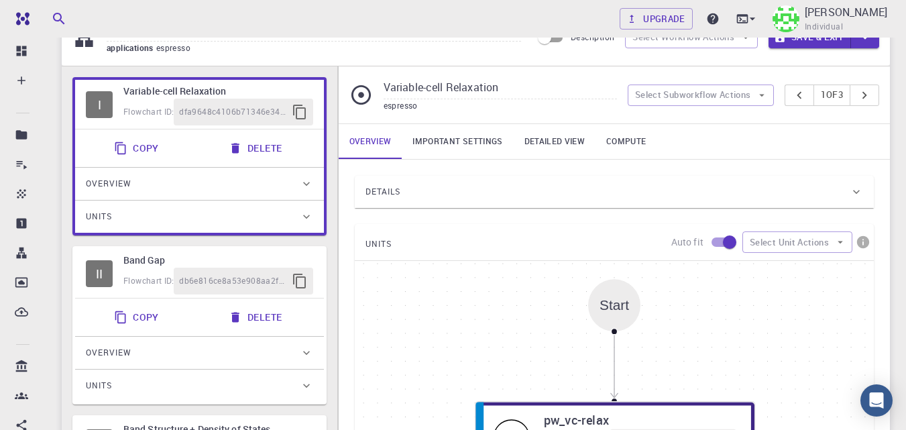
click at [463, 201] on div "Details" at bounding box center [607, 191] width 484 height 21
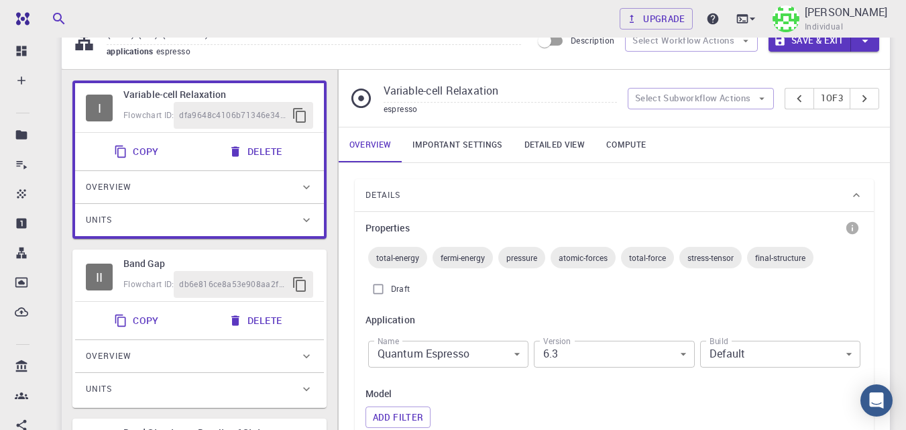
scroll to position [54, 0]
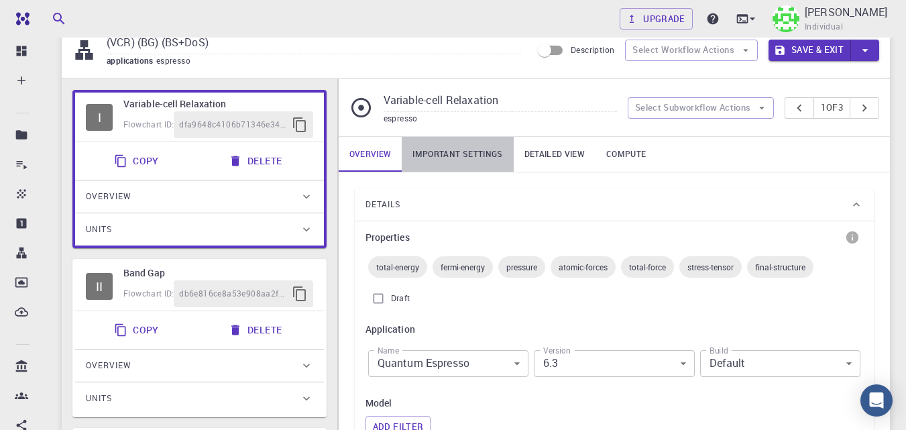
click at [477, 144] on link "Important settings" at bounding box center [457, 154] width 111 height 35
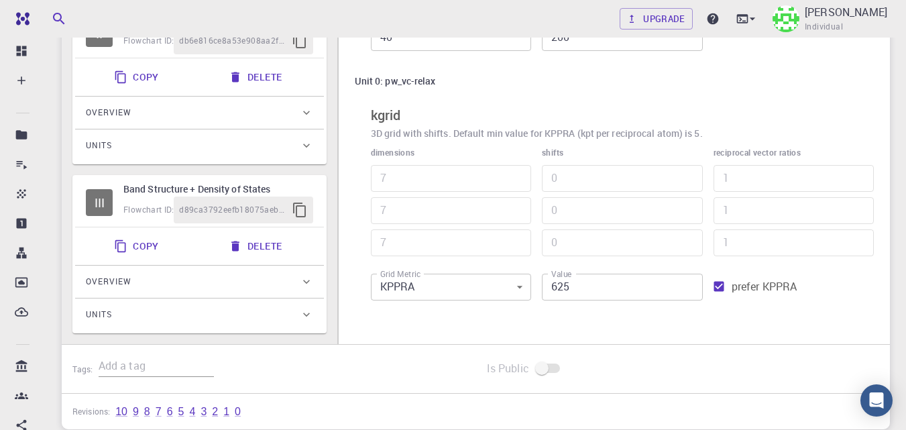
scroll to position [308, 0]
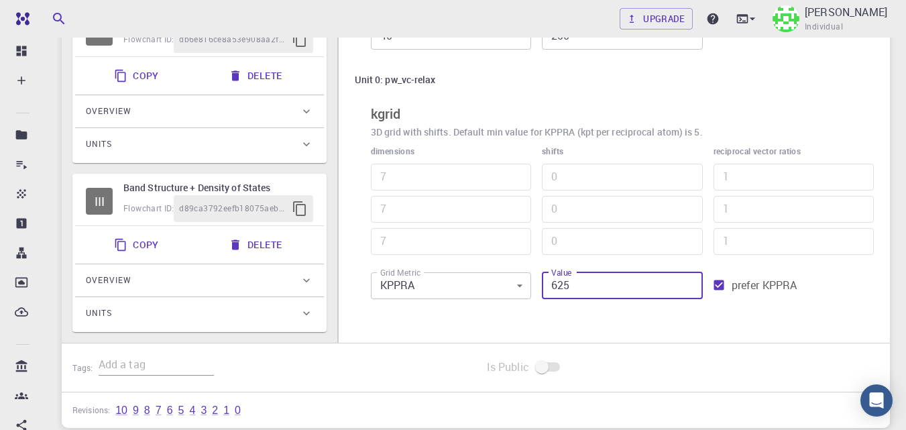
click at [563, 292] on input "625" at bounding box center [622, 285] width 160 height 27
click at [558, 288] on input "625" at bounding box center [622, 285] width 160 height 27
type input "25"
type input "3"
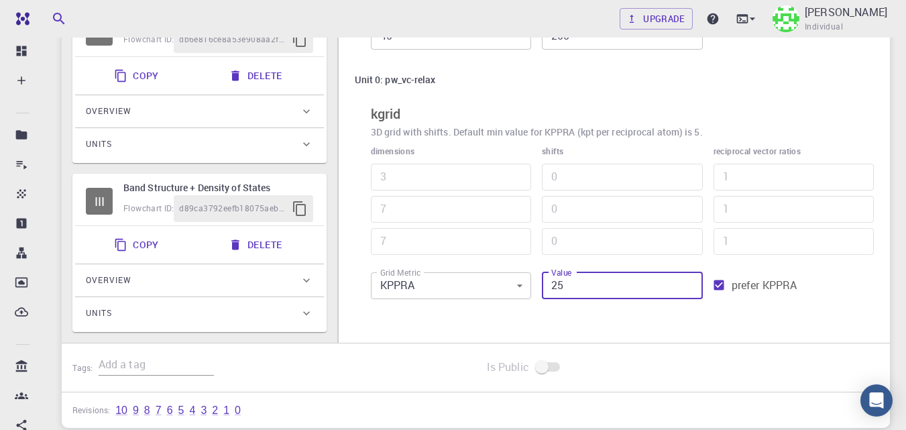
type input "3"
type input "125"
type input "4"
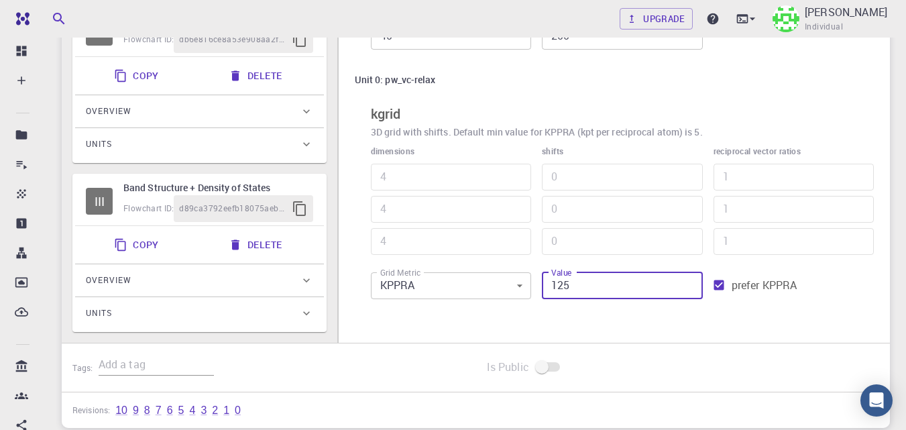
click at [605, 292] on input "125" at bounding box center [622, 285] width 160 height 27
click at [691, 282] on input "126" at bounding box center [622, 285] width 160 height 27
type input "125"
click at [690, 290] on input "125" at bounding box center [622, 285] width 160 height 27
drag, startPoint x: 720, startPoint y: 283, endPoint x: 709, endPoint y: 285, distance: 10.9
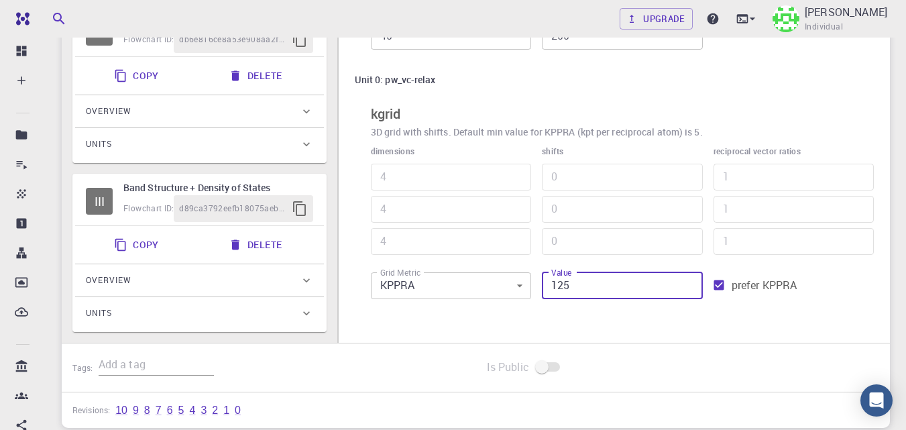
click at [721, 283] on input "prefer KPPRA" at bounding box center [718, 284] width 25 height 25
checkbox input "false"
type input "128"
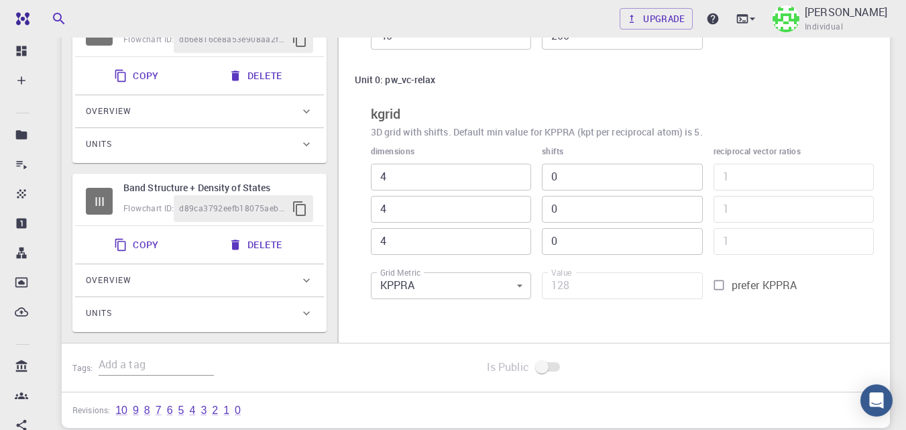
type input "5"
click at [516, 170] on input "5" at bounding box center [451, 177] width 160 height 27
type input "160"
type input "5"
click at [518, 205] on input "5" at bounding box center [451, 209] width 160 height 27
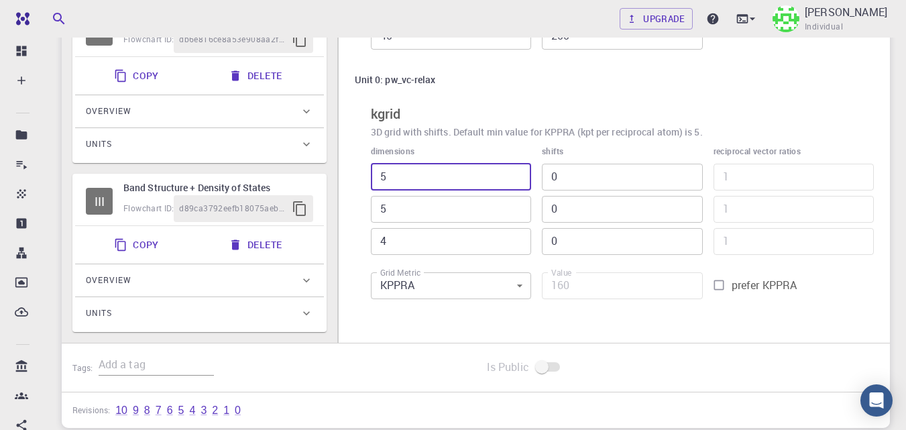
type input "200"
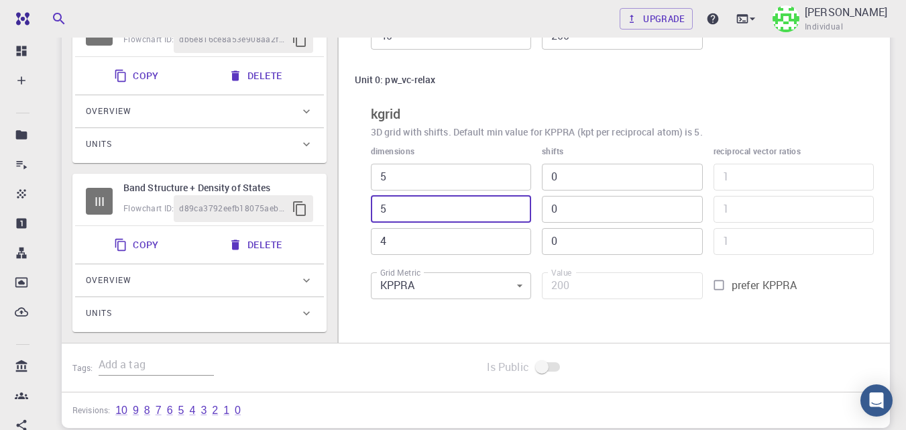
type input "5"
click at [518, 236] on input "5" at bounding box center [451, 241] width 160 height 27
type input "250"
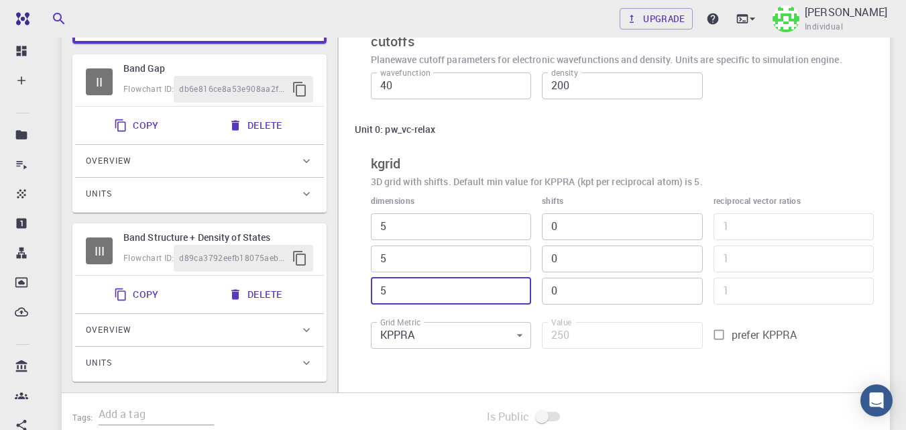
scroll to position [274, 0]
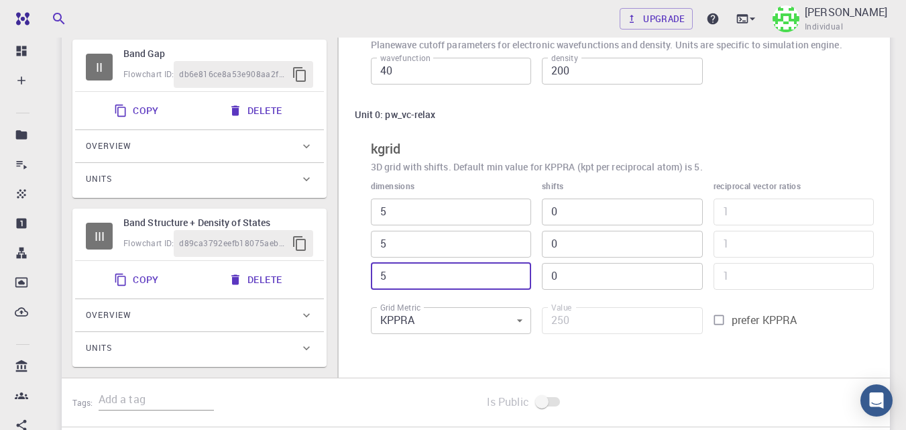
click at [205, 48] on h6 "Band Gap" at bounding box center [218, 53] width 190 height 15
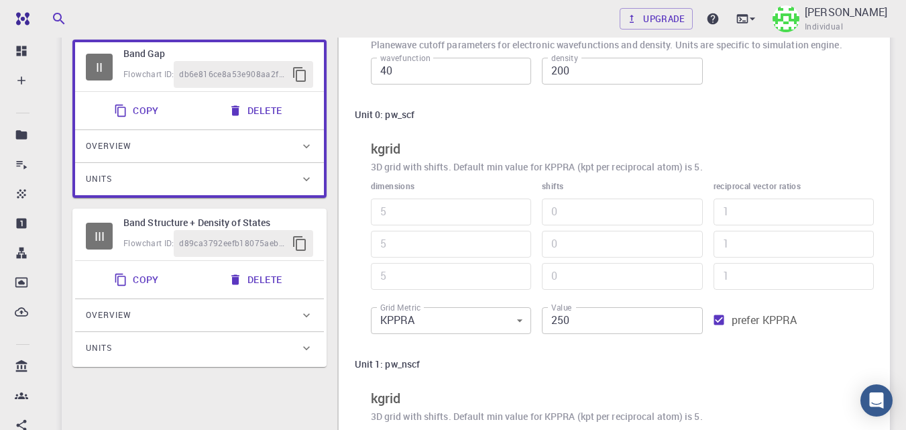
type input "Band Gap"
type input "7"
type input "625"
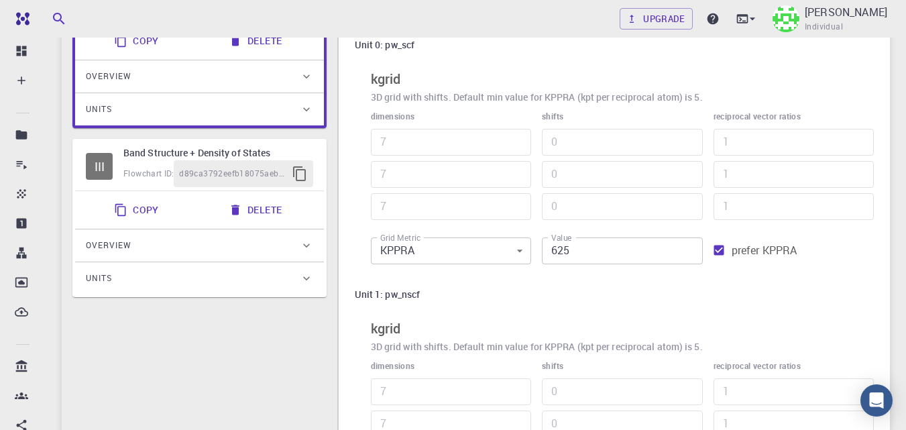
scroll to position [349, 0]
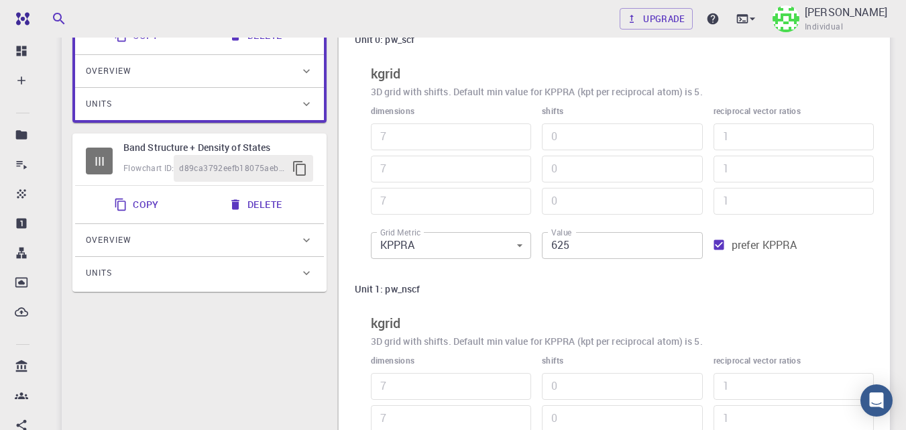
click at [721, 246] on input "prefer KPPRA" at bounding box center [718, 244] width 25 height 25
checkbox input "false"
type input "686"
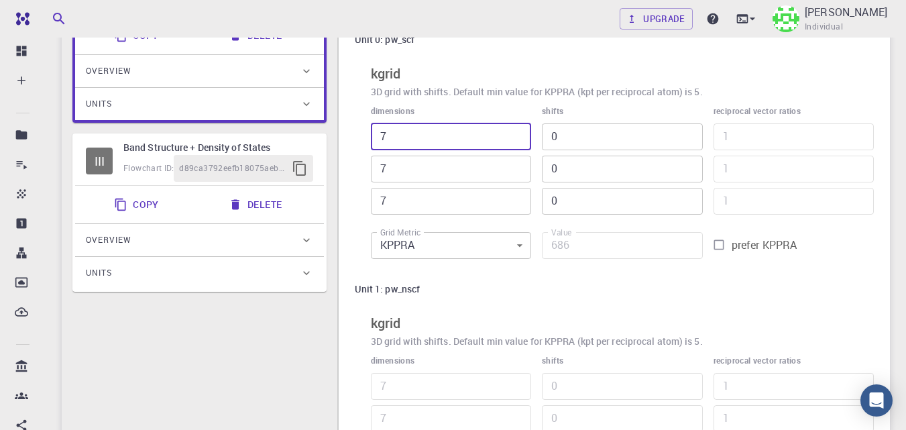
drag, startPoint x: 402, startPoint y: 141, endPoint x: 373, endPoint y: 141, distance: 29.5
click at [373, 141] on input "7" at bounding box center [451, 136] width 160 height 27
type input "5"
type input "490"
type input "5"
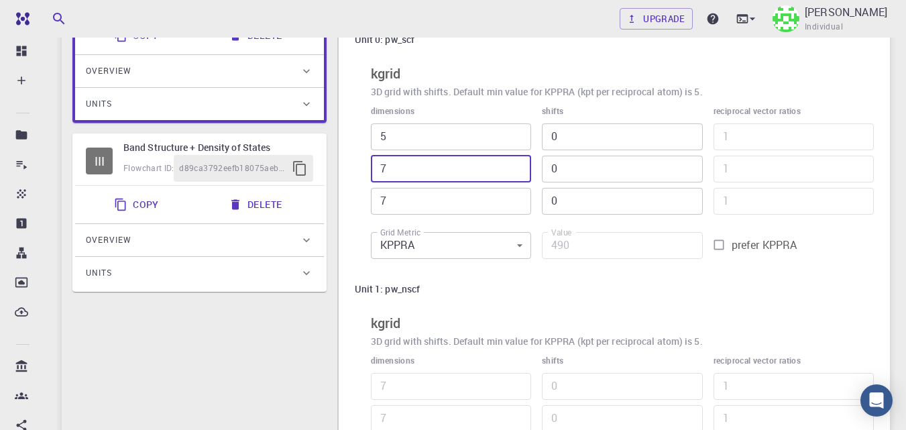
drag, startPoint x: 399, startPoint y: 165, endPoint x: 350, endPoint y: 170, distance: 49.2
click at [350, 170] on div "Settings global to this Subworkflow cutoffs Planewave cutoff parameters for ele…" at bounding box center [614, 210] width 551 height 664
type input "5"
type input "350"
type input "5"
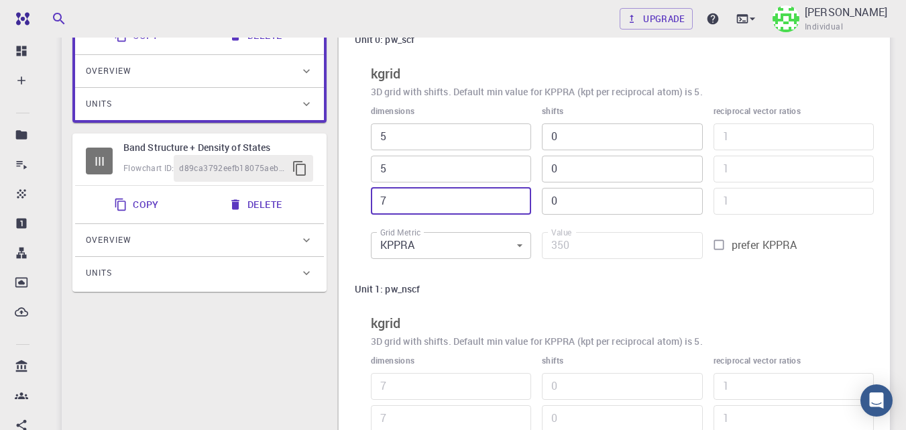
drag, startPoint x: 395, startPoint y: 196, endPoint x: 355, endPoint y: 201, distance: 40.6
click at [355, 201] on div "Unit 0: pw_scf kgrid 3D grid with shifts. Default min value for KPPRA (kpt per …" at bounding box center [614, 146] width 519 height 239
type input "5"
type input "250"
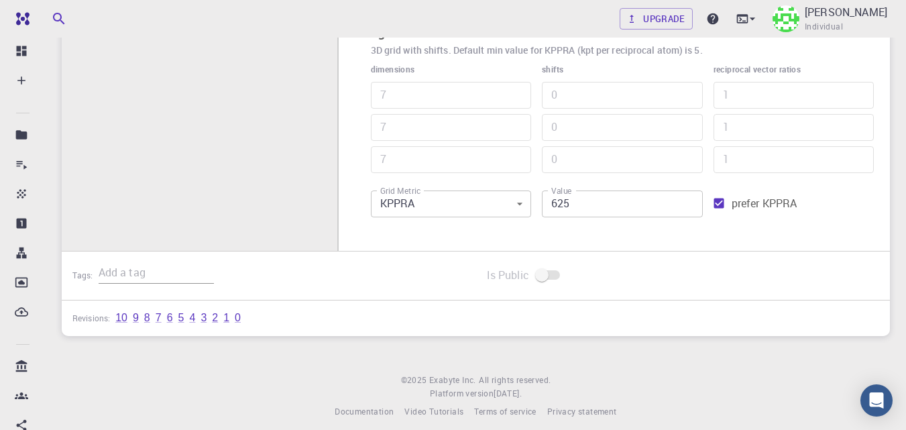
scroll to position [642, 0]
type input "5"
click at [719, 200] on input "prefer KPPRA" at bounding box center [718, 200] width 25 height 25
checkbox input "false"
type input "686"
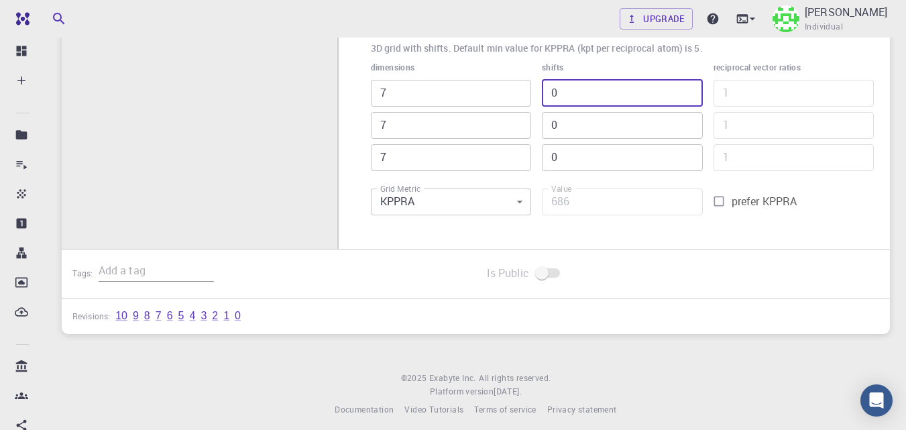
drag, startPoint x: 578, startPoint y: 93, endPoint x: 526, endPoint y: 97, distance: 51.8
click at [526, 97] on div "dimensions 7 ​ 7 ​ 7 ​ shifts 0 ​ 0 ​ 0 ​ reciprocal vector ratios 1 ​ 1 ​ 1 ​ …" at bounding box center [617, 136] width 514 height 172
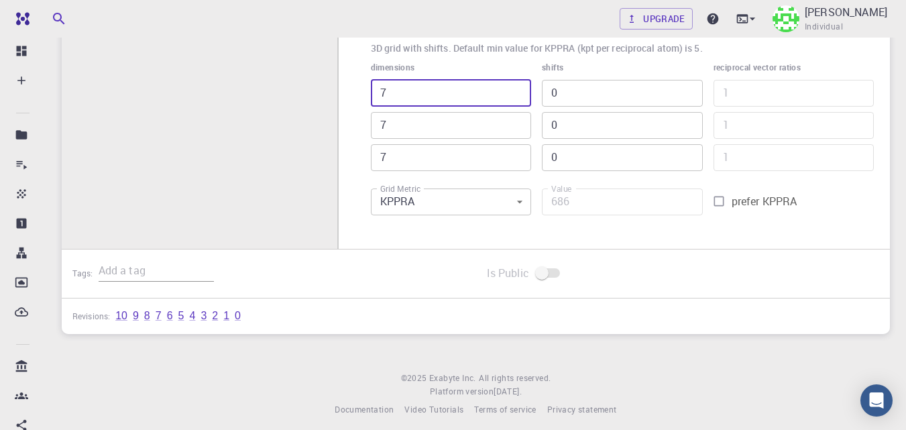
drag, startPoint x: 443, startPoint y: 97, endPoint x: 375, endPoint y: 99, distance: 67.8
click at [375, 99] on input "7" at bounding box center [451, 93] width 160 height 27
type input "5"
type input "490"
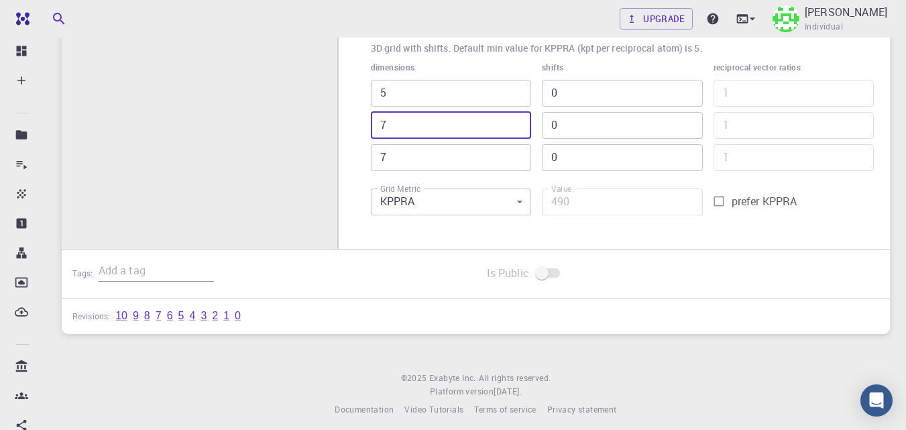
click at [369, 131] on div "dimensions 5 ​ 7 ​ 7 ​" at bounding box center [445, 110] width 171 height 121
type input "5"
type input "350"
type input "5"
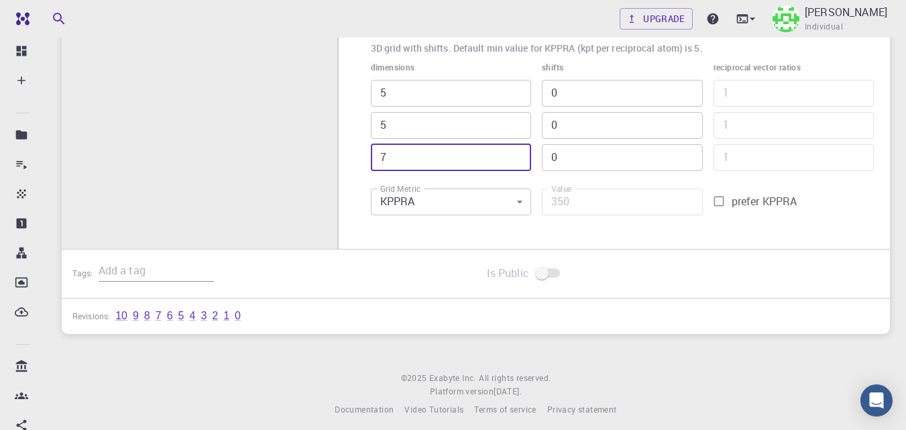
drag, startPoint x: 396, startPoint y: 154, endPoint x: 361, endPoint y: 157, distance: 35.0
click at [361, 157] on div "dimensions 5 ​ 5 ​ 7 ​" at bounding box center [445, 110] width 171 height 121
type input "5"
type input "250"
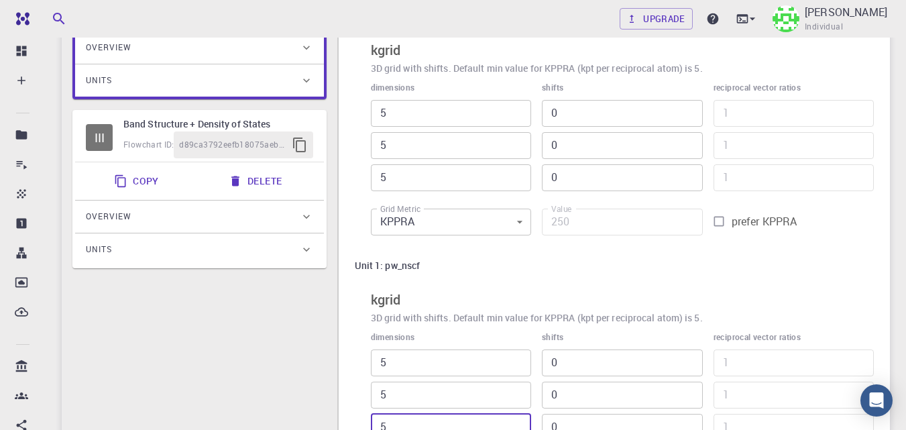
scroll to position [370, 0]
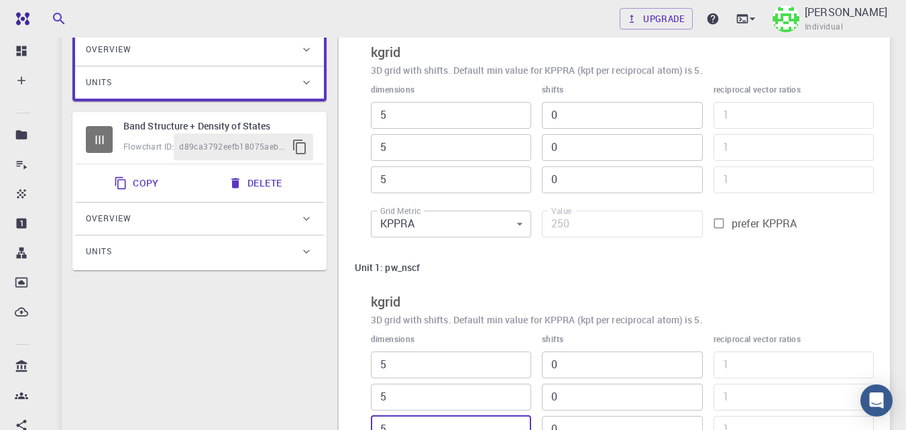
type input "5"
click at [152, 126] on h6 "Band Structure + Density of States" at bounding box center [218, 126] width 190 height 15
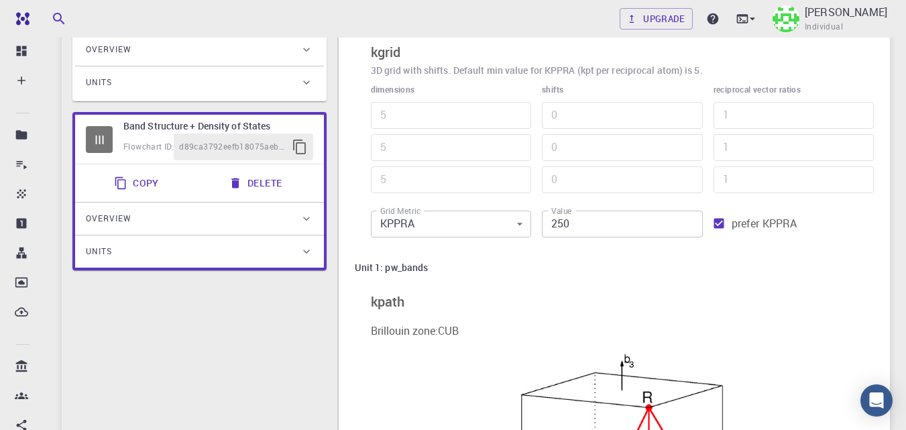
type input "Band Structure + Density of States"
type input "7"
type input "625"
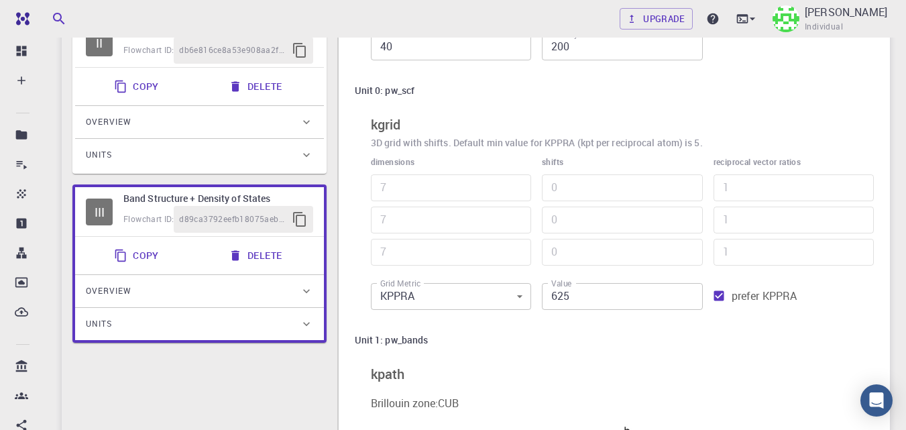
scroll to position [344, 0]
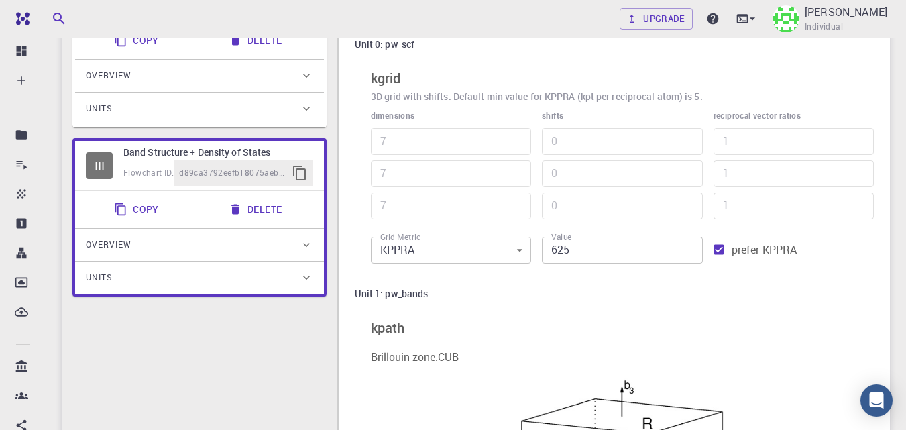
click at [719, 251] on input "prefer KPPRA" at bounding box center [718, 249] width 25 height 25
checkbox input "false"
type input "686"
drag, startPoint x: 431, startPoint y: 142, endPoint x: 351, endPoint y: 139, distance: 79.8
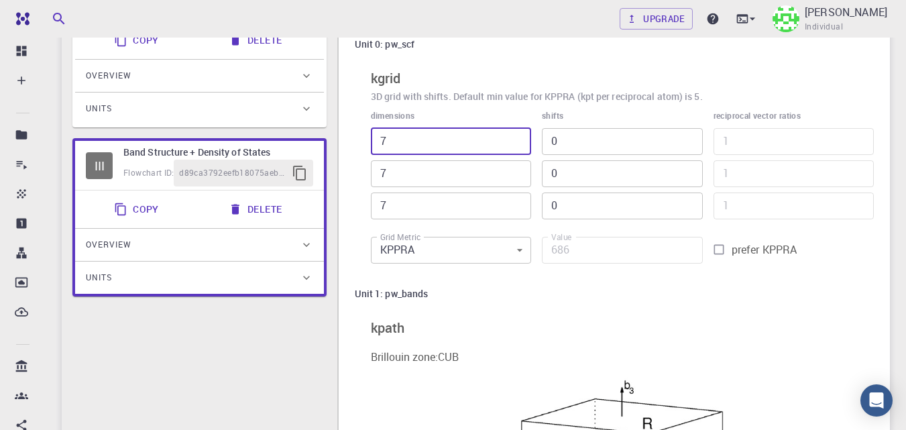
type input "5"
type input "490"
type input "5"
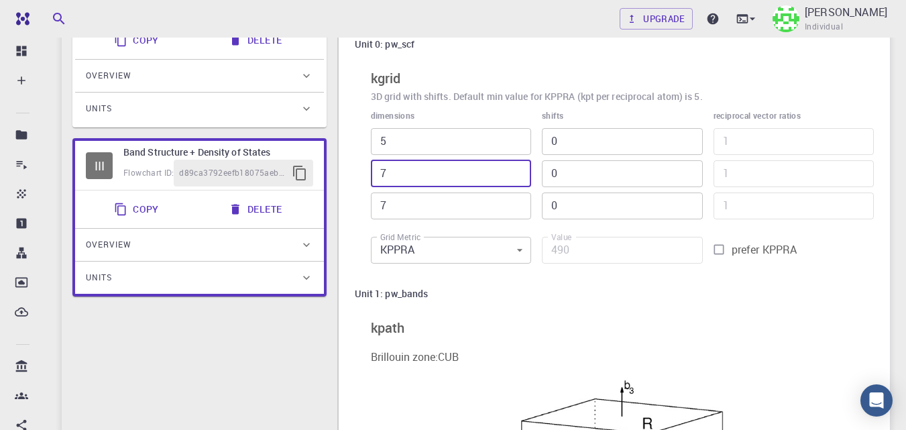
click at [358, 173] on div "Unit 0: pw_scf kgrid 3D grid with shifts. Default min value for KPPRA (kpt per …" at bounding box center [614, 151] width 519 height 239
type input "5"
type input "350"
type input "5"
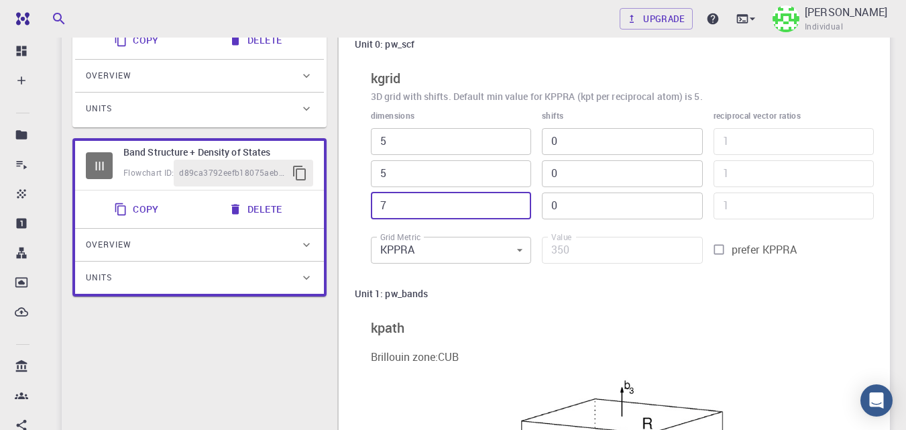
drag, startPoint x: 400, startPoint y: 208, endPoint x: 367, endPoint y: 204, distance: 32.4
click at [369, 204] on div "dimensions 5 ​ 5 ​ 7 ​" at bounding box center [445, 159] width 171 height 121
type input "5"
type input "250"
type input "55"
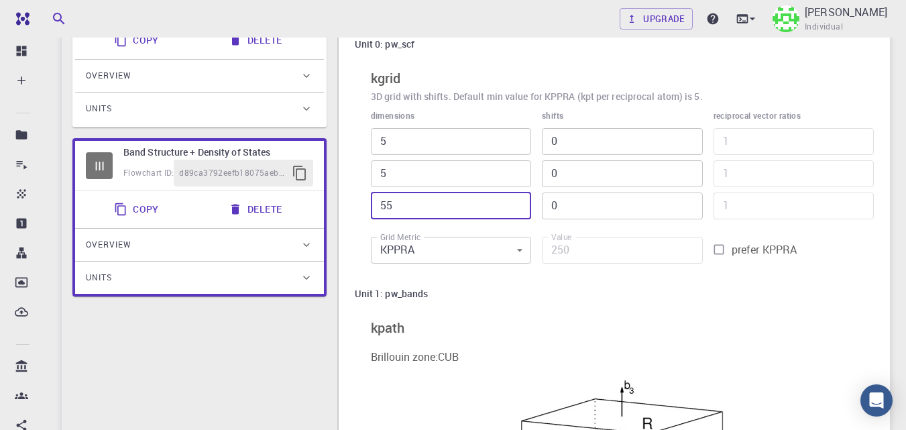
type input "2750"
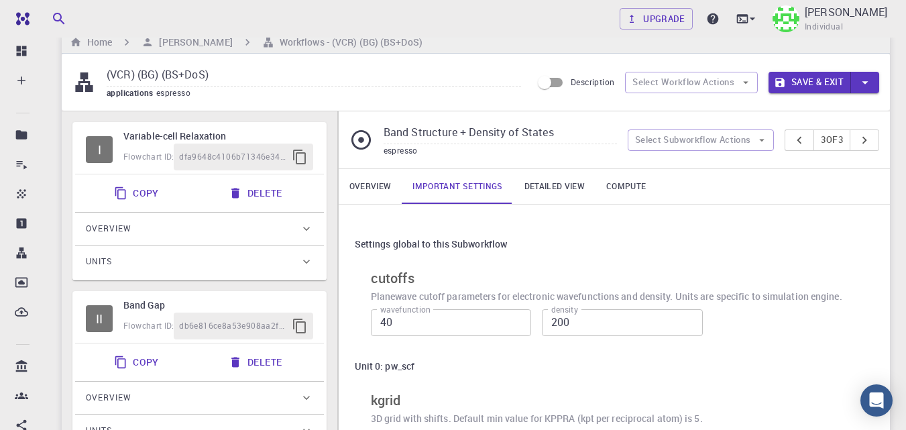
type input "55"
click at [814, 82] on button "Save & Exit" at bounding box center [809, 82] width 82 height 21
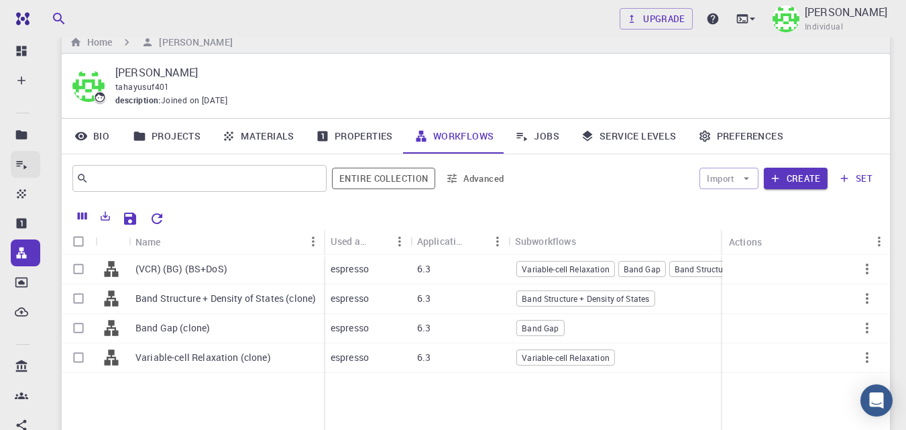
click at [22, 168] on icon at bounding box center [21, 164] width 13 height 13
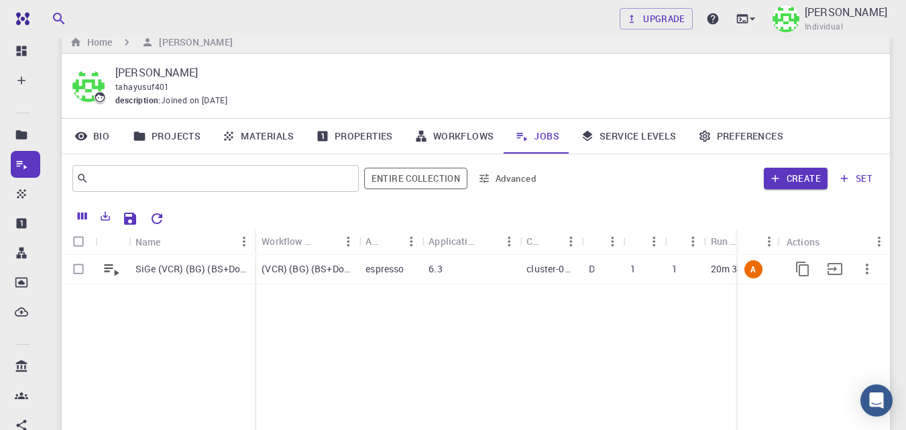
click at [180, 276] on p "SiGe (VCR) (BG) (BS+DoS)" at bounding box center [191, 268] width 113 height 13
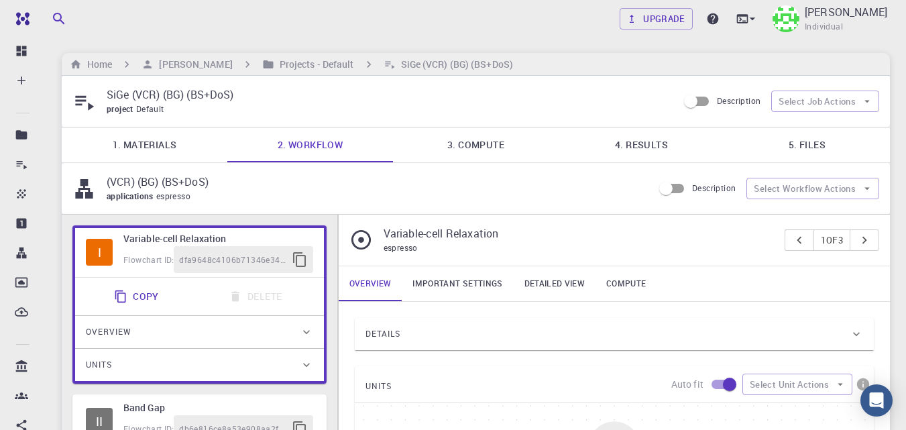
click at [662, 148] on link "4. Results" at bounding box center [642, 144] width 166 height 35
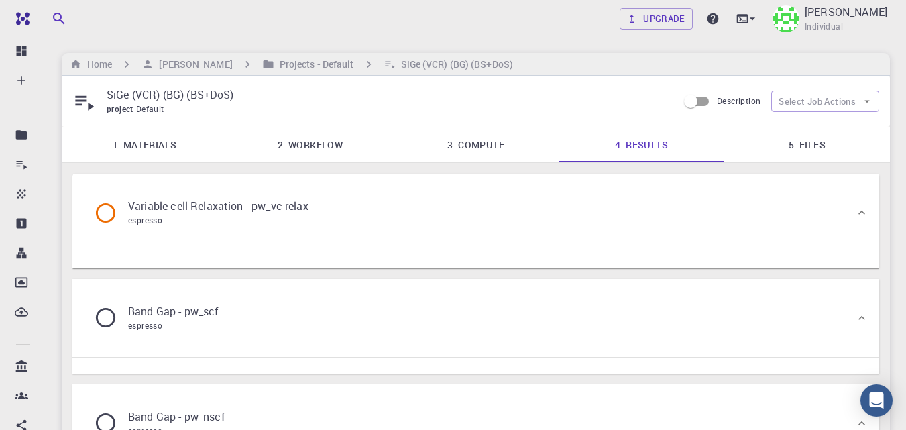
click at [771, 144] on link "5. Files" at bounding box center [807, 144] width 166 height 35
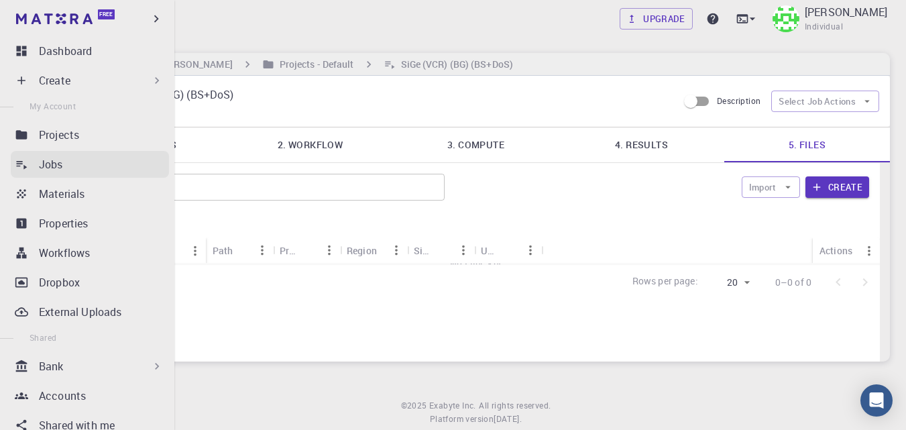
click at [46, 161] on p "Jobs" at bounding box center [51, 164] width 24 height 16
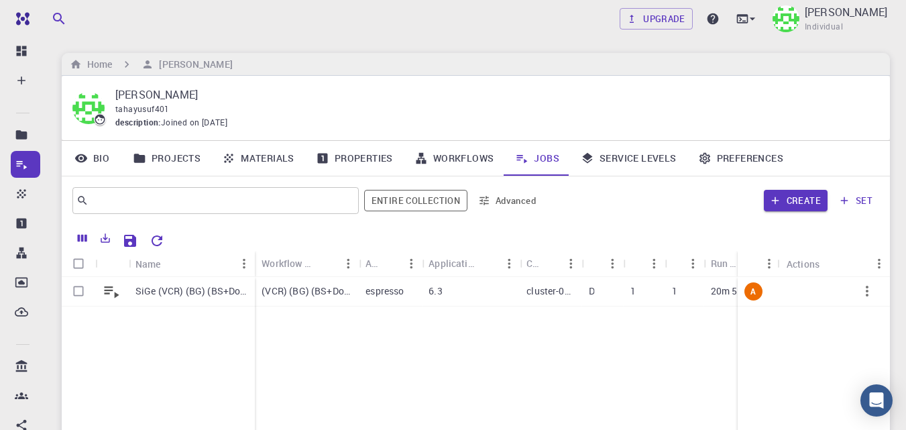
click at [864, 346] on div "A" at bounding box center [814, 376] width 152 height 199
click at [864, 290] on icon "button" at bounding box center [867, 291] width 16 height 16
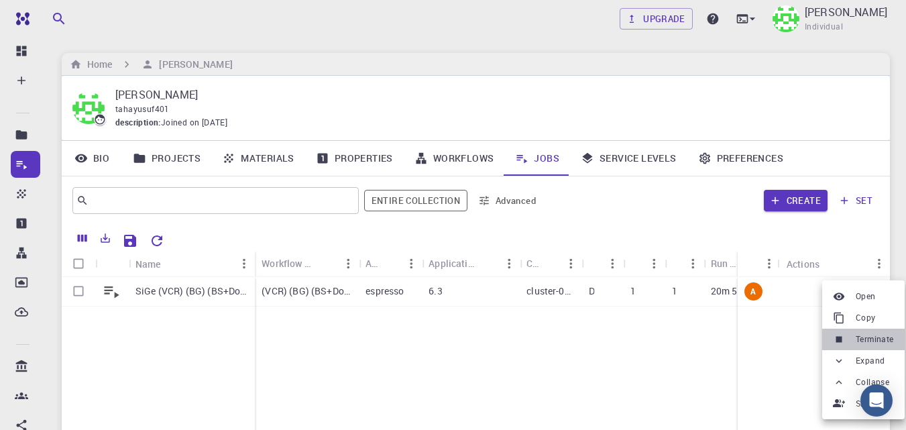
click at [872, 341] on span "Terminate" at bounding box center [875, 339] width 38 height 13
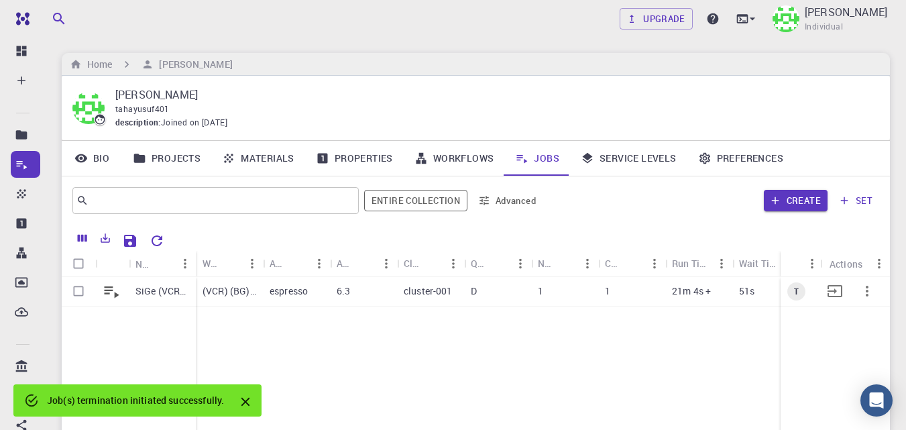
click at [80, 290] on input "Select row" at bounding box center [78, 290] width 25 height 25
checkbox input "true"
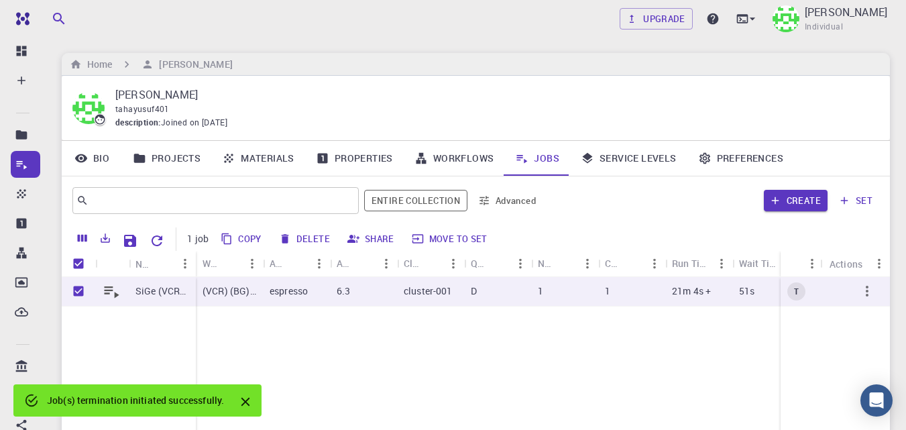
click at [310, 238] on button "Delete" at bounding box center [305, 238] width 60 height 21
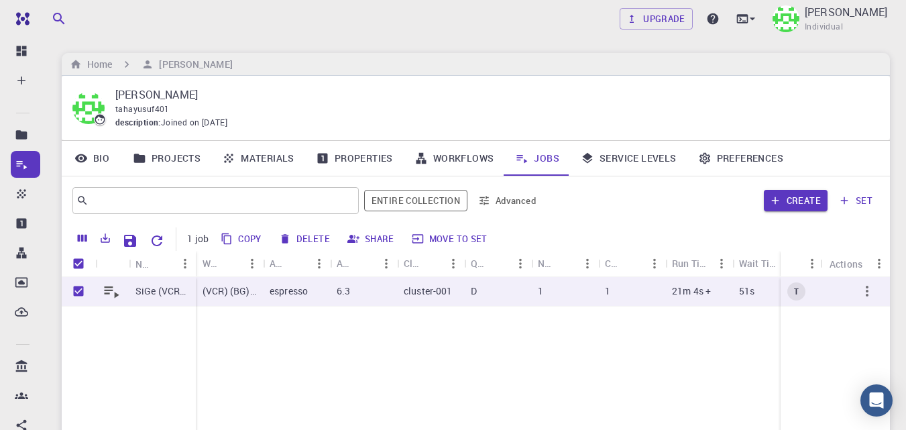
checkbox input "false"
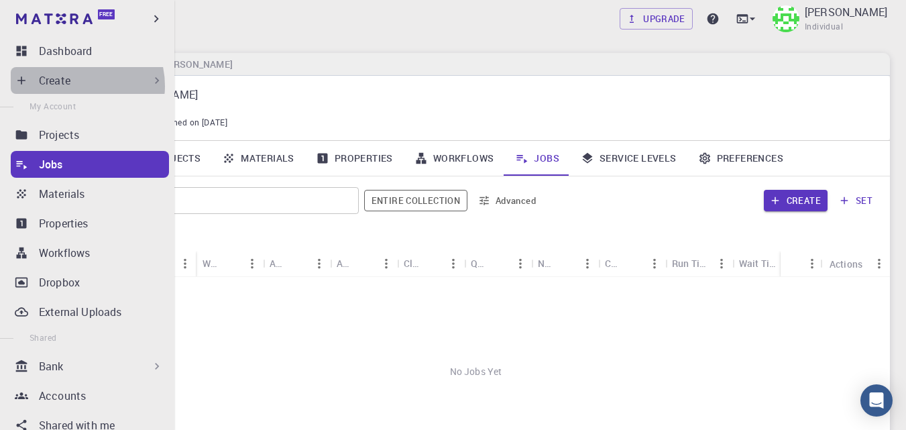
click at [75, 86] on div "Create" at bounding box center [101, 80] width 125 height 16
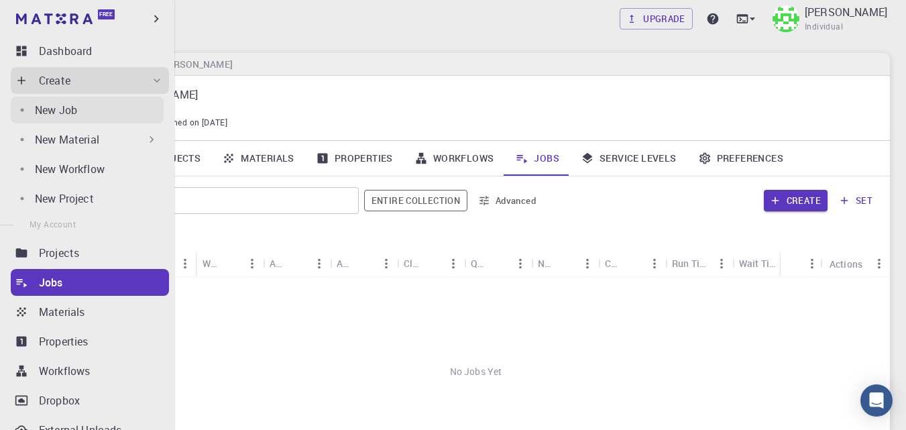
click at [68, 106] on p "New Job" at bounding box center [56, 110] width 42 height 16
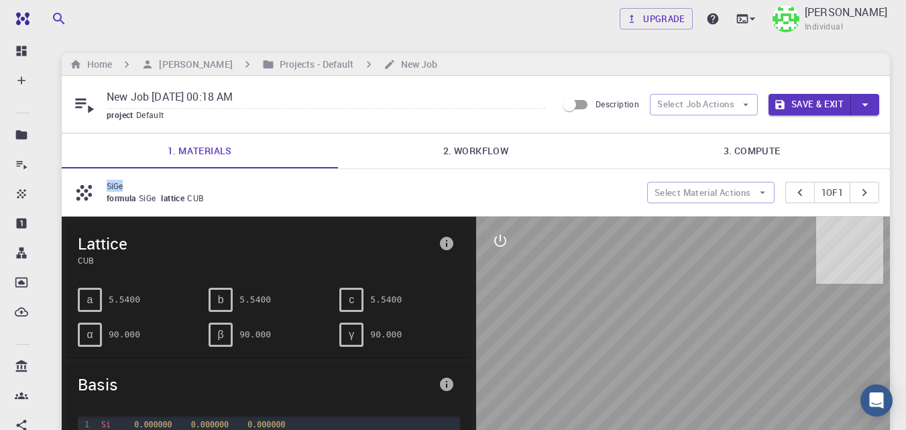
drag, startPoint x: 115, startPoint y: 188, endPoint x: 106, endPoint y: 190, distance: 8.9
click at [106, 190] on div "SiGe formula SiGe lattice CUB" at bounding box center [359, 192] width 575 height 25
copy p "SiGe"
drag, startPoint x: 274, startPoint y: 99, endPoint x: 99, endPoint y: 103, distance: 175.0
click at [99, 103] on div "New Job Aug 16, 2025, 00:18 AM project Default" at bounding box center [314, 104] width 484 height 36
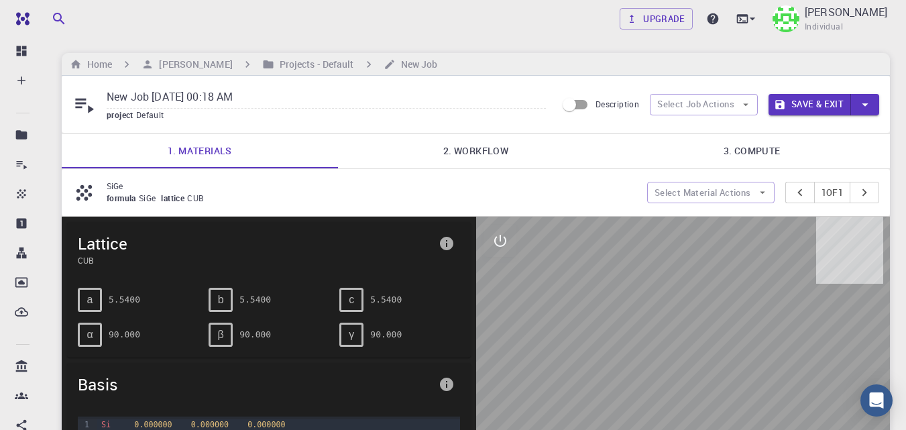
paste input "SiGe"
click at [476, 154] on link "2. Workflow" at bounding box center [476, 150] width 276 height 35
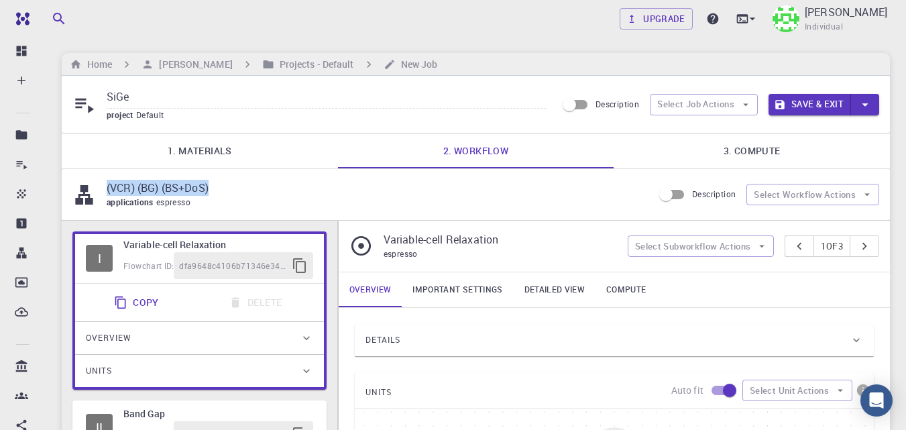
drag, startPoint x: 217, startPoint y: 190, endPoint x: 100, endPoint y: 188, distance: 116.7
click at [100, 188] on div "(VCR) (BG) (BS+DoS) applications espresso" at bounding box center [362, 195] width 581 height 30
copy div "(VCR) (BG) (BS+DoS)"
click at [205, 113] on div "project Default" at bounding box center [326, 115] width 439 height 13
click at [195, 91] on input "SiGe" at bounding box center [326, 97] width 439 height 22
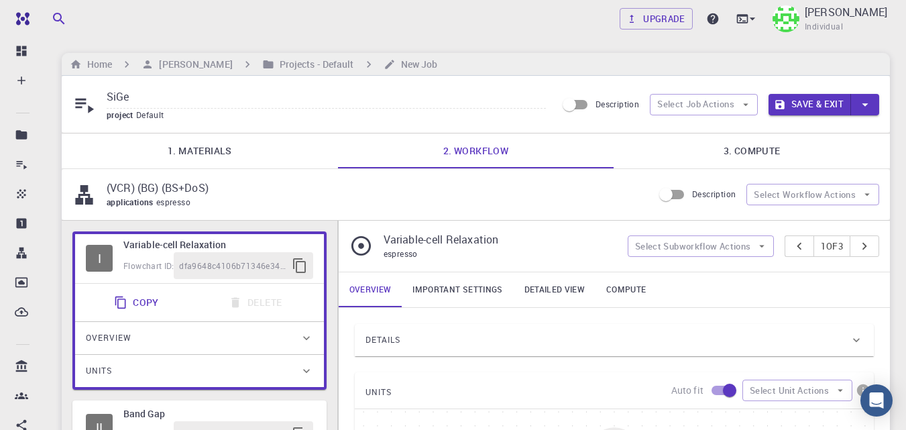
paste input "(VCR) (BG) (BS+DoS)"
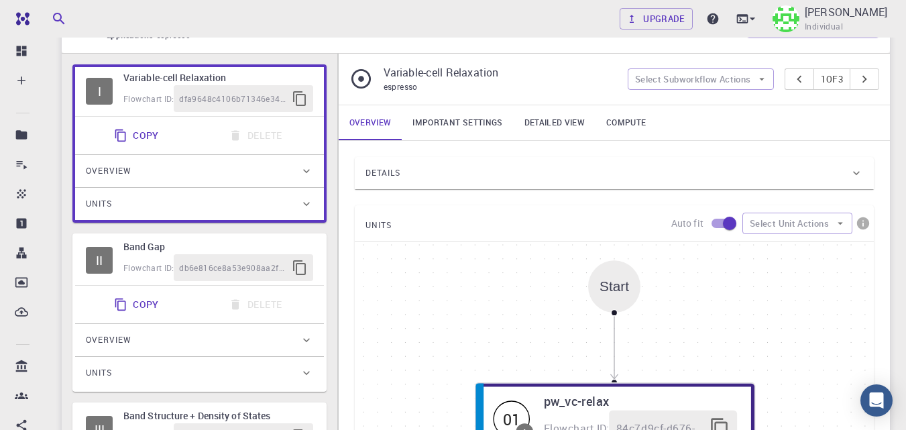
scroll to position [158, 0]
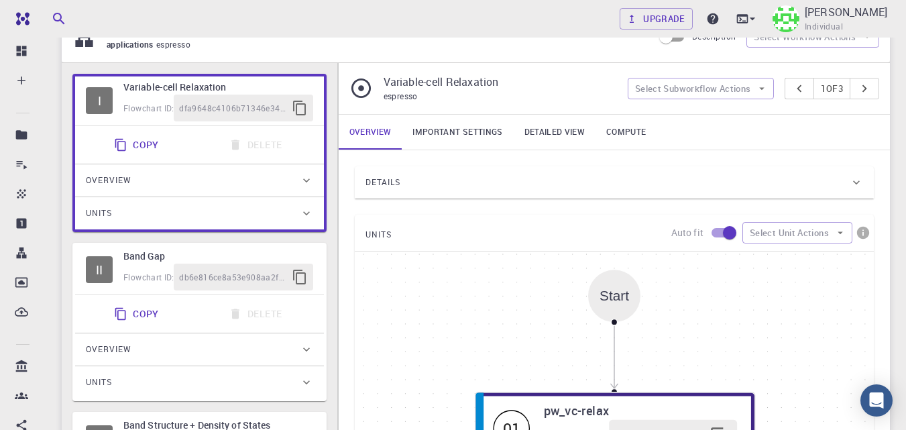
type input "SiGe (VCR) (BG) (BS+DoS)"
click at [456, 129] on link "Important settings" at bounding box center [457, 132] width 111 height 35
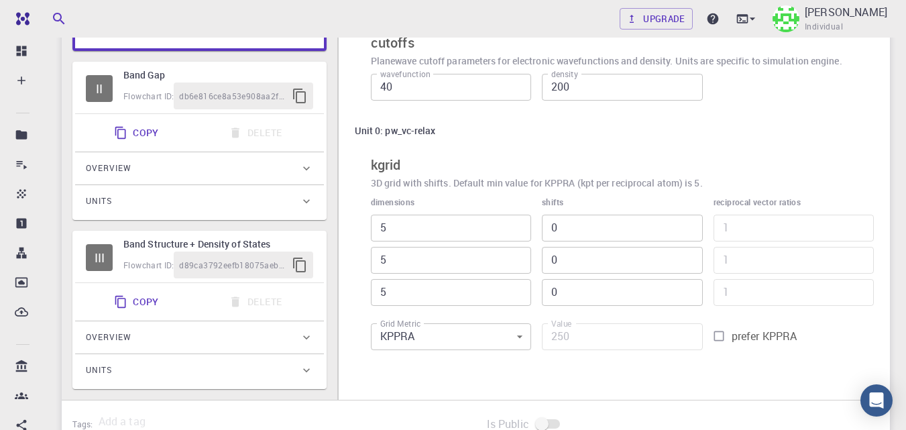
scroll to position [337, 0]
click at [156, 89] on div "Flowchart ID: db6e816ce8a53e908aa2fe9f" at bounding box center [218, 97] width 190 height 27
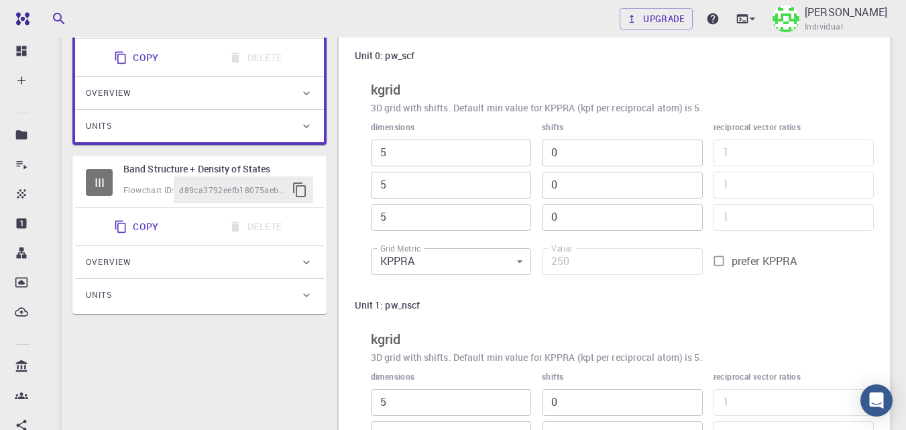
scroll to position [400, 0]
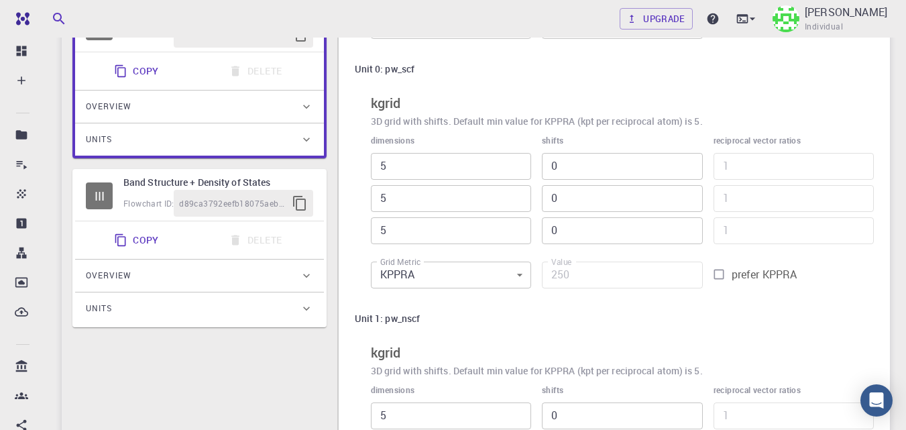
click at [146, 178] on h6 "Band Structure + Density of States" at bounding box center [218, 182] width 190 height 15
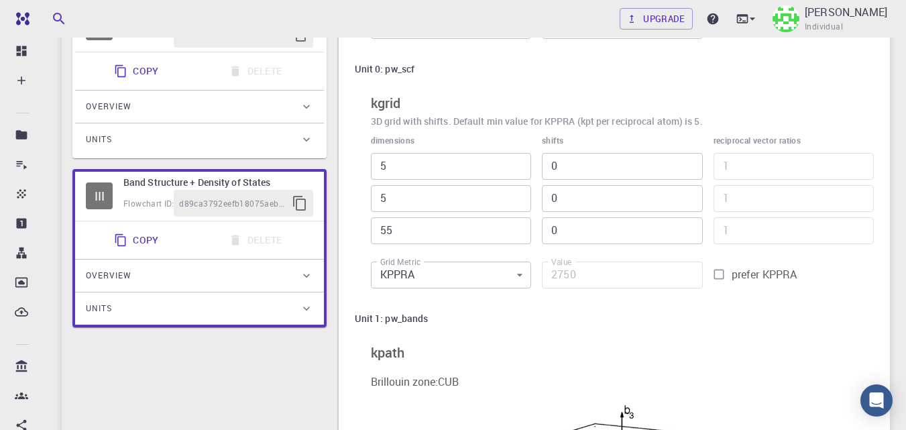
type input "55"
type input "2750"
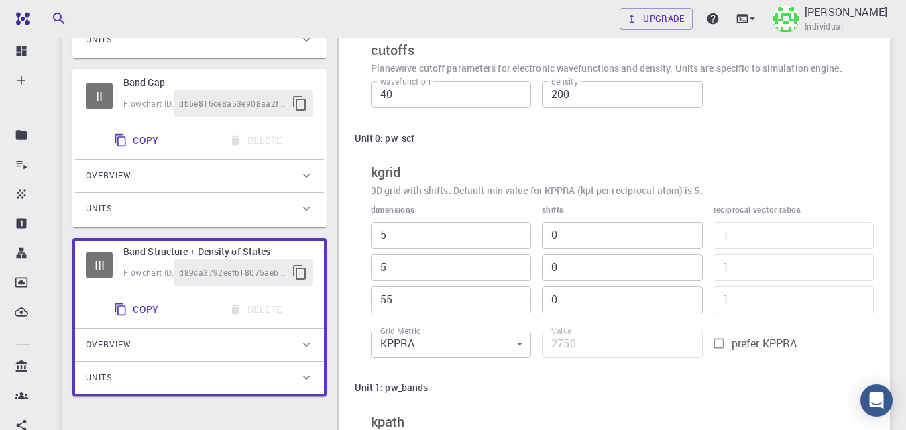
scroll to position [313, 0]
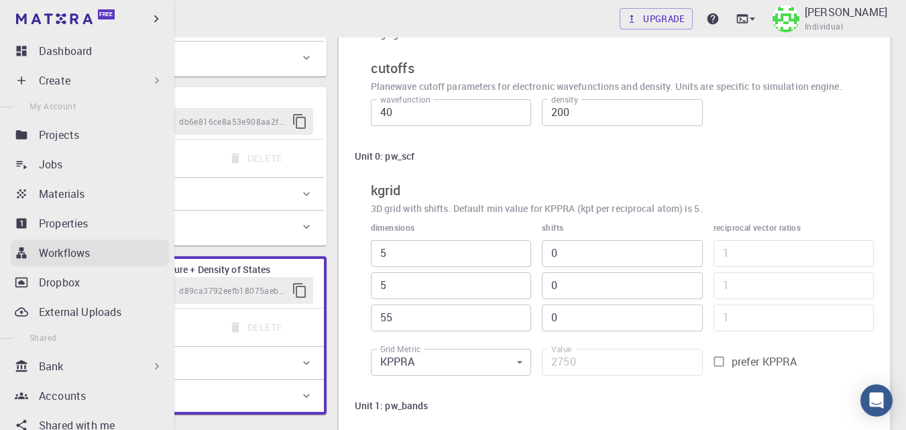
click at [93, 256] on div "Workflows" at bounding box center [104, 253] width 130 height 16
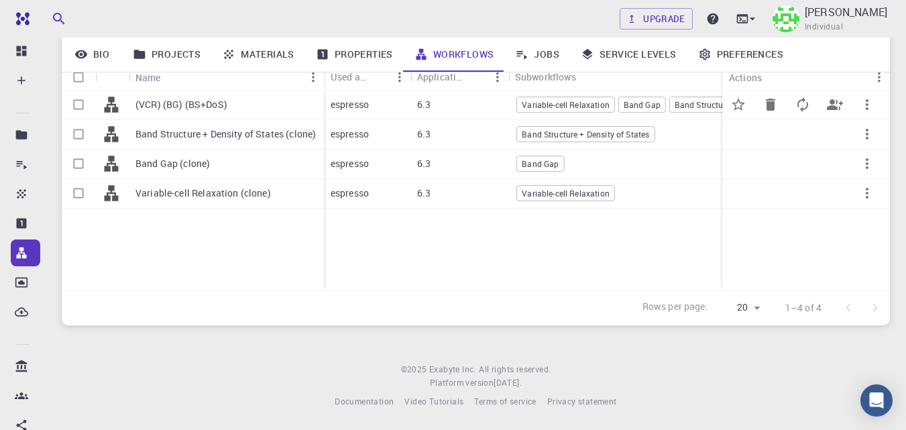
scroll to position [186, 0]
click at [493, 109] on div "6.3" at bounding box center [459, 106] width 98 height 30
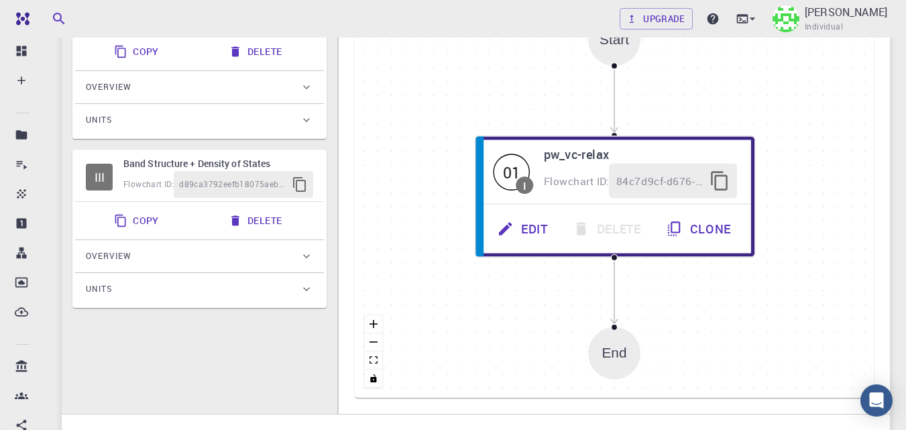
scroll to position [336, 0]
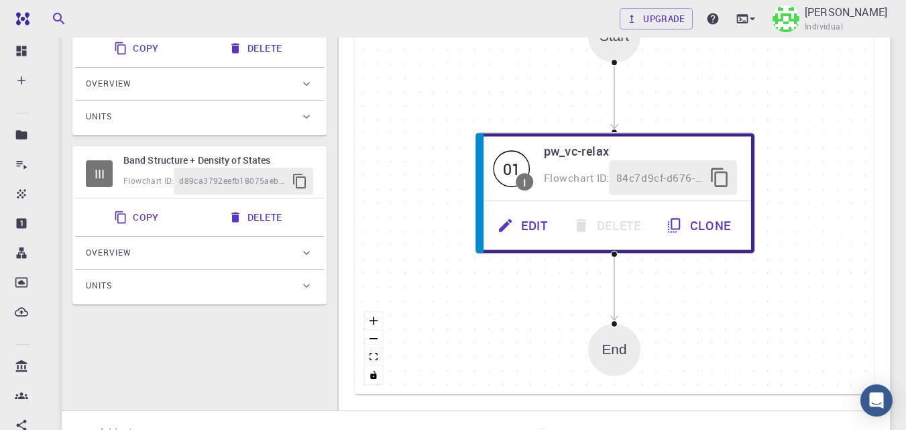
click at [155, 170] on div "Flowchart ID: d89ca3792eefb18075aebd4c" at bounding box center [218, 181] width 190 height 27
type input "Band Structure + Density of States"
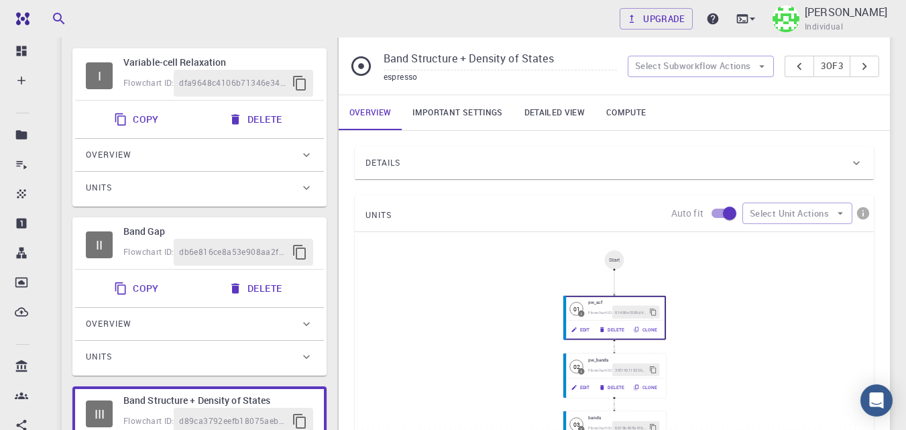
scroll to position [85, 0]
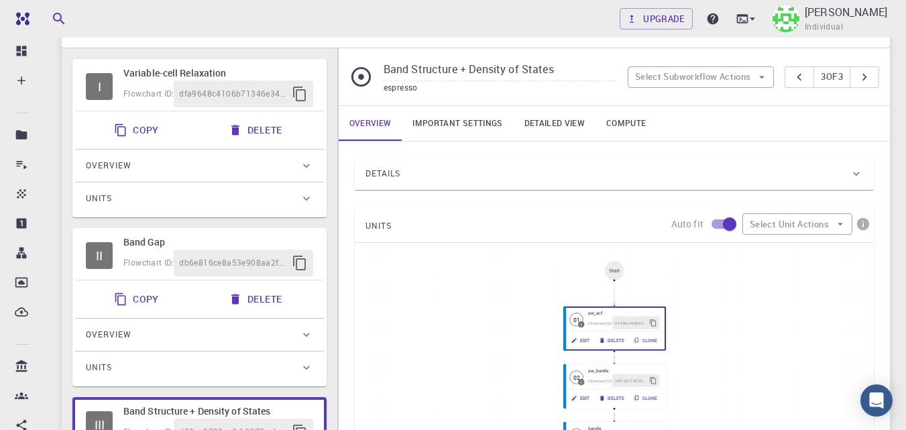
click at [459, 176] on div "Details" at bounding box center [607, 173] width 484 height 21
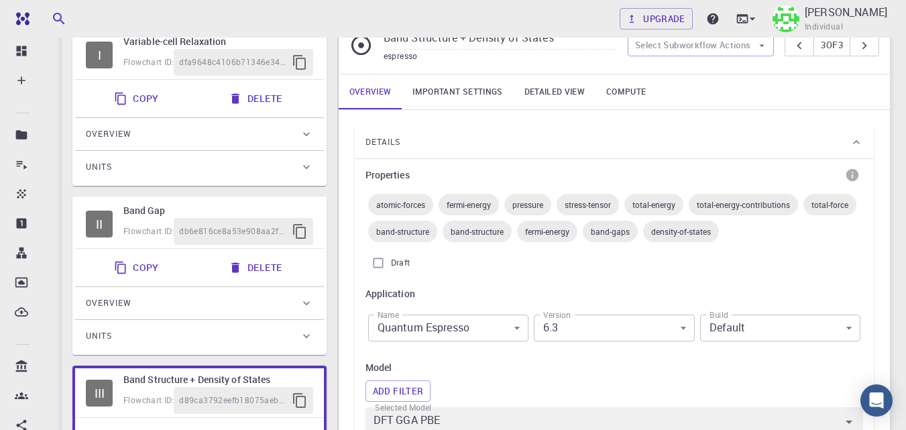
scroll to position [102, 0]
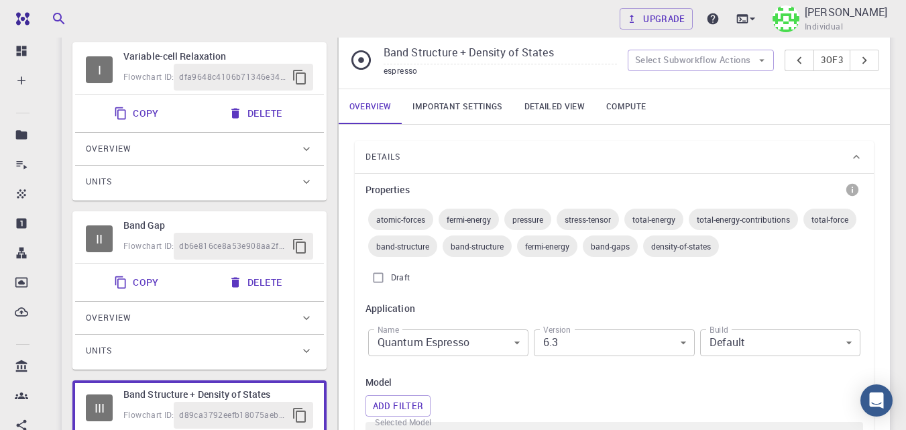
click at [454, 115] on link "Important settings" at bounding box center [457, 106] width 111 height 35
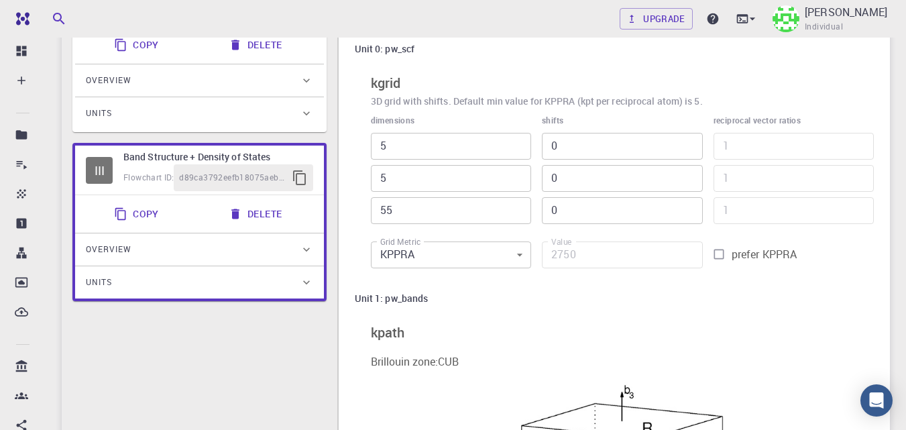
scroll to position [354, 0]
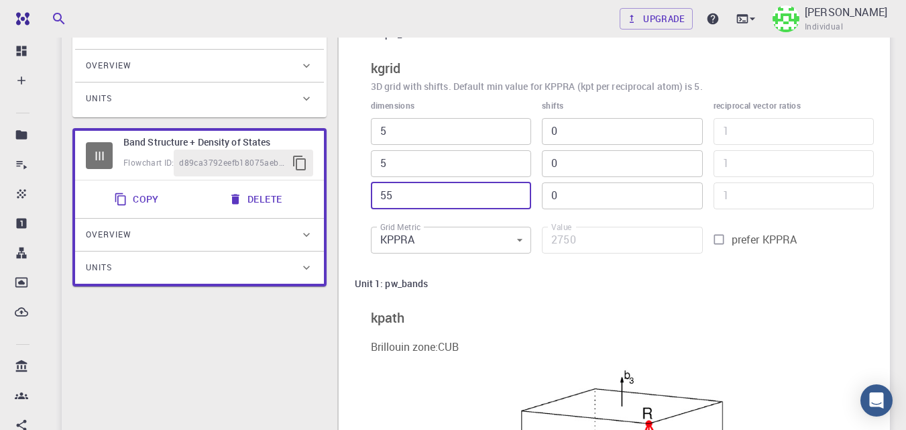
click at [432, 191] on input "55" at bounding box center [451, 195] width 160 height 27
type input "5"
type input "250"
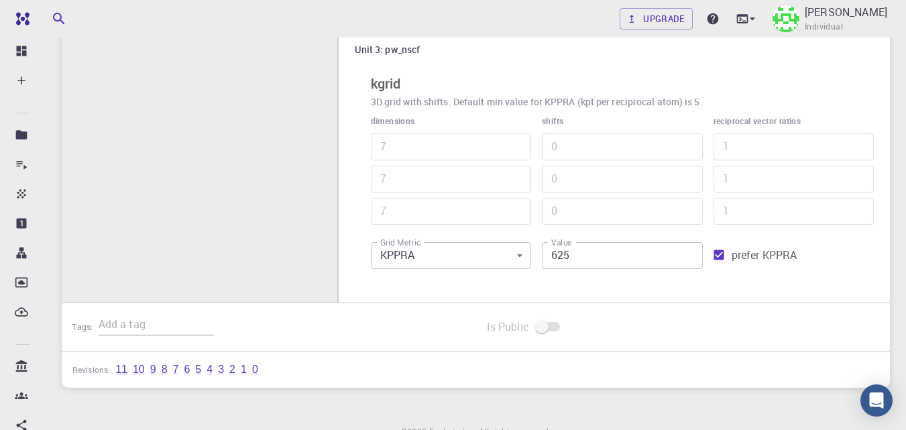
scroll to position [1283, 0]
type input "5"
click at [717, 252] on input "prefer KPPRA" at bounding box center [718, 251] width 25 height 25
checkbox input "false"
type input "686"
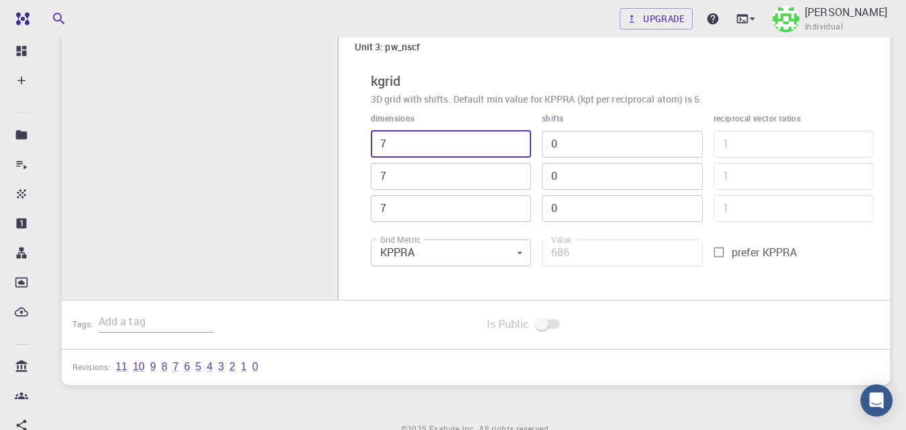
drag, startPoint x: 432, startPoint y: 144, endPoint x: 351, endPoint y: 145, distance: 81.1
type input "5"
type input "490"
type input "5"
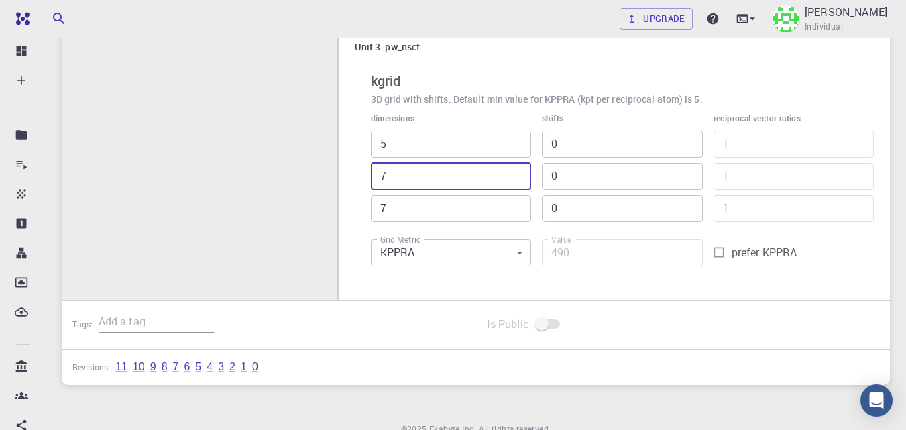
drag, startPoint x: 366, startPoint y: 176, endPoint x: 358, endPoint y: 177, distance: 8.1
click at [358, 177] on div "Unit 3: pw_nscf kgrid 3D grid with shifts. Default min value for KPPRA (kpt per…" at bounding box center [614, 153] width 519 height 239
type input "5"
type input "350"
type input "5"
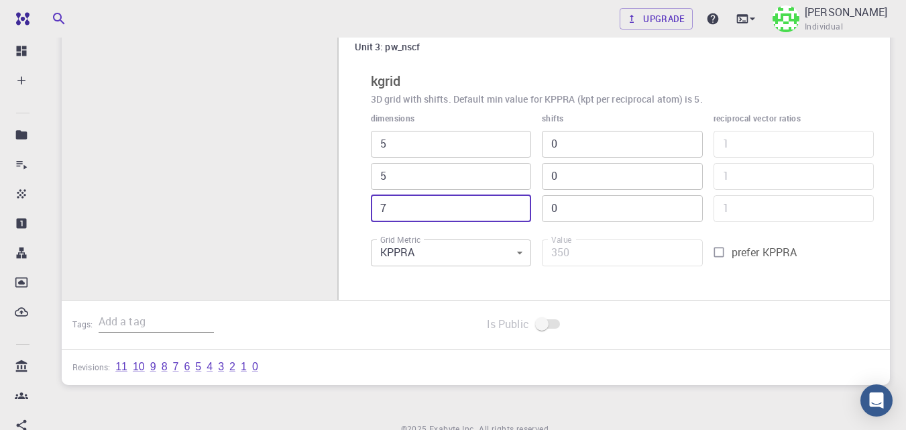
drag, startPoint x: 397, startPoint y: 203, endPoint x: 361, endPoint y: 203, distance: 35.5
click at [362, 203] on div "dimensions 5 ​ 5 ​ 7 ​" at bounding box center [445, 161] width 171 height 121
type input "5"
type input "250"
type input "5"
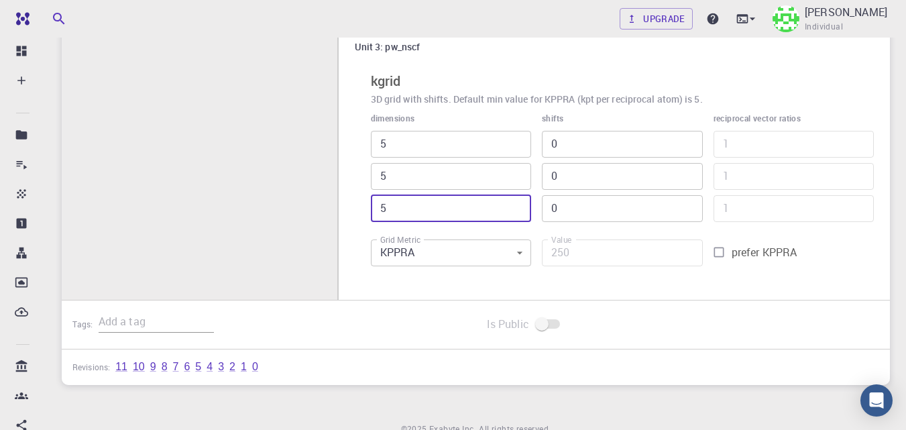
click at [476, 138] on input "5" at bounding box center [451, 144] width 160 height 27
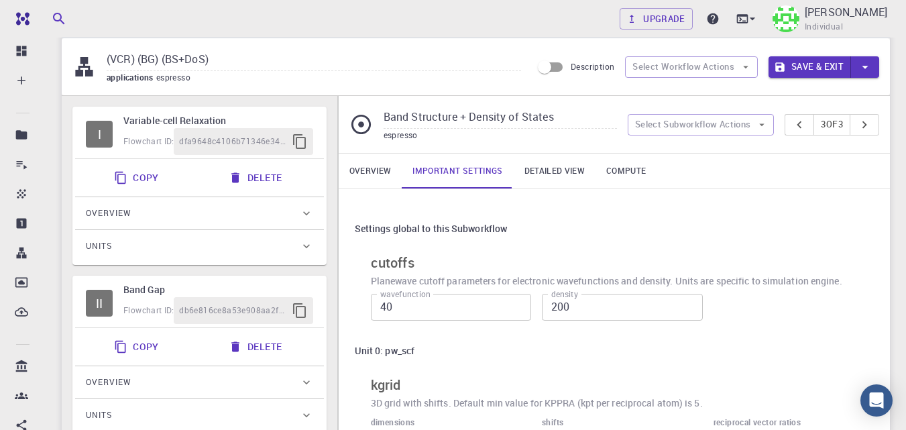
scroll to position [32, 0]
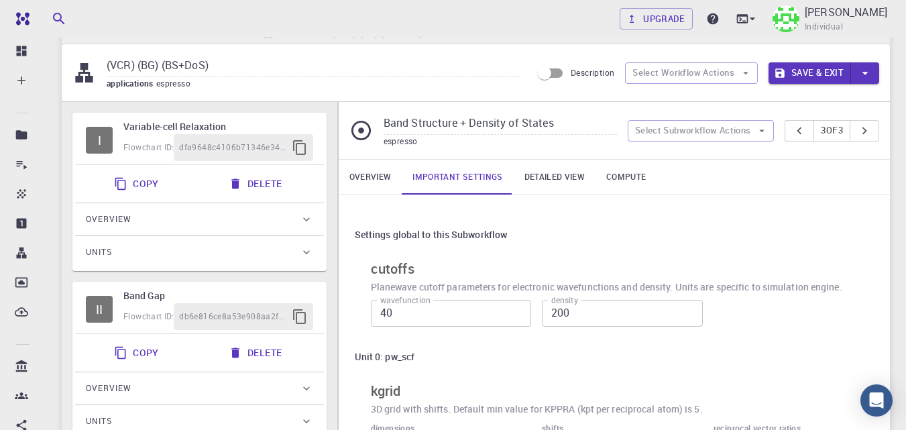
click at [822, 70] on button "Save & Exit" at bounding box center [809, 72] width 82 height 21
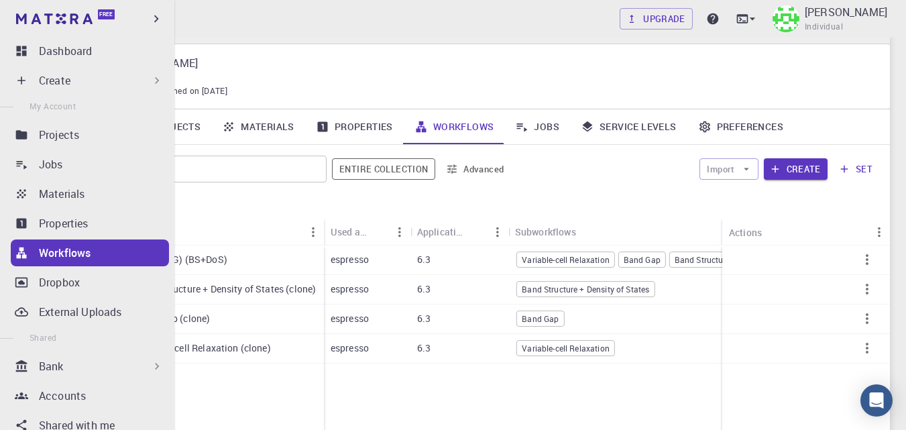
click at [74, 84] on div "Create" at bounding box center [101, 80] width 125 height 16
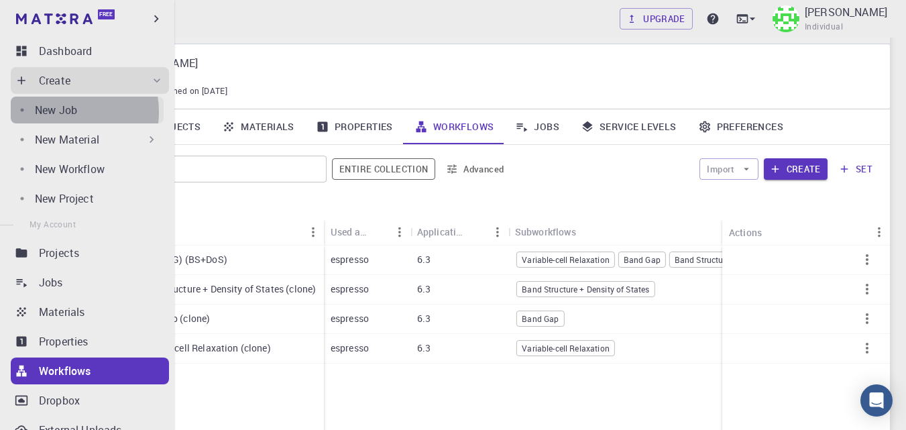
click at [61, 112] on p "New Job" at bounding box center [56, 110] width 42 height 16
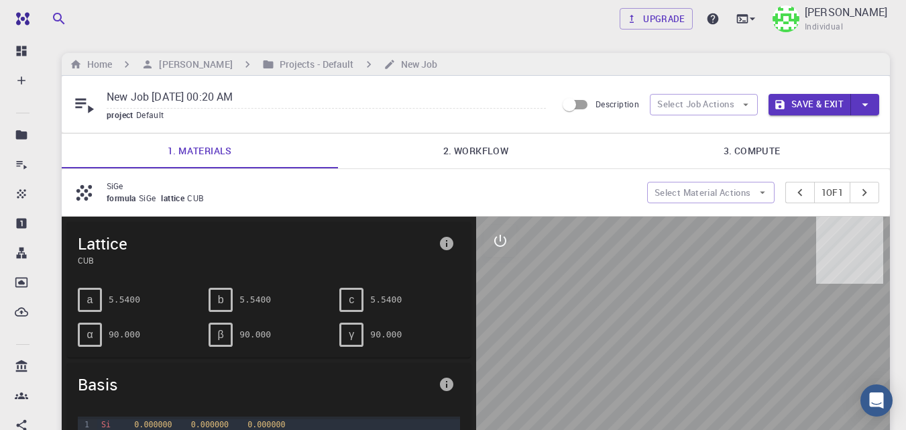
drag, startPoint x: 306, startPoint y: 103, endPoint x: 54, endPoint y: 109, distance: 251.5
click at [54, 109] on div "Upgrade Taha Yusuf Individual Home Taha Yusuf Projects - Default New Job New Jo…" at bounding box center [476, 429] width 860 height 859
click at [483, 156] on link "2. Workflow" at bounding box center [476, 150] width 276 height 35
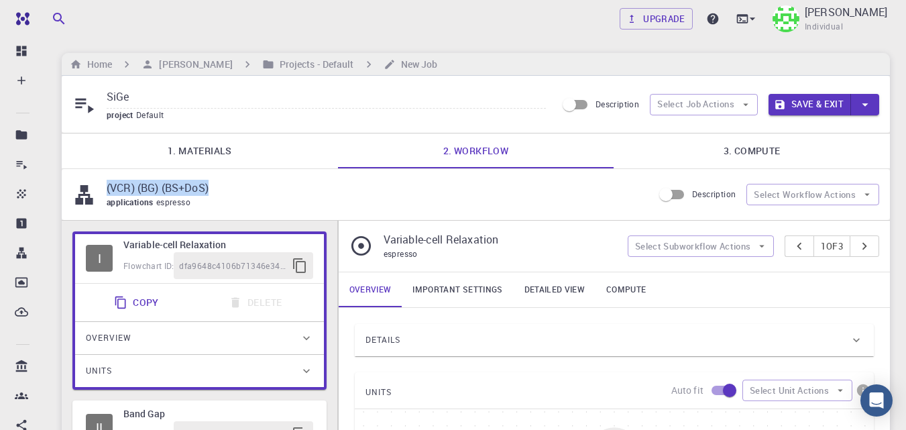
drag, startPoint x: 221, startPoint y: 184, endPoint x: 127, endPoint y: 179, distance: 94.0
click at [103, 180] on div "(VCR) (BG) (BS+DoS) applications espresso" at bounding box center [362, 195] width 581 height 30
copy p "(VCR) (BG) (BS+DoS)"
click at [207, 98] on input "SiGe" at bounding box center [326, 97] width 439 height 22
paste input "(VCR) (BG) (BS+DoS)"
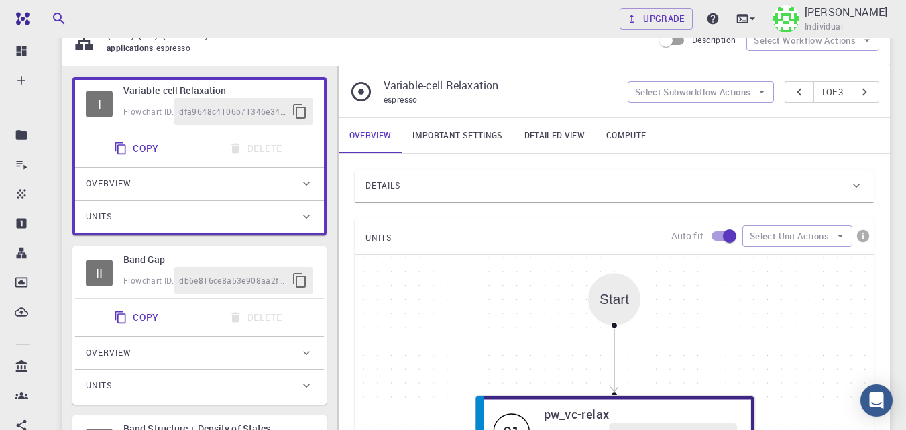
scroll to position [156, 0]
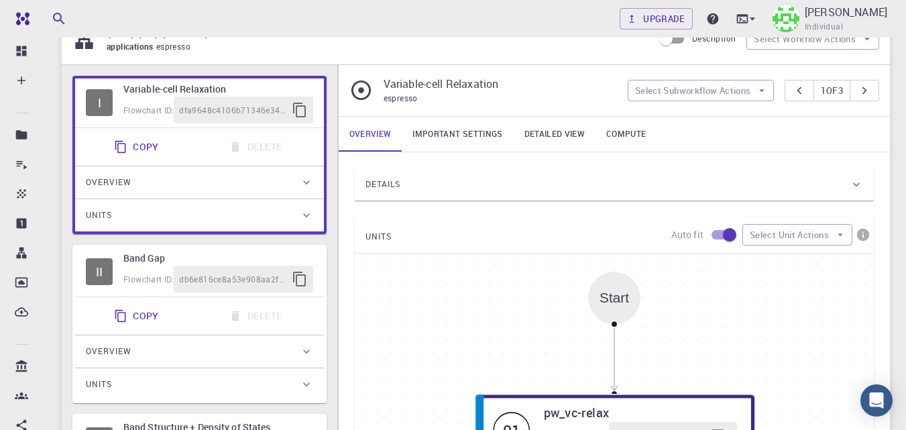
type input "SiGe (VCR) (BG) (BS+DoS)"
click at [442, 131] on link "Important settings" at bounding box center [457, 134] width 111 height 35
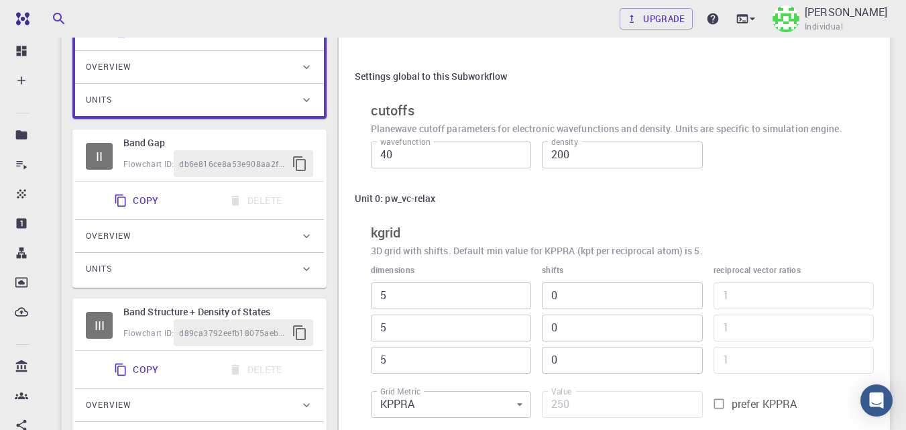
scroll to position [243, 0]
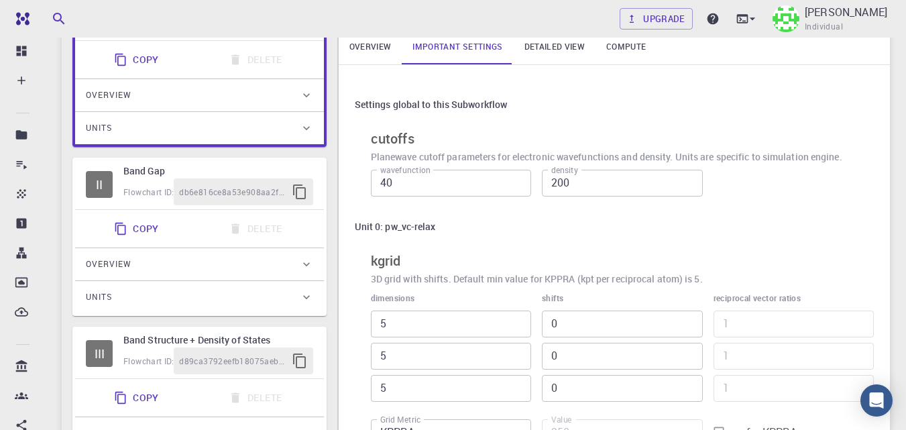
click at [141, 171] on h6 "Band Gap" at bounding box center [218, 171] width 190 height 15
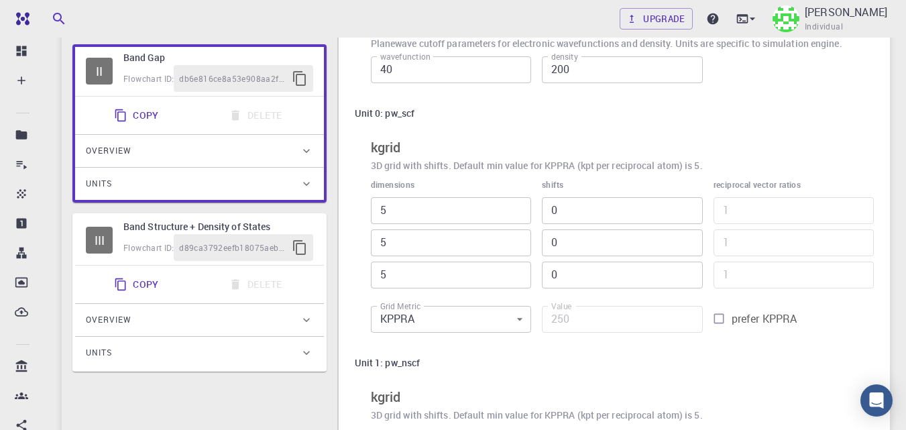
scroll to position [345, 0]
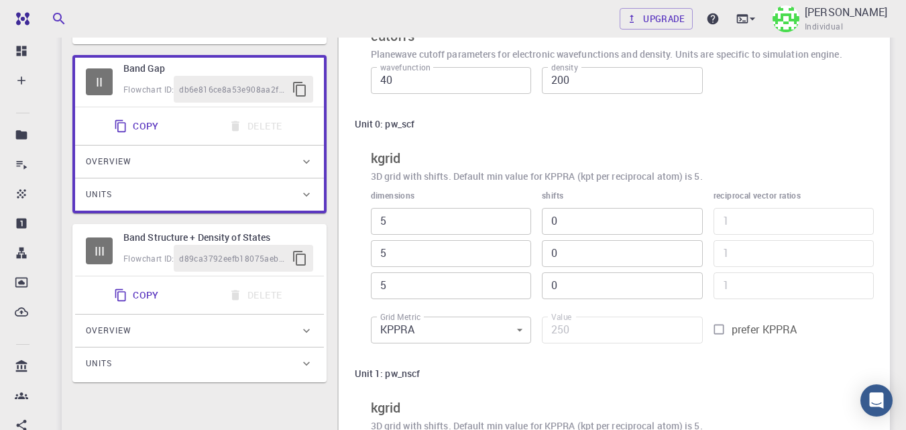
click at [137, 249] on div "Flowchart ID: d89ca3792eefb18075aebd4c" at bounding box center [218, 258] width 190 height 27
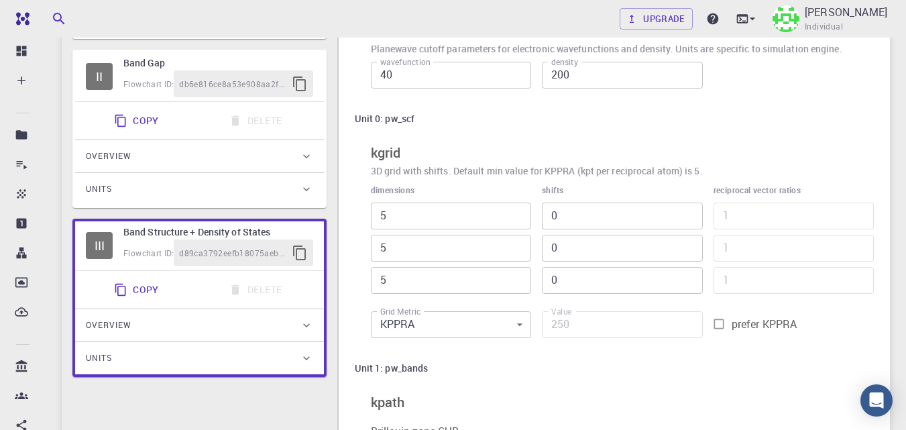
scroll to position [0, 0]
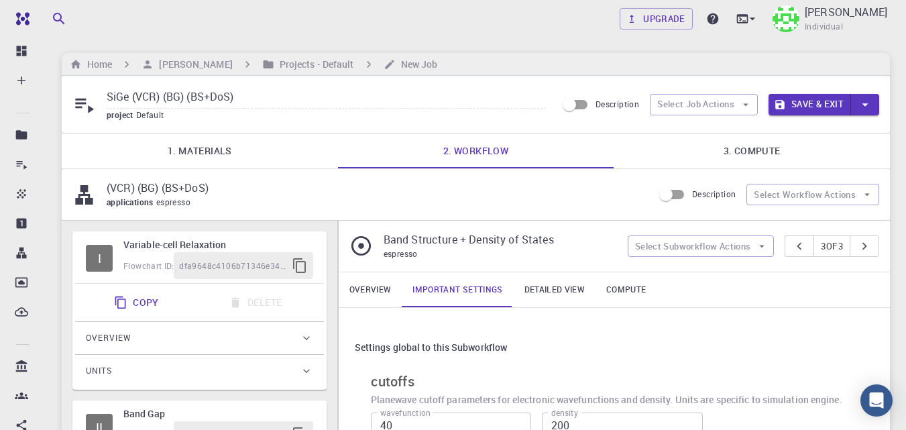
click at [734, 129] on div "SiGe (VCR) (BG) (BS+DoS) project Default Description Select Job Actions Save & …" at bounding box center [476, 104] width 828 height 57
click at [734, 146] on link "3. Compute" at bounding box center [752, 150] width 276 height 35
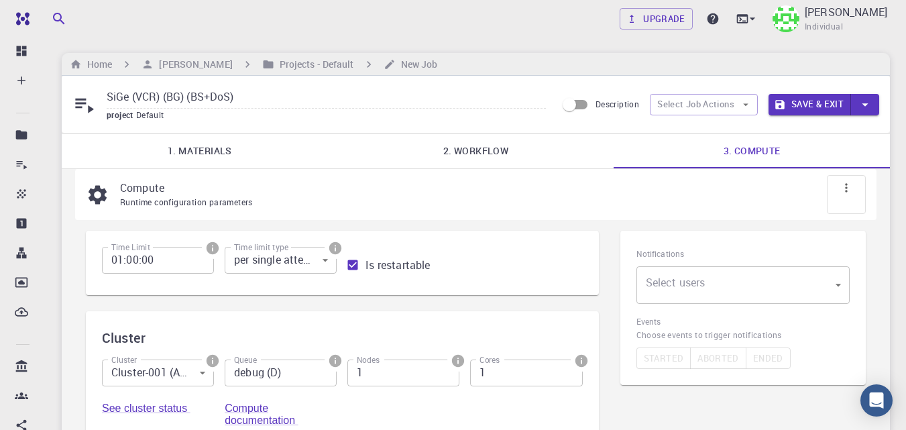
click at [808, 282] on body "Free Dashboard Create New Job New Material Create Material Upload File Import f…" at bounding box center [453, 372] width 906 height 744
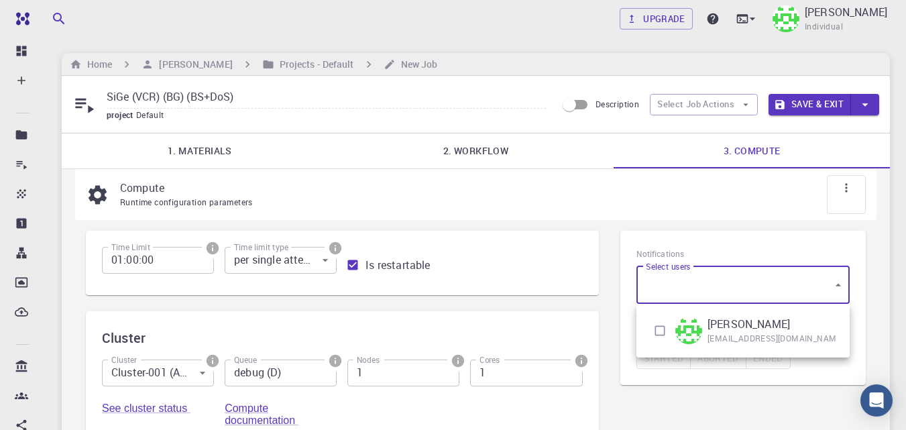
click at [662, 331] on input "checkbox" at bounding box center [659, 330] width 25 height 25
checkbox input "true"
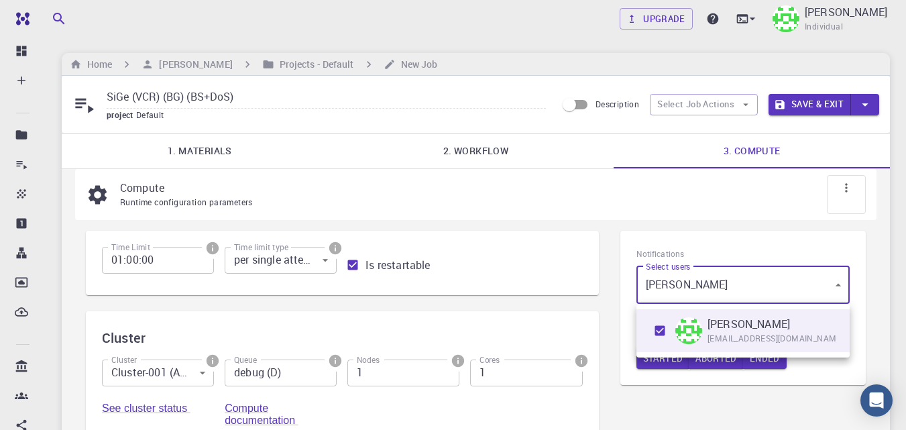
type input "[object Object]"
click at [664, 400] on div at bounding box center [453, 215] width 906 height 430
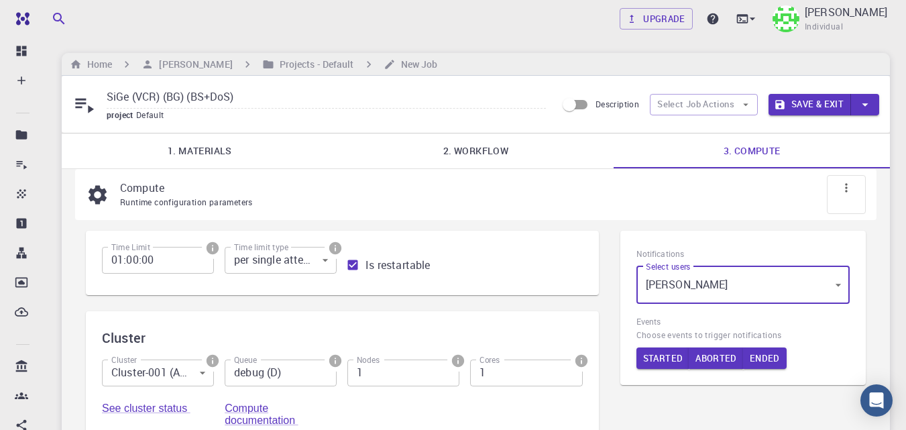
click at [820, 106] on button "Save & Exit" at bounding box center [809, 104] width 82 height 21
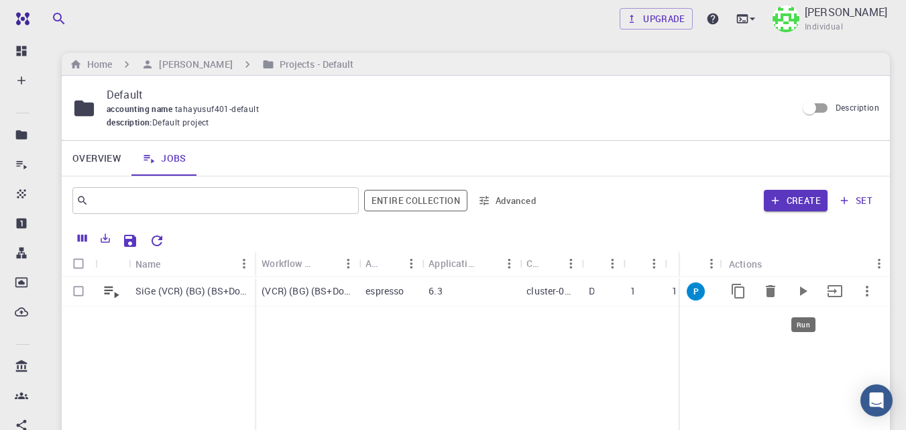
click at [801, 295] on icon "Run" at bounding box center [803, 290] width 7 height 9
drag, startPoint x: 740, startPoint y: 257, endPoint x: 819, endPoint y: 260, distance: 78.5
click at [819, 260] on div "Status Actions" at bounding box center [817, 264] width 143 height 26
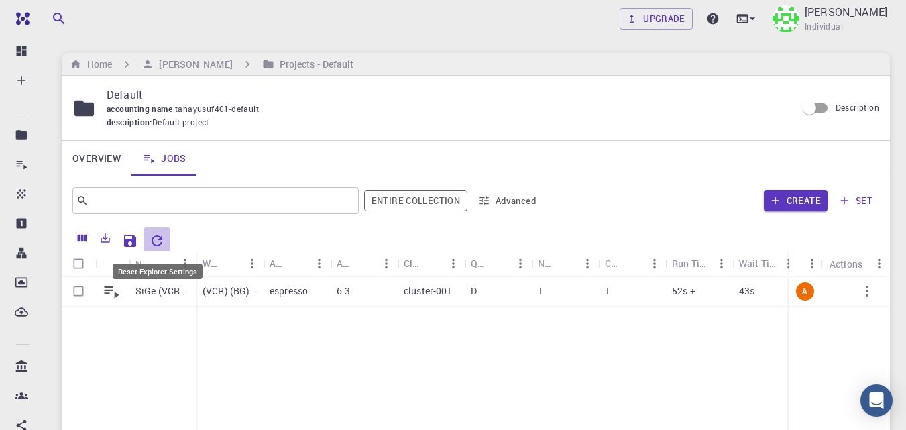
click at [160, 241] on icon "Reset Explorer Settings" at bounding box center [157, 241] width 16 height 16
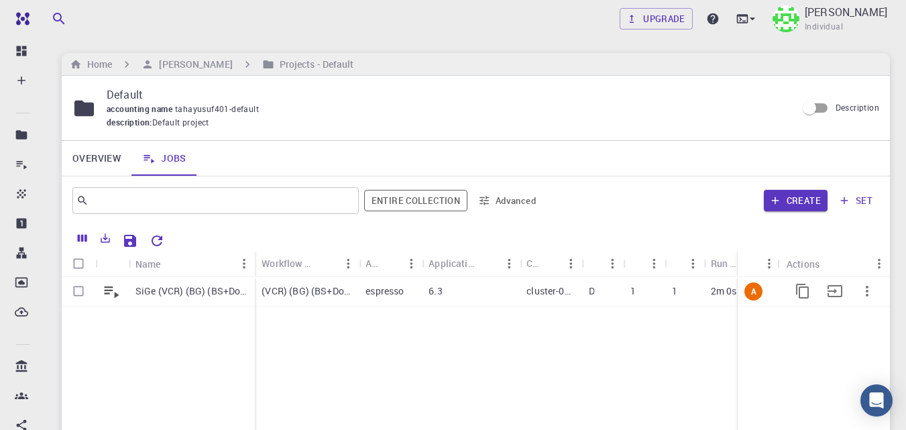
click at [176, 292] on p "SiGe (VCR) (BG) (BS+DoS)" at bounding box center [191, 290] width 113 height 13
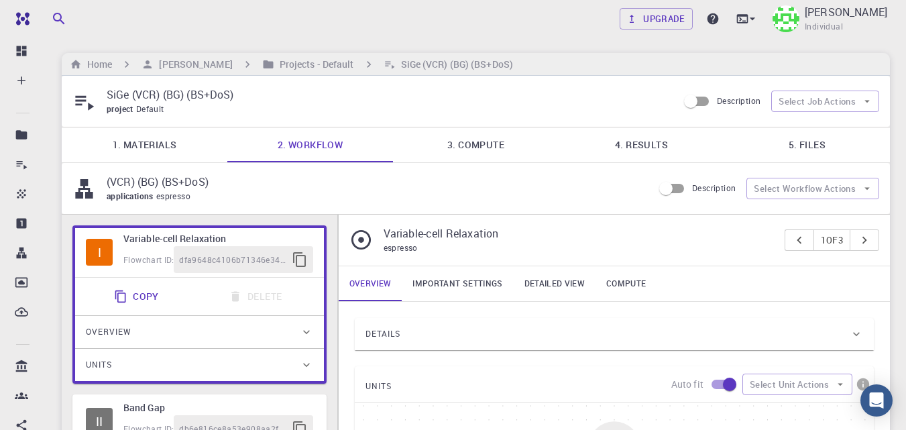
click at [663, 145] on link "4. Results" at bounding box center [642, 144] width 166 height 35
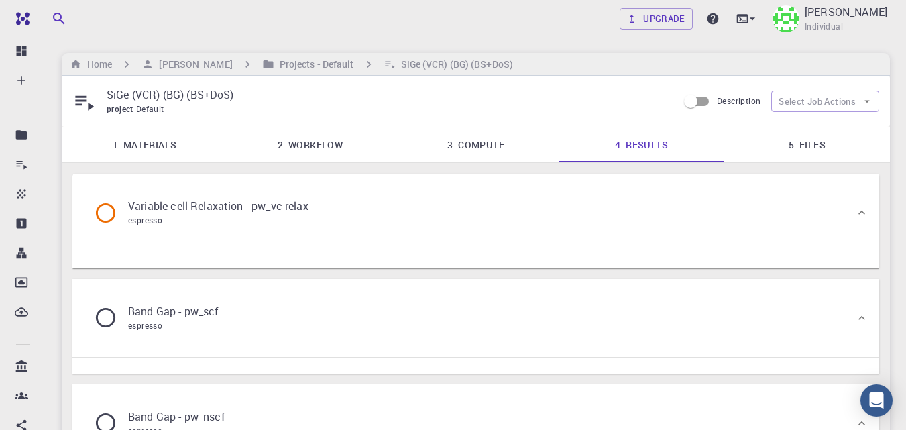
click at [811, 150] on link "5. Files" at bounding box center [807, 144] width 166 height 35
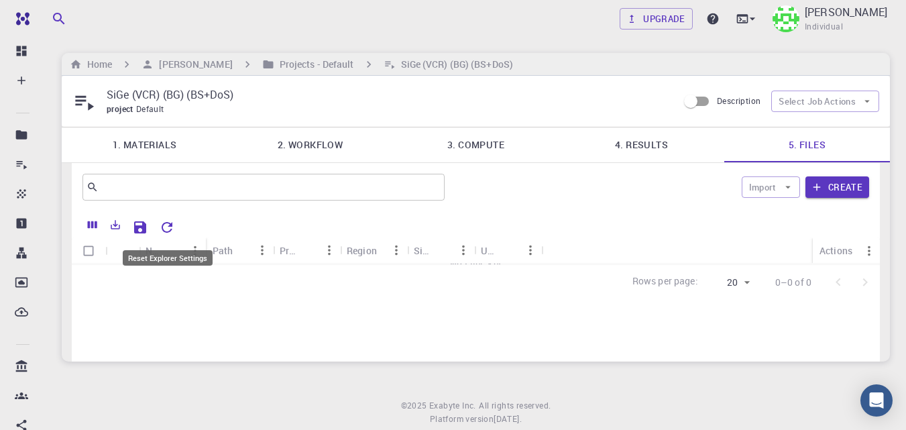
click at [170, 226] on icon "Reset Explorer Settings" at bounding box center [167, 227] width 11 height 11
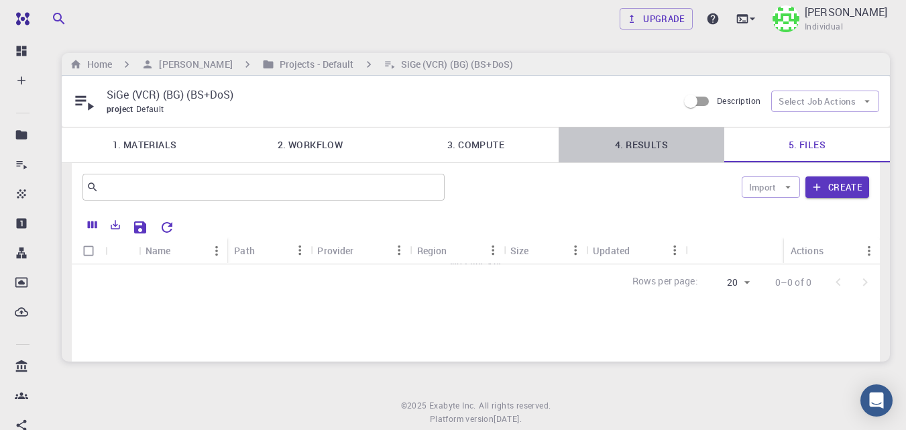
click at [636, 146] on link "4. Results" at bounding box center [642, 144] width 166 height 35
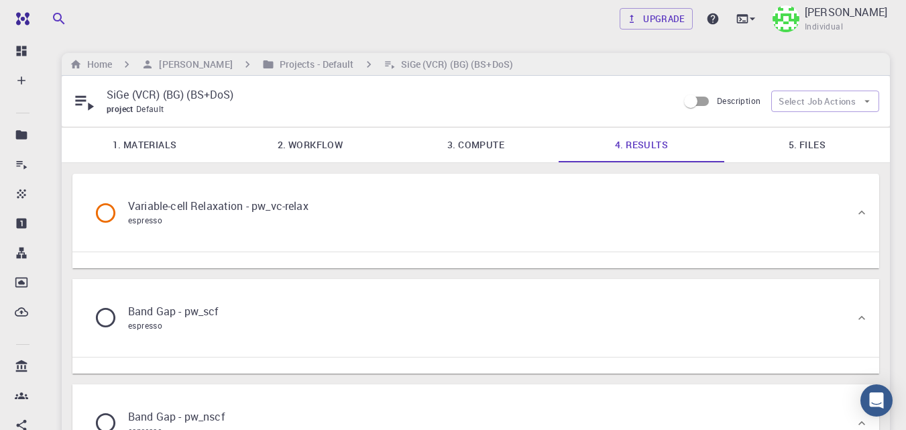
click at [200, 206] on p "Variable-cell Relaxation - pw_vc-relax" at bounding box center [218, 206] width 180 height 16
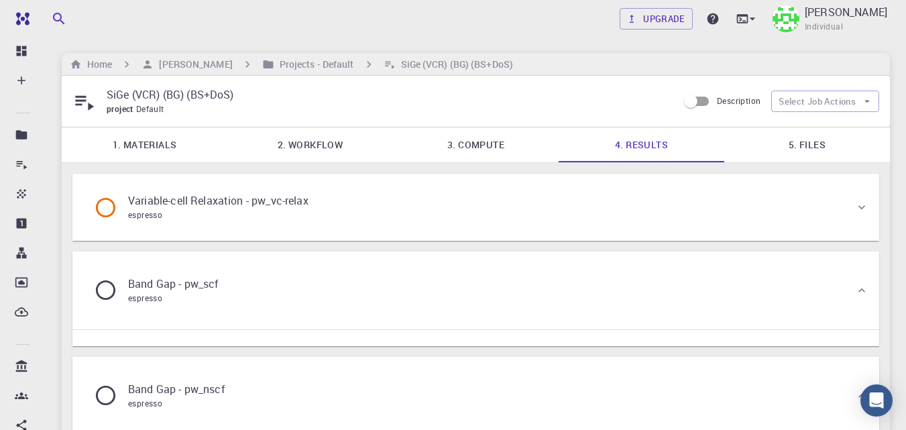
click at [207, 207] on p "Variable-cell Relaxation - pw_vc-relax" at bounding box center [218, 200] width 180 height 16
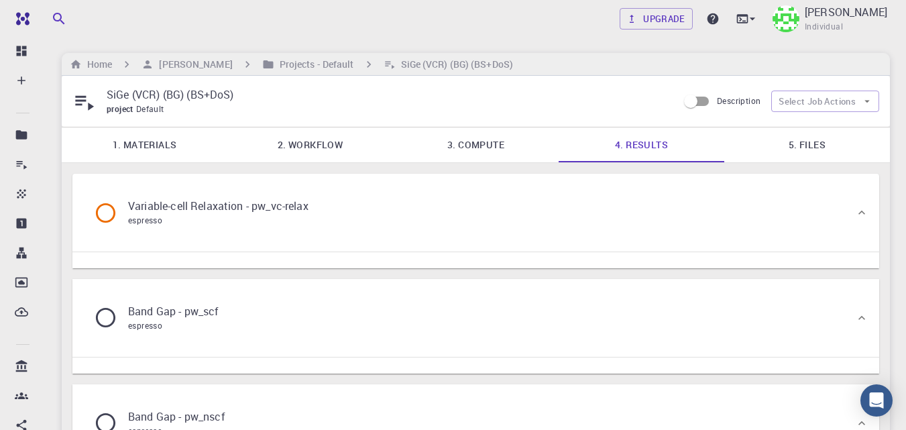
click at [799, 207] on div "Variable-cell Relaxation - pw_vc-relax espresso" at bounding box center [469, 212] width 772 height 51
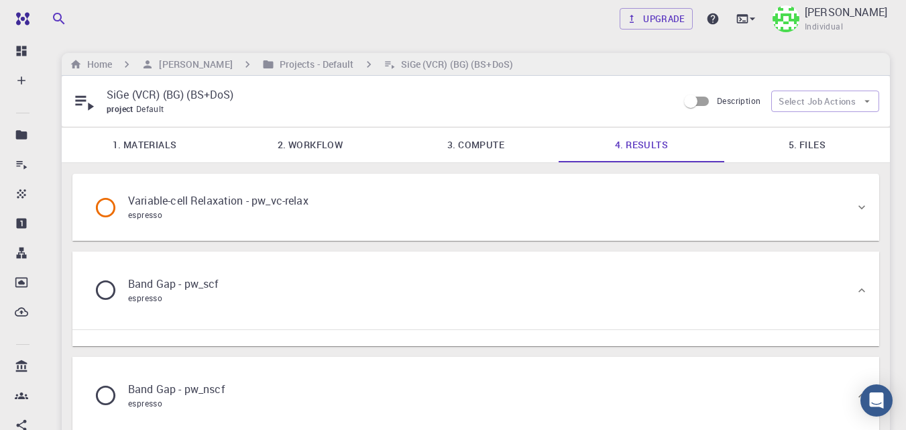
click at [801, 214] on div "Variable-cell Relaxation - pw_vc-relax espresso" at bounding box center [469, 207] width 772 height 51
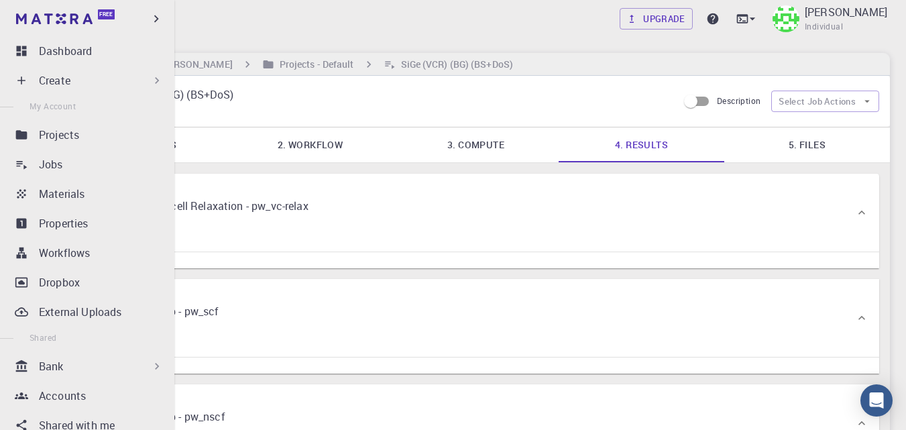
click at [81, 81] on div "Create" at bounding box center [101, 80] width 125 height 16
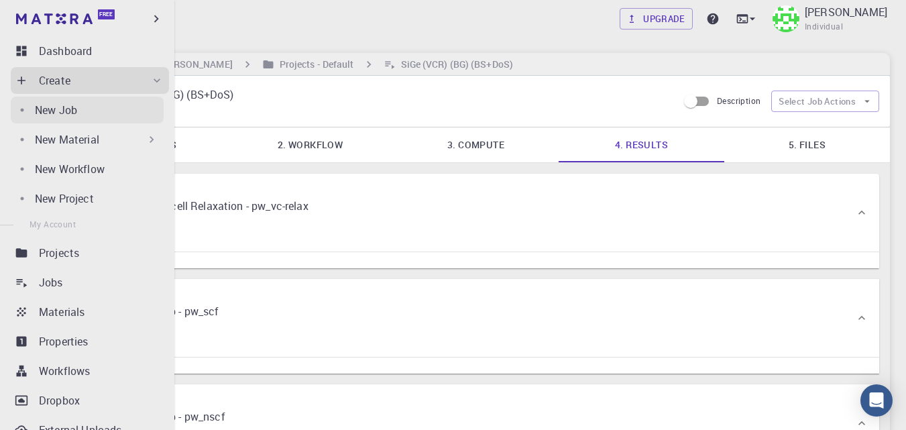
click at [74, 110] on p "New Job" at bounding box center [56, 110] width 42 height 16
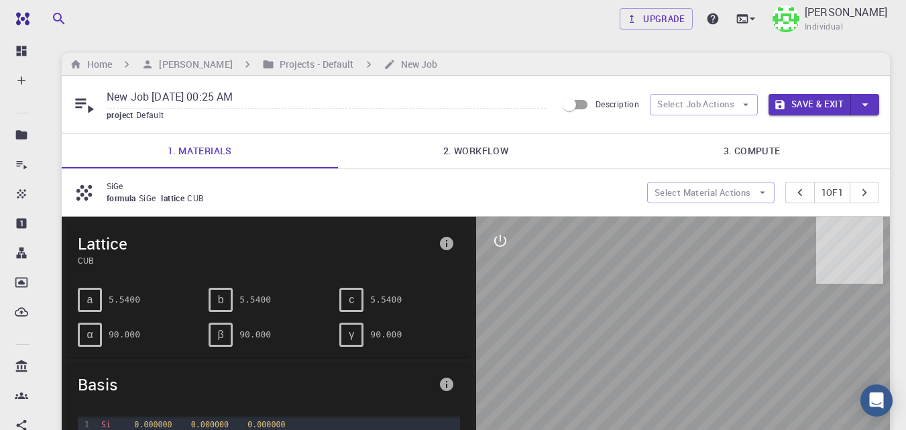
click at [443, 148] on link "2. Workflow" at bounding box center [476, 150] width 276 height 35
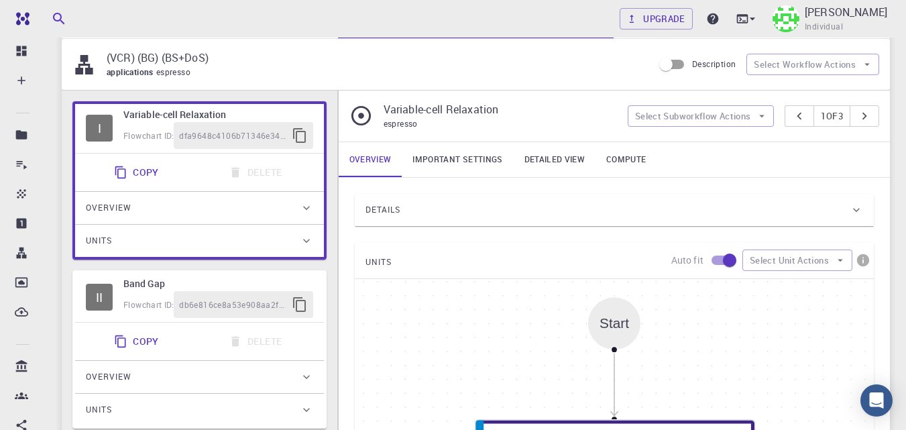
scroll to position [135, 0]
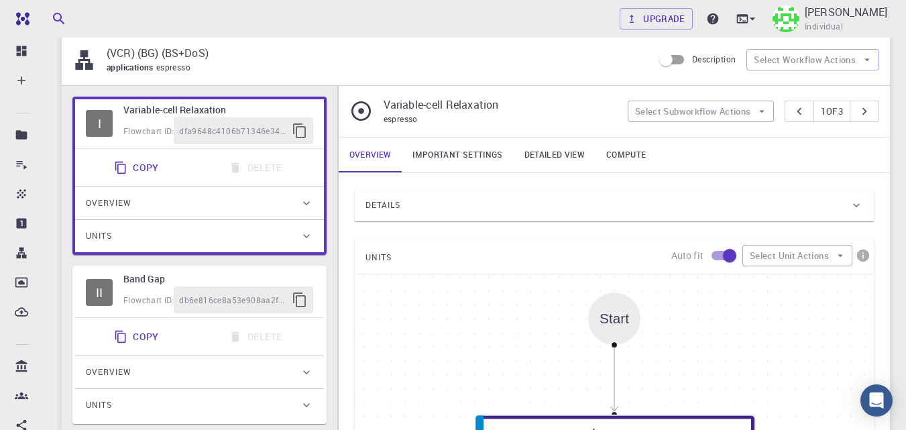
click at [471, 158] on link "Important settings" at bounding box center [457, 154] width 111 height 35
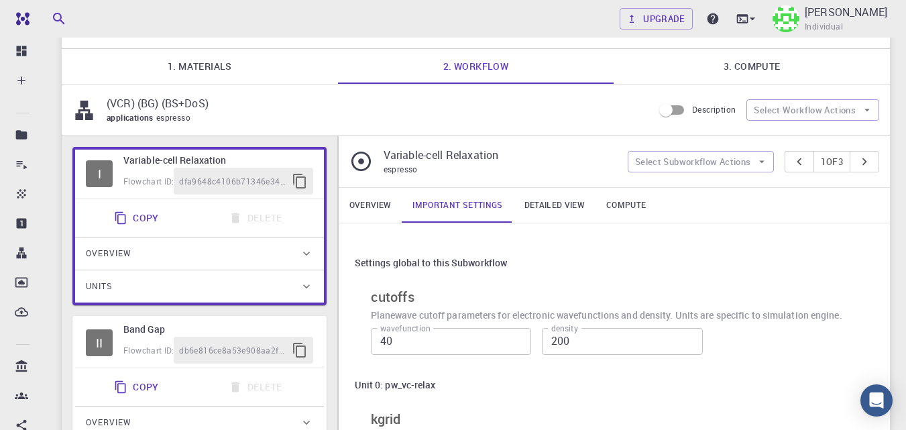
scroll to position [57, 0]
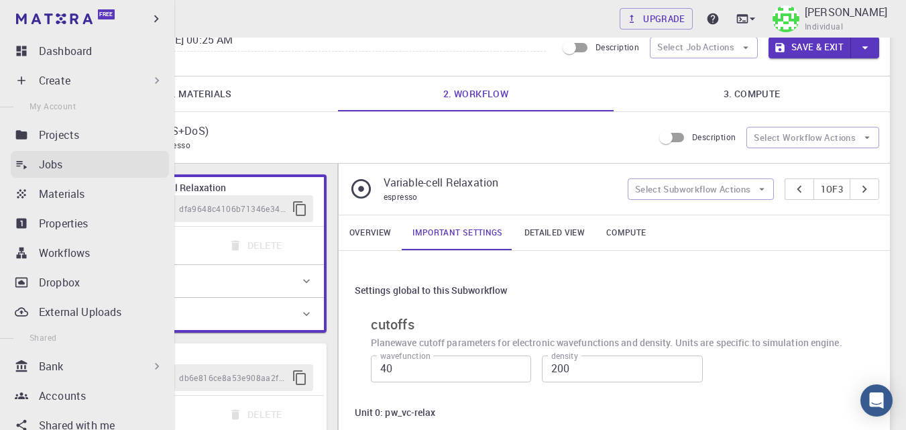
click at [44, 160] on p "Jobs" at bounding box center [51, 164] width 24 height 16
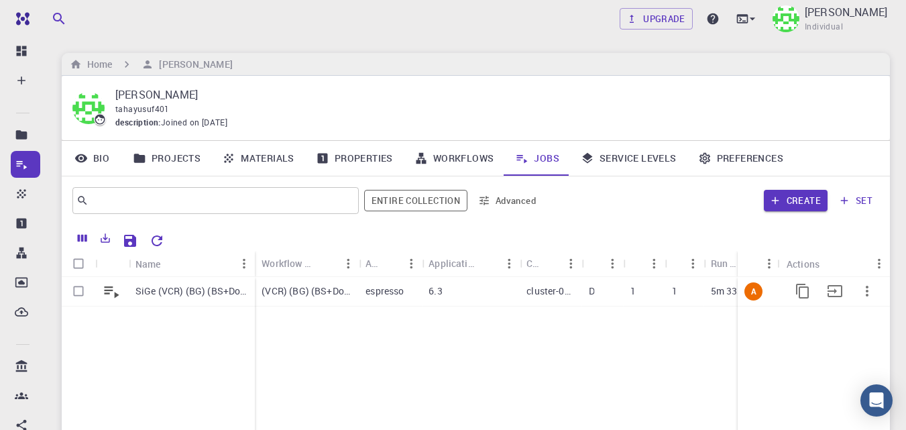
click at [195, 291] on p "SiGe (VCR) (BG) (BS+DoS)" at bounding box center [191, 290] width 113 height 13
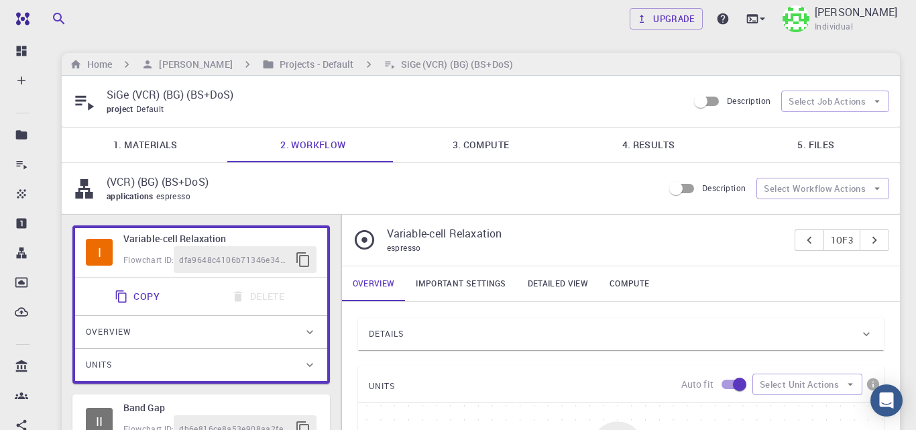
click at [655, 149] on link "4. Results" at bounding box center [649, 144] width 168 height 35
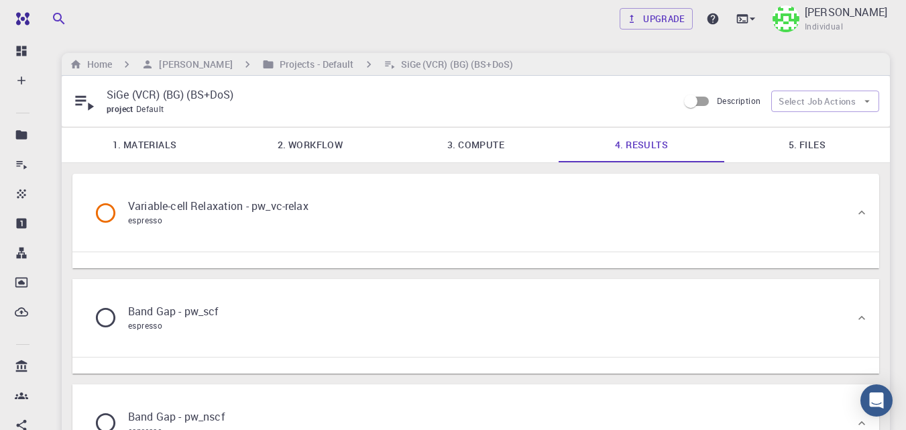
click at [654, 146] on link "4. Results" at bounding box center [642, 144] width 166 height 35
click at [566, 217] on div "Variable-cell Relaxation - pw_vc-relax espresso" at bounding box center [469, 212] width 772 height 51
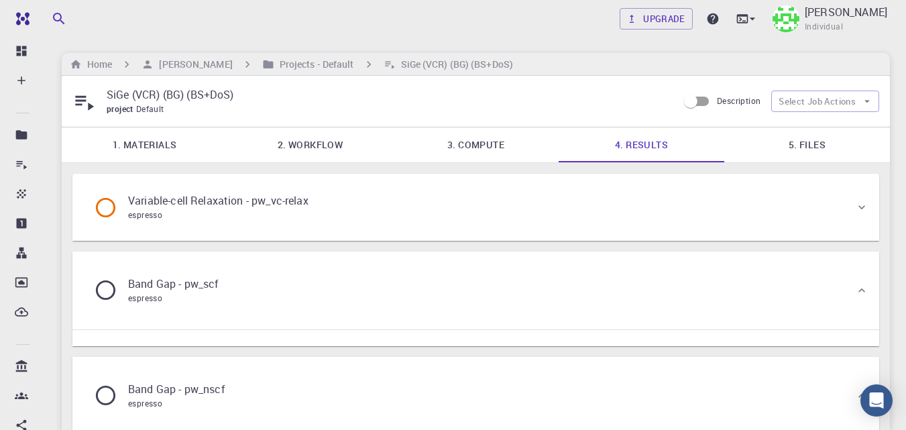
click at [566, 217] on div "Variable-cell Relaxation - pw_vc-relax espresso" at bounding box center [469, 207] width 772 height 51
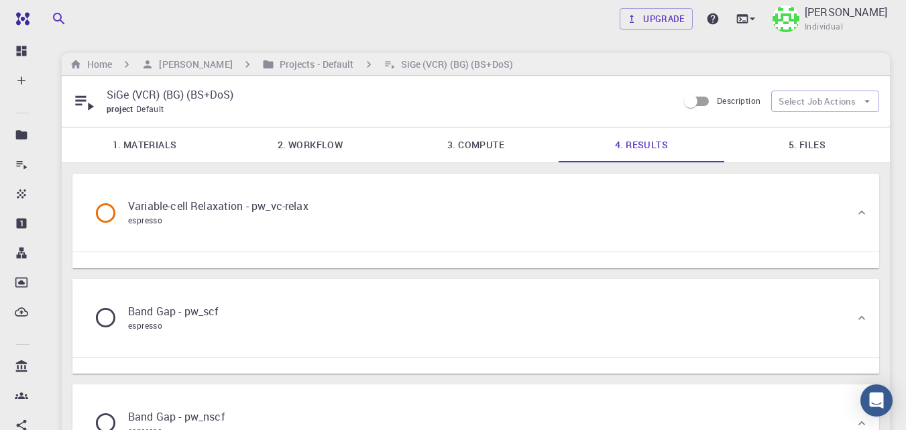
click at [796, 138] on link "5. Files" at bounding box center [807, 144] width 166 height 35
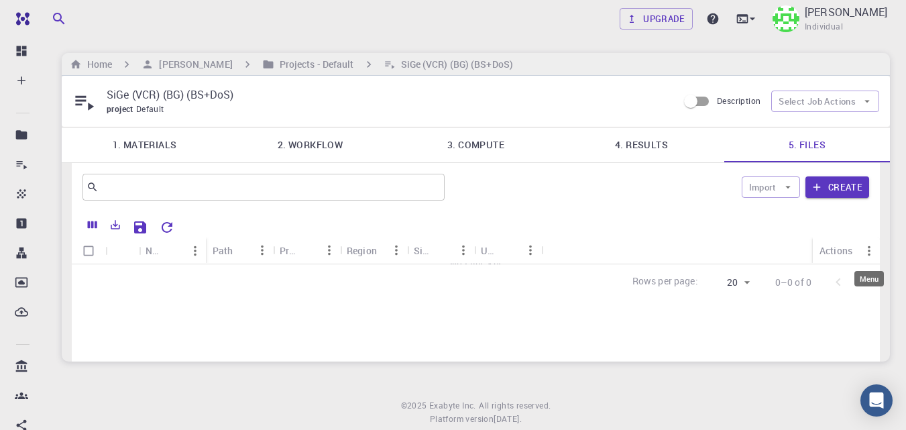
click at [871, 252] on icon "Menu" at bounding box center [869, 250] width 15 height 15
click at [551, 258] on div "Name Path Provider Region Size Updated Actions" at bounding box center [476, 250] width 808 height 26
click at [510, 266] on div "Rows per page: 20 20 0–0 of 0" at bounding box center [476, 282] width 808 height 36
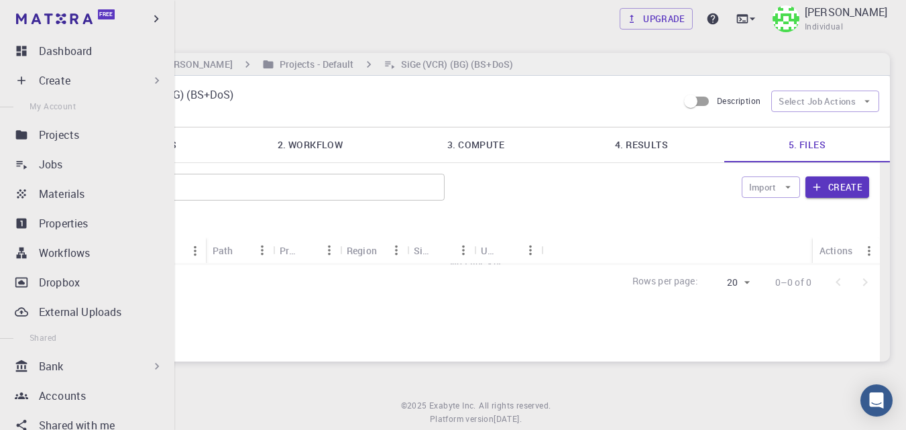
click at [98, 78] on div "Create" at bounding box center [101, 80] width 125 height 16
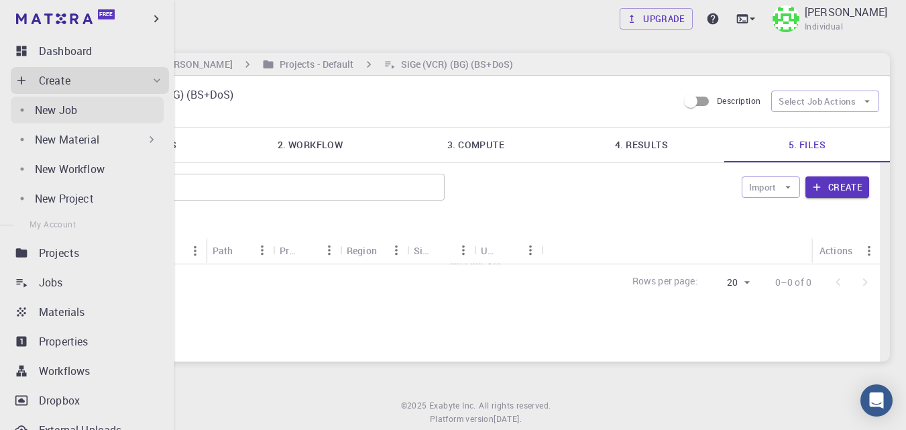
click at [83, 113] on div "New Job" at bounding box center [99, 110] width 129 height 16
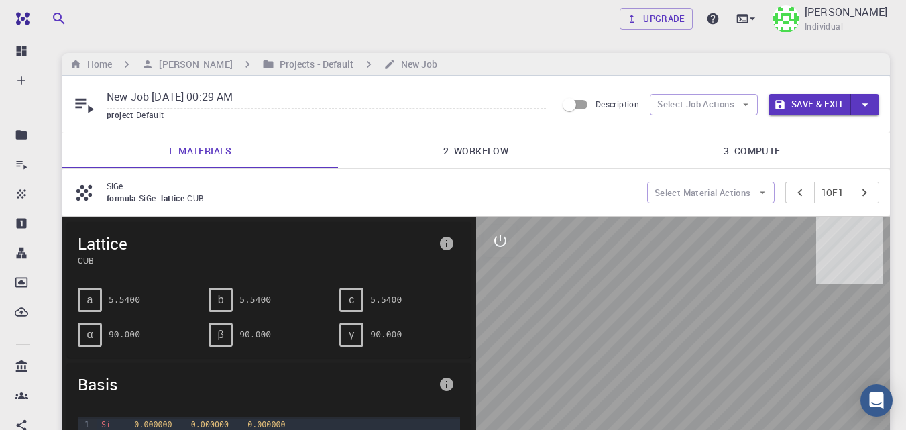
drag, startPoint x: 280, startPoint y: 97, endPoint x: 355, endPoint y: 86, distance: 76.0
click at [74, 89] on div "New Job [DATE] 00:29 AM project Default" at bounding box center [314, 104] width 484 height 36
click at [492, 150] on link "2. Workflow" at bounding box center [476, 150] width 276 height 35
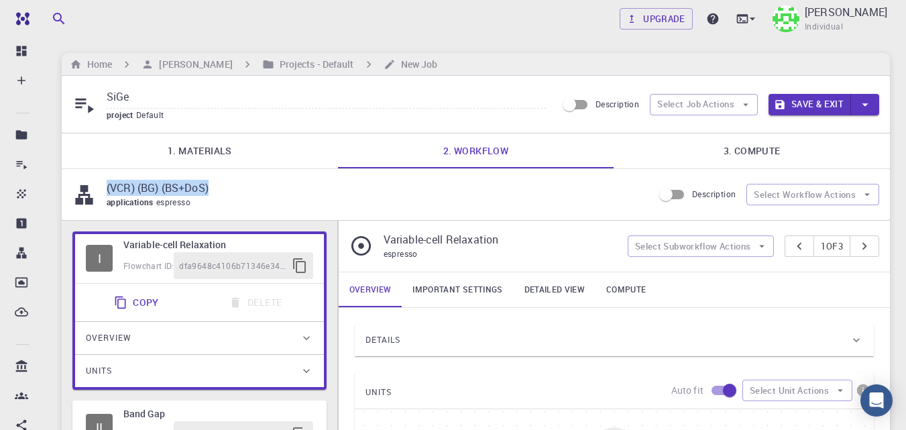
drag, startPoint x: 218, startPoint y: 189, endPoint x: 106, endPoint y: 188, distance: 112.0
click at [106, 188] on div "(VCR) (BG) (BS+DoS) applications espresso" at bounding box center [362, 195] width 581 height 30
copy p "(VCR) (BG) (BS+DoS)"
click at [196, 98] on input "SiGe" at bounding box center [326, 97] width 439 height 22
paste input "(VCR) (BG) (BS+DoS)"
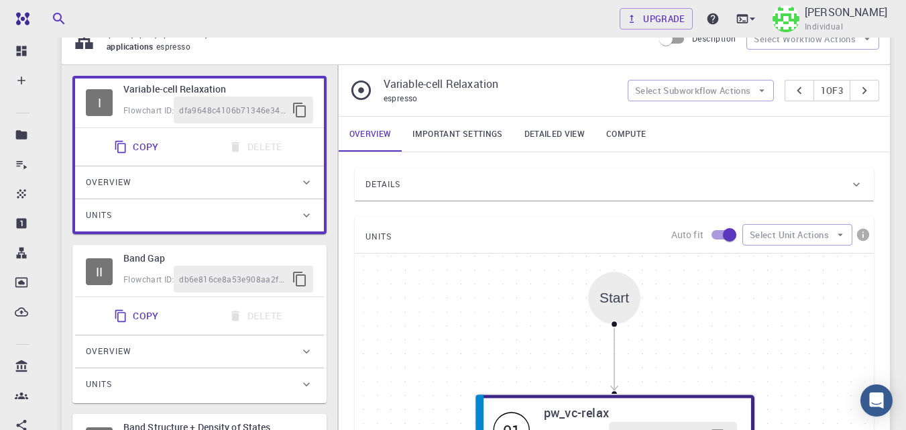
scroll to position [190, 0]
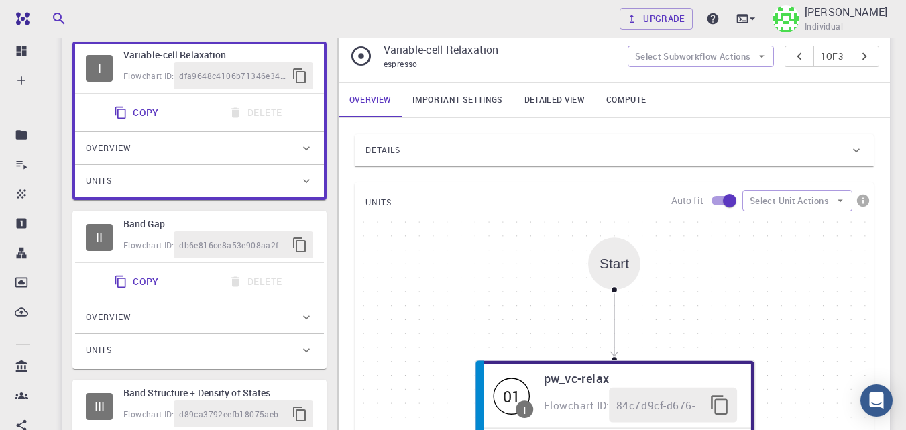
type input "SiGe (VCR) (BG) (BS+DoS) 1*1*1"
click at [470, 101] on link "Important settings" at bounding box center [457, 99] width 111 height 35
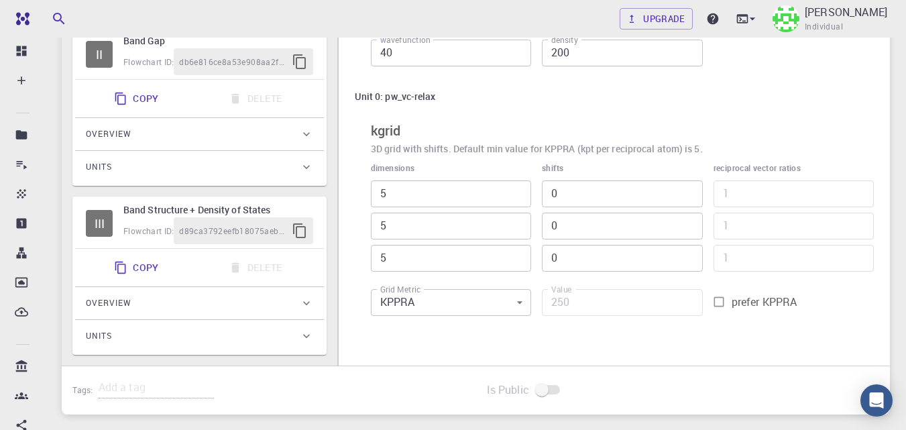
scroll to position [374, 0]
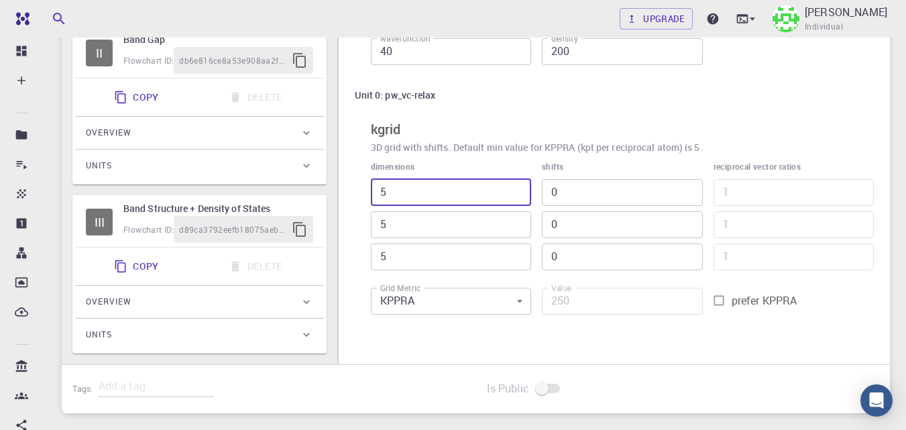
drag, startPoint x: 391, startPoint y: 197, endPoint x: 373, endPoint y: 197, distance: 18.1
click at [373, 197] on input "5" at bounding box center [451, 192] width 160 height 27
type input "1"
type input "50"
type input "1"
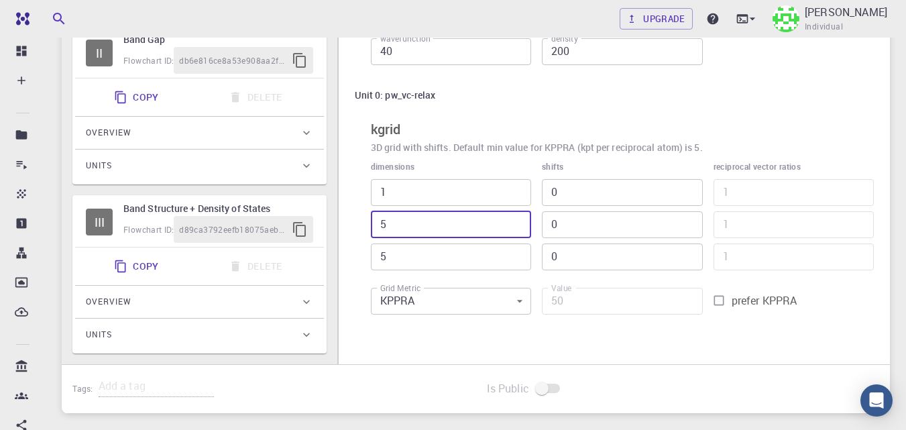
drag, startPoint x: 398, startPoint y: 224, endPoint x: 362, endPoint y: 228, distance: 35.8
click at [362, 228] on div "dimensions 1 ​ 5 ​ 5 ​" at bounding box center [445, 210] width 171 height 121
type input "1"
type input "10"
type input "1"
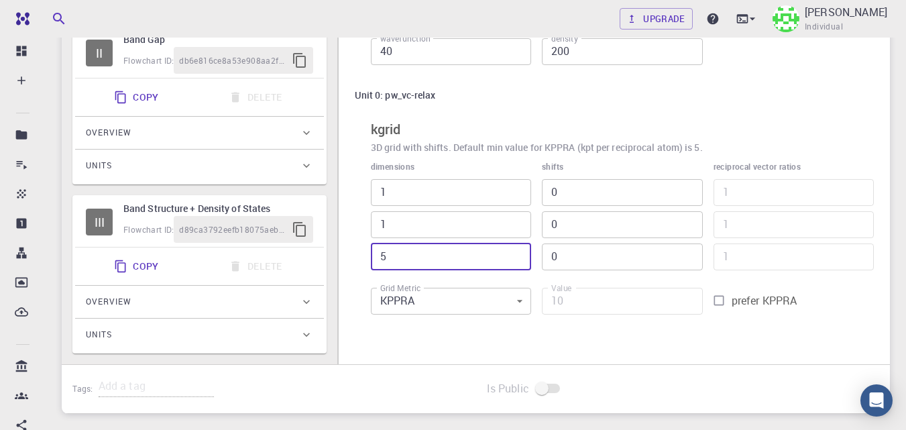
drag, startPoint x: 389, startPoint y: 255, endPoint x: 375, endPoint y: 256, distance: 14.1
click at [375, 256] on input "5" at bounding box center [451, 256] width 160 height 27
type input "1"
type input "2"
type input "1"
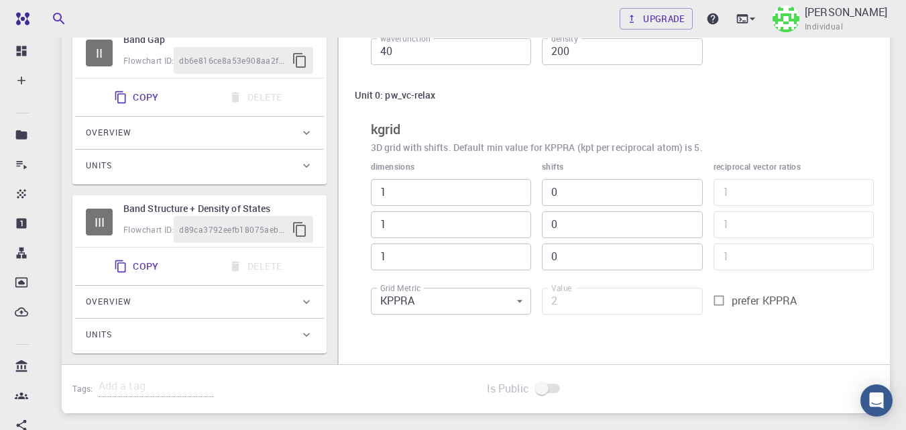
click at [817, 338] on div "Settings global to this Subworkflow cutoffs Planewave cutoff parameters for ele…" at bounding box center [614, 141] width 551 height 414
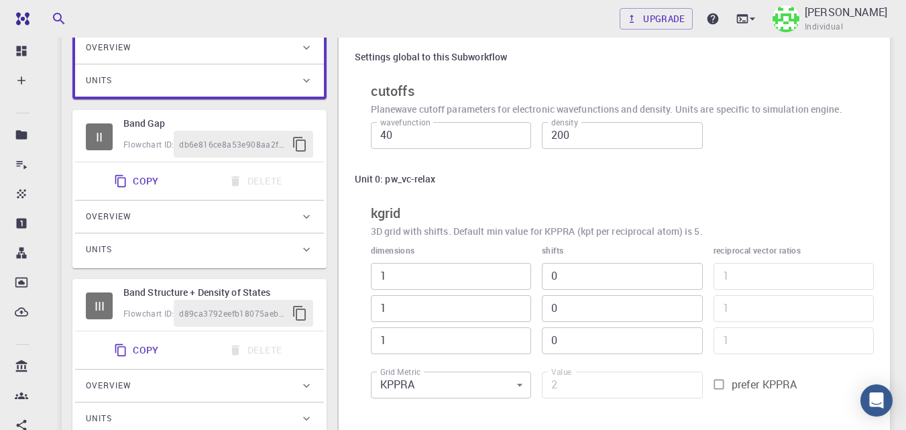
scroll to position [284, 0]
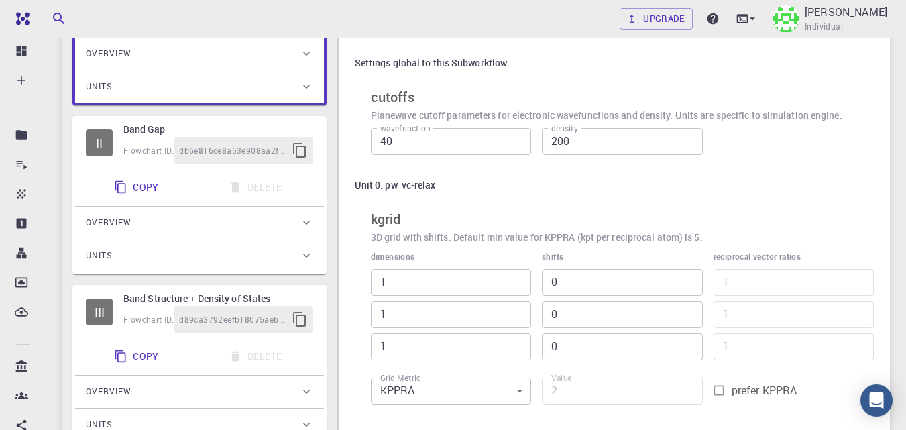
click at [228, 119] on div "II Band Gap Flowchart ID: db6e816ce8a53e908aa2fe9f" at bounding box center [199, 143] width 249 height 49
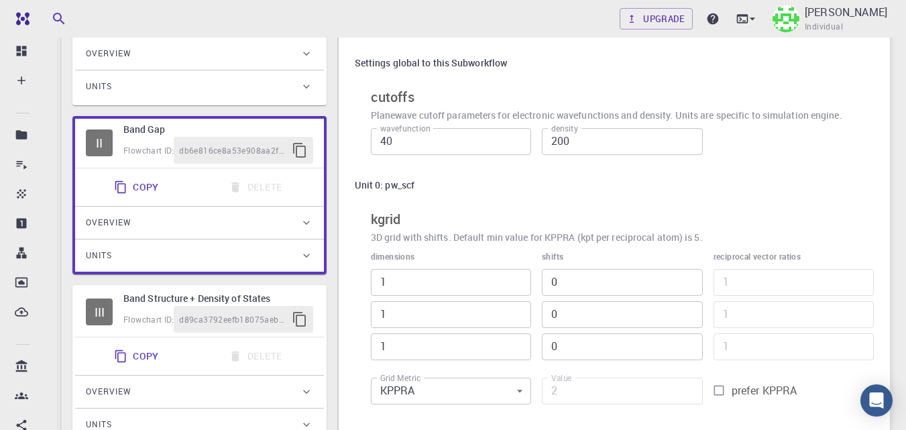
type input "5"
type input "250"
drag, startPoint x: 410, startPoint y: 286, endPoint x: 368, endPoint y: 286, distance: 41.6
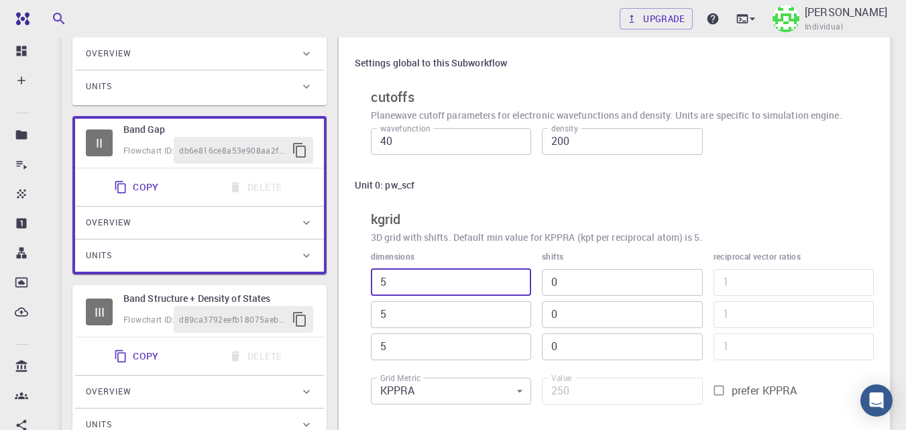
click at [368, 286] on div "dimensions 5 ​ 5 ​ 5 ​" at bounding box center [445, 299] width 171 height 121
type input "1"
type input "50"
type input "1"
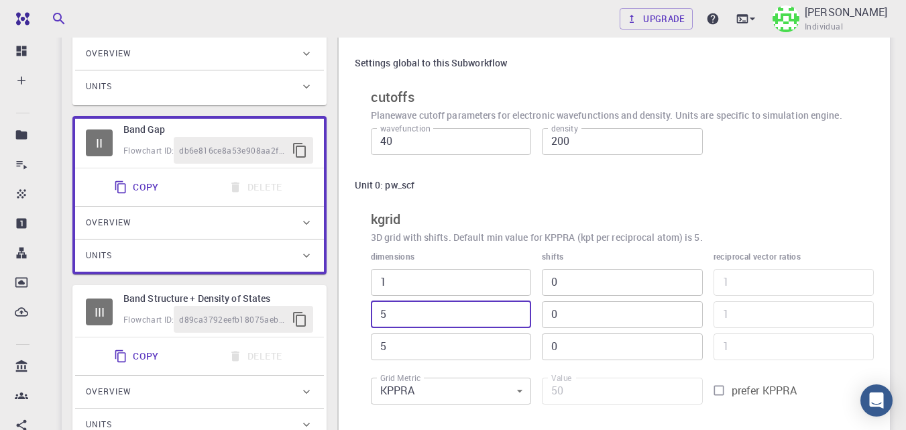
drag, startPoint x: 392, startPoint y: 321, endPoint x: 351, endPoint y: 321, distance: 40.9
click at [351, 321] on div "Settings global to this Subworkflow cutoffs Planewave cutoff parameters for ele…" at bounding box center [614, 355] width 551 height 664
type input "1"
type input "10"
type input "1"
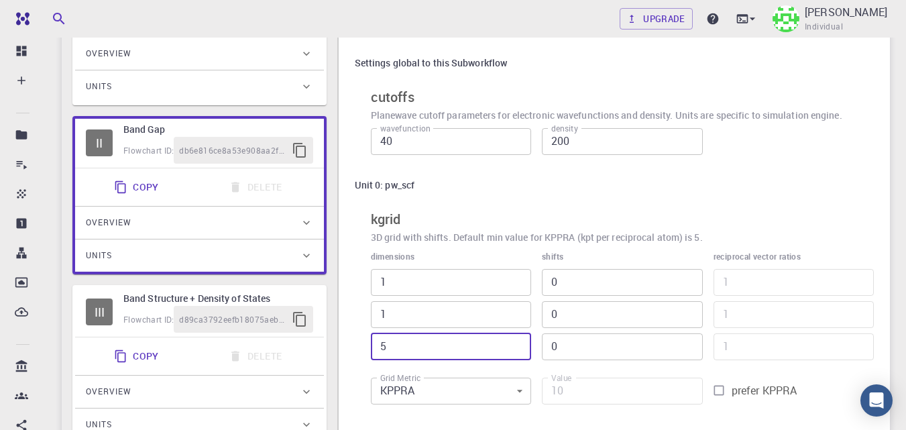
drag, startPoint x: 399, startPoint y: 349, endPoint x: 370, endPoint y: 343, distance: 29.5
click at [371, 343] on input "5" at bounding box center [451, 346] width 160 height 27
type input "1"
type input "2"
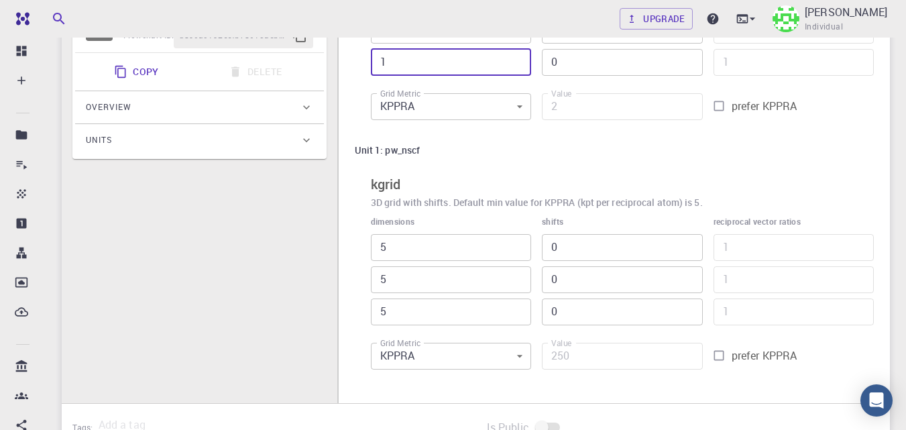
scroll to position [571, 0]
type input "1"
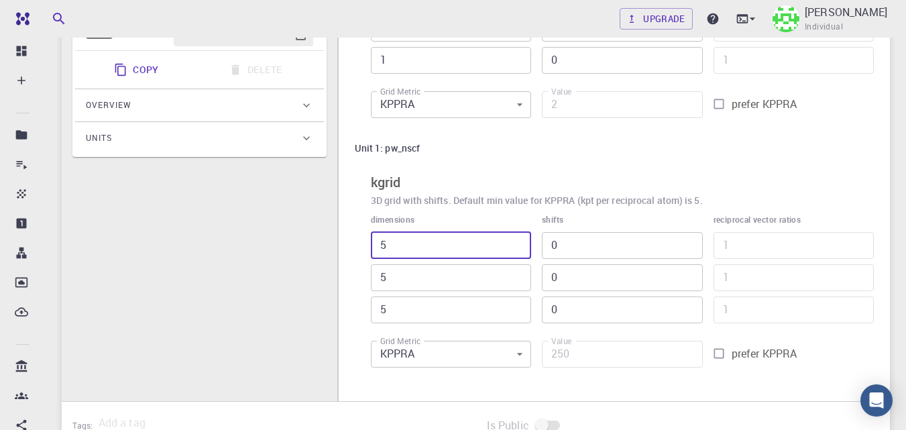
drag, startPoint x: 415, startPoint y: 245, endPoint x: 359, endPoint y: 249, distance: 56.4
click at [359, 249] on div "Unit 1: pw_nscf kgrid 3D grid with shifts. Default min value for KPPRA (kpt per…" at bounding box center [614, 254] width 519 height 239
type input "1"
type input "50"
type input "1"
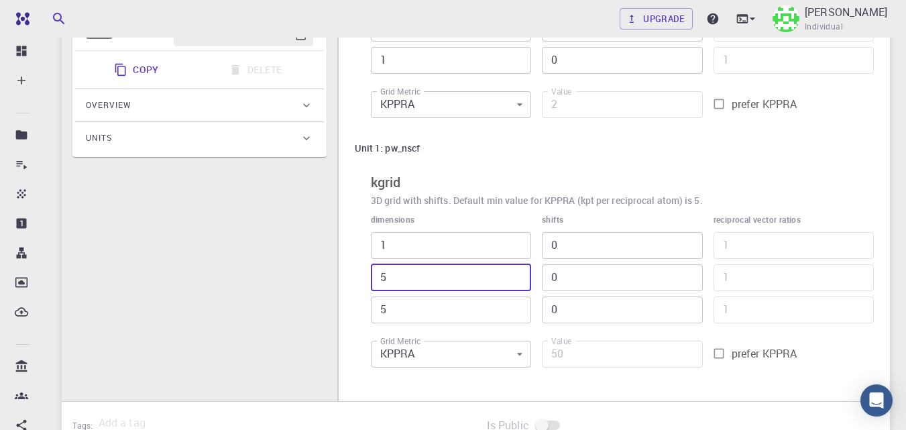
drag, startPoint x: 404, startPoint y: 284, endPoint x: 360, endPoint y: 281, distance: 43.7
click at [360, 281] on div "dimensions 1 ​ 5 ​ 5 ​" at bounding box center [445, 262] width 171 height 121
type input "1"
type input "10"
type input "1"
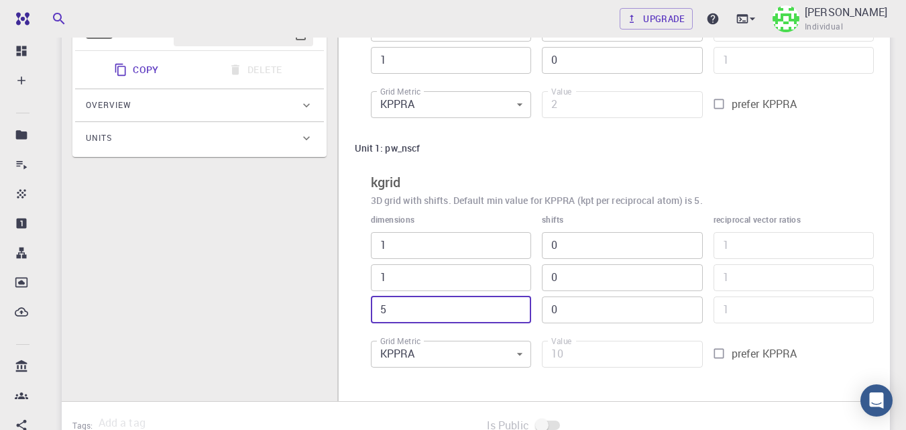
drag, startPoint x: 394, startPoint y: 301, endPoint x: 355, endPoint y: 301, distance: 38.9
click at [355, 301] on div "Unit 1: pw_nscf kgrid 3D grid with shifts. Default min value for KPPRA (kpt per…" at bounding box center [614, 254] width 519 height 239
type input "1"
type input "2"
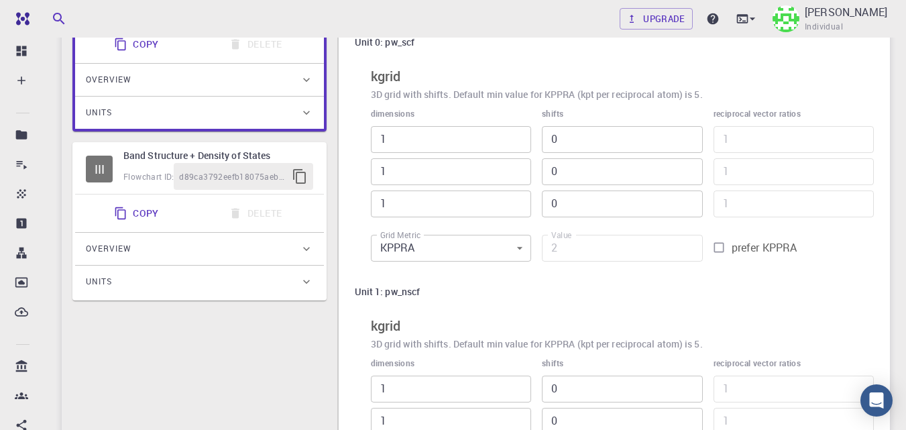
scroll to position [426, 0]
type input "1"
click at [164, 159] on h6 "Band Structure + Density of States" at bounding box center [218, 157] width 190 height 15
type input "5"
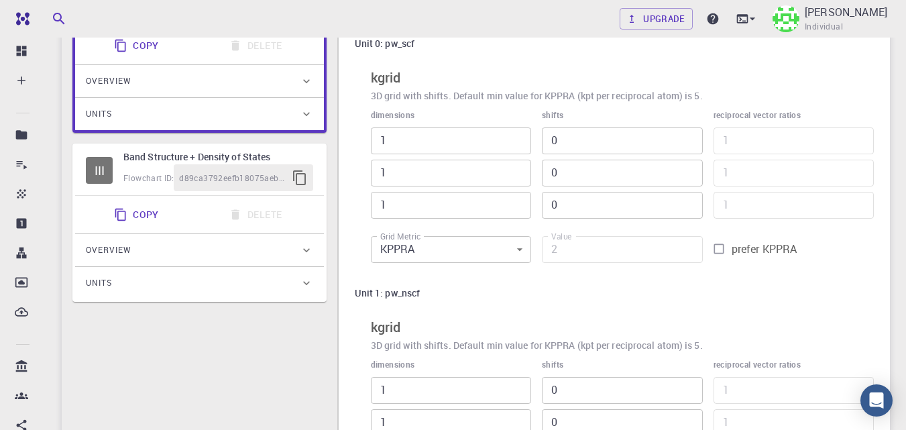
type input "5"
type input "250"
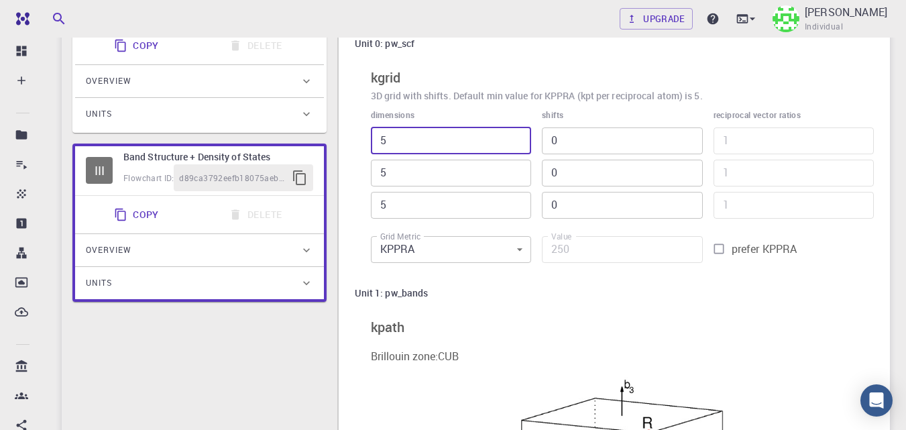
drag, startPoint x: 388, startPoint y: 149, endPoint x: 365, endPoint y: 141, distance: 24.6
click at [365, 141] on div "dimensions 5 ​ 5 ​ 5 ​" at bounding box center [445, 158] width 171 height 121
type input "1"
type input "50"
type input "1"
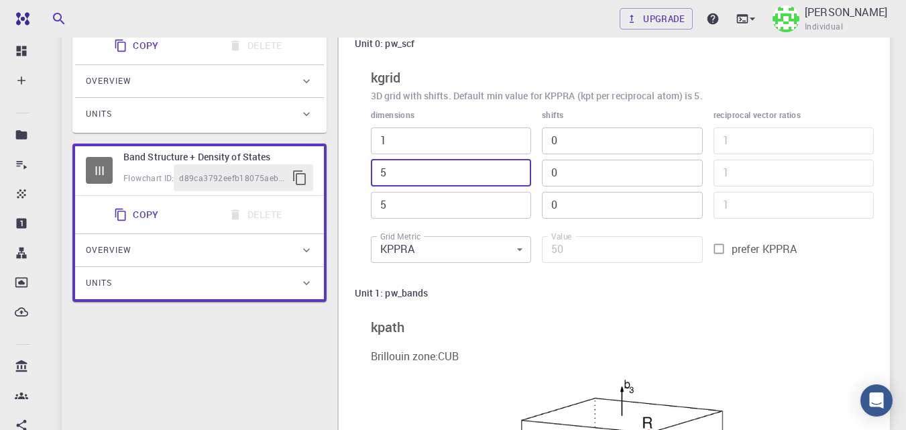
drag, startPoint x: 401, startPoint y: 173, endPoint x: 333, endPoint y: 179, distance: 68.7
type input "1"
type input "10"
type input "1"
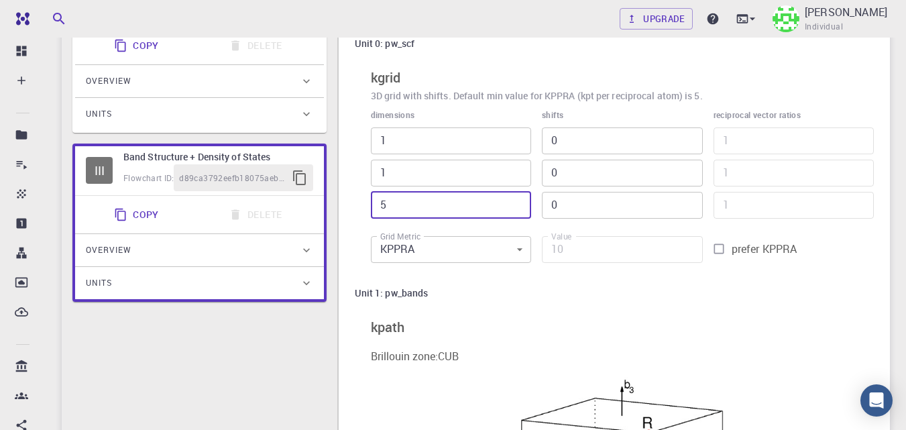
drag, startPoint x: 396, startPoint y: 205, endPoint x: 358, endPoint y: 204, distance: 38.2
click at [358, 204] on div "Unit 0: pw_scf kgrid 3D grid with shifts. Default min value for KPPRA (kpt per …" at bounding box center [614, 150] width 519 height 239
type input "1"
type input "2"
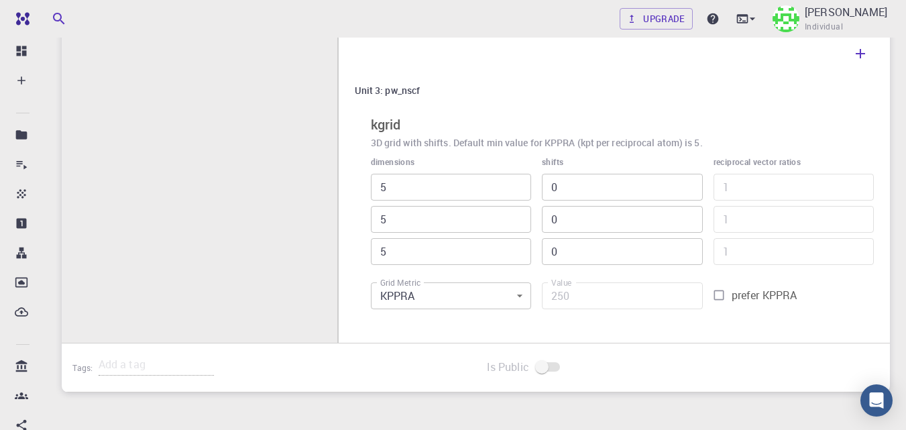
scroll to position [1339, 0]
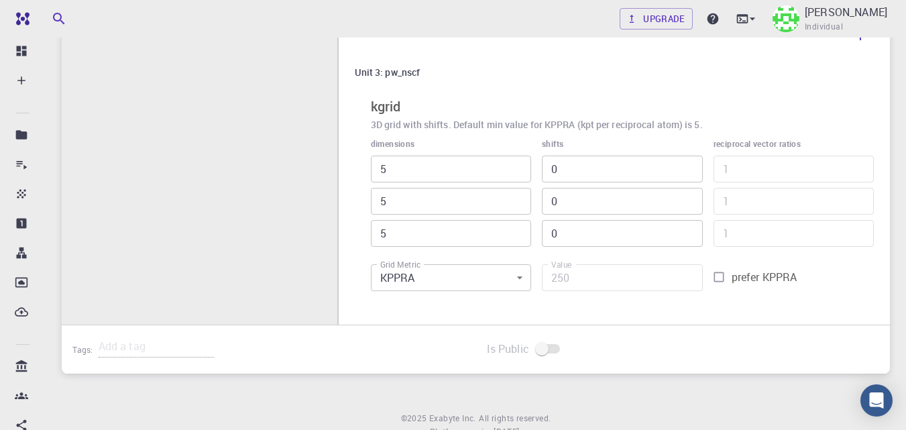
type input "1"
drag, startPoint x: 414, startPoint y: 163, endPoint x: 339, endPoint y: 168, distance: 74.6
type input "1"
type input "50"
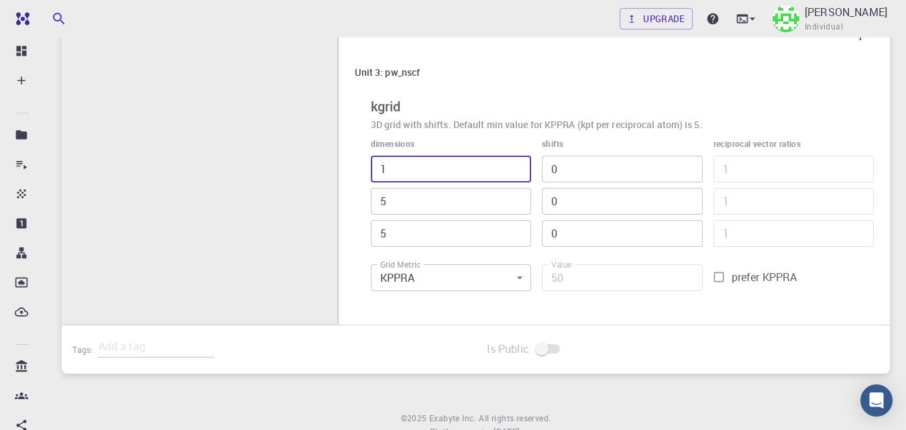
type input "1"
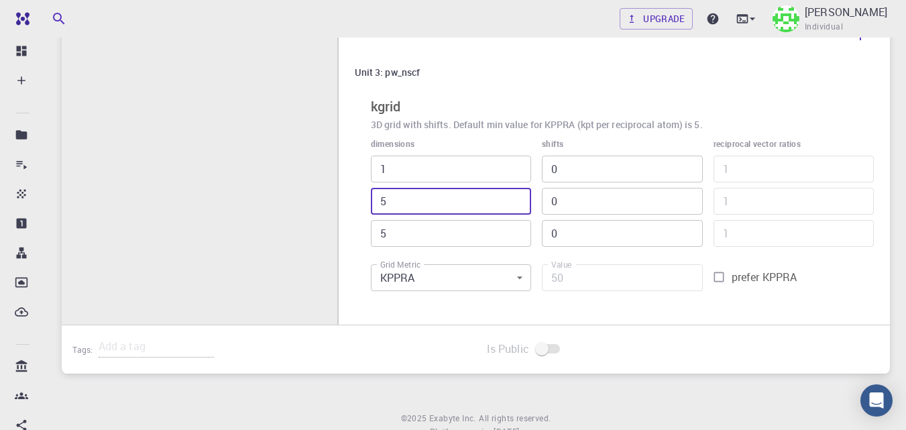
type input "1"
type input "10"
type input "1"
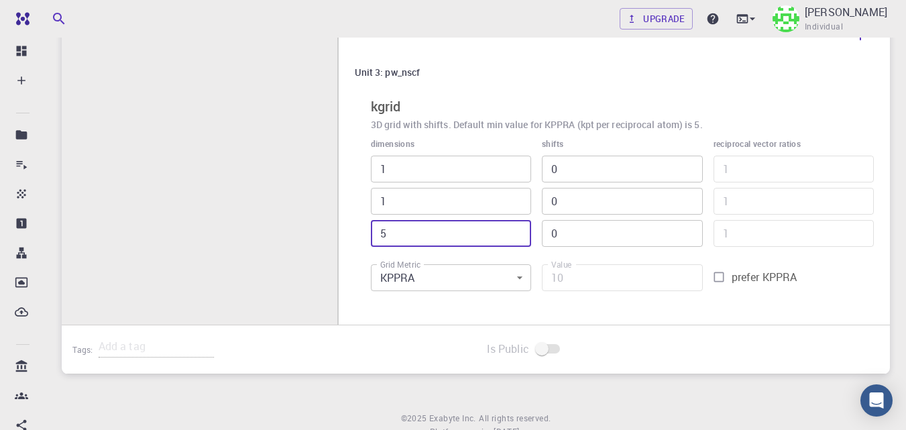
drag, startPoint x: 395, startPoint y: 228, endPoint x: 361, endPoint y: 232, distance: 34.4
click at [361, 232] on div "dimensions 1 ​ 1 ​ 5 ​" at bounding box center [445, 187] width 171 height 121
type input "1"
type input "2"
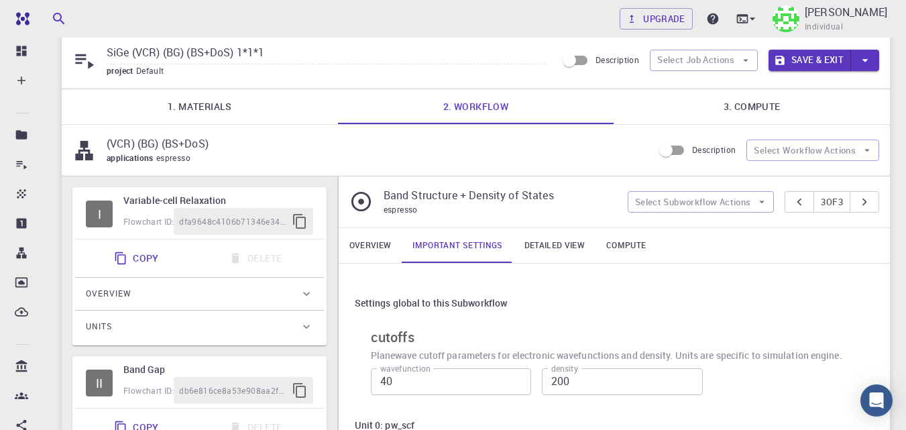
scroll to position [0, 0]
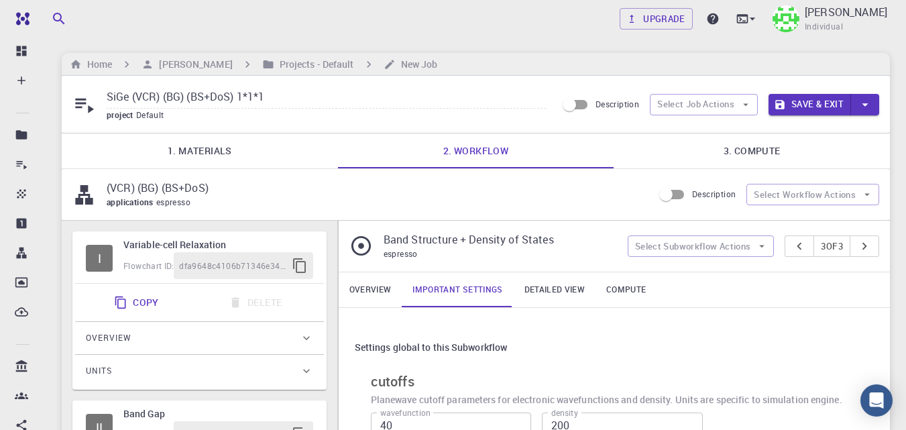
type input "1"
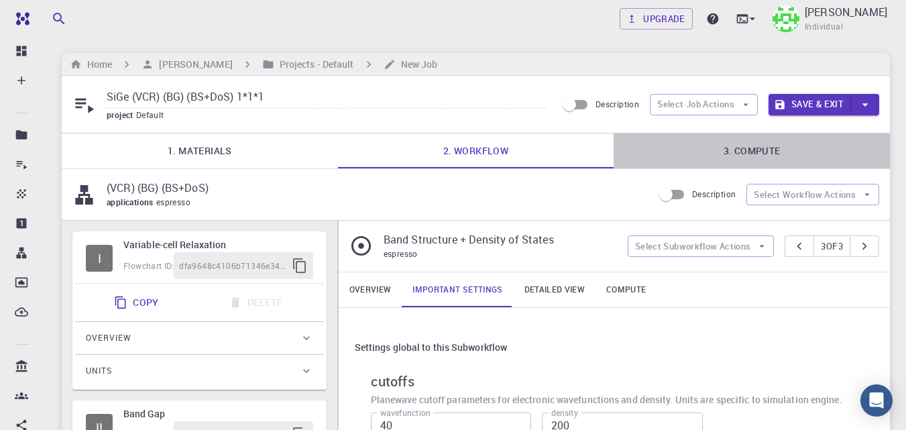
click at [757, 158] on link "3. Compute" at bounding box center [752, 150] width 276 height 35
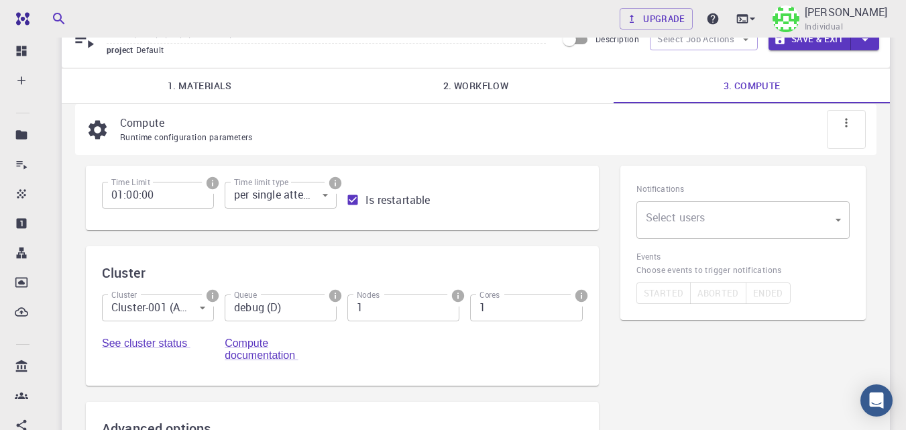
scroll to position [71, 0]
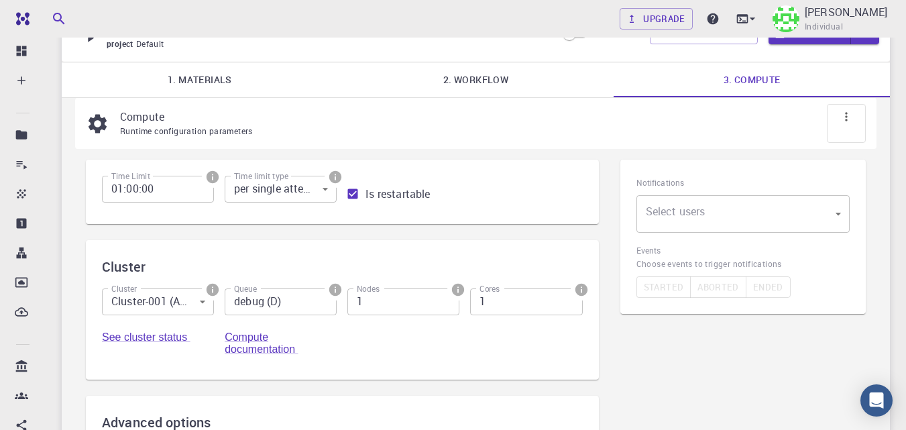
click at [790, 215] on body "Free Dashboard Create New Job New Material Create Material Upload File Import f…" at bounding box center [453, 301] width 906 height 744
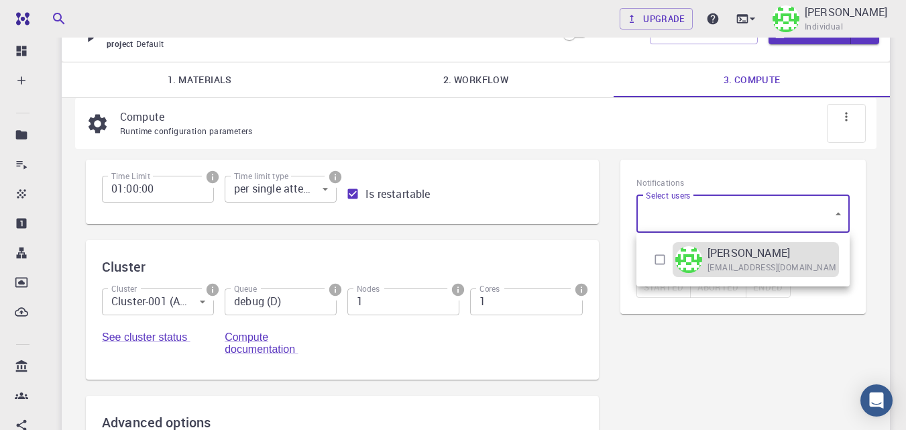
click at [703, 259] on div "[PERSON_NAME] [EMAIL_ADDRESS][DOMAIN_NAME]" at bounding box center [756, 259] width 166 height 35
type input "[object Object]"
checkbox input "true"
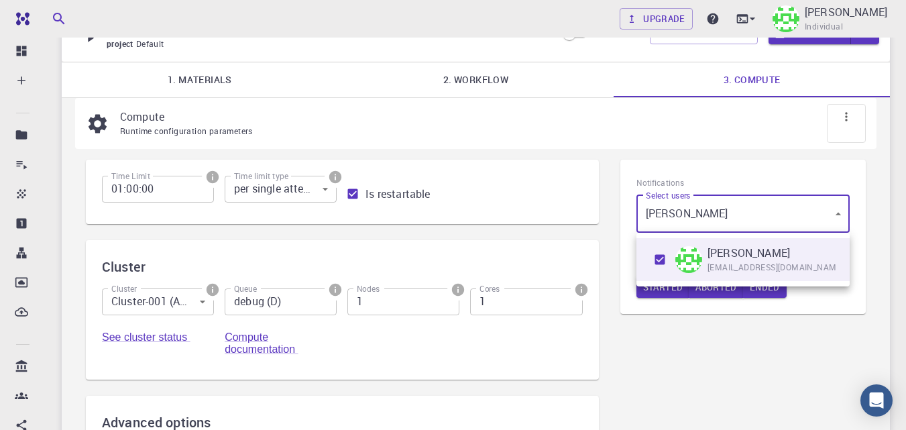
click at [674, 314] on div at bounding box center [453, 215] width 906 height 430
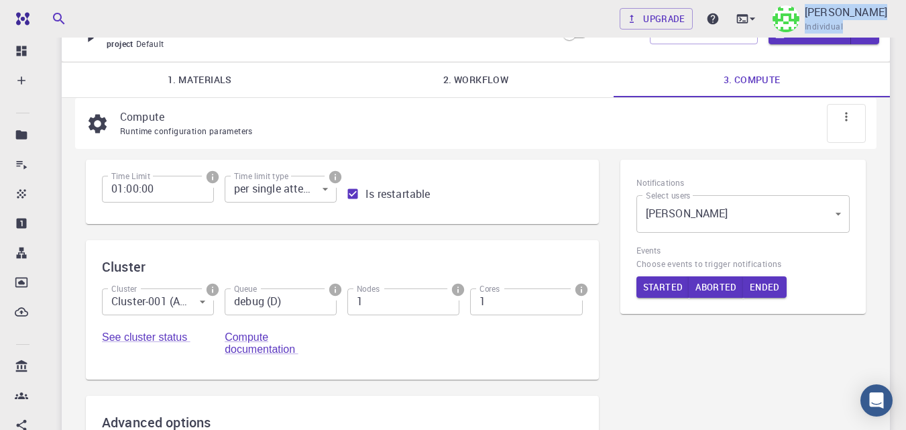
click at [807, 40] on div "Upgrade Taha Yusuf Individual Home Taha Yusuf Projects - Default New Job SiGe (…" at bounding box center [476, 301] width 860 height 744
click at [795, 41] on button "Save & Exit" at bounding box center [809, 33] width 82 height 21
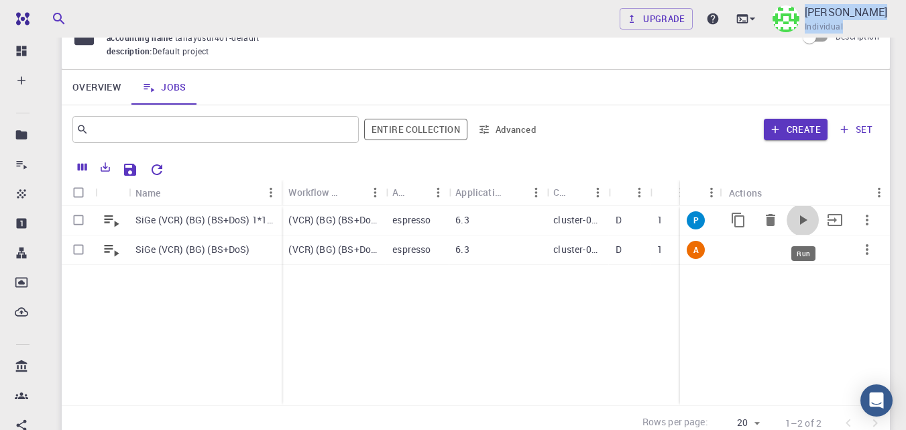
click at [803, 219] on icon "Run" at bounding box center [803, 219] width 7 height 9
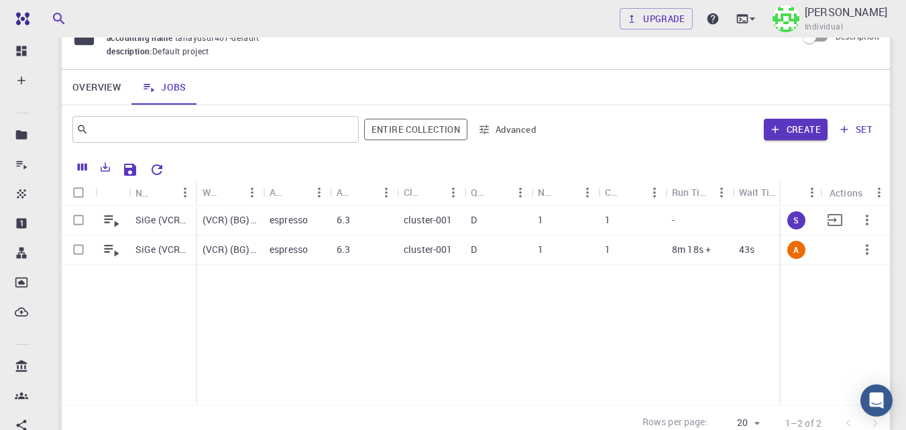
click at [135, 214] on p "SiGe (VCR) (BG) (BS+DoS) 1*1*1" at bounding box center [162, 219] width 54 height 13
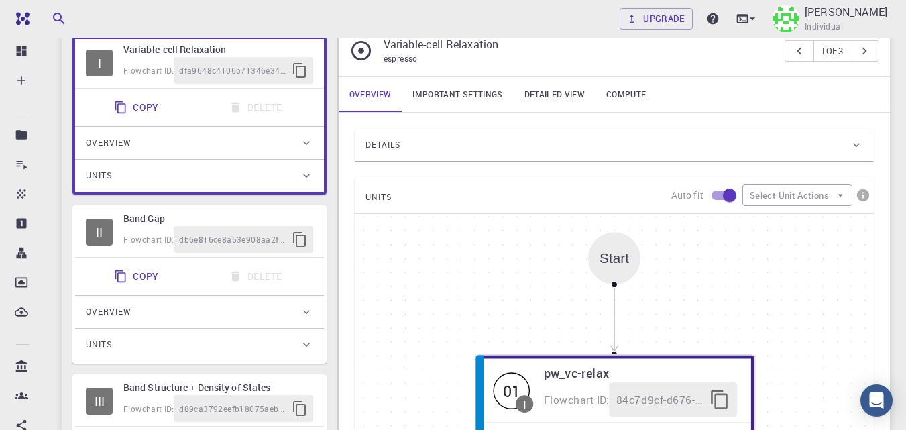
scroll to position [195, 0]
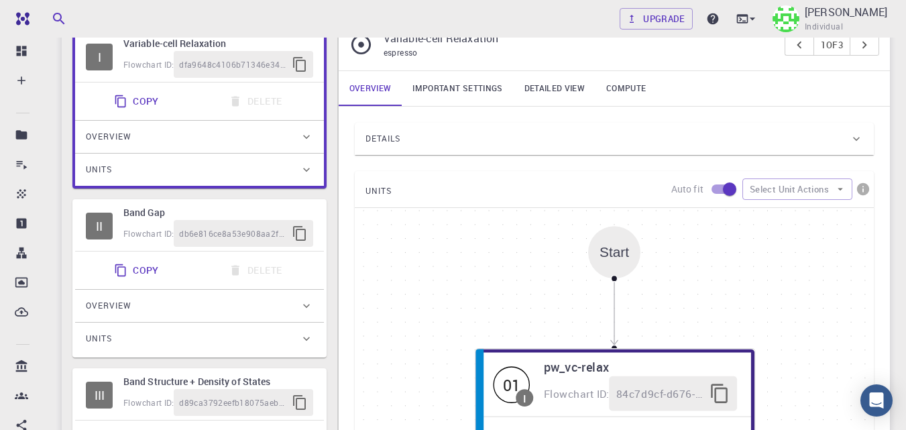
click at [475, 98] on link "Important settings" at bounding box center [457, 88] width 111 height 35
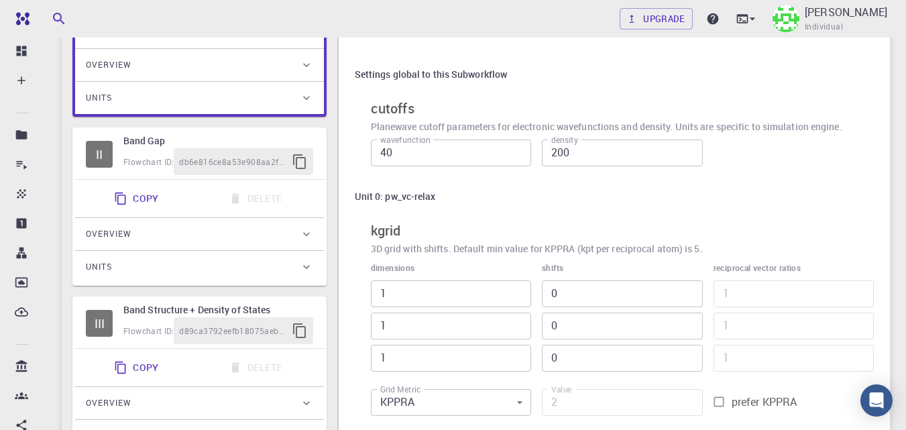
scroll to position [81, 0]
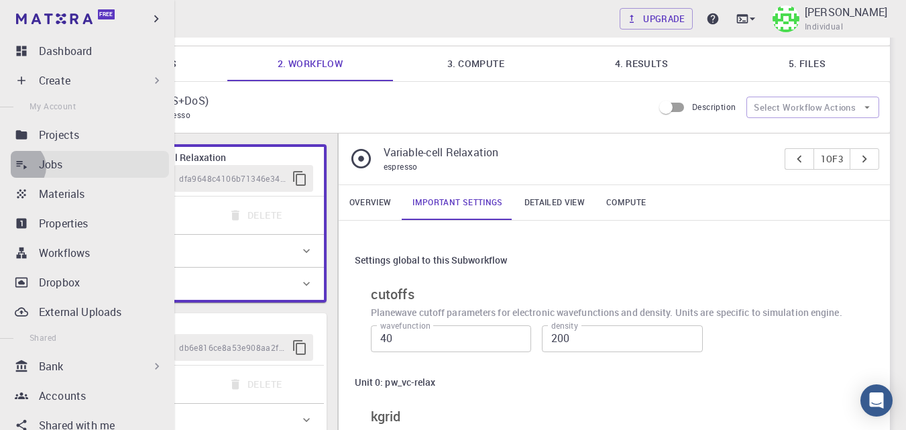
click at [21, 167] on icon at bounding box center [21, 164] width 13 height 13
click at [57, 174] on link "Jobs" at bounding box center [90, 164] width 158 height 27
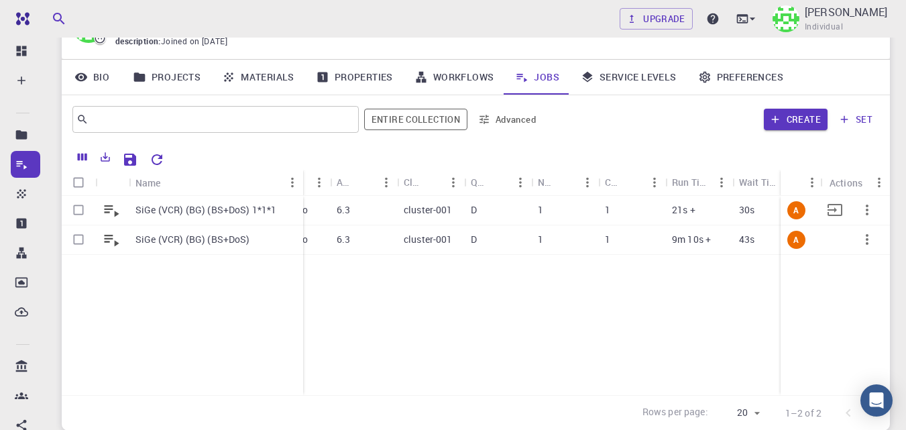
drag, startPoint x: 195, startPoint y: 178, endPoint x: 302, endPoint y: 199, distance: 109.4
click at [302, 199] on div "Name Workflow Name Application Application Version Cluster Queue Nodes Cores Ru…" at bounding box center [476, 282] width 828 height 225
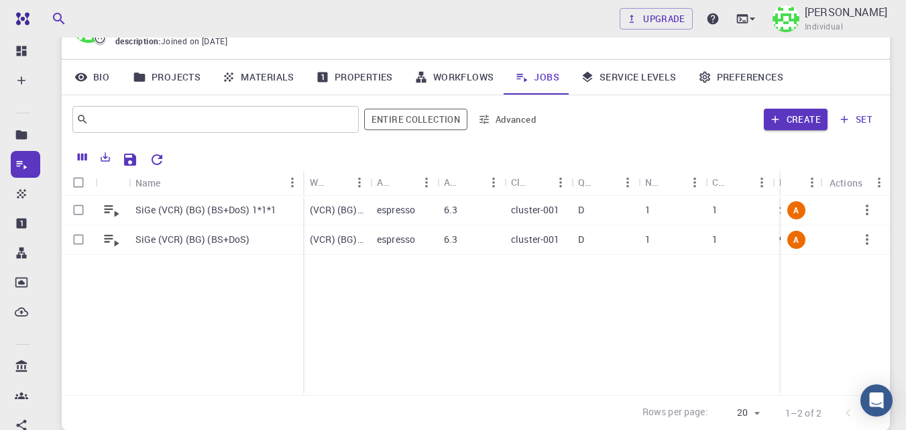
click at [370, 318] on div "SiGe (VCR) (BG) (BS+DoS) 1*1*1 SiGe (VCR) (BG) (BS+DoS) (VCR) (BG) (BS+DoS) esp…" at bounding box center [706, 295] width 1289 height 199
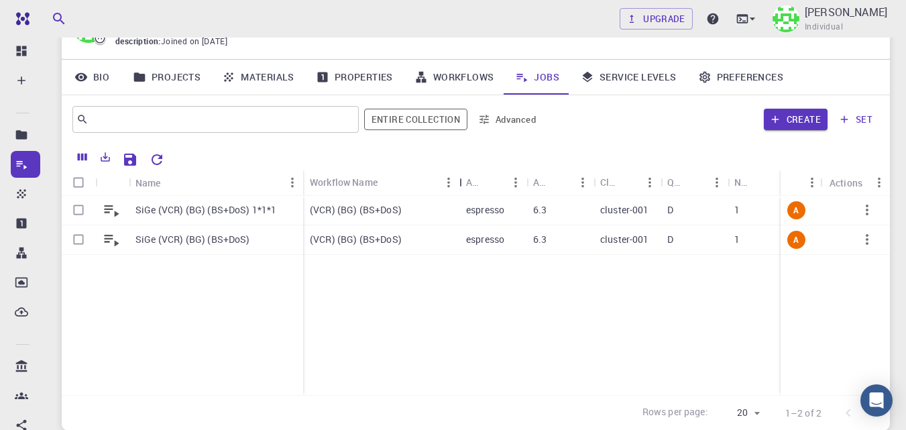
drag, startPoint x: 368, startPoint y: 170, endPoint x: 457, endPoint y: 170, distance: 89.2
click at [457, 170] on div "Workflow Name" at bounding box center [460, 182] width 13 height 26
click at [393, 298] on div "SiGe (VCR) (BG) (BS+DoS) 1*1*1 SiGe (VCR) (BG) (BS+DoS) (VCR) (BG) (BS+DoS) esp…" at bounding box center [751, 295] width 1379 height 199
click at [294, 80] on link "Materials" at bounding box center [258, 77] width 94 height 35
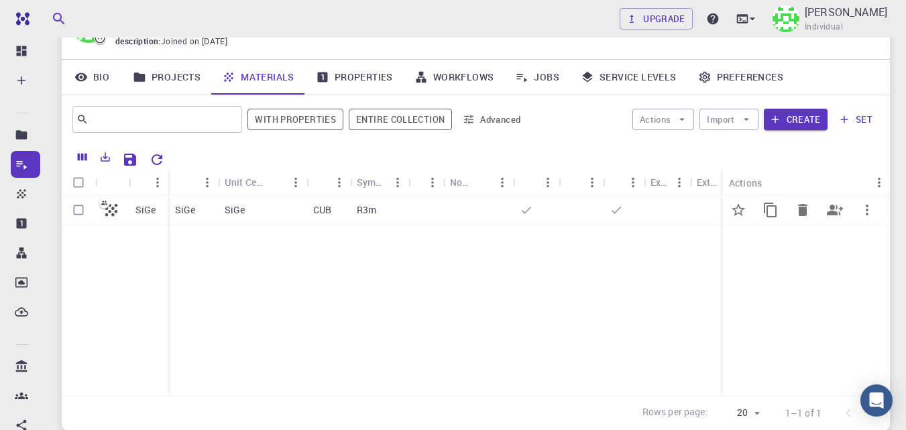
click at [154, 217] on p "SiGe" at bounding box center [145, 209] width 21 height 13
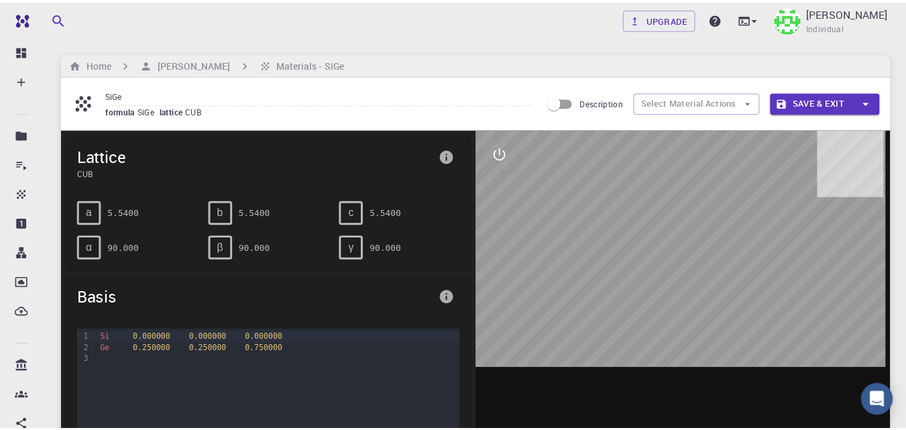
scroll to position [75, 0]
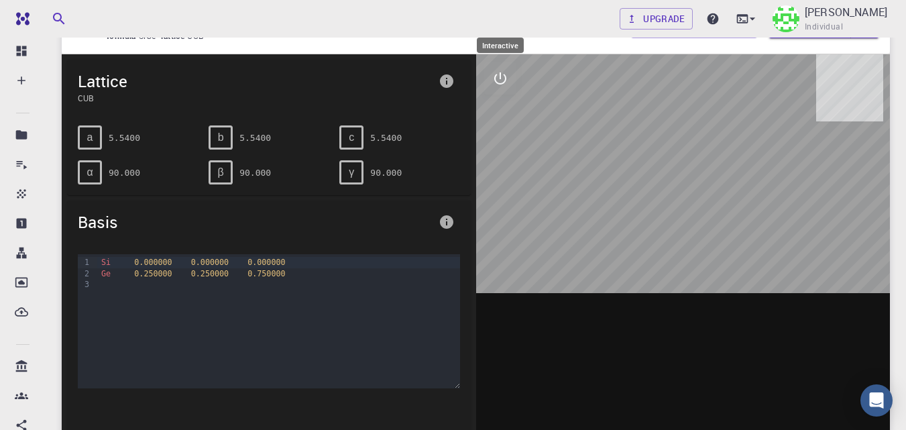
click at [501, 82] on icon "interactive" at bounding box center [500, 78] width 16 height 16
click at [500, 118] on icon "view" at bounding box center [500, 111] width 16 height 16
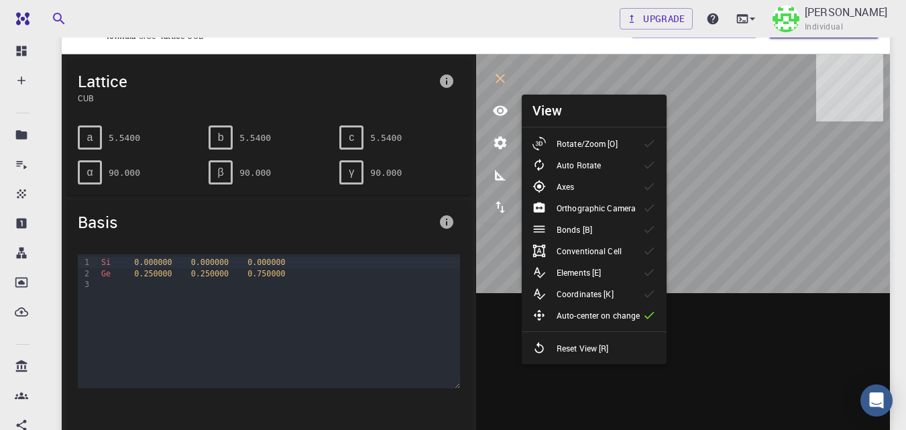
click at [597, 272] on p "Elements [E]" at bounding box center [579, 272] width 44 height 12
click at [601, 229] on div "Bonds [B]" at bounding box center [567, 229] width 70 height 13
click at [609, 248] on p "Conventional Cell" at bounding box center [589, 251] width 65 height 12
click at [635, 257] on li "Conventional Cell" at bounding box center [594, 250] width 145 height 21
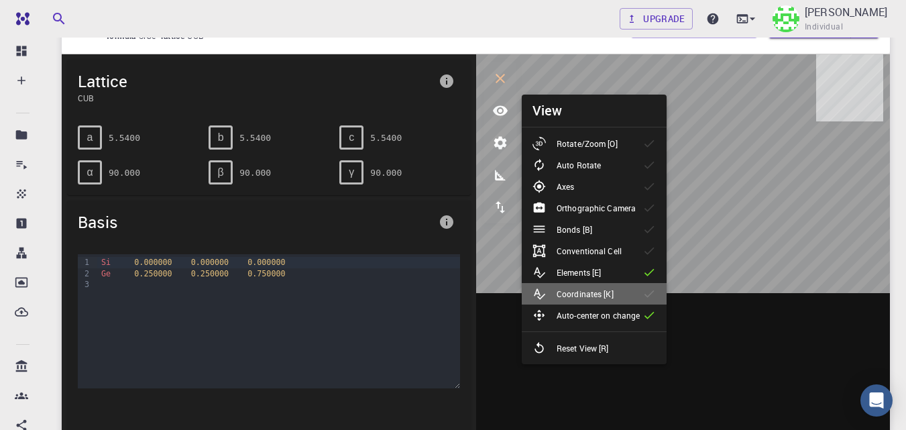
click at [649, 300] on li "Coordinates [K]" at bounding box center [594, 293] width 145 height 21
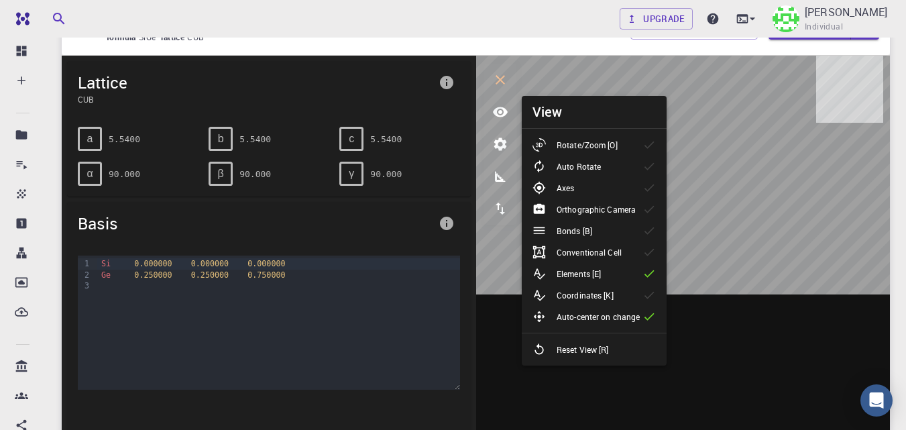
scroll to position [72, 0]
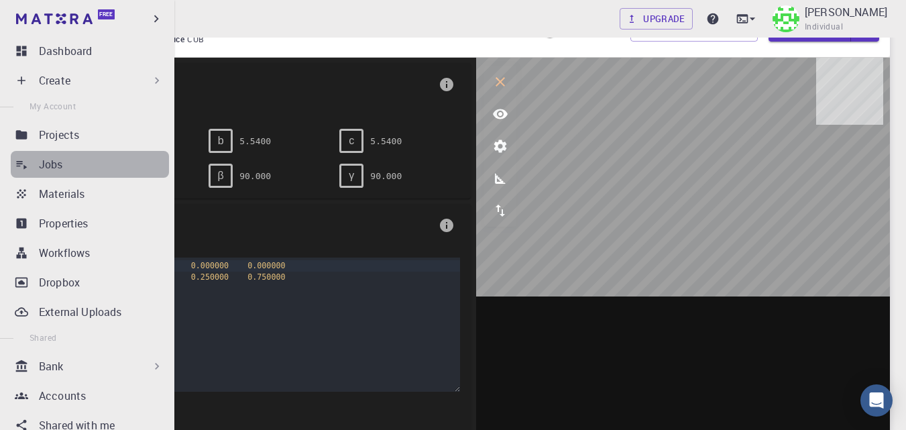
click at [96, 163] on div "Jobs" at bounding box center [104, 164] width 130 height 16
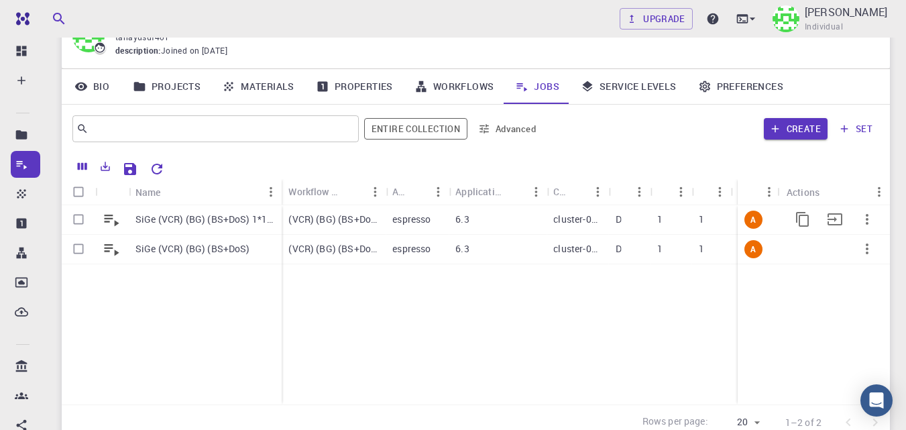
click at [218, 219] on p "SiGe (VCR) (BG) (BS+DoS) 1*1*1" at bounding box center [204, 219] width 139 height 13
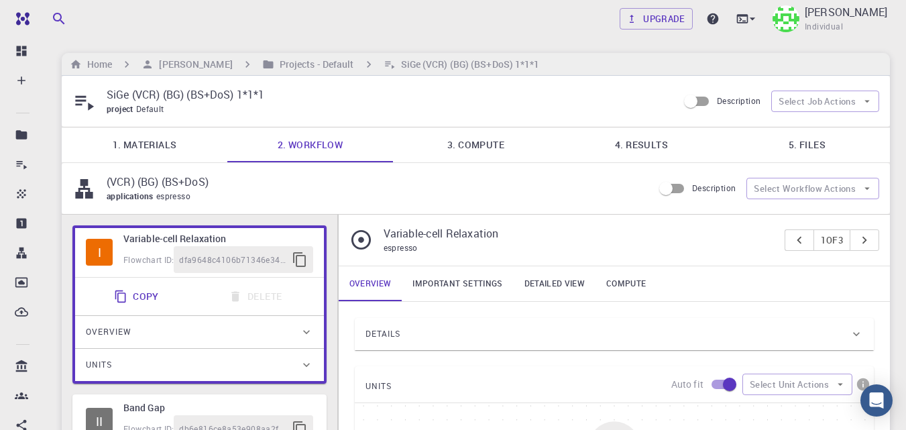
click at [644, 159] on link "4. Results" at bounding box center [642, 144] width 166 height 35
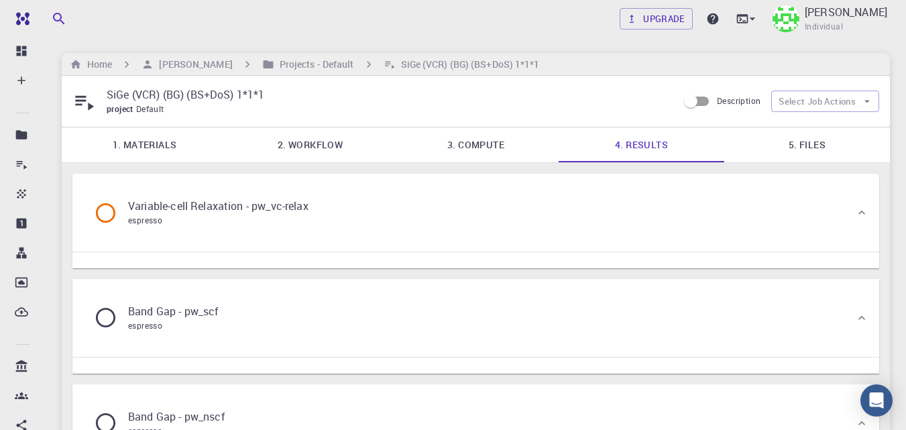
click at [481, 209] on div "Variable-cell Relaxation - pw_vc-relax espresso" at bounding box center [469, 212] width 772 height 51
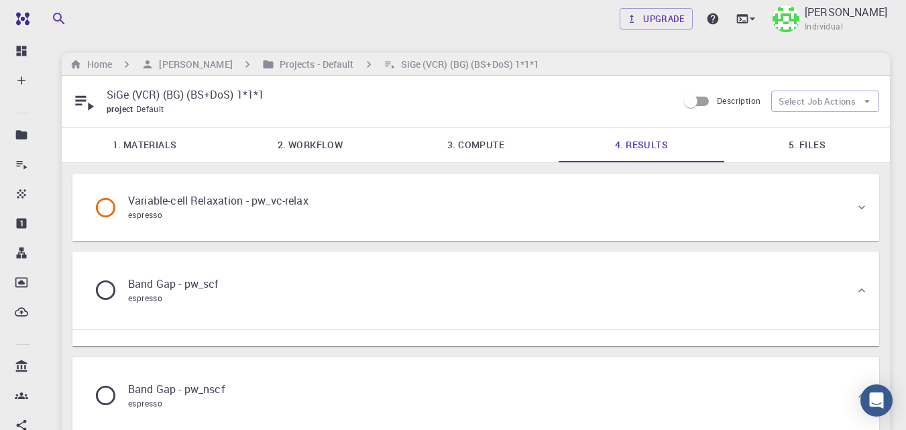
click at [469, 214] on div "Variable-cell Relaxation - pw_vc-relax espresso" at bounding box center [469, 207] width 772 height 51
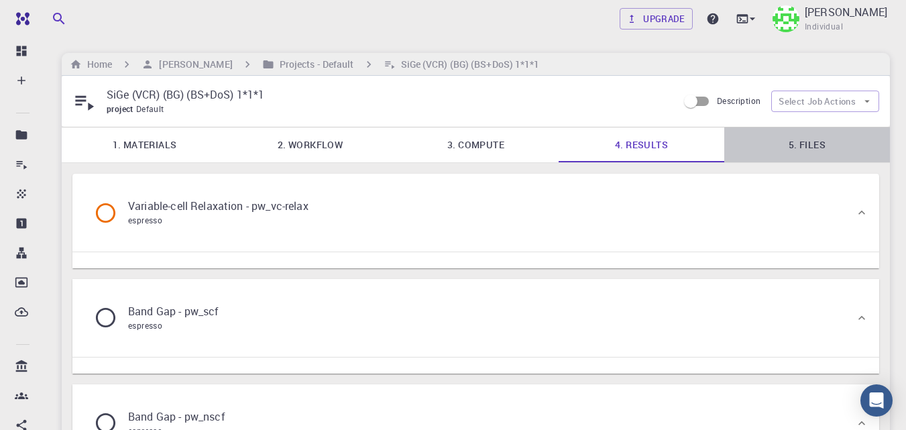
click at [813, 148] on link "5. Files" at bounding box center [807, 144] width 166 height 35
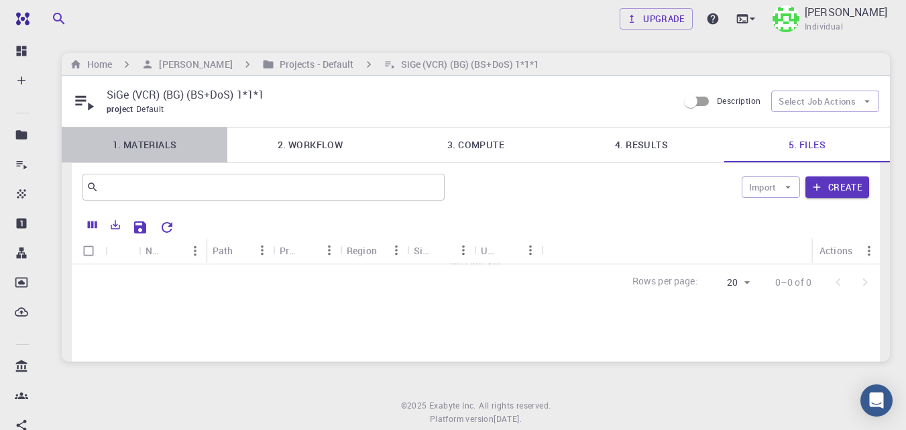
click at [162, 152] on link "1. Materials" at bounding box center [145, 144] width 166 height 35
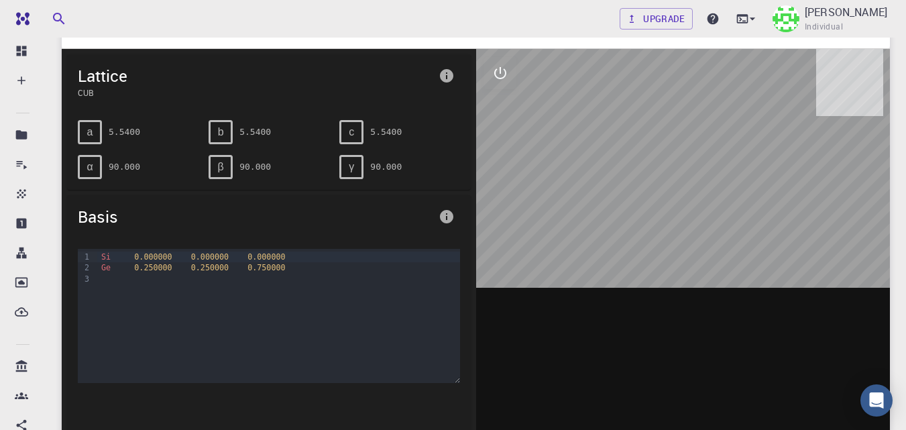
scroll to position [153, 0]
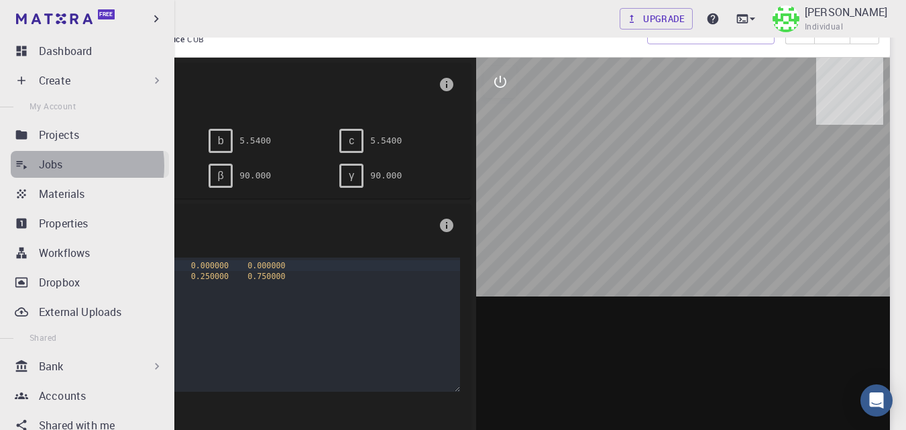
click at [60, 166] on p "Jobs" at bounding box center [51, 164] width 24 height 16
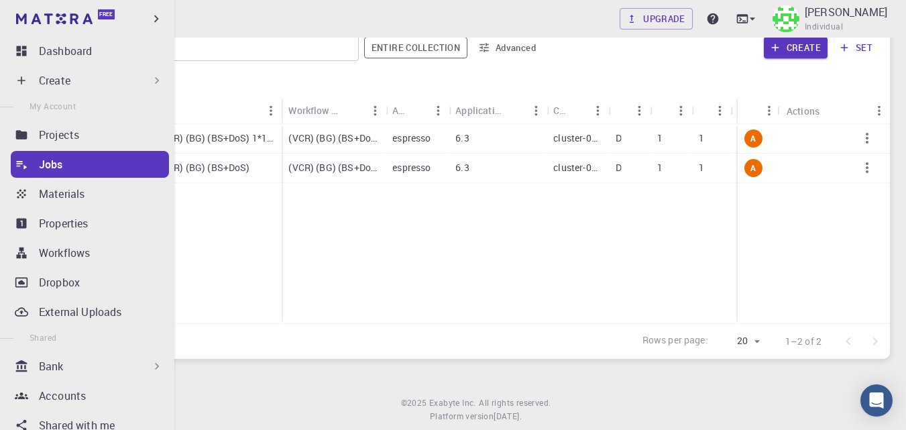
click at [57, 78] on p "Create" at bounding box center [55, 80] width 32 height 16
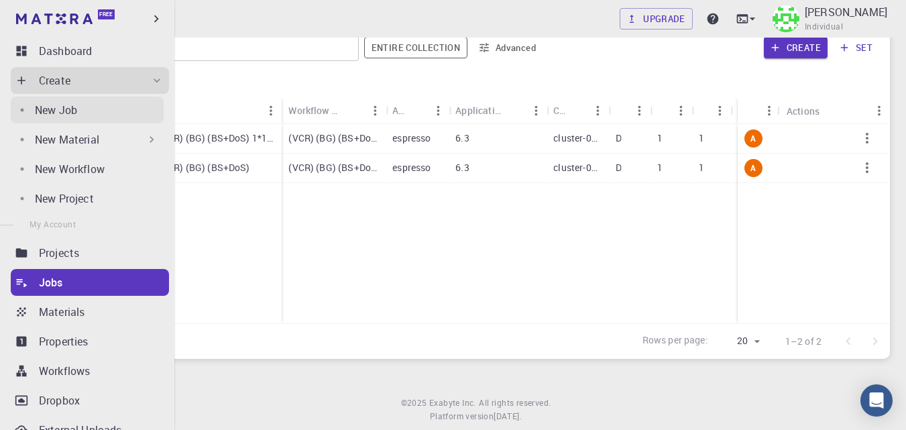
click at [99, 107] on div "New Job" at bounding box center [99, 110] width 129 height 16
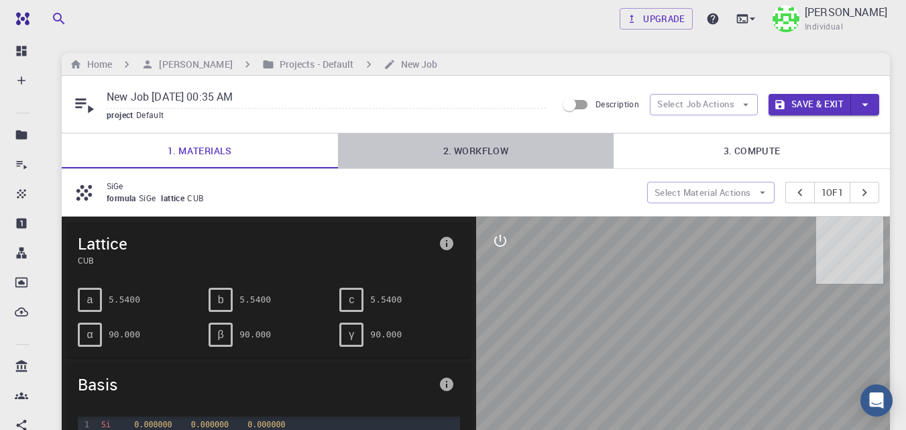
drag, startPoint x: 497, startPoint y: 152, endPoint x: 708, endPoint y: 115, distance: 214.4
click at [497, 152] on link "2. Workflow" at bounding box center [476, 150] width 276 height 35
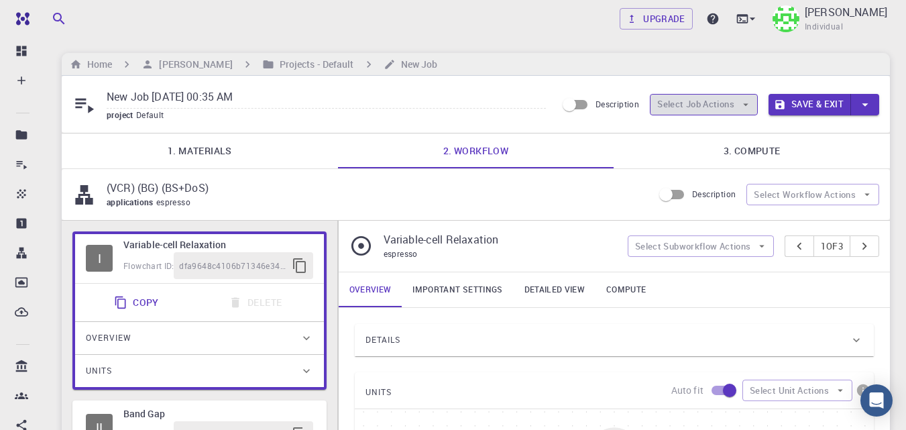
click at [748, 106] on icon "button" at bounding box center [746, 105] width 12 height 12
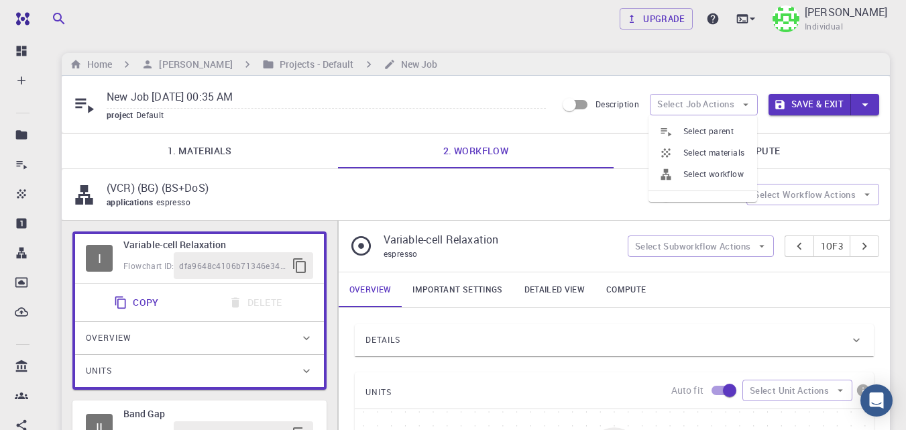
click at [738, 178] on span "Select workflow" at bounding box center [714, 174] width 63 height 13
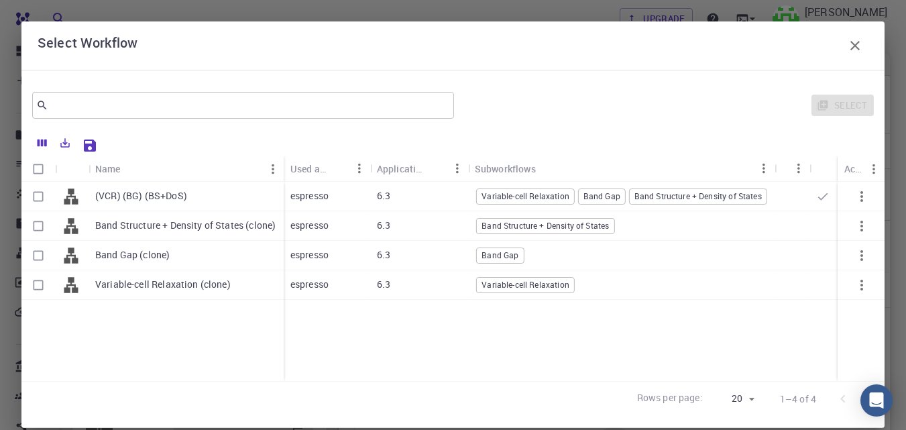
click at [32, 288] on input "Select row" at bounding box center [37, 284] width 25 height 25
checkbox input "true"
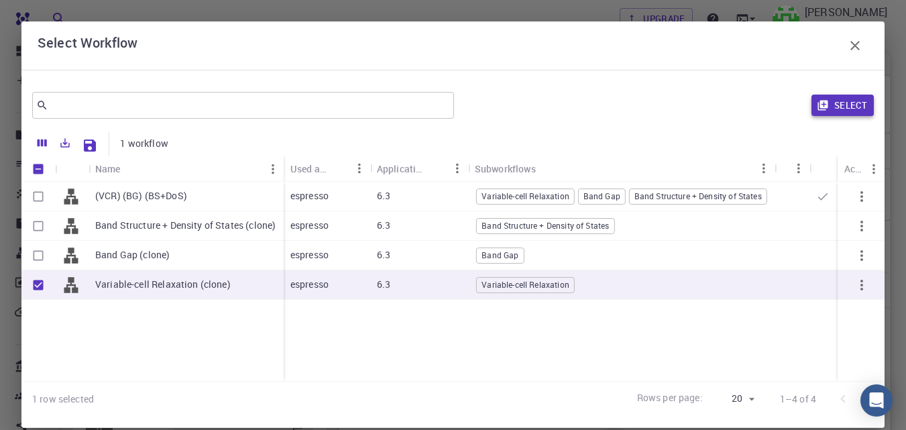
click at [831, 112] on button "Select" at bounding box center [842, 105] width 62 height 21
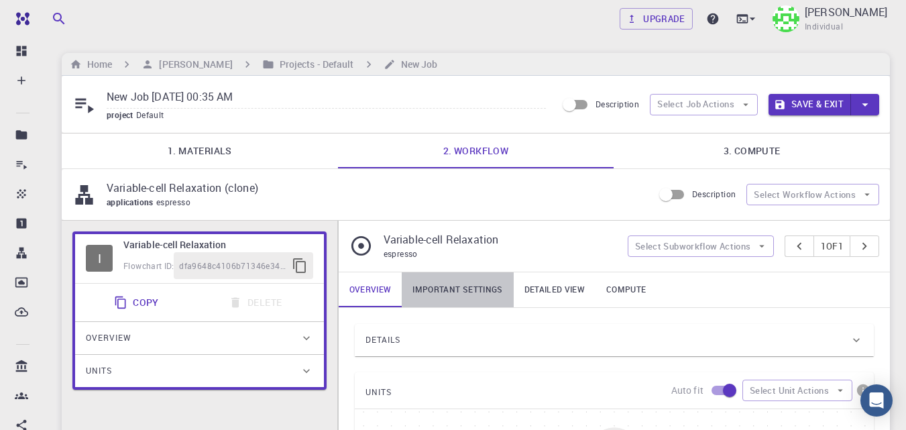
click at [469, 287] on link "Important settings" at bounding box center [457, 289] width 111 height 35
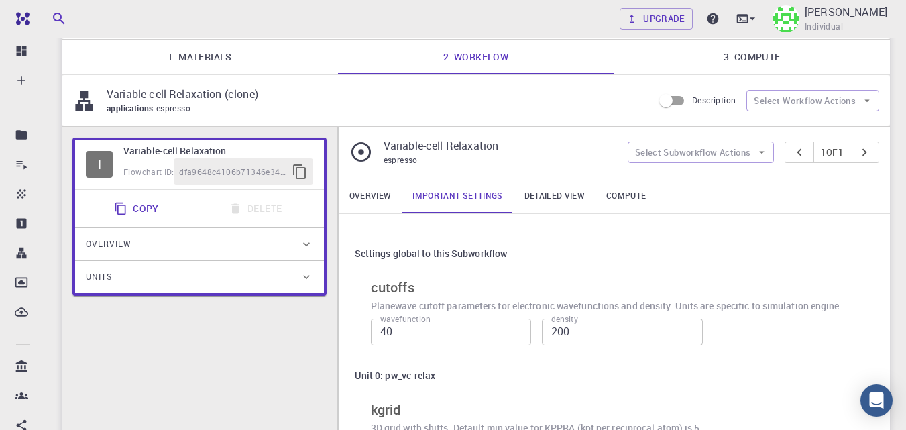
scroll to position [93, 0]
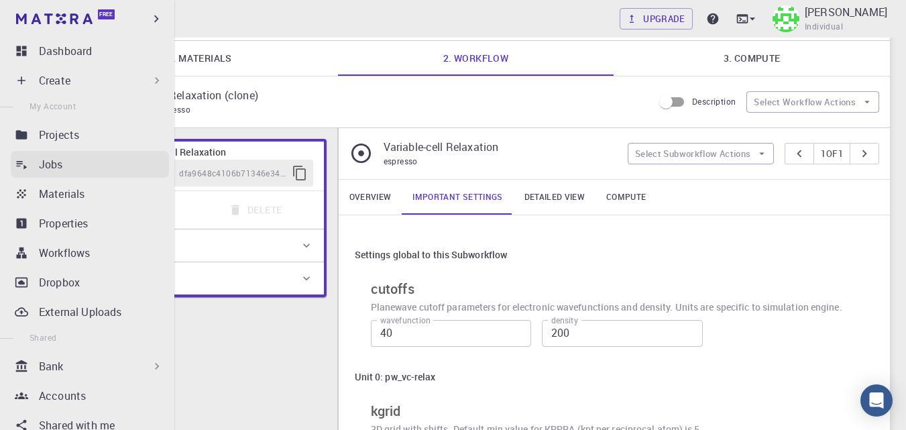
click at [77, 169] on div "Jobs" at bounding box center [104, 164] width 130 height 16
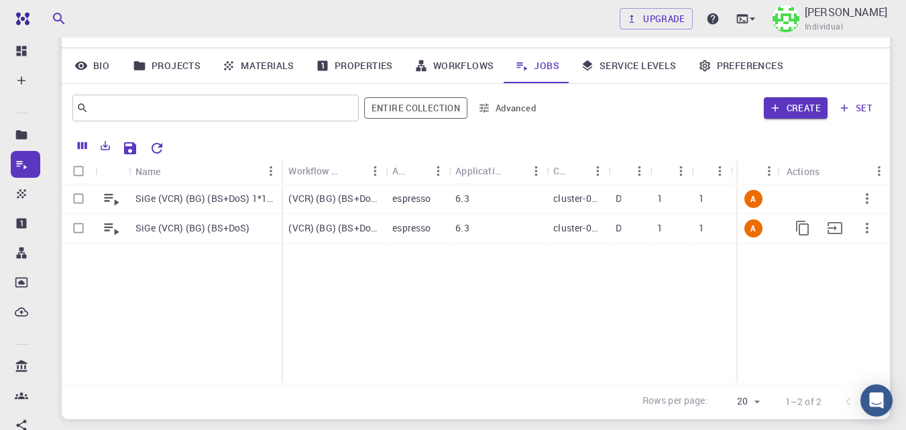
click at [871, 231] on icon "button" at bounding box center [867, 228] width 16 height 16
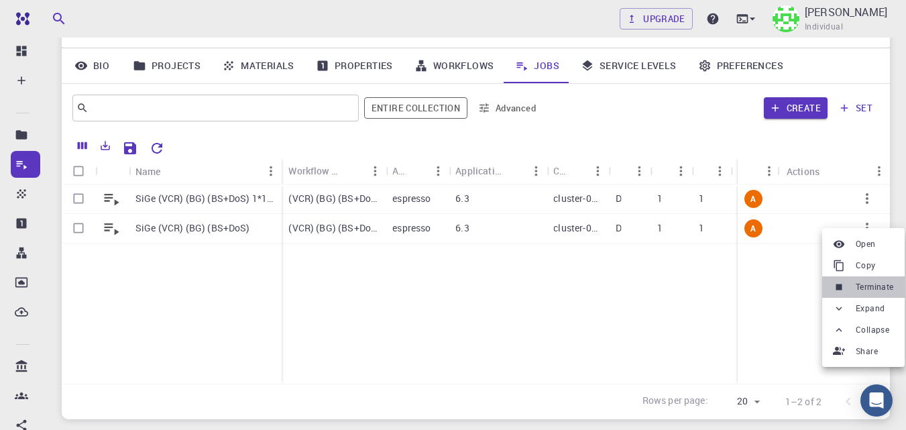
click at [872, 286] on span "Terminate" at bounding box center [875, 286] width 38 height 13
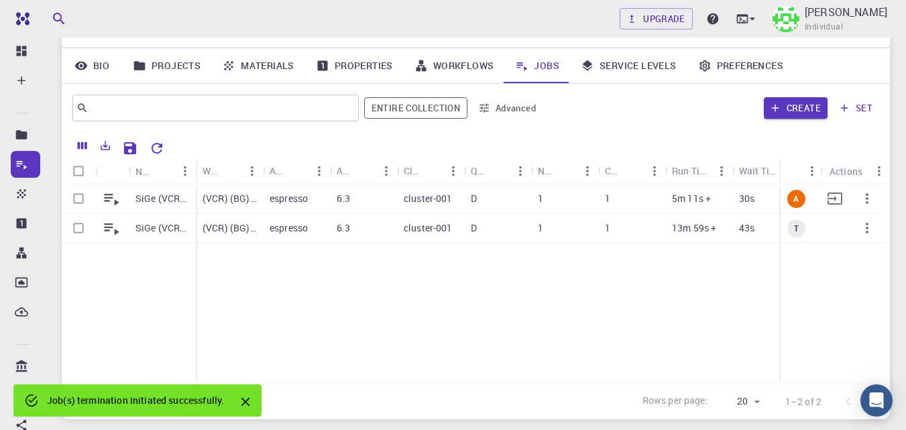
click at [866, 198] on icon "button" at bounding box center [867, 198] width 16 height 16
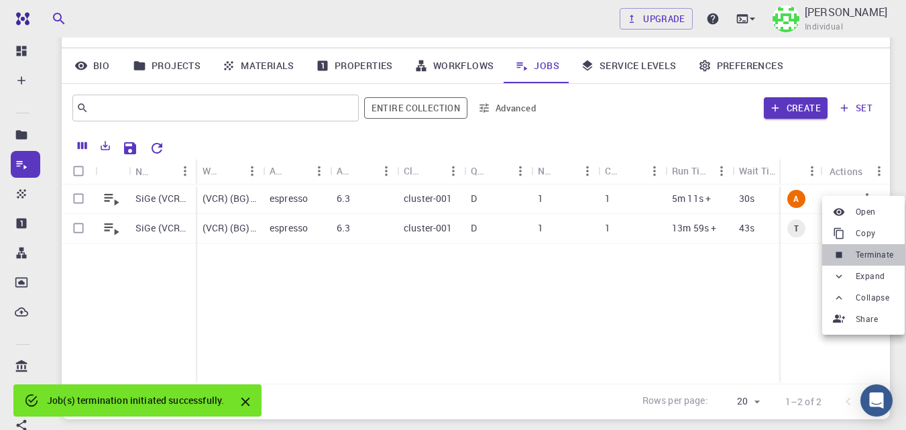
click at [862, 259] on span "Terminate" at bounding box center [875, 254] width 38 height 13
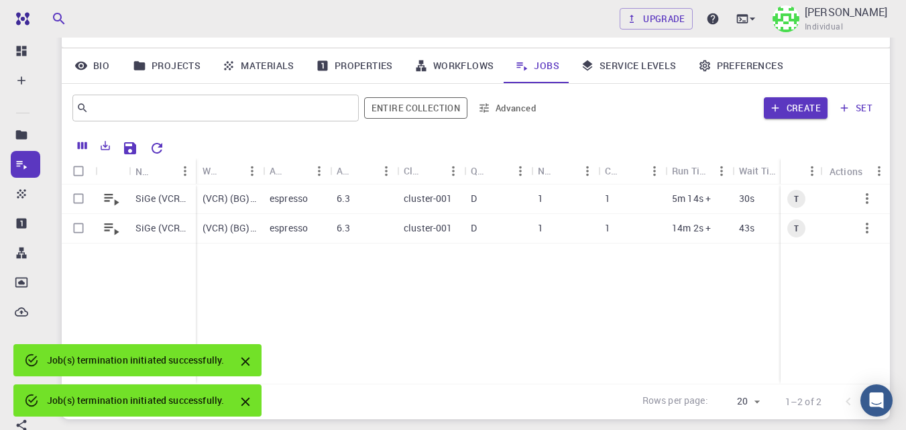
click at [82, 169] on input "Select all rows" at bounding box center [78, 170] width 25 height 25
checkbox input "true"
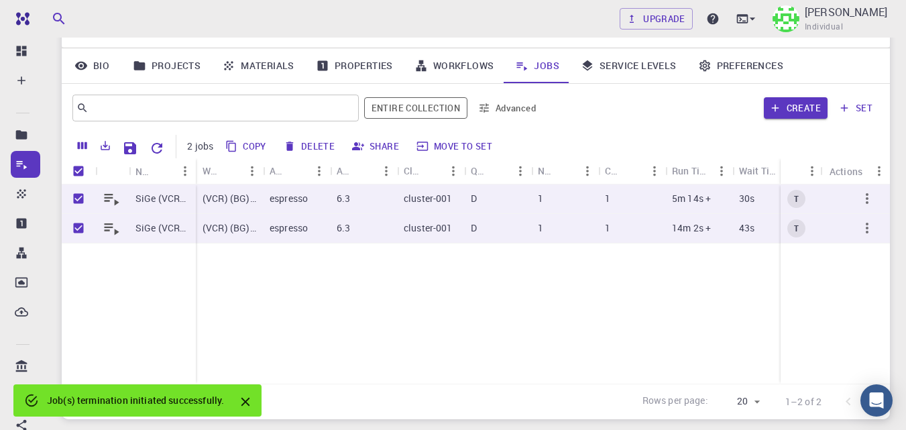
click at [310, 150] on button "Delete" at bounding box center [310, 145] width 60 height 21
checkbox input "false"
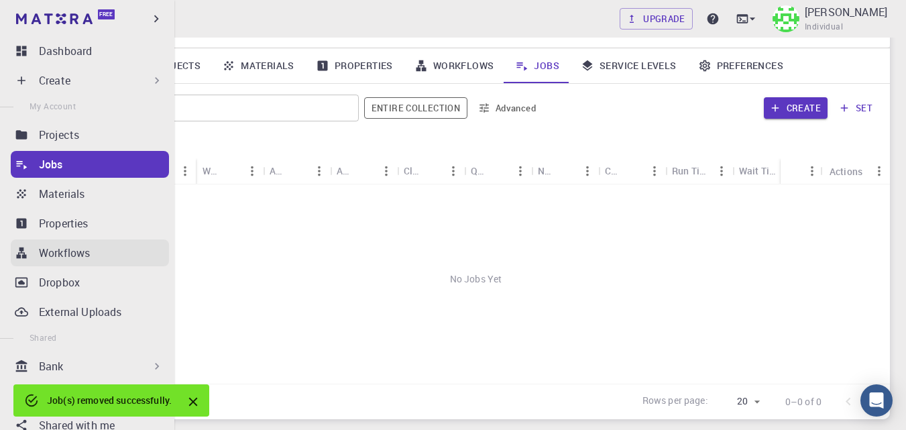
click at [70, 241] on link "Workflows" at bounding box center [90, 252] width 158 height 27
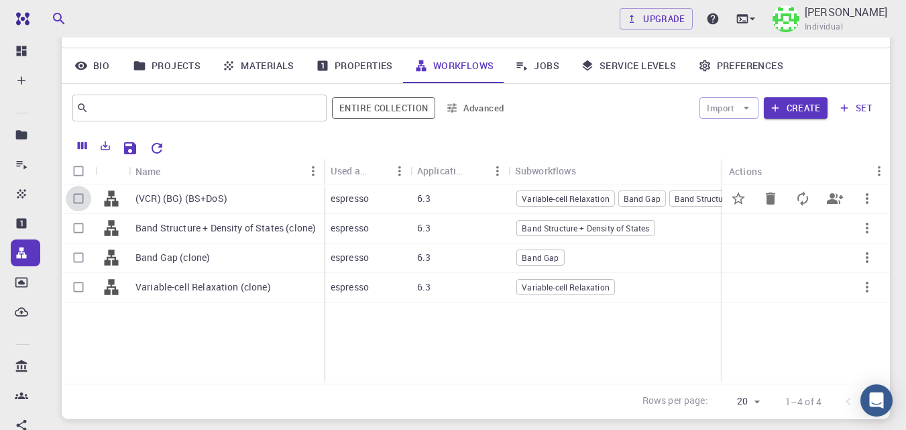
click at [84, 199] on input "Select row" at bounding box center [78, 198] width 25 height 25
checkbox input "true"
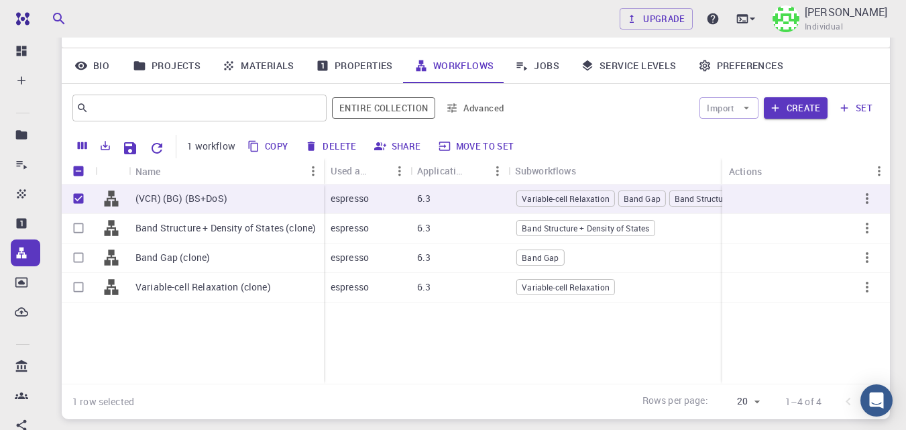
click at [324, 143] on button "Delete" at bounding box center [331, 145] width 60 height 21
click at [868, 288] on icon "button" at bounding box center [867, 287] width 16 height 16
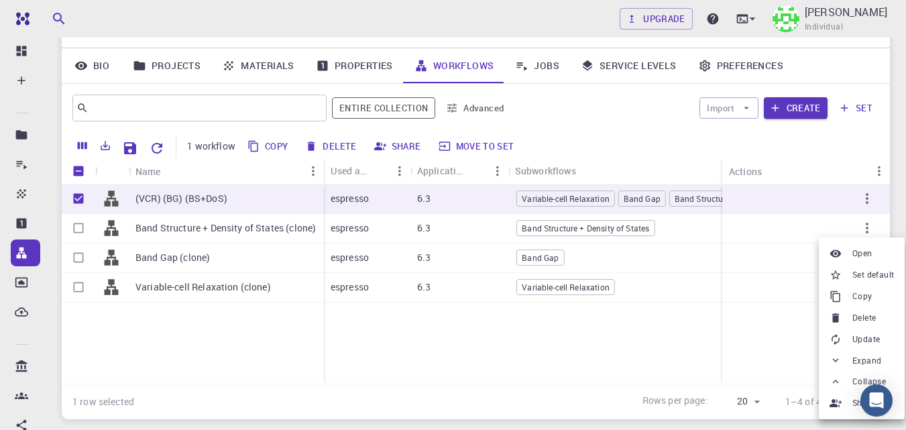
click at [874, 278] on span "Set default" at bounding box center [873, 274] width 42 height 13
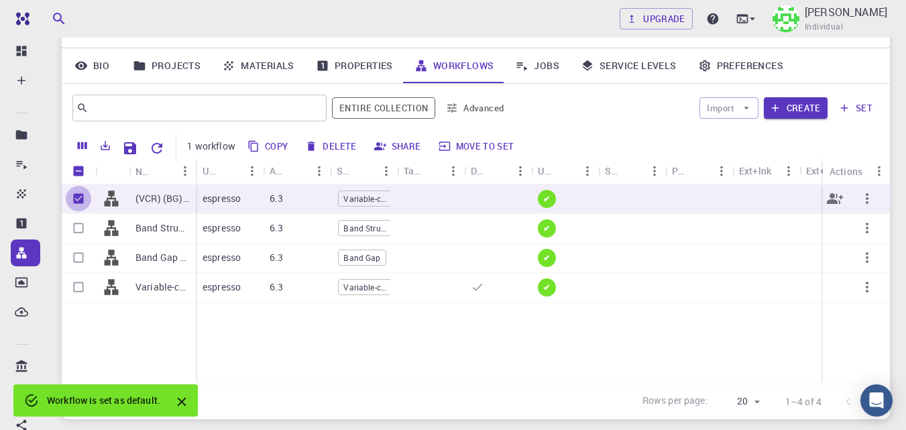
click at [78, 197] on input "Unselect row" at bounding box center [78, 198] width 25 height 25
checkbox input "false"
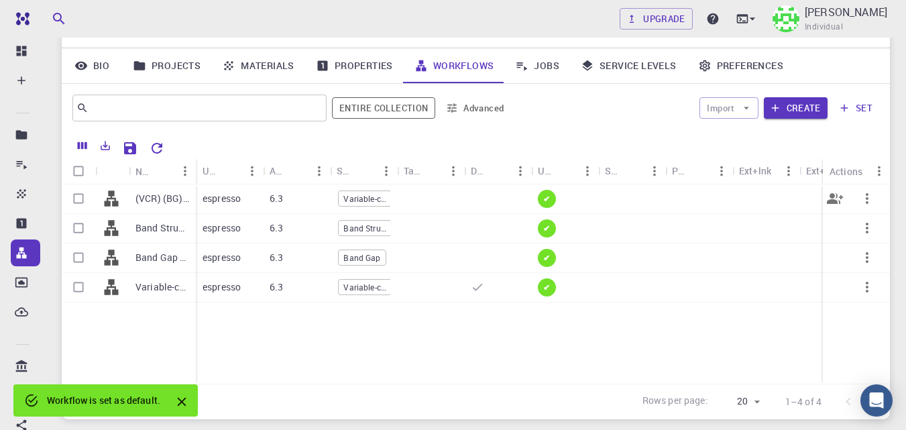
click at [78, 198] on input "Select row" at bounding box center [78, 198] width 25 height 25
checkbox input "true"
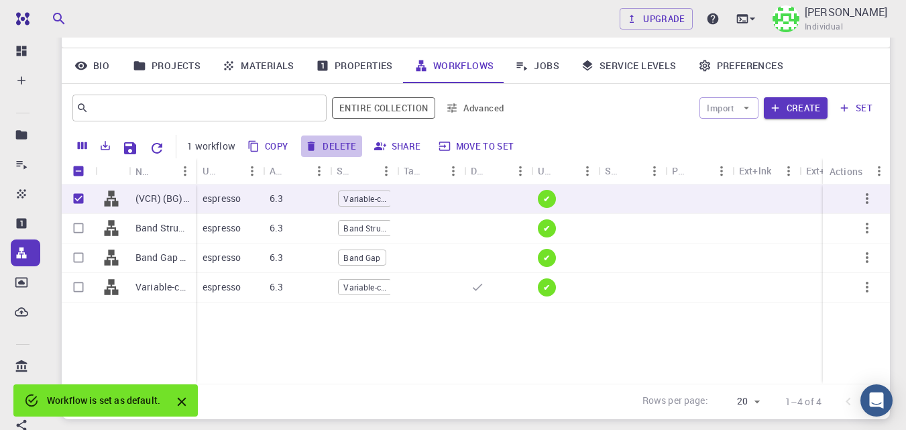
click at [338, 147] on button "Delete" at bounding box center [331, 145] width 60 height 21
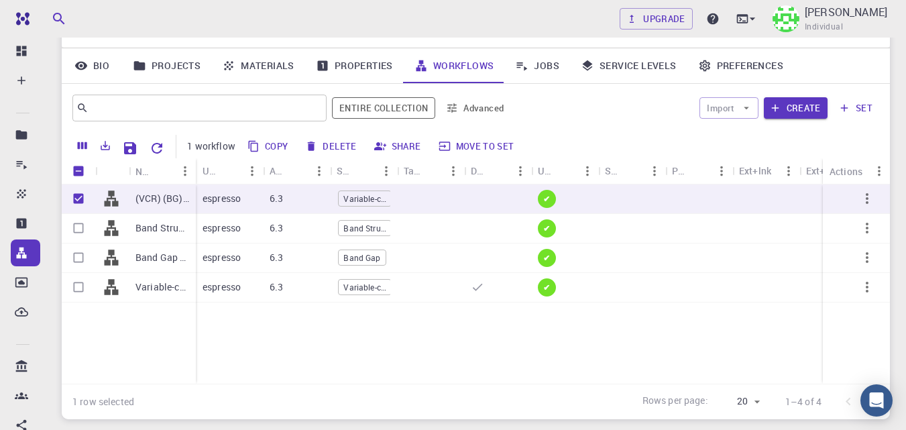
checkbox input "false"
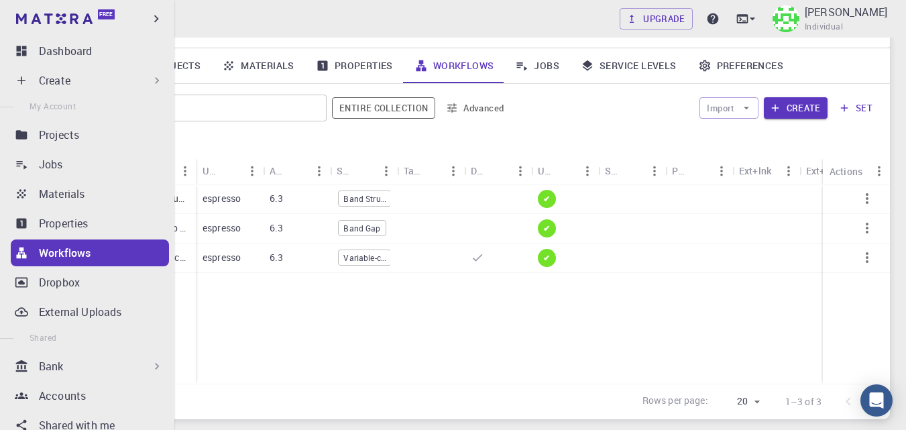
click at [78, 84] on div "Create" at bounding box center [101, 80] width 125 height 16
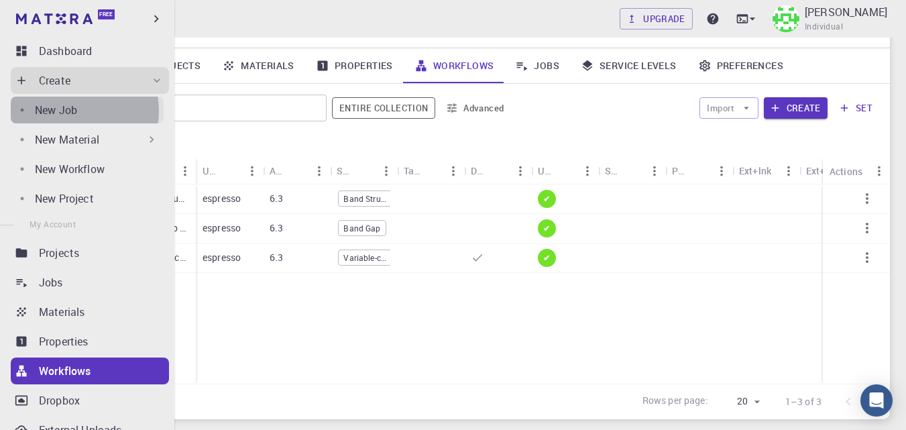
click at [77, 111] on p "New Job" at bounding box center [56, 110] width 42 height 16
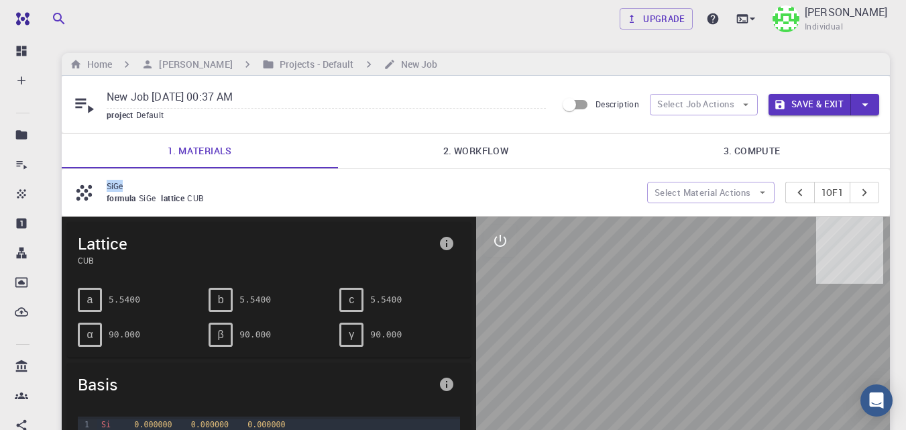
drag, startPoint x: 113, startPoint y: 186, endPoint x: 102, endPoint y: 186, distance: 10.7
click at [102, 186] on div "SiGe formula SiGe lattice CUB" at bounding box center [359, 192] width 575 height 25
drag, startPoint x: 306, startPoint y: 93, endPoint x: 60, endPoint y: 72, distance: 247.0
click at [60, 73] on div "Upgrade Taha Yusuf Individual Home Taha Yusuf Projects - Default New Job New Jo…" at bounding box center [476, 429] width 860 height 859
paste input "SiGe"
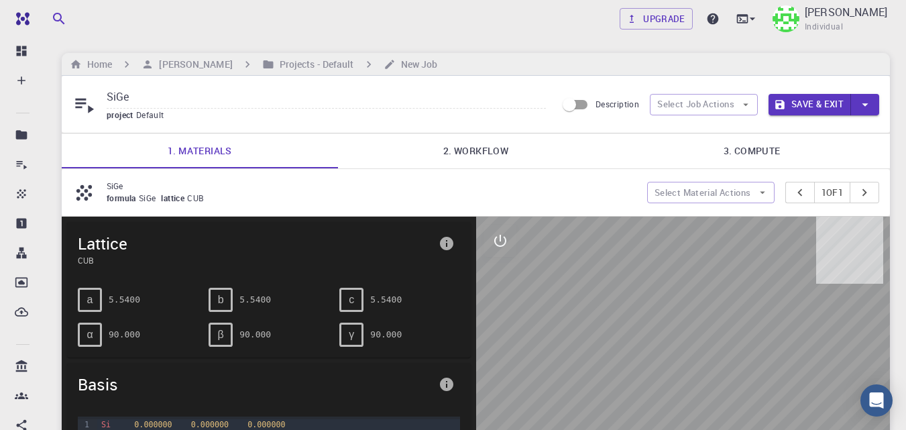
click at [490, 155] on link "2. Workflow" at bounding box center [476, 150] width 276 height 35
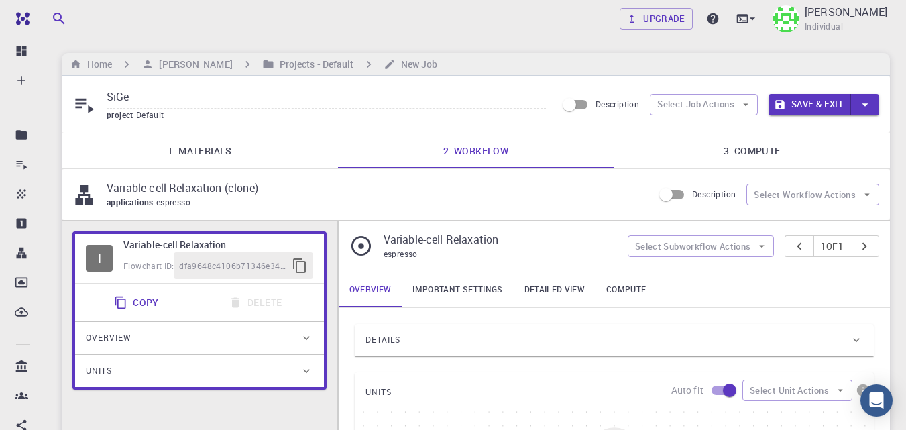
click at [200, 97] on input "SiGe" at bounding box center [326, 97] width 439 height 22
type input "SiGe (VCR)"
click at [462, 290] on link "Important settings" at bounding box center [457, 289] width 111 height 35
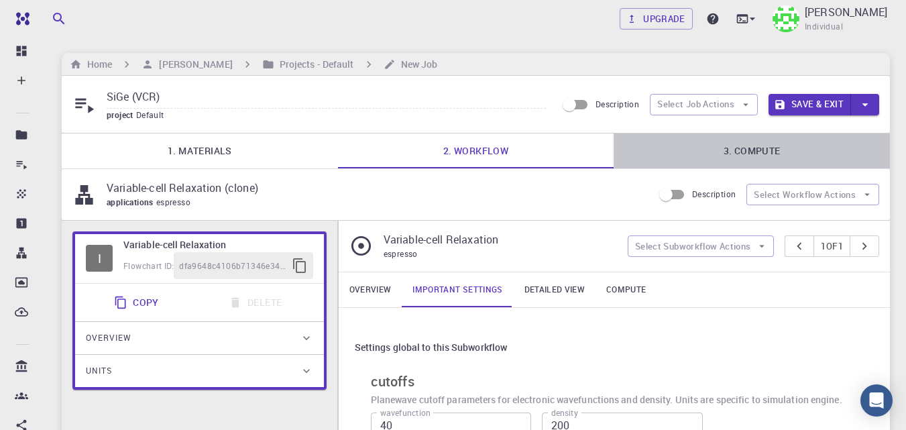
click at [763, 157] on link "3. Compute" at bounding box center [752, 150] width 276 height 35
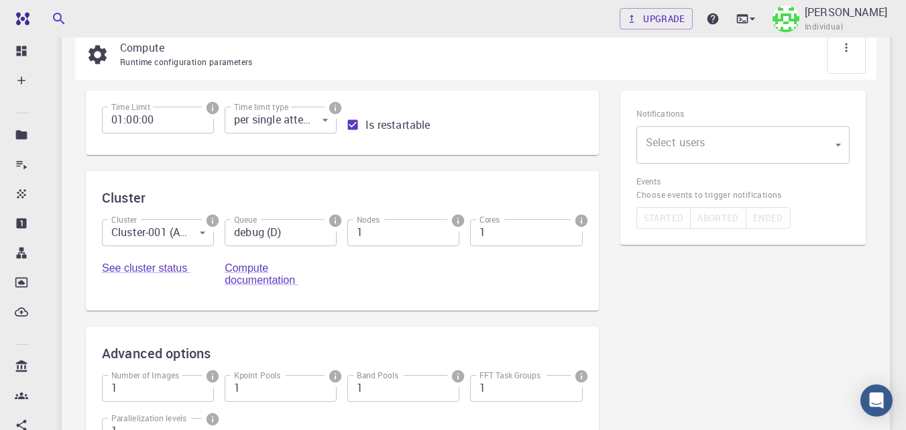
scroll to position [146, 0]
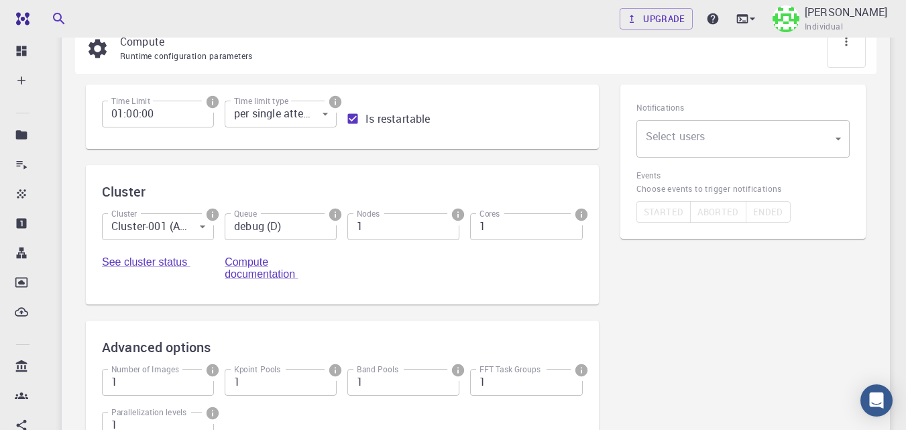
click at [788, 149] on body "Free Dashboard Create New Job New Material Create Material Upload File Import f…" at bounding box center [453, 226] width 906 height 744
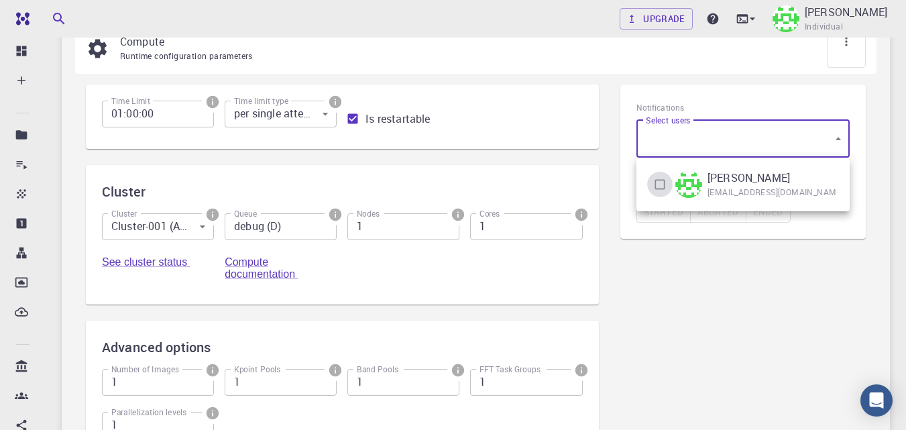
click at [661, 186] on input "checkbox" at bounding box center [659, 184] width 25 height 25
checkbox input "true"
type input "[object Object]"
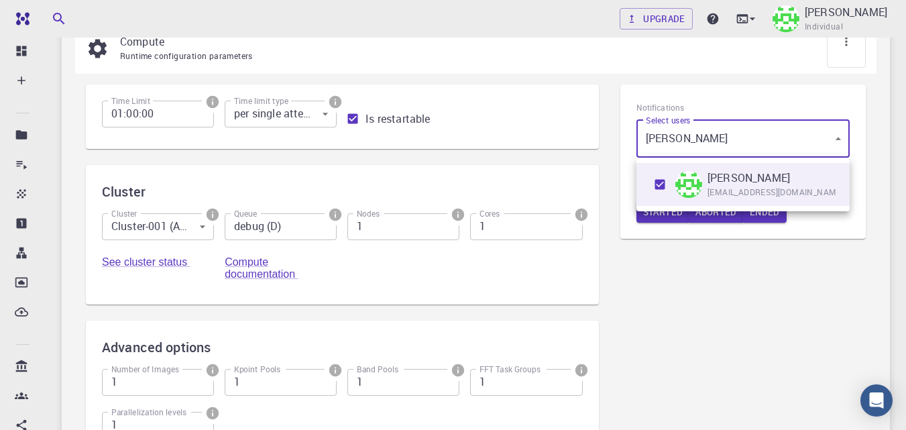
click at [657, 272] on div at bounding box center [453, 215] width 906 height 430
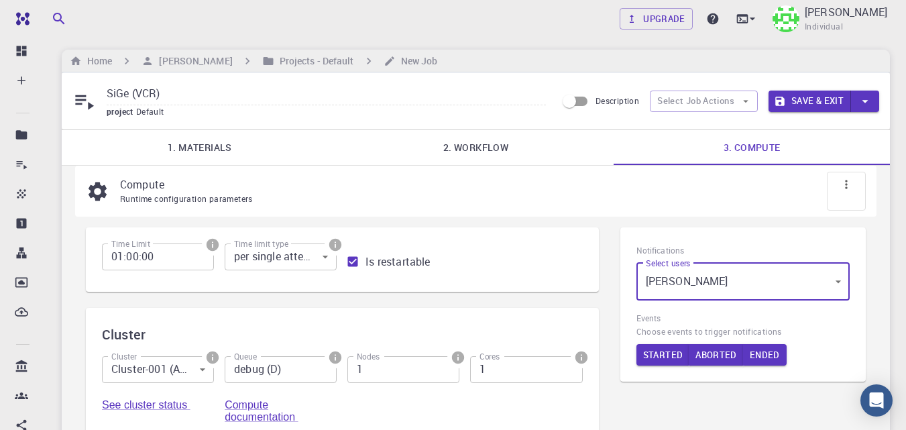
scroll to position [0, 0]
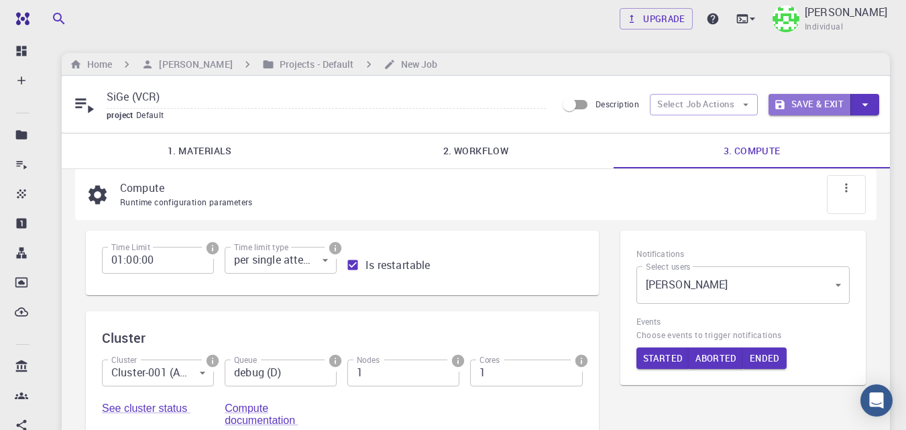
click at [811, 102] on button "Save & Exit" at bounding box center [809, 104] width 82 height 21
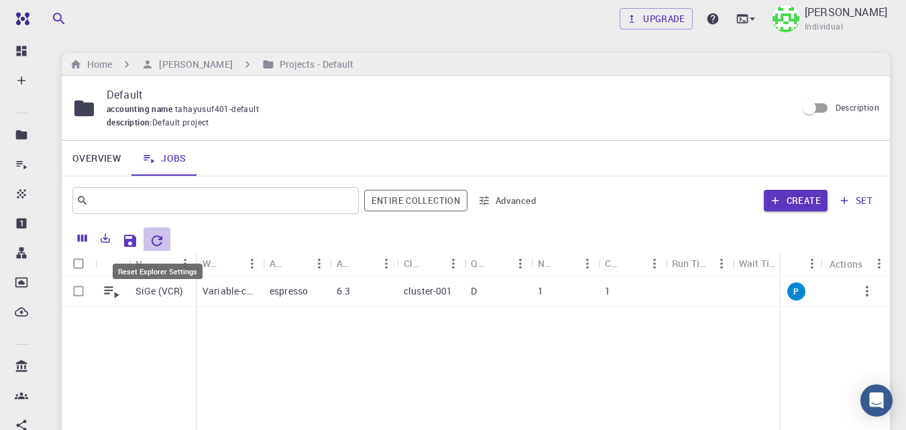
click at [160, 242] on icon "Reset Explorer Settings" at bounding box center [157, 241] width 16 height 16
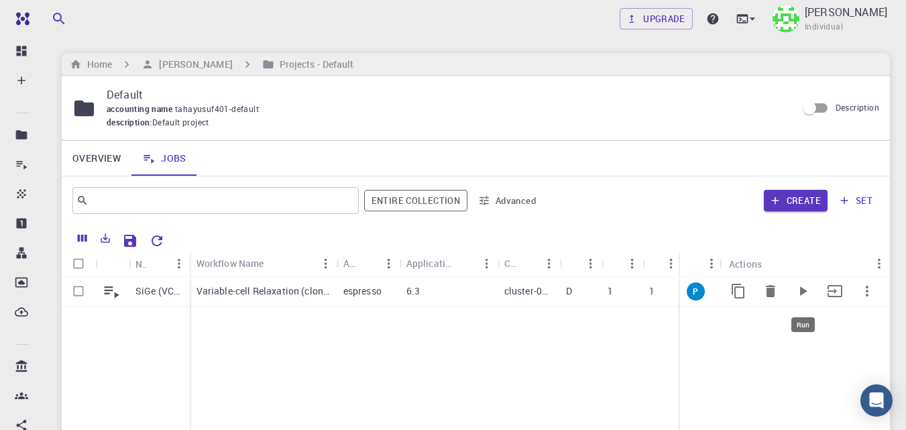
drag, startPoint x: 801, startPoint y: 292, endPoint x: 795, endPoint y: 301, distance: 10.8
click at [801, 291] on icon "Run" at bounding box center [803, 290] width 7 height 9
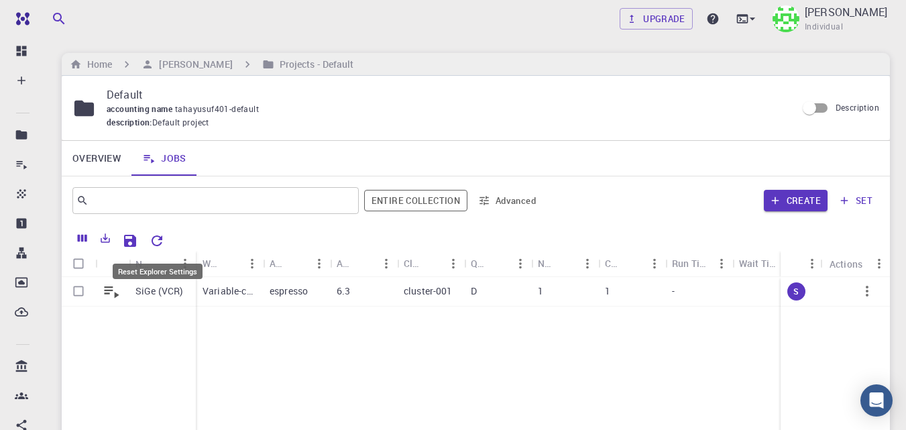
click at [154, 239] on icon "Reset Explorer Settings" at bounding box center [157, 240] width 11 height 11
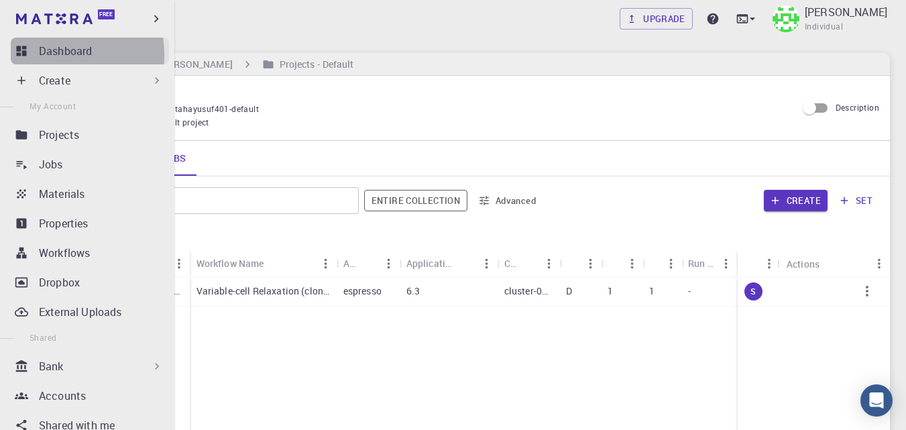
click at [38, 55] on link "Dashboard" at bounding box center [90, 51] width 158 height 27
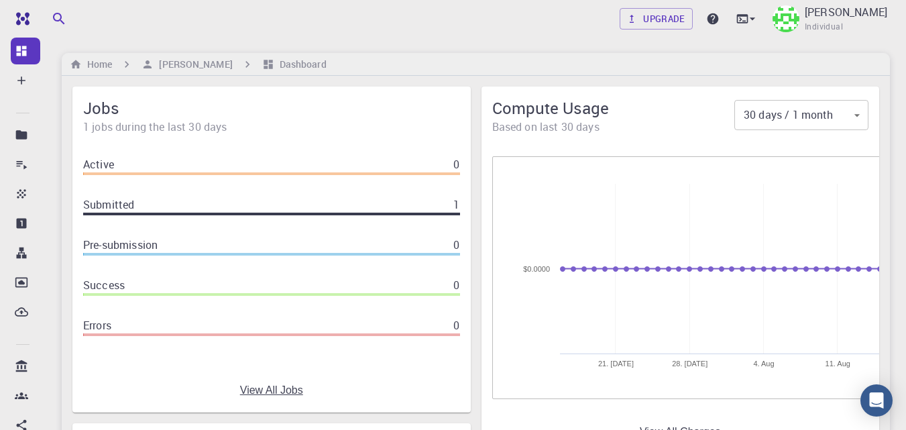
click at [389, 33] on div "Upgrade Taha Yusuf Individual" at bounding box center [476, 18] width 860 height 35
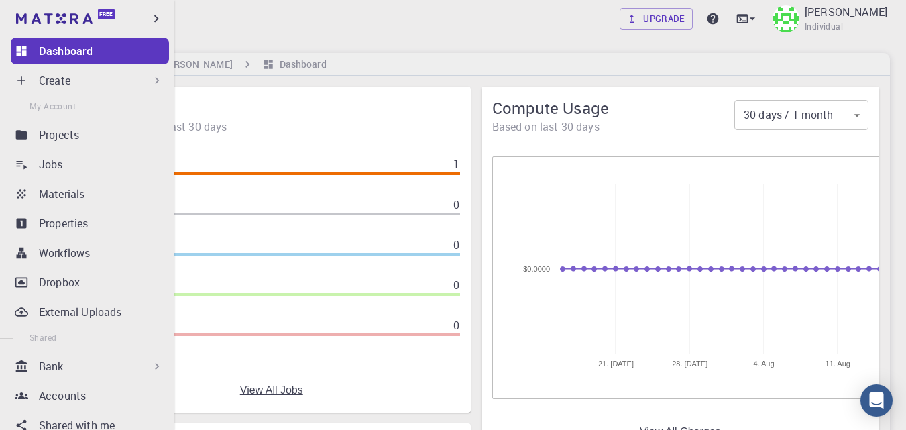
click at [78, 165] on div "Jobs" at bounding box center [104, 164] width 130 height 16
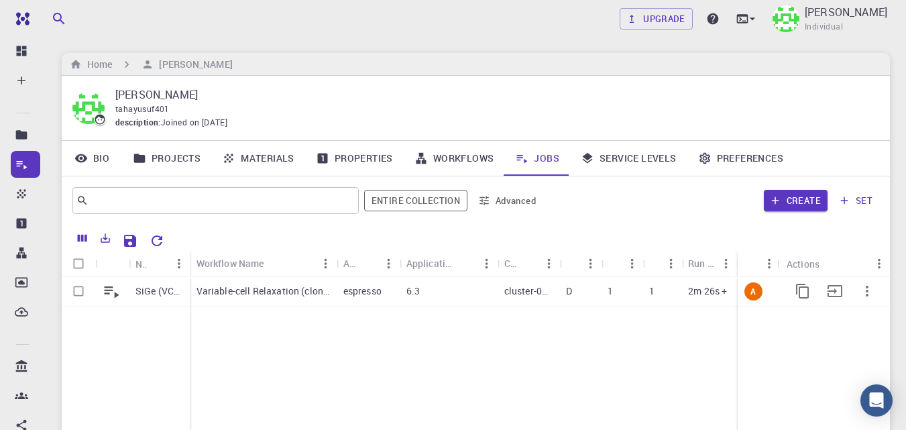
click at [266, 299] on div "Variable-cell Relaxation (clone)" at bounding box center [263, 292] width 147 height 30
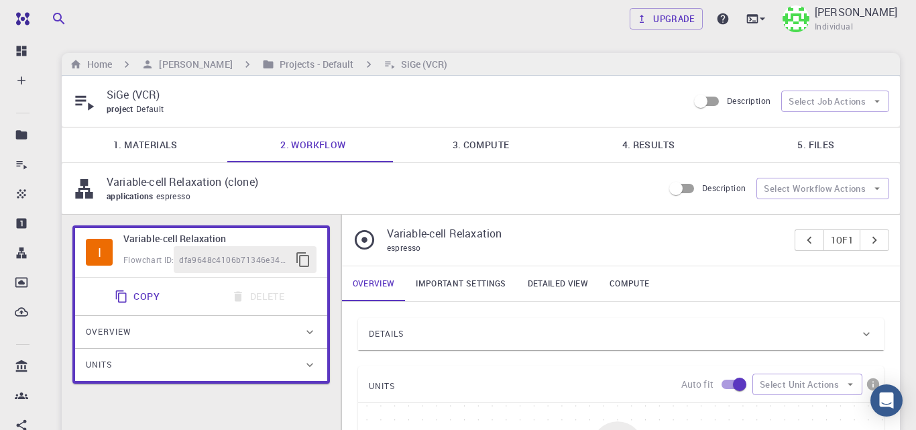
type input "/export/share/pseudo/si/gga/pbe/gbrv/1.0/us/si_pbe_gbrv_1.0.upf"
type input "/export/share/pseudo/ge/gga/pbe/gbrv/1.4/us/ge_pbe_gbrv_1.4.upf"
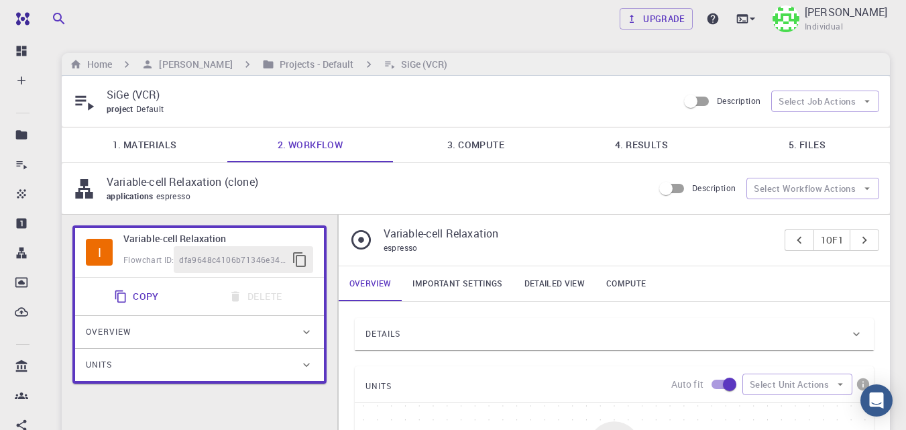
click at [668, 150] on link "4. Results" at bounding box center [642, 144] width 166 height 35
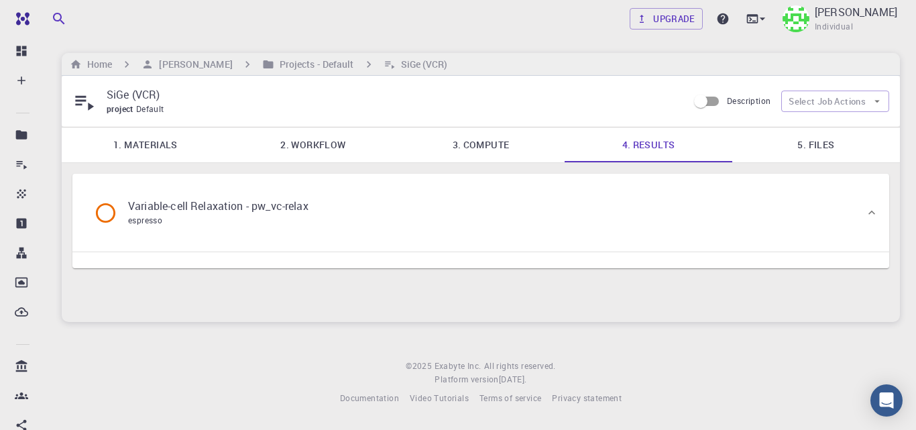
click at [179, 207] on p "Variable-cell Relaxation - pw_vc-relax" at bounding box center [218, 206] width 180 height 16
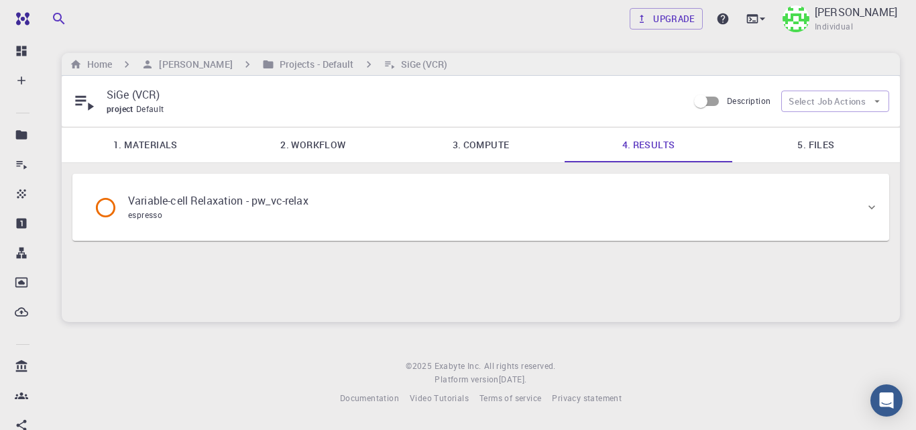
click at [179, 208] on p "Variable-cell Relaxation - pw_vc-relax" at bounding box center [218, 200] width 180 height 16
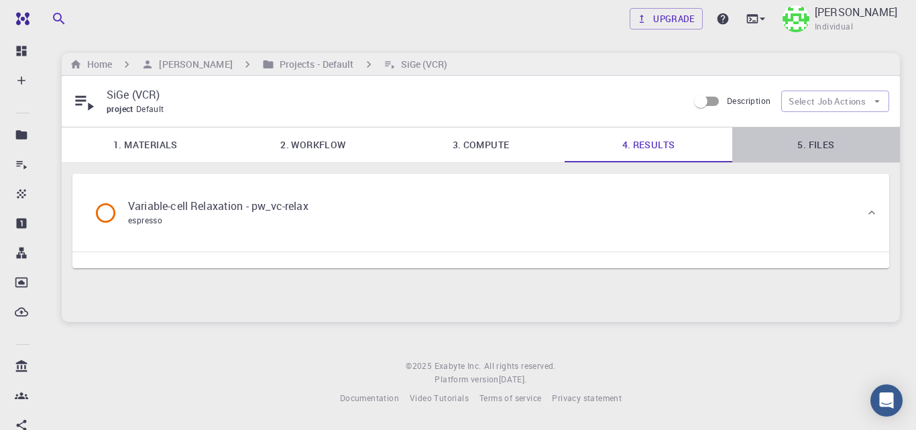
click at [817, 137] on link "5. Files" at bounding box center [816, 144] width 168 height 35
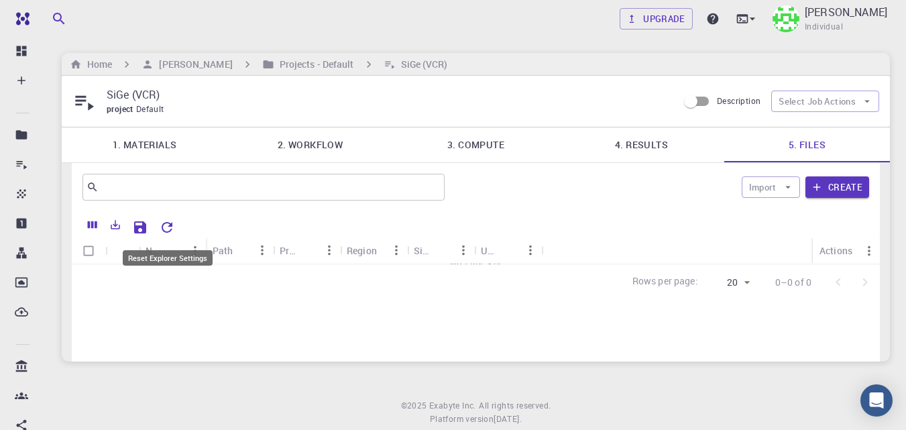
click at [168, 228] on icon "Reset Explorer Settings" at bounding box center [167, 227] width 16 height 16
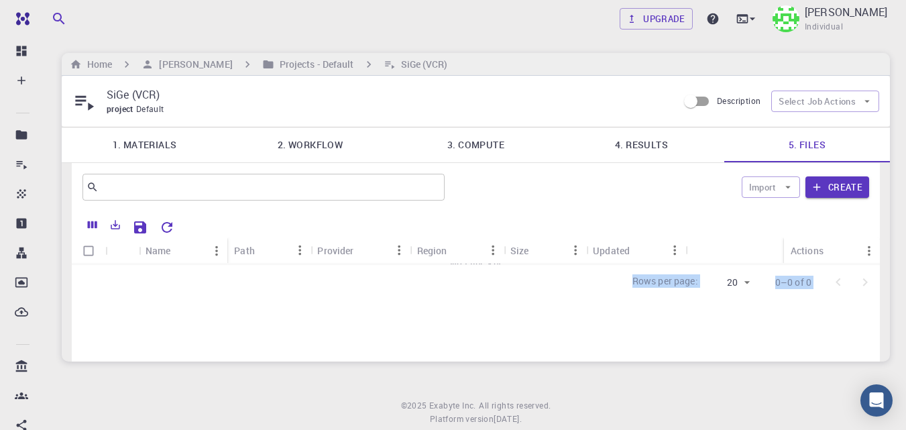
click at [870, 265] on div "Name Path Provider Region Size Updated Actions No Files Yet Rows per page: 20 2…" at bounding box center [476, 255] width 808 height 89
click at [871, 243] on icon "Menu" at bounding box center [869, 250] width 15 height 15
click at [461, 322] on div "Name Path Provider Region Size Updated Actions No Files Yet Rows per page: 20 2…" at bounding box center [476, 286] width 808 height 150
click at [184, 254] on icon "Sort" at bounding box center [181, 250] width 15 height 15
click at [166, 234] on icon "Reset Explorer Settings" at bounding box center [167, 227] width 16 height 16
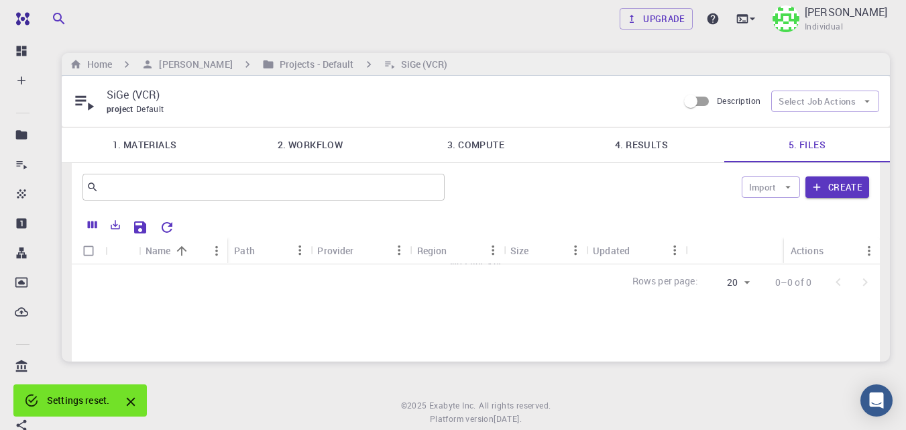
click at [656, 149] on link "4. Results" at bounding box center [642, 144] width 166 height 35
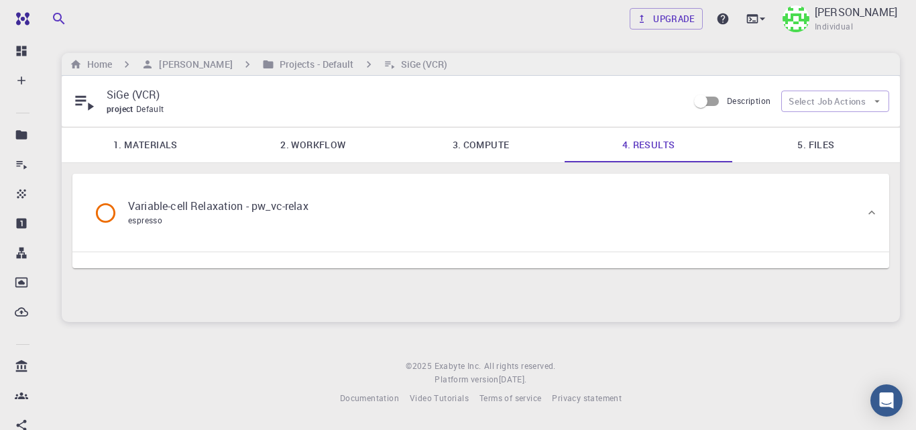
click at [329, 209] on div "Variable-cell Relaxation - pw_vc-relax espresso" at bounding box center [206, 212] width 247 height 51
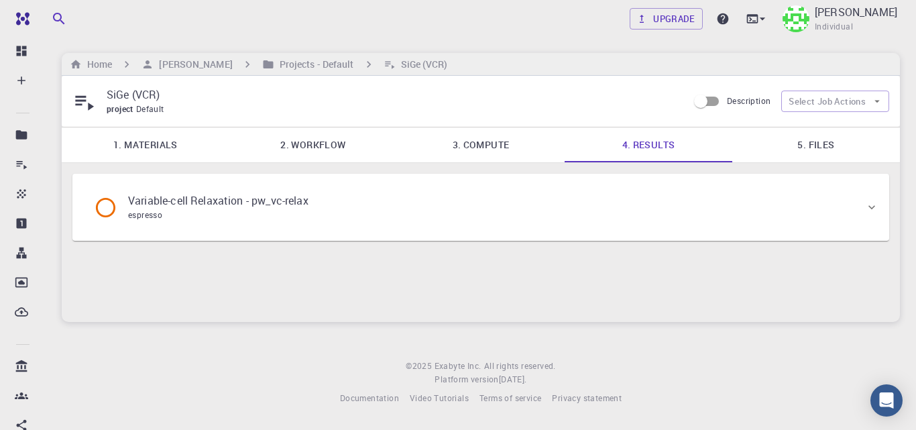
click at [327, 211] on div "Variable-cell Relaxation - pw_vc-relax espresso" at bounding box center [206, 207] width 247 height 51
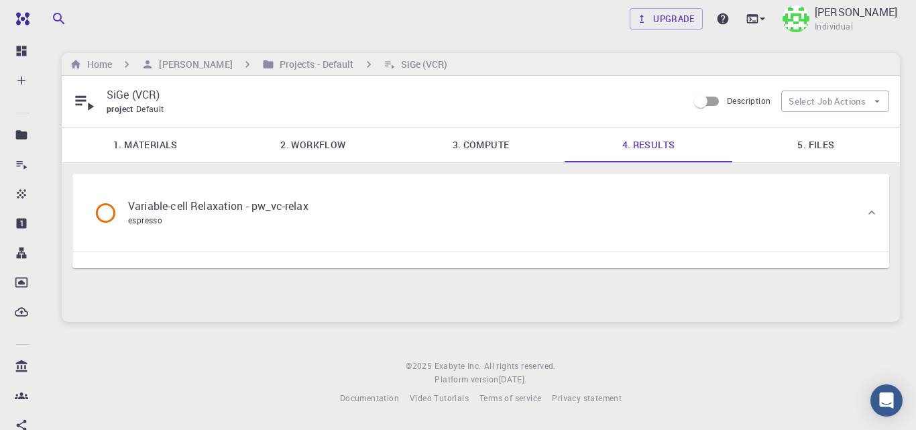
click at [172, 148] on link "1. Materials" at bounding box center [146, 144] width 168 height 35
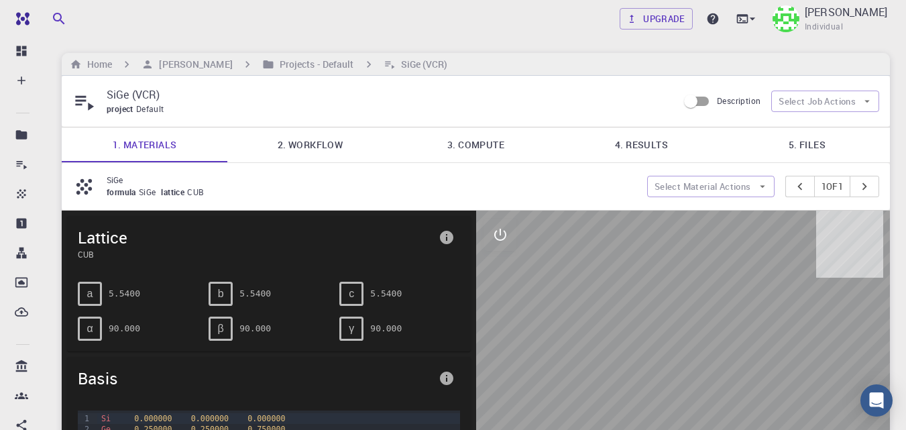
click at [310, 148] on link "2. Workflow" at bounding box center [310, 144] width 166 height 35
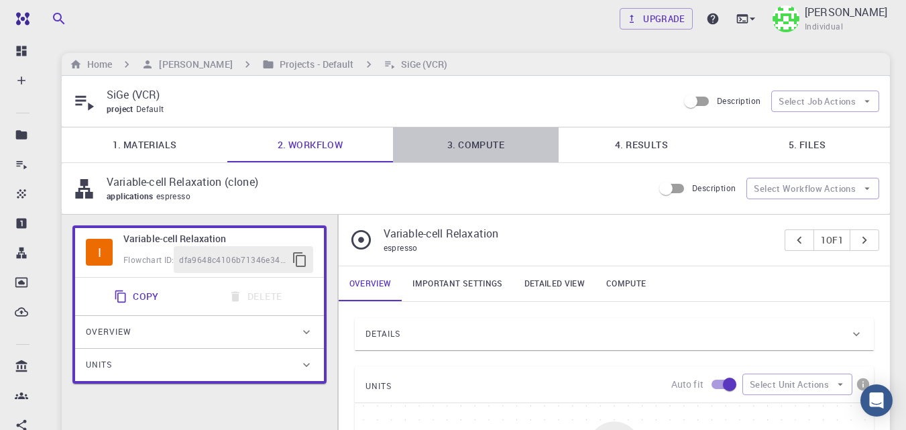
click at [489, 148] on link "3. Compute" at bounding box center [476, 144] width 166 height 35
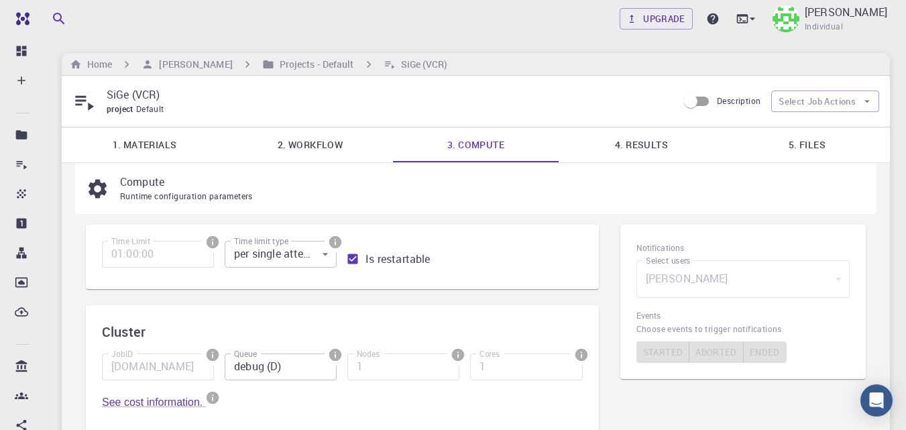
drag, startPoint x: 901, startPoint y: 196, endPoint x: 900, endPoint y: 208, distance: 11.4
click at [900, 208] on div "Upgrade [PERSON_NAME] Individual Home [PERSON_NAME] Projects - Default SiGe (VC…" at bounding box center [476, 425] width 860 height 851
click at [643, 145] on link "4. Results" at bounding box center [642, 144] width 166 height 35
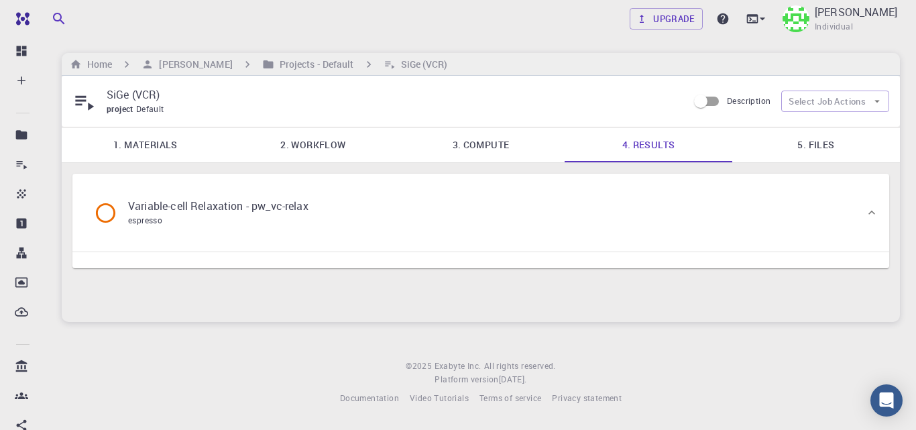
click at [312, 223] on div "Variable-cell Relaxation - pw_vc-relax espresso" at bounding box center [206, 213] width 225 height 30
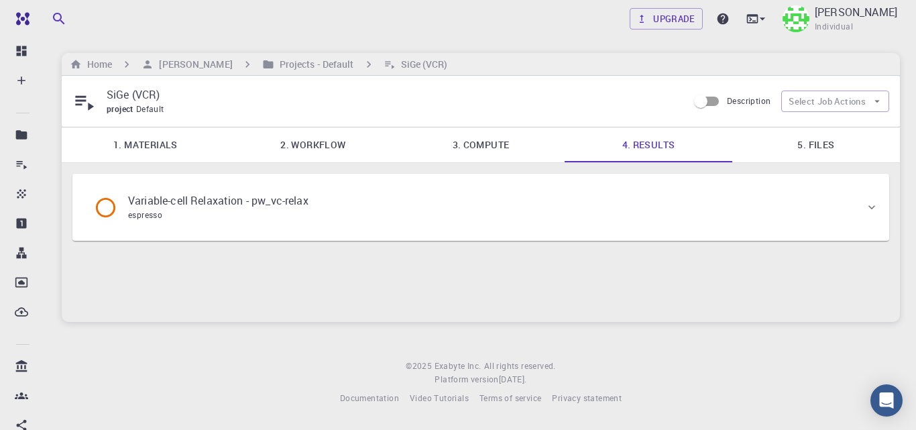
click at [312, 216] on div "Variable-cell Relaxation - pw_vc-relax espresso" at bounding box center [206, 207] width 225 height 30
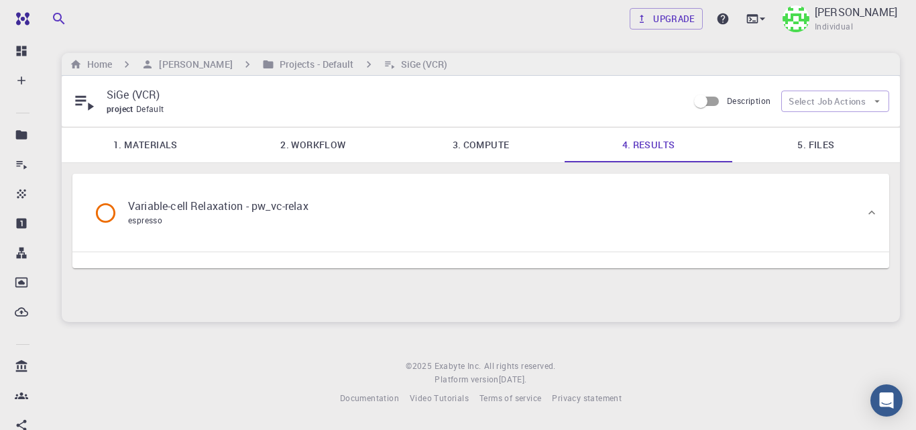
click at [829, 144] on link "5. Files" at bounding box center [816, 144] width 168 height 35
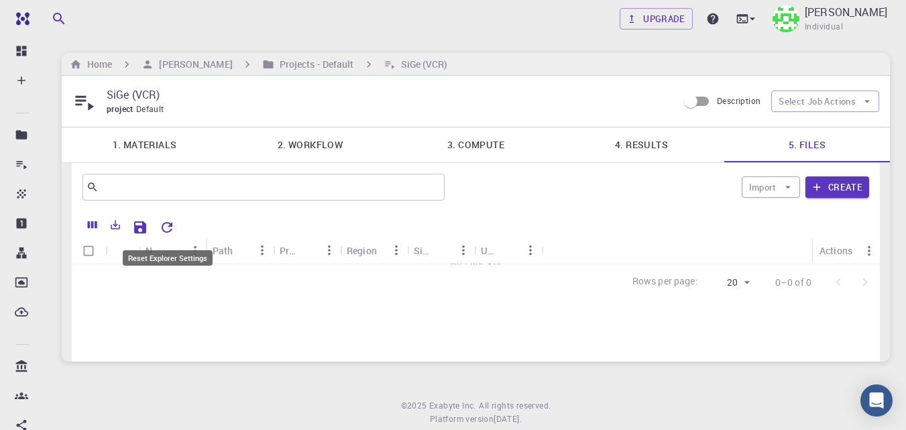
click at [170, 226] on icon "Reset Explorer Settings" at bounding box center [167, 227] width 11 height 11
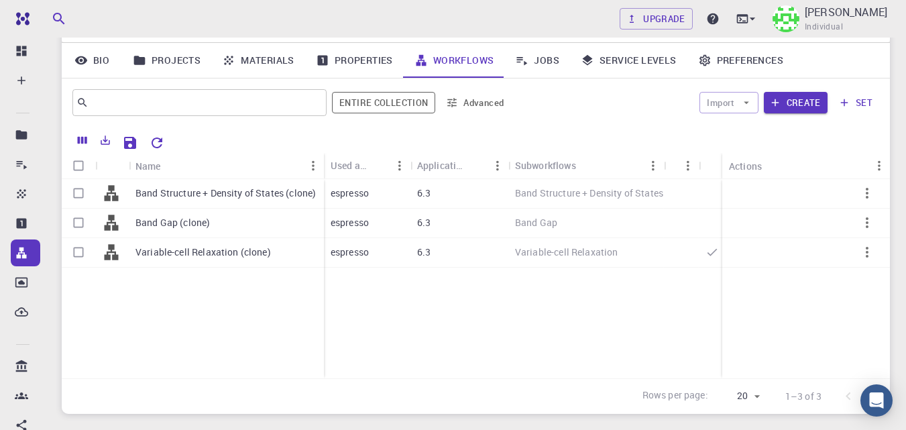
scroll to position [99, 0]
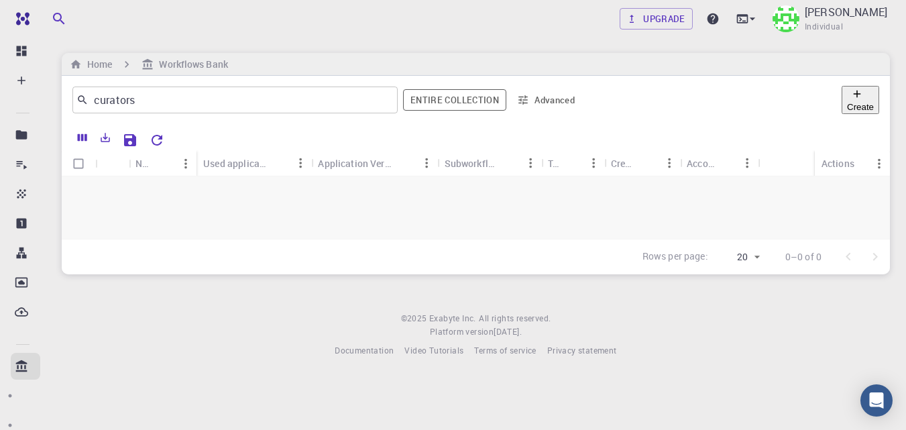
scroll to position [86, 0]
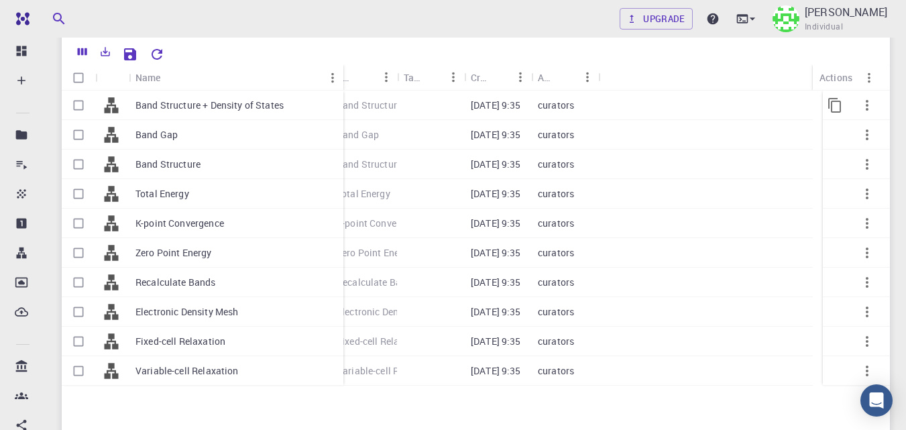
drag, startPoint x: 194, startPoint y: 76, endPoint x: 342, endPoint y: 102, distance: 149.7
click at [342, 102] on div "Name Used application Application Version Subworkflows Tags Created Account Act…" at bounding box center [476, 298] width 828 height 469
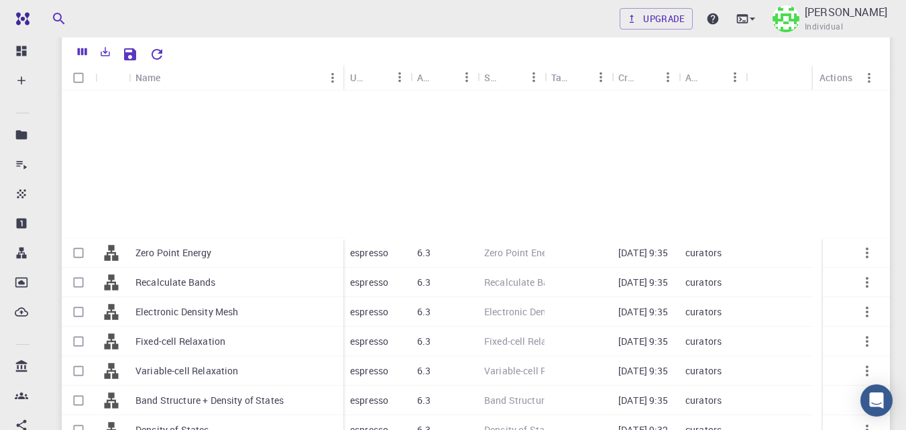
scroll to position [243, 0]
checkbox input "true"
click at [745, 52] on button "Import selected" at bounding box center [799, 52] width 109 height 21
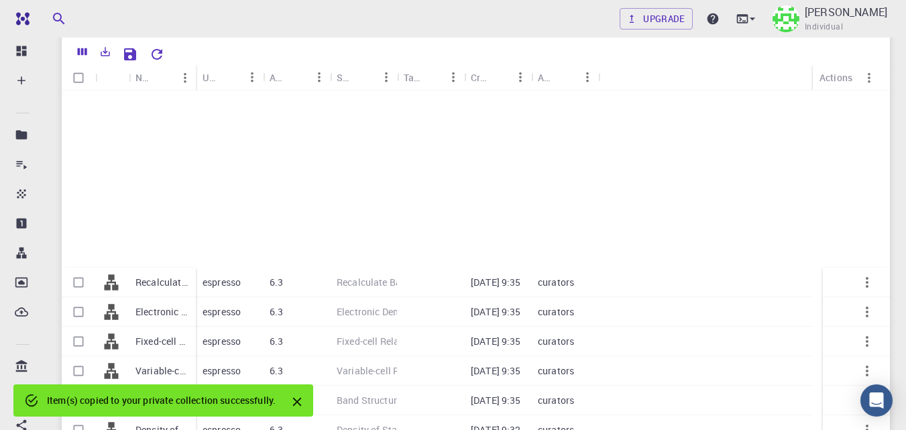
checkbox input "false"
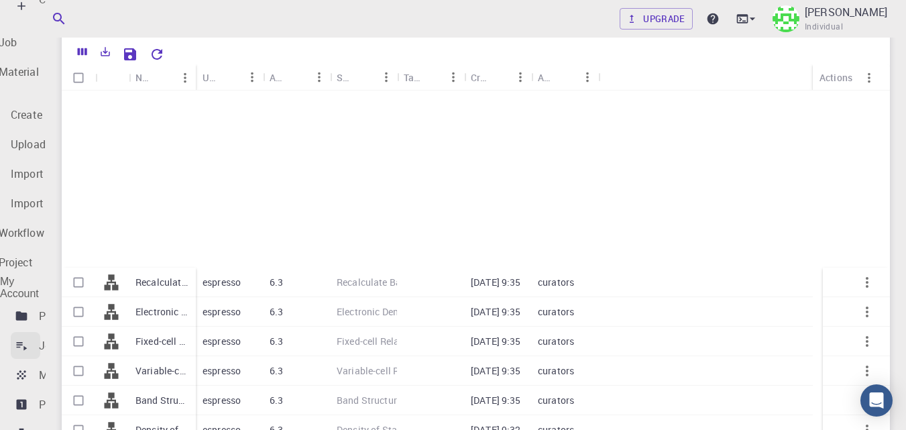
click at [63, 337] on div "Jobs" at bounding box center [51, 345] width 24 height 16
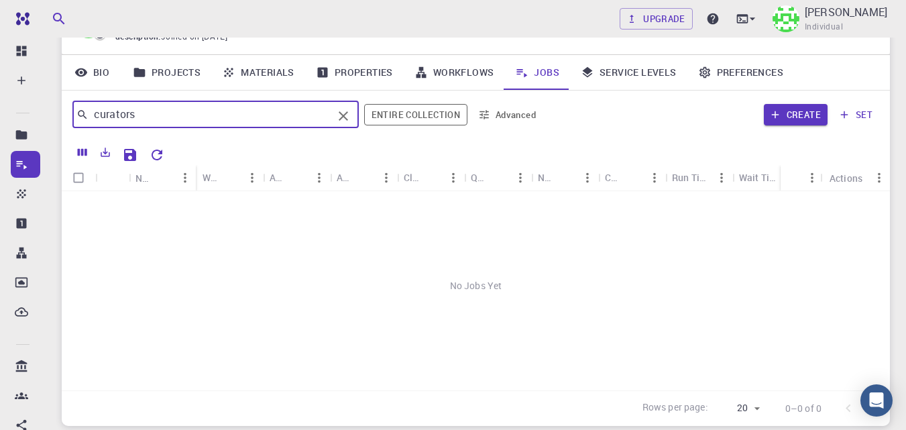
drag, startPoint x: 184, startPoint y: 115, endPoint x: 74, endPoint y: 104, distance: 109.8
click at [74, 104] on div "curators ​" at bounding box center [215, 114] width 286 height 27
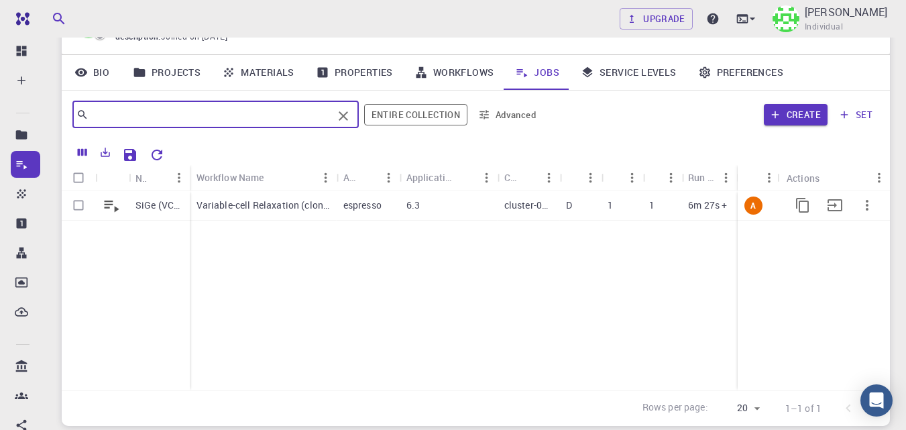
click at [696, 207] on p "6m 27s +" at bounding box center [707, 204] width 39 height 13
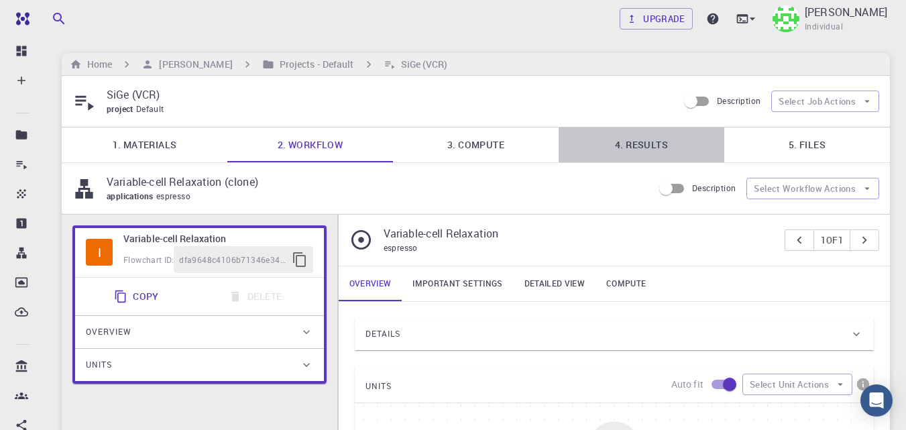
click at [629, 139] on link "4. Results" at bounding box center [642, 144] width 166 height 35
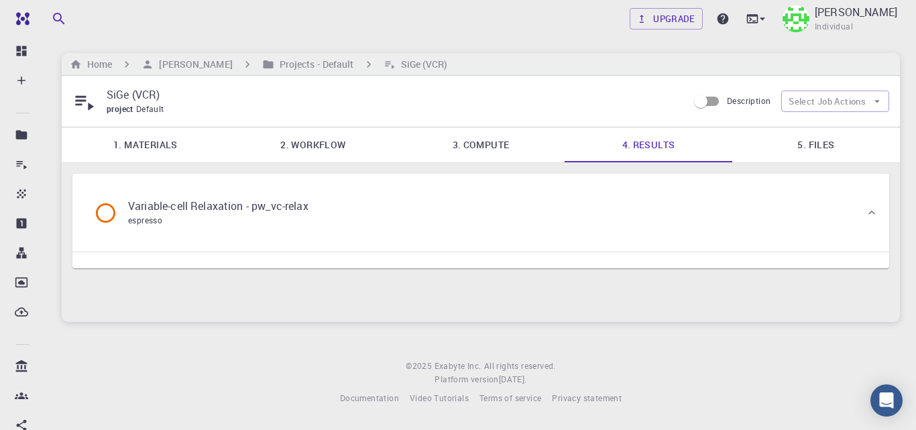
click at [392, 243] on div "Variable-cell Relaxation - pw_vc-relax espresso" at bounding box center [480, 213] width 817 height 78
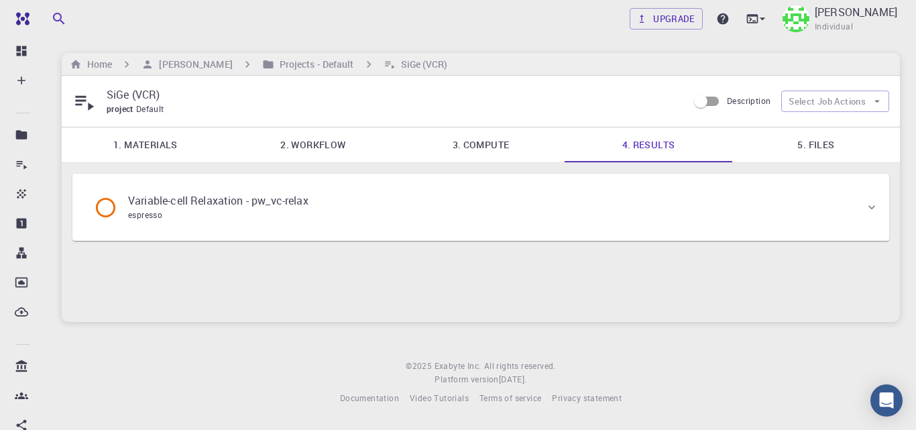
click at [398, 229] on div "Variable-cell Relaxation - pw_vc-relax espresso" at bounding box center [474, 207] width 782 height 51
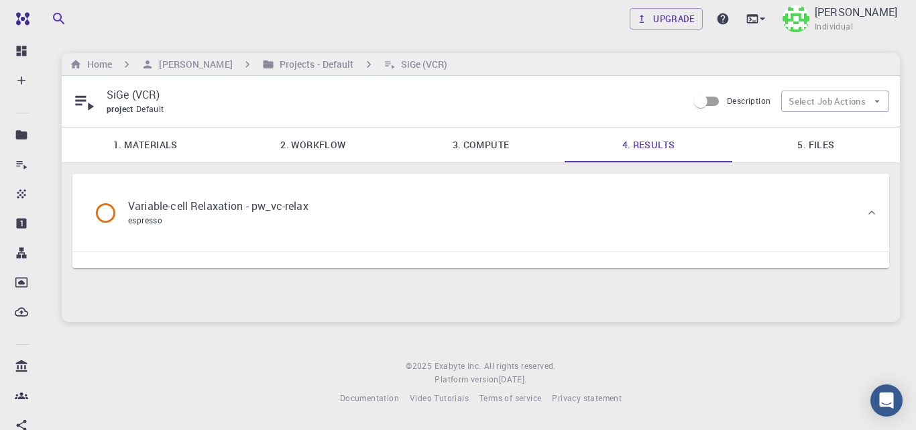
click at [812, 141] on link "5. Files" at bounding box center [816, 144] width 168 height 35
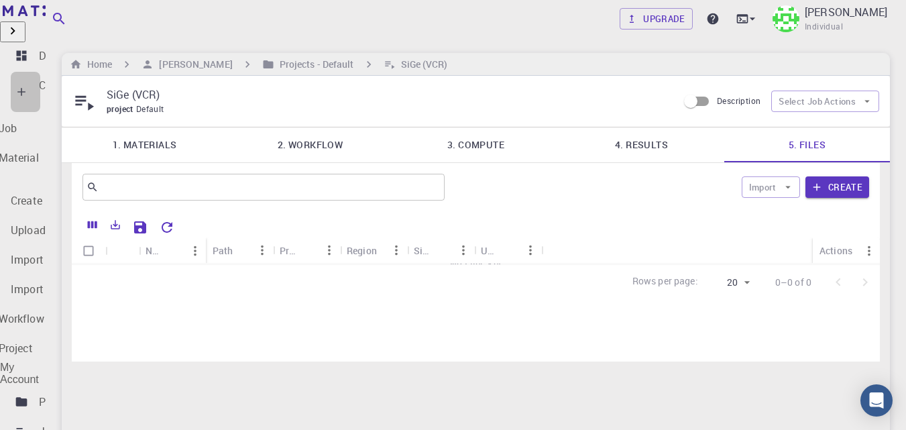
click at [70, 83] on div "Create" at bounding box center [55, 92] width 32 height 30
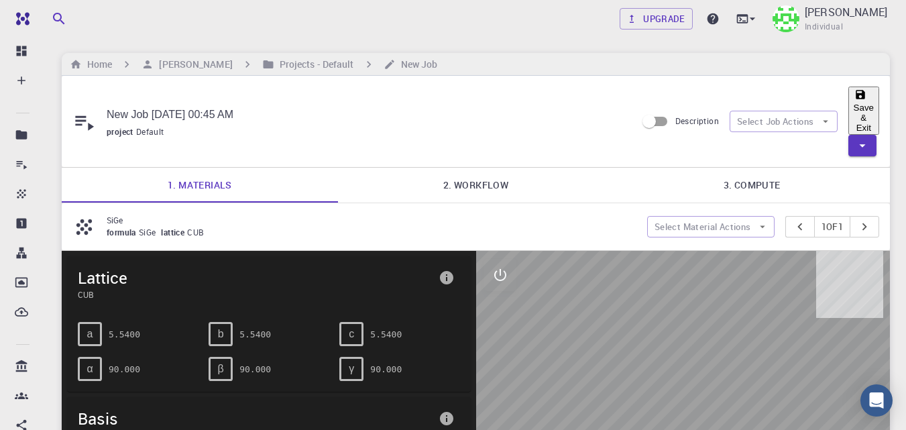
drag, startPoint x: 270, startPoint y: 100, endPoint x: 152, endPoint y: 97, distance: 117.4
click at [152, 104] on input "New Job [DATE] 00:45 AM" at bounding box center [366, 114] width 519 height 21
drag, startPoint x: 125, startPoint y: 187, endPoint x: 105, endPoint y: 190, distance: 21.0
click at [105, 214] on div "SiGe formula SiGe lattice CUB" at bounding box center [359, 226] width 575 height 25
copy p "SiGe"
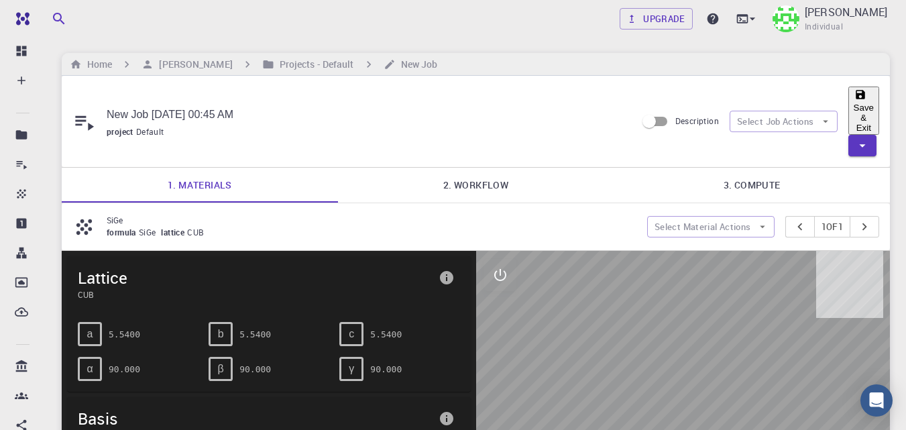
drag, startPoint x: 284, startPoint y: 101, endPoint x: 46, endPoint y: 86, distance: 238.5
paste input "SiGe"
type input "SiGe"
click at [475, 168] on link "2. Workflow" at bounding box center [476, 185] width 276 height 35
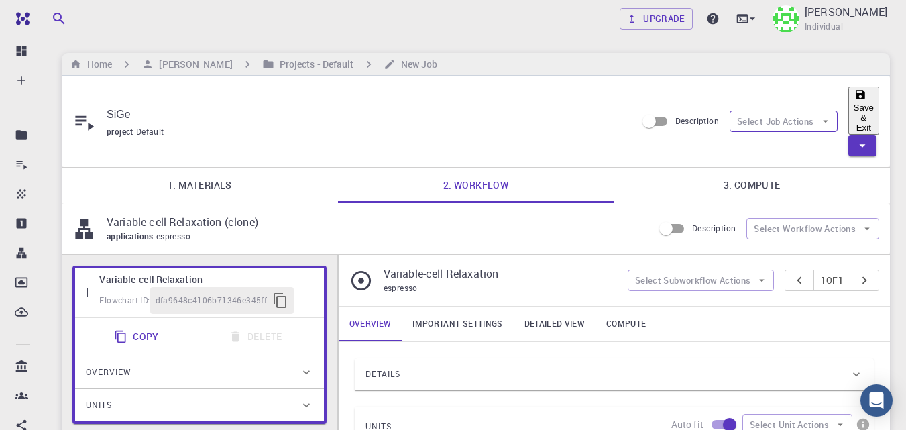
click at [730, 111] on button "Select Job Actions" at bounding box center [784, 121] width 108 height 21
click at [719, 174] on li "Select workflow" at bounding box center [737, 186] width 125 height 24
checkbox input "true"
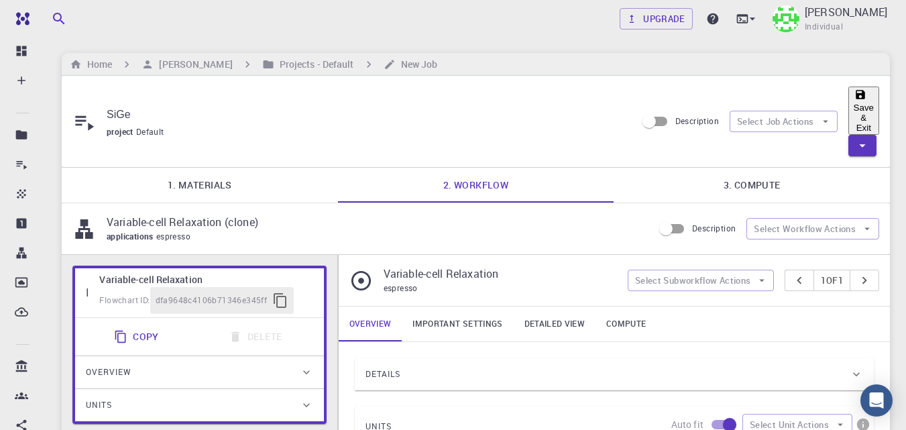
click at [170, 104] on input "SiGe" at bounding box center [366, 114] width 519 height 21
click at [143, 104] on input "SiGe (TEnergy" at bounding box center [366, 114] width 519 height 21
click at [180, 104] on input "SiGe (T Energy" at bounding box center [366, 114] width 519 height 21
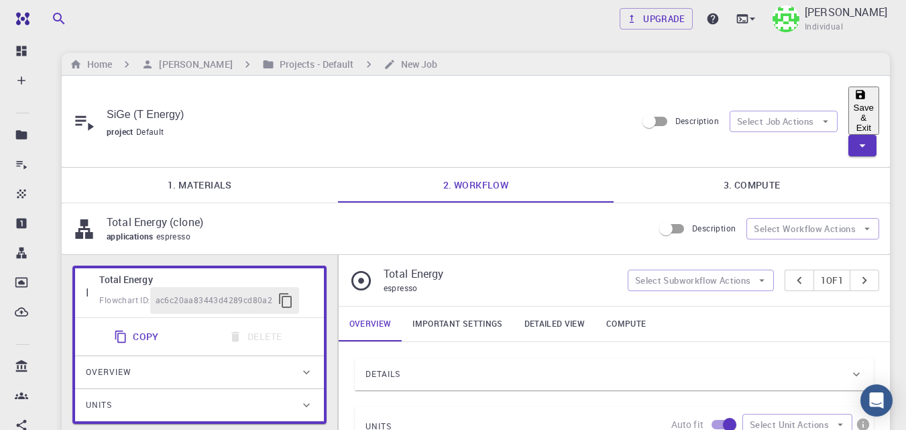
type input "SiGe (T Energy)"
click at [789, 168] on link "3. Compute" at bounding box center [752, 185] width 276 height 35
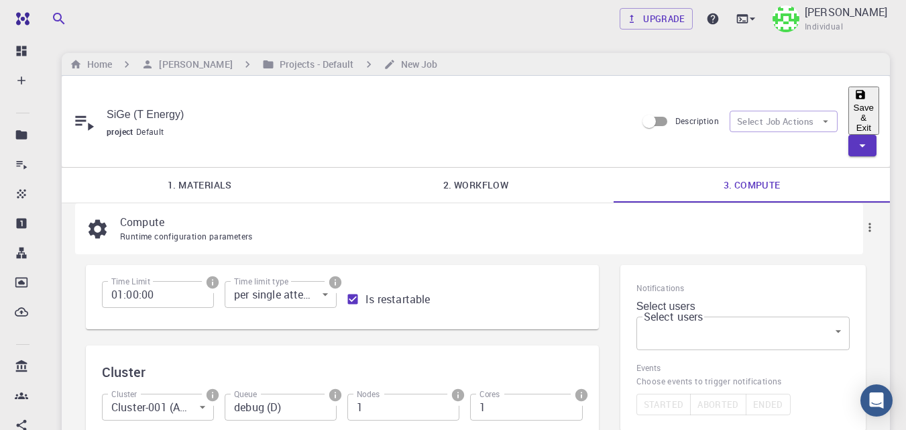
click at [700, 283] on body "Free Dashboard Create New Job New Material Create Material Upload File Import f…" at bounding box center [453, 424] width 906 height 848
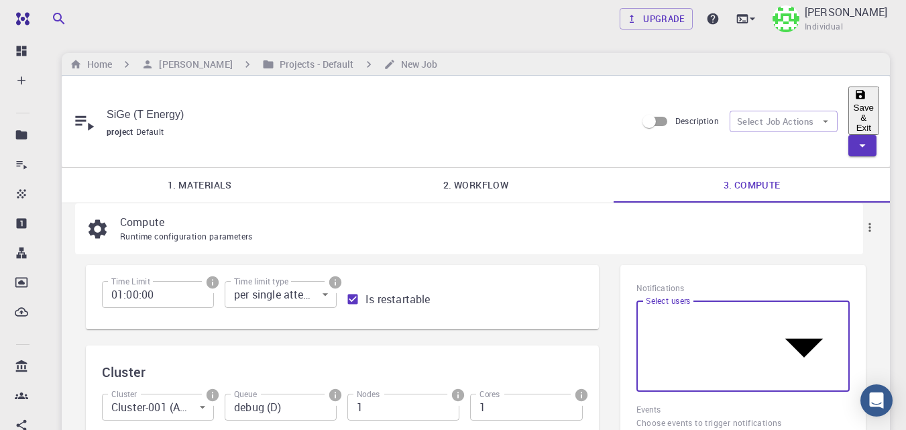
drag, startPoint x: 658, startPoint y: 325, endPoint x: 774, endPoint y: 311, distance: 116.8
checkbox input "true"
type input "[object Object]"
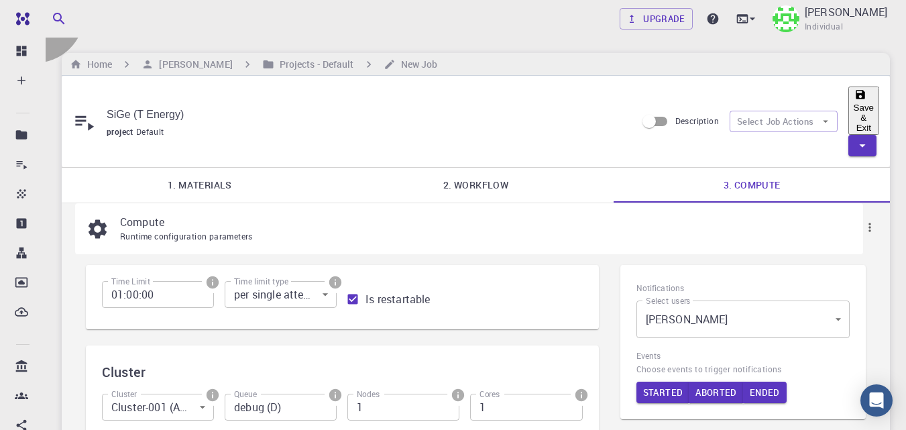
click at [848, 107] on button "Save & Exit" at bounding box center [863, 110] width 31 height 48
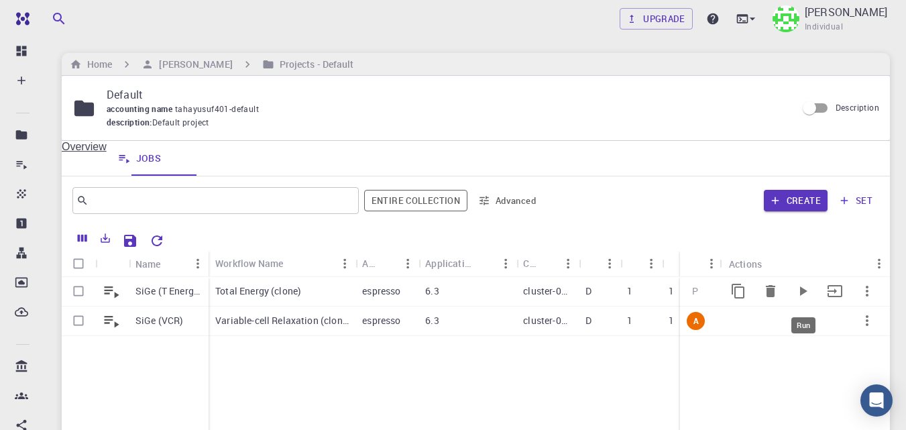
click at [806, 295] on icon "Run" at bounding box center [803, 291] width 16 height 16
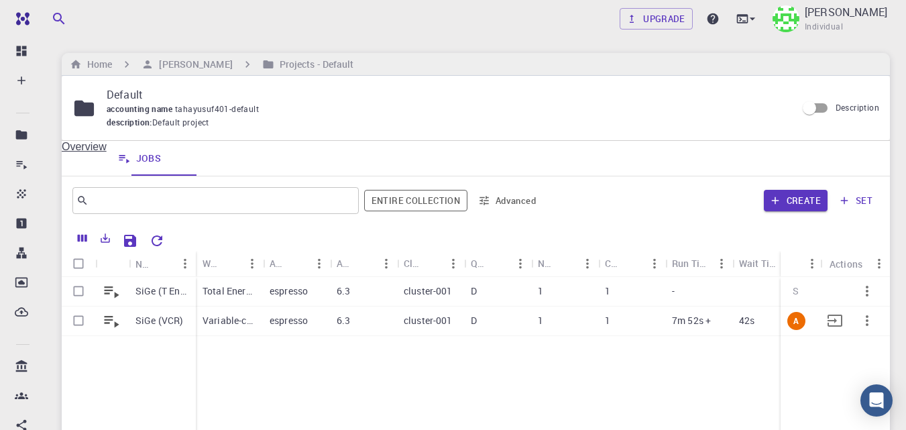
click at [699, 318] on p "7m 52s +" at bounding box center [691, 320] width 39 height 13
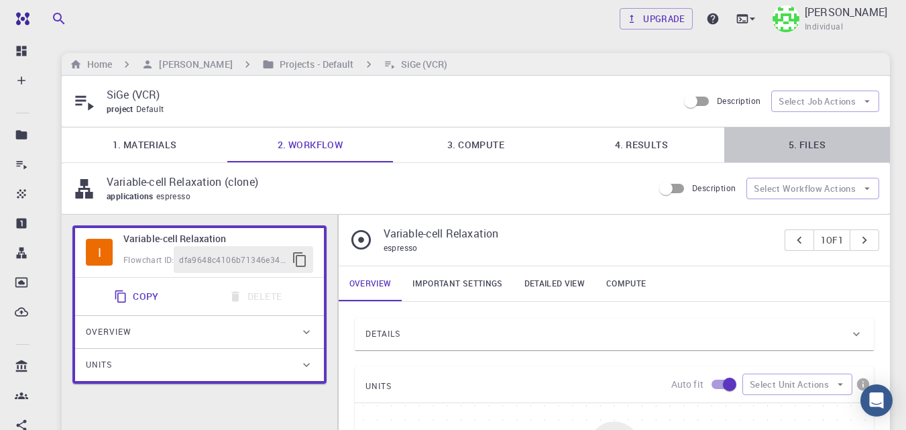
click at [809, 147] on link "5. Files" at bounding box center [807, 144] width 166 height 35
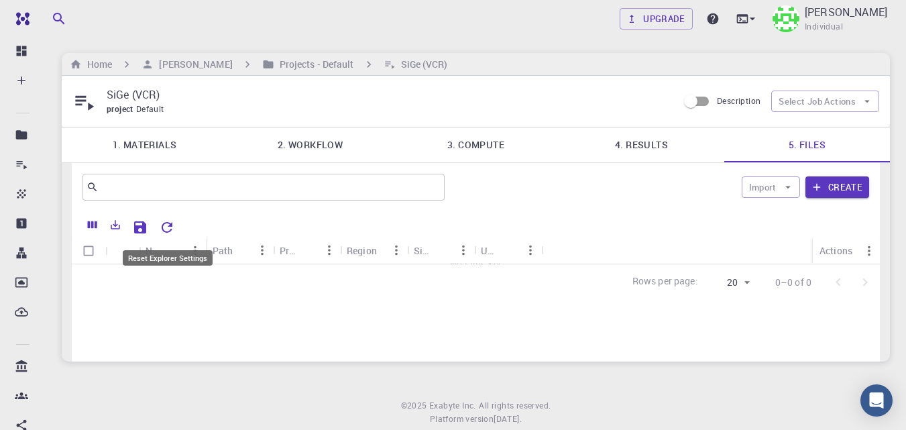
click at [165, 227] on icon "Reset Explorer Settings" at bounding box center [167, 227] width 16 height 16
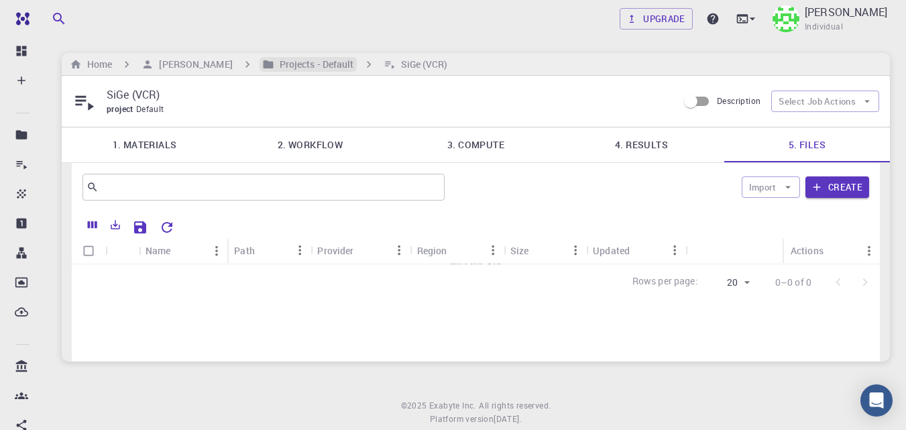
click at [274, 66] on h6 "Projects - Default" at bounding box center [314, 64] width 80 height 15
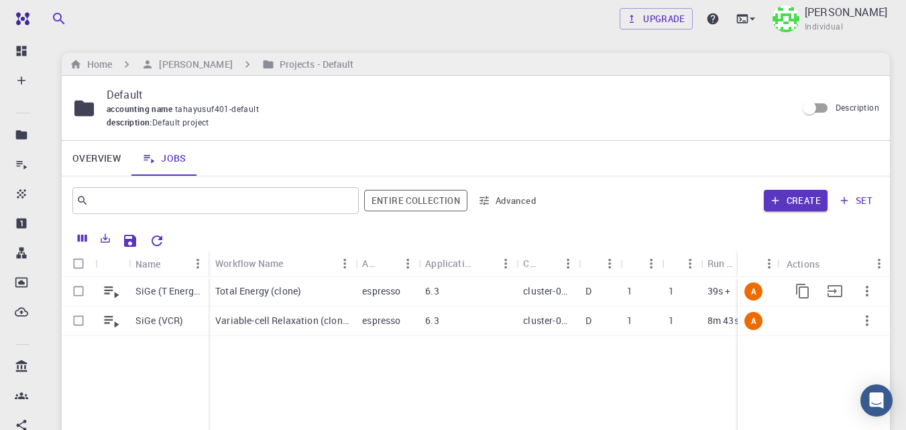
click at [257, 301] on div "Total Energy (clone)" at bounding box center [282, 292] width 147 height 30
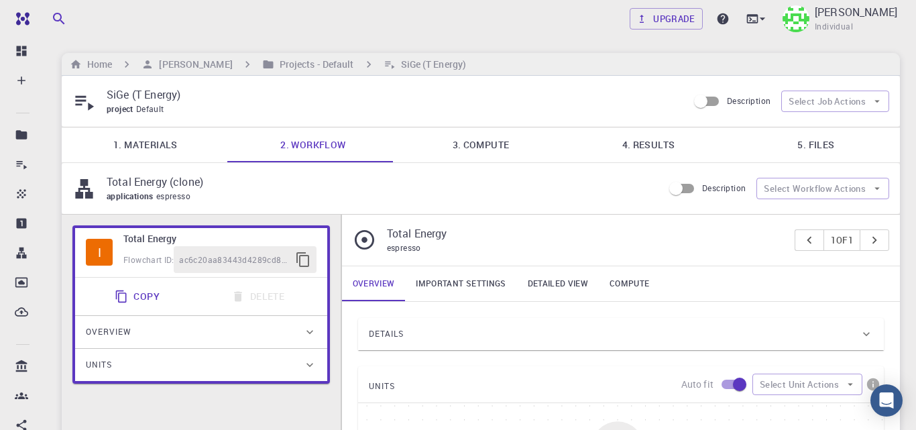
type input "/export/share/pseudo/si/gga/pbe/gbrv/1.0/us/si_pbe_gbrv_1.0.upf"
type input "/export/share/pseudo/ge/gga/pbe/gbrv/1.4/us/ge_pbe_gbrv_1.4.upf"
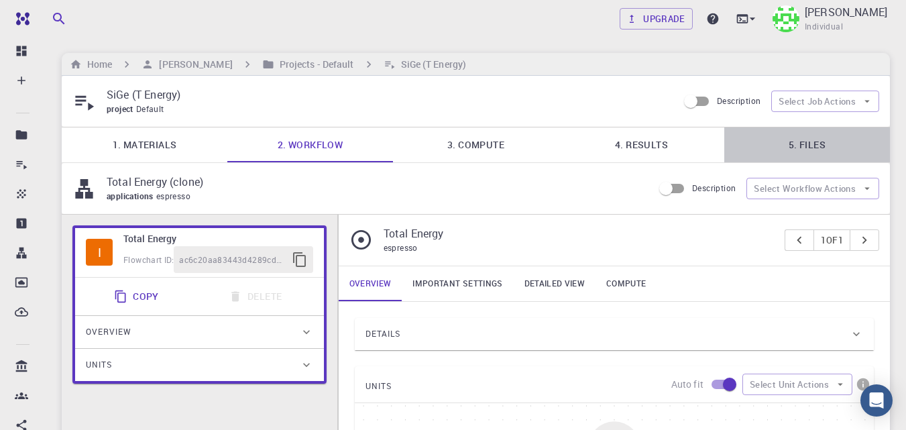
click at [807, 138] on link "5. Files" at bounding box center [807, 144] width 166 height 35
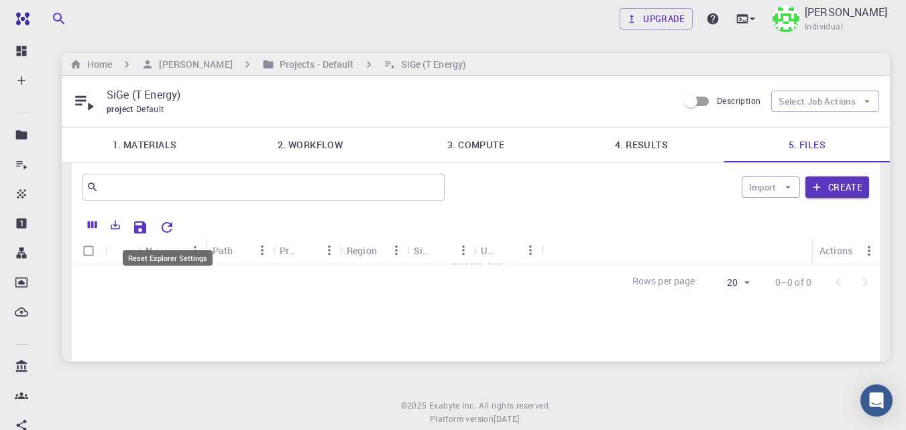
click at [174, 225] on icon "Reset Explorer Settings" at bounding box center [167, 227] width 16 height 16
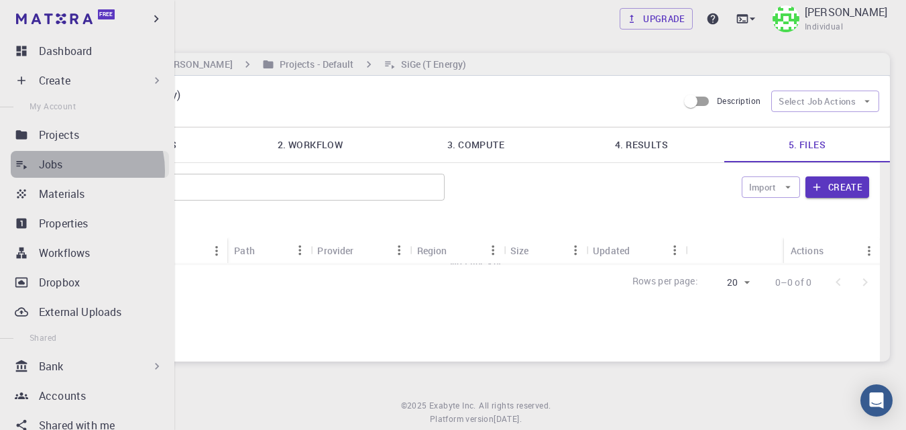
click at [75, 170] on div "Jobs" at bounding box center [104, 164] width 130 height 16
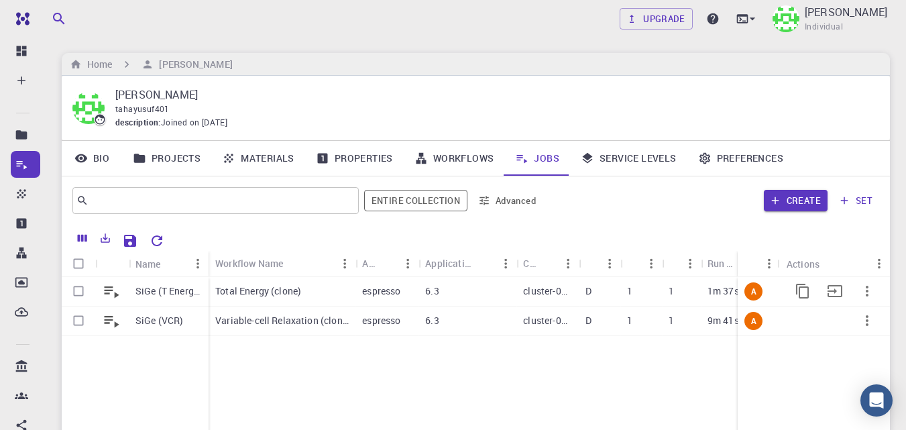
click at [728, 292] on p "1m 37s +" at bounding box center [726, 290] width 39 height 13
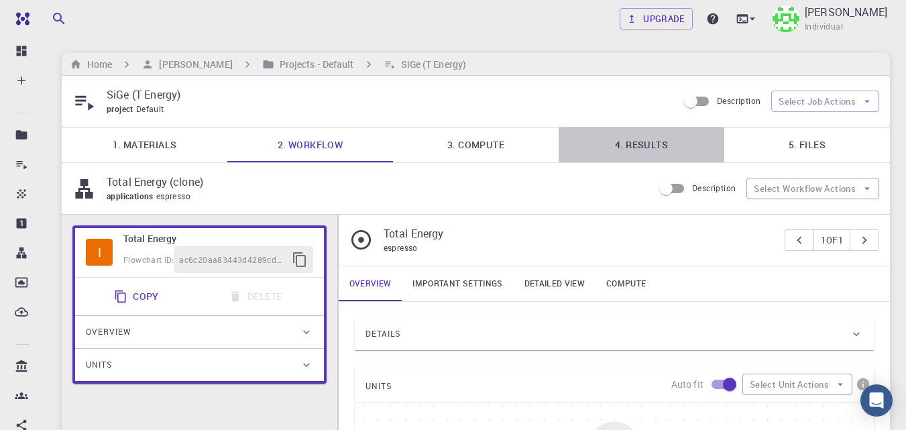
click at [641, 143] on link "4. Results" at bounding box center [642, 144] width 166 height 35
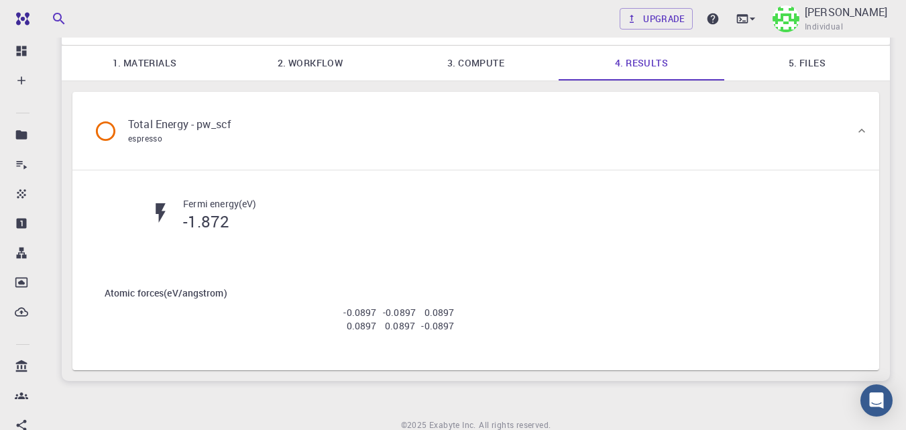
scroll to position [70, 0]
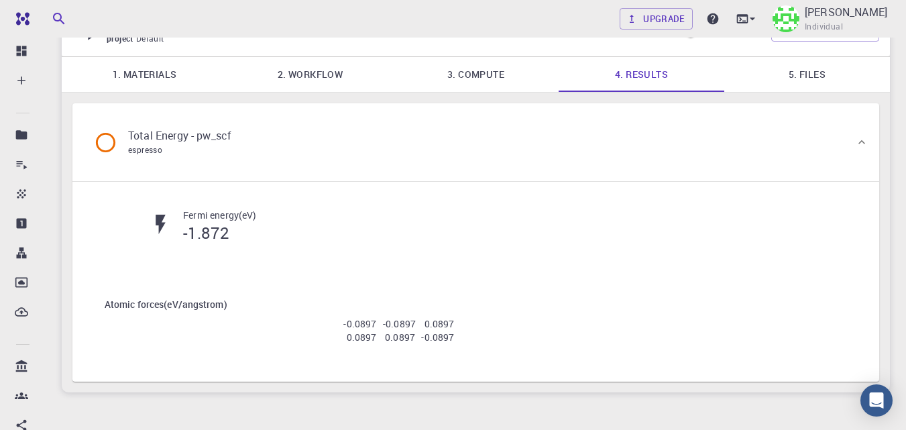
click at [833, 74] on link "5. Files" at bounding box center [807, 74] width 166 height 35
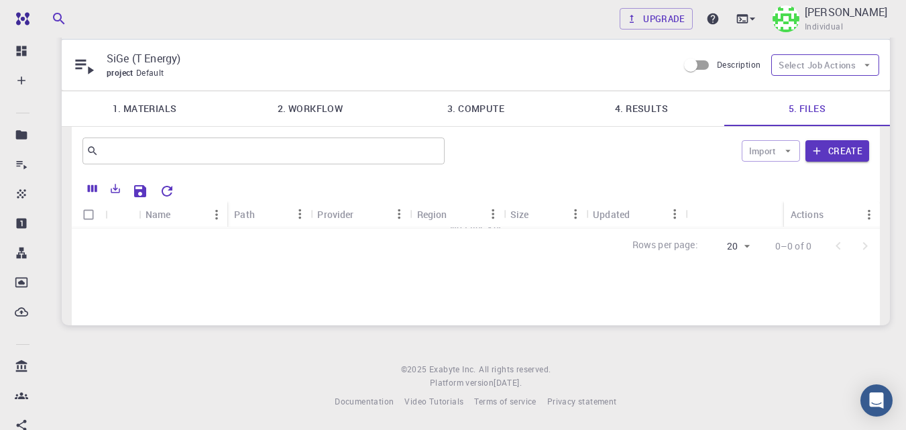
scroll to position [36, 0]
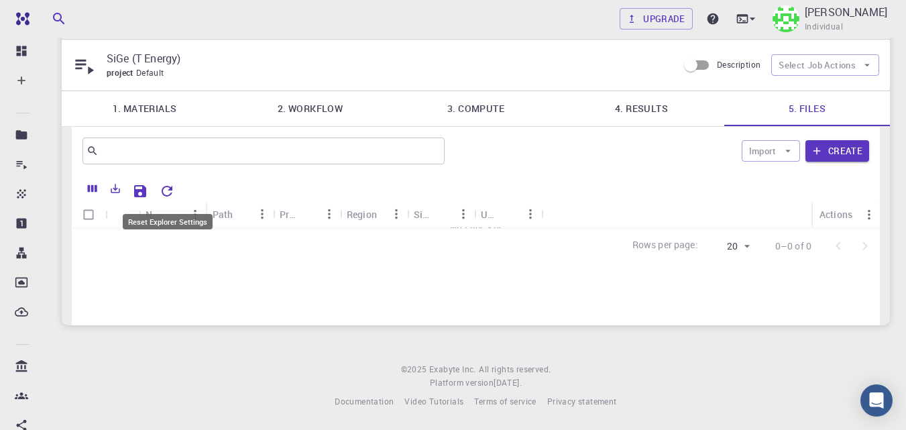
click at [170, 190] on icon "Reset Explorer Settings" at bounding box center [167, 191] width 11 height 11
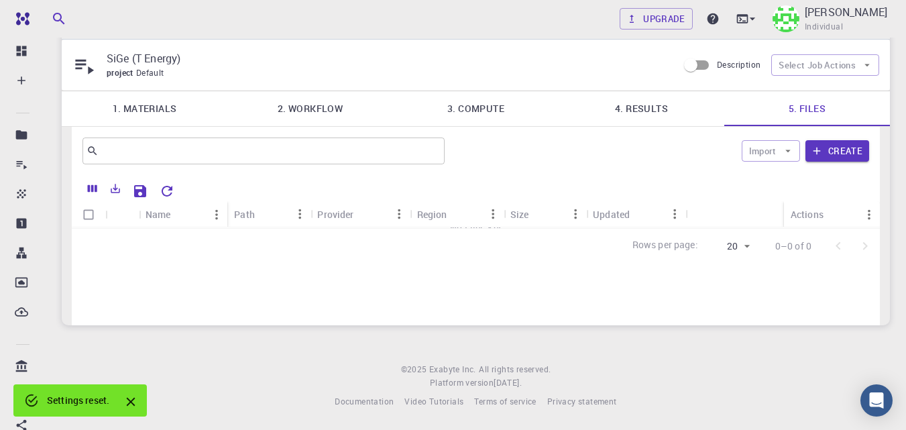
click at [634, 110] on link "4. Results" at bounding box center [642, 108] width 166 height 35
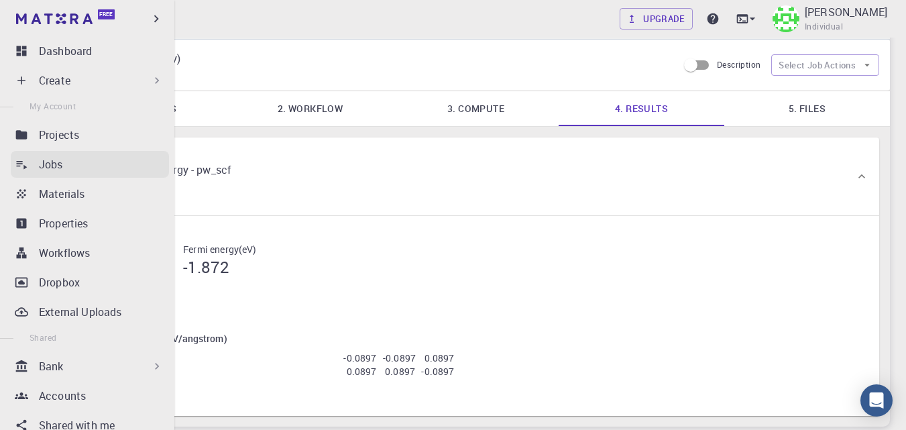
click at [58, 165] on p "Jobs" at bounding box center [51, 164] width 24 height 16
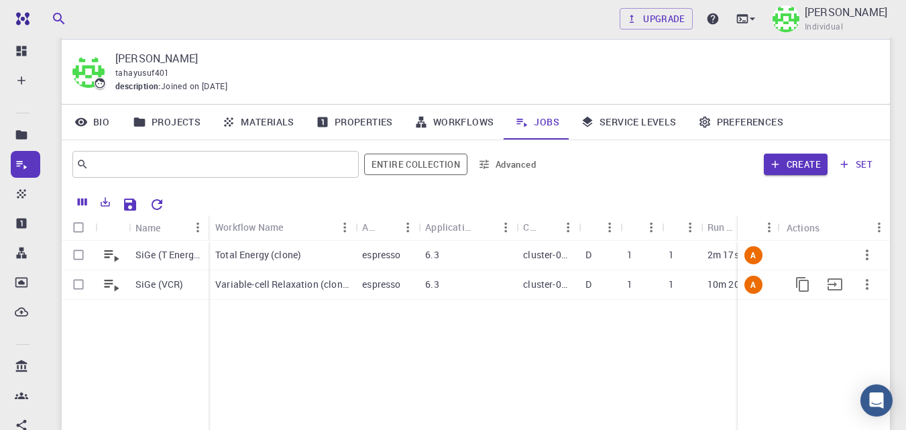
click at [154, 280] on p "SiGe (VCR)" at bounding box center [159, 284] width 48 height 13
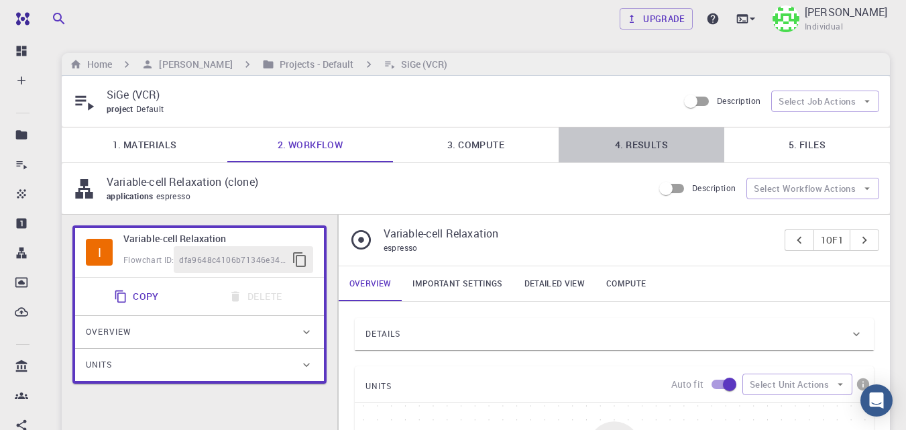
click at [651, 146] on link "4. Results" at bounding box center [642, 144] width 166 height 35
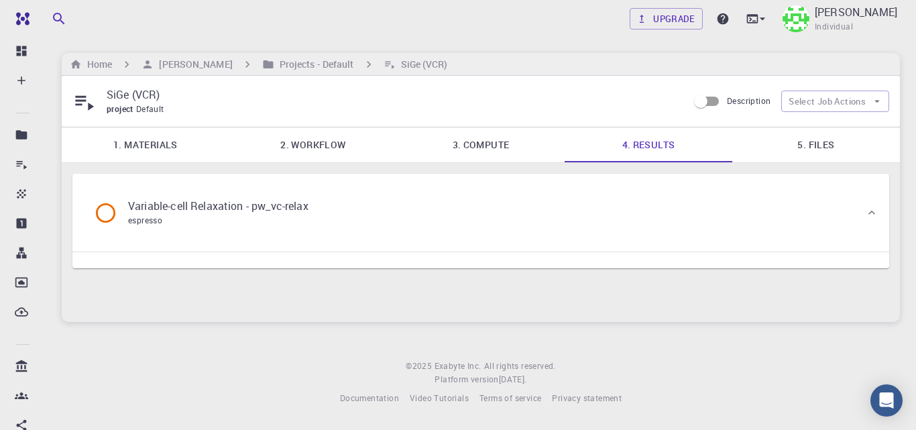
click at [540, 199] on div "Variable-cell Relaxation - pw_vc-relax espresso" at bounding box center [474, 212] width 782 height 51
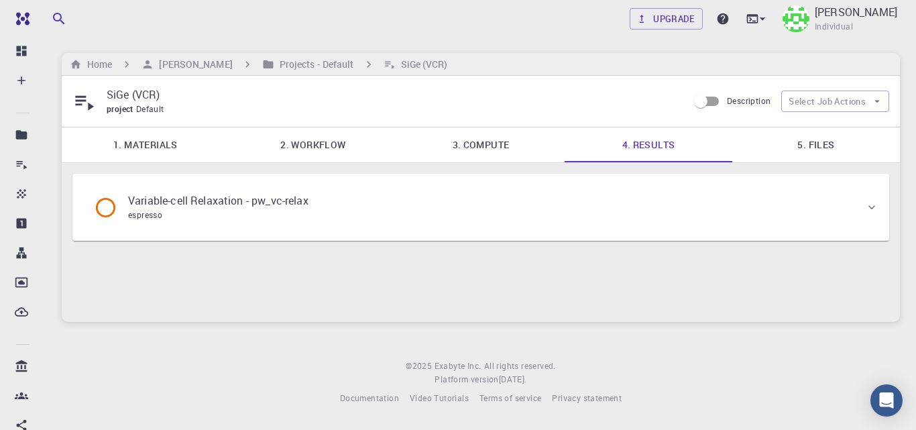
click at [494, 223] on div "Variable-cell Relaxation - pw_vc-relax espresso" at bounding box center [474, 207] width 782 height 51
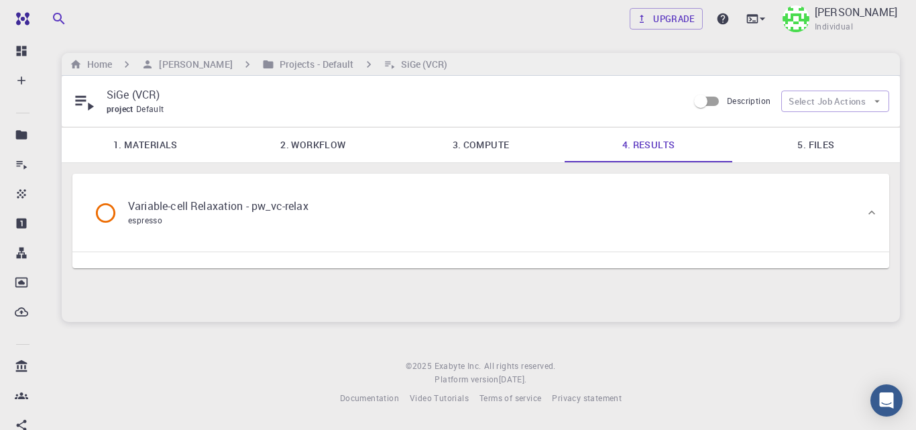
drag, startPoint x: 823, startPoint y: 146, endPoint x: 684, endPoint y: 147, distance: 138.8
click at [822, 147] on link "5. Files" at bounding box center [816, 144] width 168 height 35
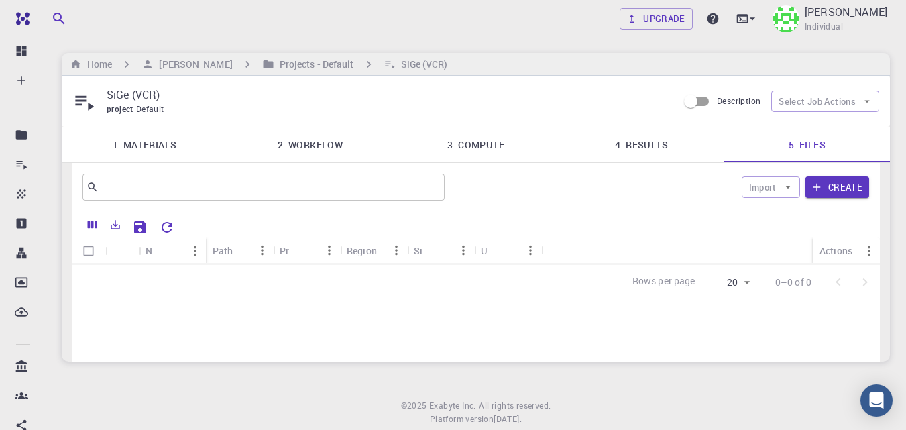
click at [648, 150] on link "4. Results" at bounding box center [642, 144] width 166 height 35
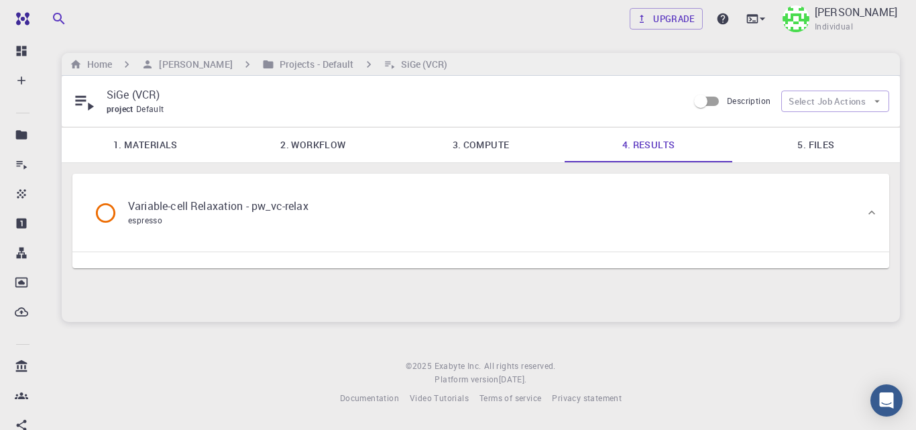
click at [245, 203] on p "Variable-cell Relaxation - pw_vc-relax" at bounding box center [218, 206] width 180 height 16
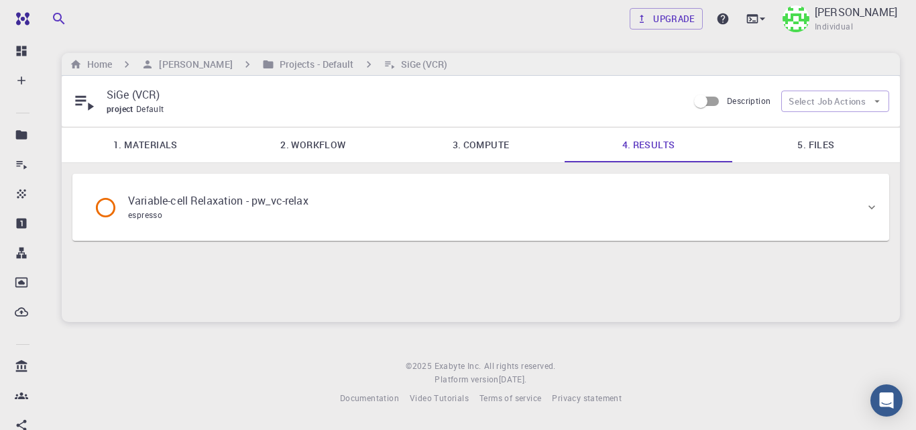
click at [273, 212] on div "espresso" at bounding box center [218, 215] width 180 height 13
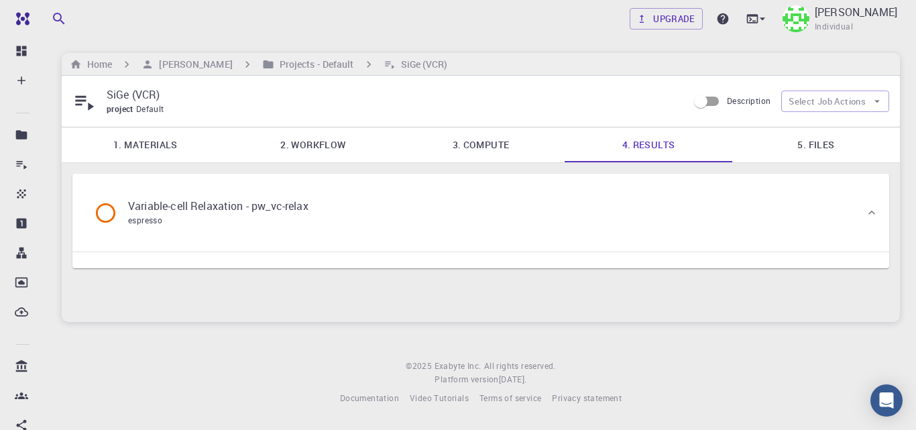
drag, startPoint x: 499, startPoint y: 141, endPoint x: 499, endPoint y: 148, distance: 7.4
click at [499, 142] on link "3. Compute" at bounding box center [481, 144] width 168 height 35
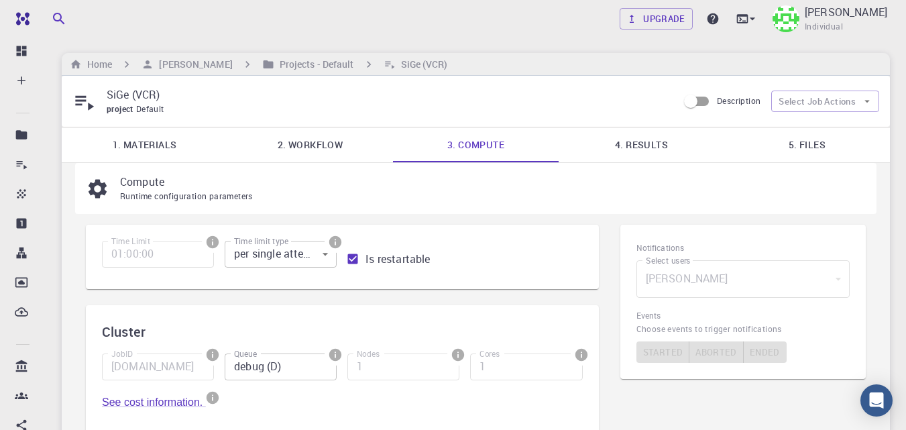
click at [632, 155] on link "4. Results" at bounding box center [642, 144] width 166 height 35
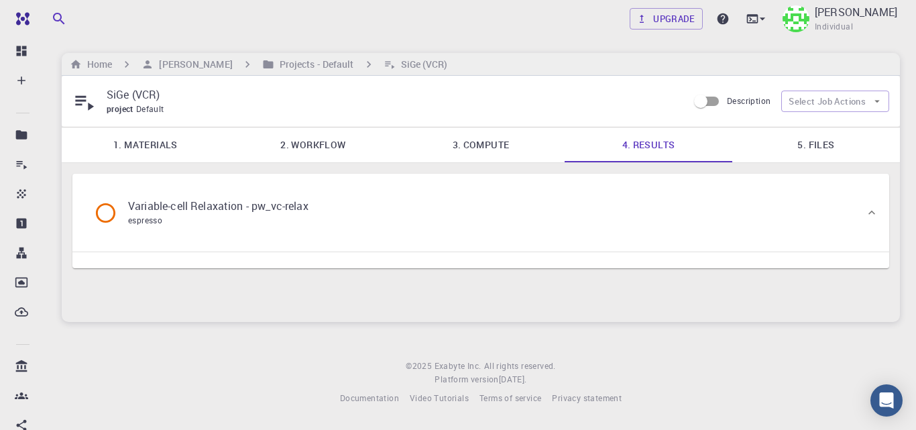
click at [772, 206] on div "Variable-cell Relaxation - pw_vc-relax espresso" at bounding box center [474, 212] width 782 height 51
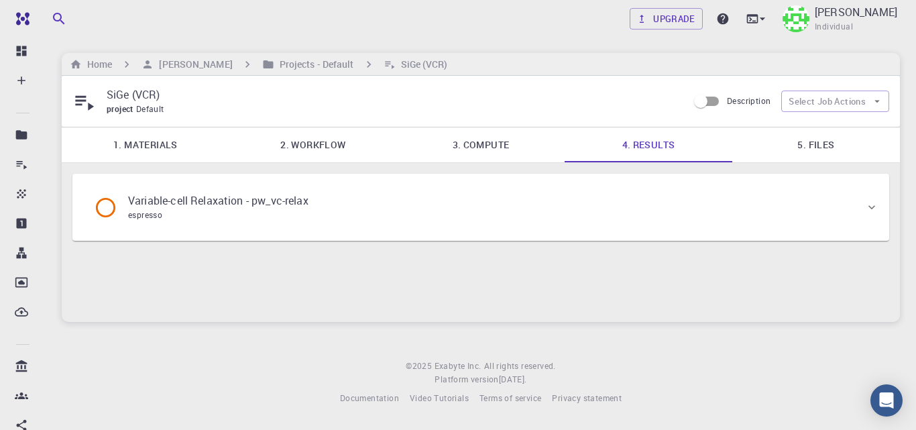
click at [762, 215] on div "Variable-cell Relaxation - pw_vc-relax espresso" at bounding box center [474, 207] width 782 height 51
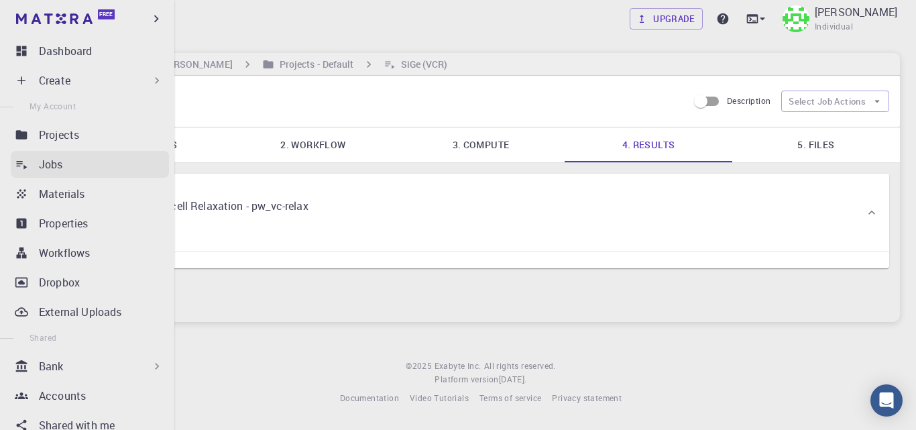
click at [72, 164] on div "Jobs" at bounding box center [104, 164] width 130 height 16
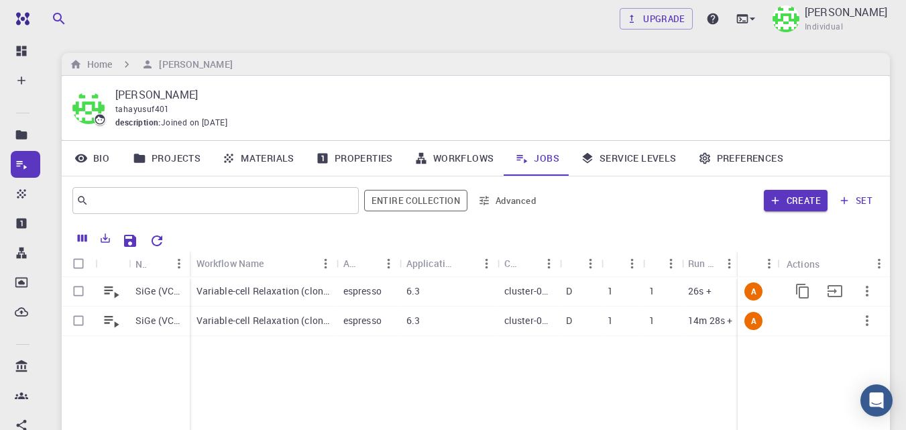
click at [245, 286] on p "Variable-cell Relaxation (clone)" at bounding box center [262, 290] width 133 height 13
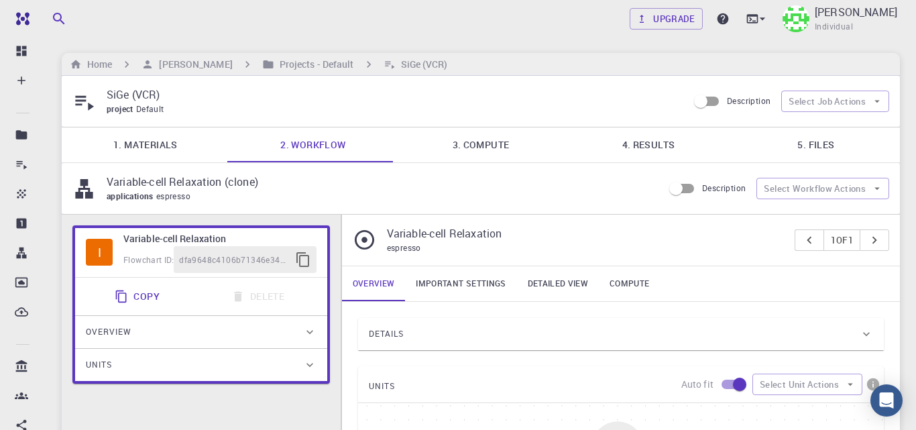
type input "/export/share/pseudo/si/gga/pbe/gbrv/1.0/us/si_pbe_gbrv_1.0.upf"
type input "/export/share/pseudo/ge/gga/pbe/gbrv/1.4/us/ge_pbe_gbrv_1.4.upf"
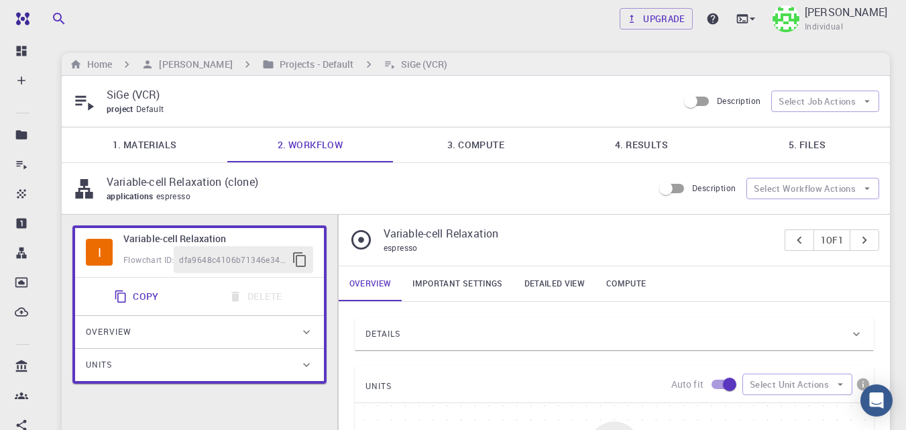
click at [666, 153] on link "4. Results" at bounding box center [642, 144] width 166 height 35
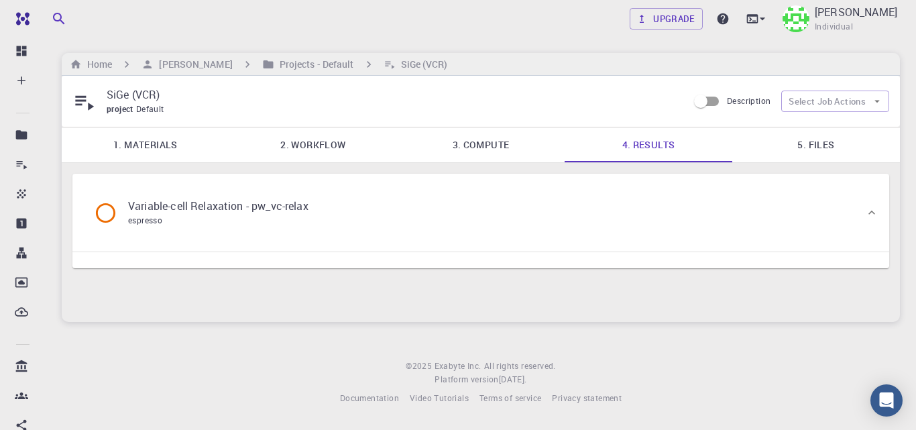
click at [222, 219] on div "espresso" at bounding box center [218, 220] width 180 height 13
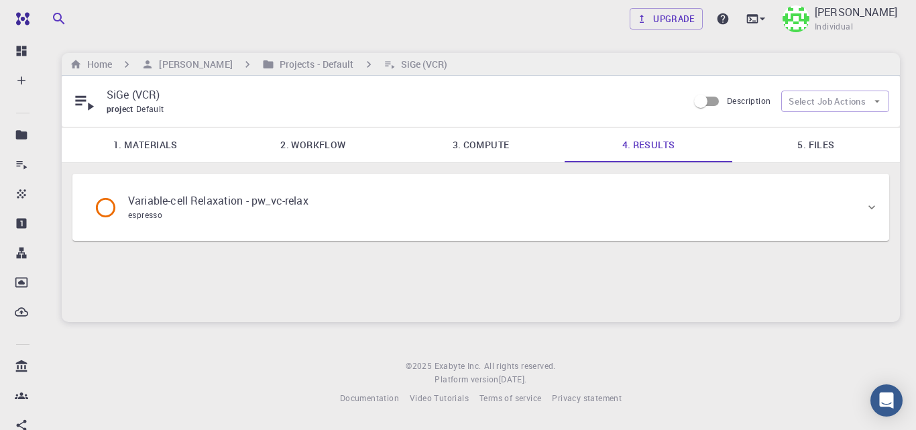
click at [239, 209] on div "espresso" at bounding box center [218, 215] width 180 height 13
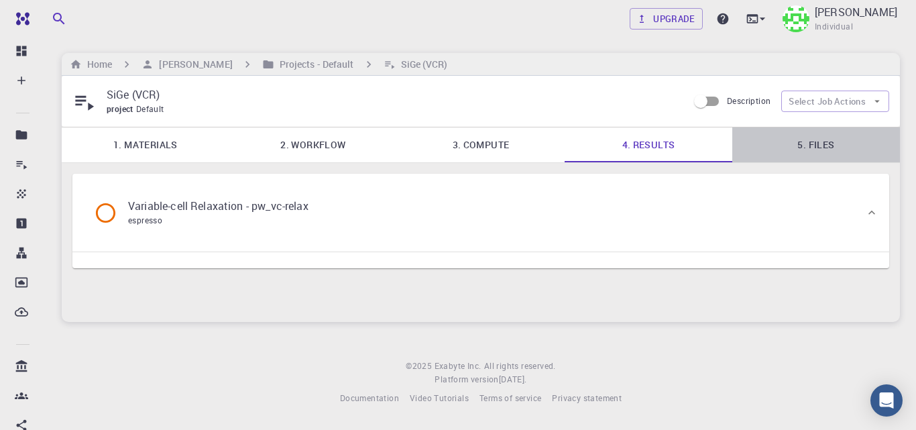
click at [803, 137] on link "5. Files" at bounding box center [816, 144] width 168 height 35
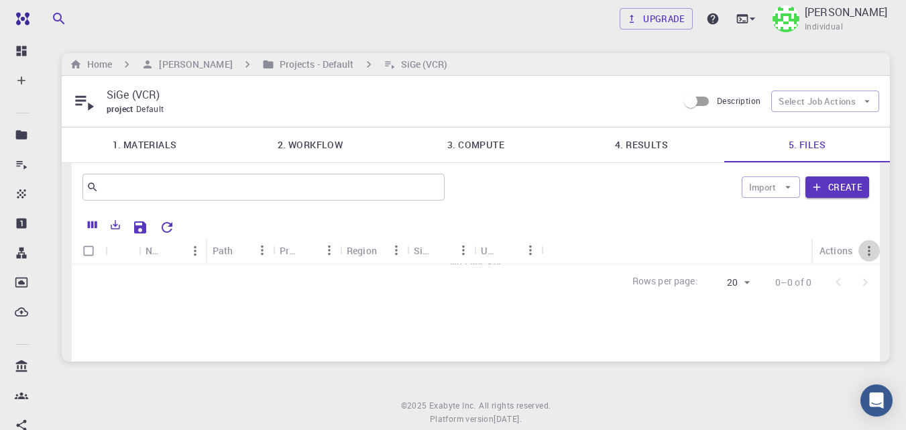
click at [866, 257] on icon "Menu" at bounding box center [869, 250] width 15 height 15
click at [742, 358] on div at bounding box center [736, 363] width 24 height 12
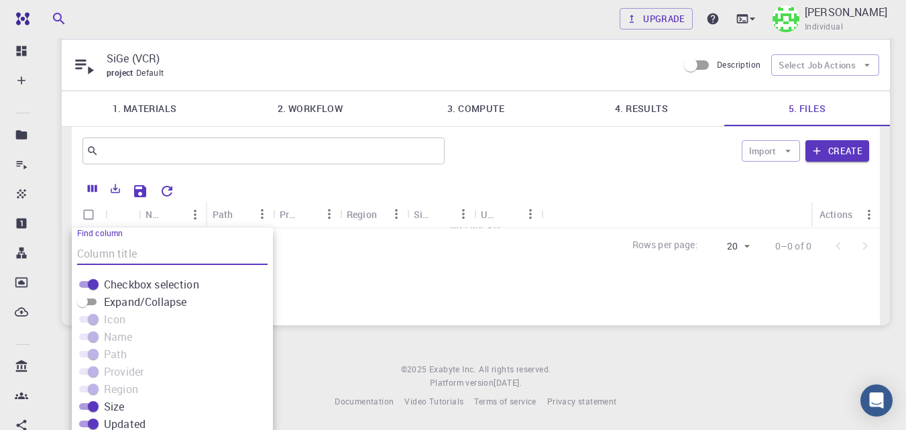
scroll to position [58, 0]
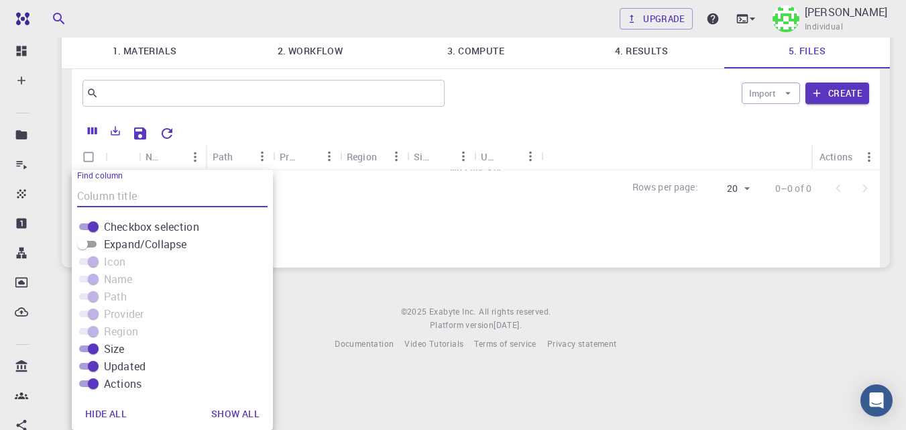
click at [436, 134] on div at bounding box center [524, 131] width 689 height 23
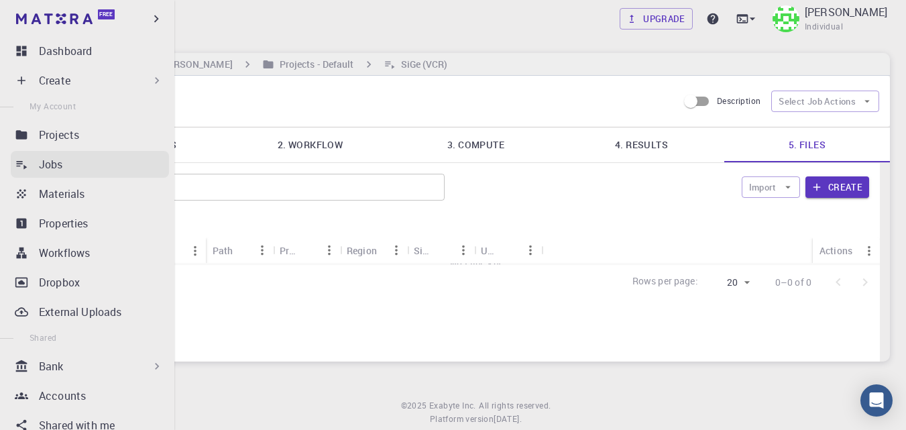
click at [84, 164] on div "Jobs" at bounding box center [104, 164] width 130 height 16
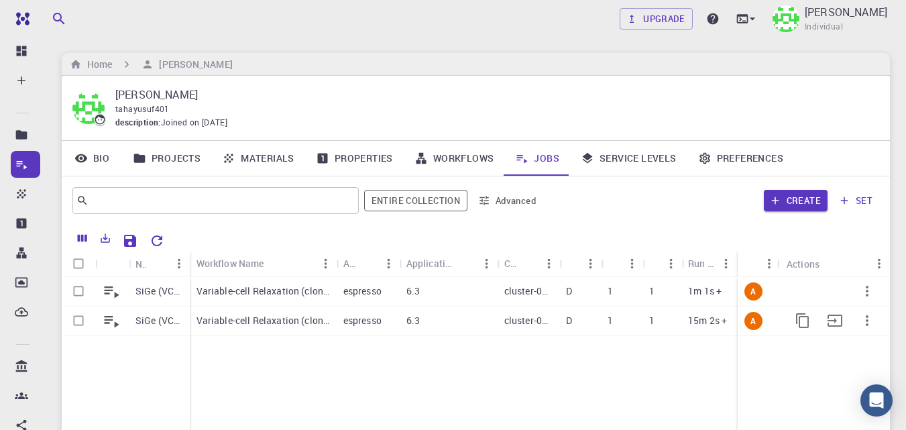
click at [300, 314] on p "Variable-cell Relaxation (clone)" at bounding box center [262, 320] width 133 height 13
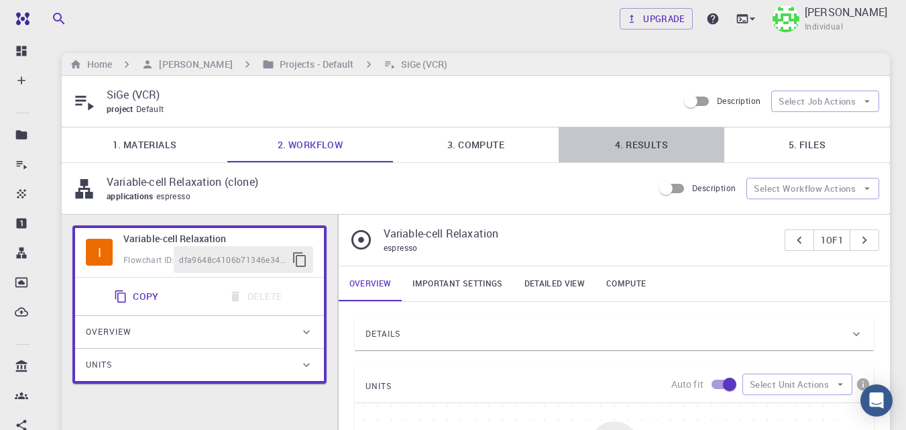
click at [650, 143] on link "4. Results" at bounding box center [642, 144] width 166 height 35
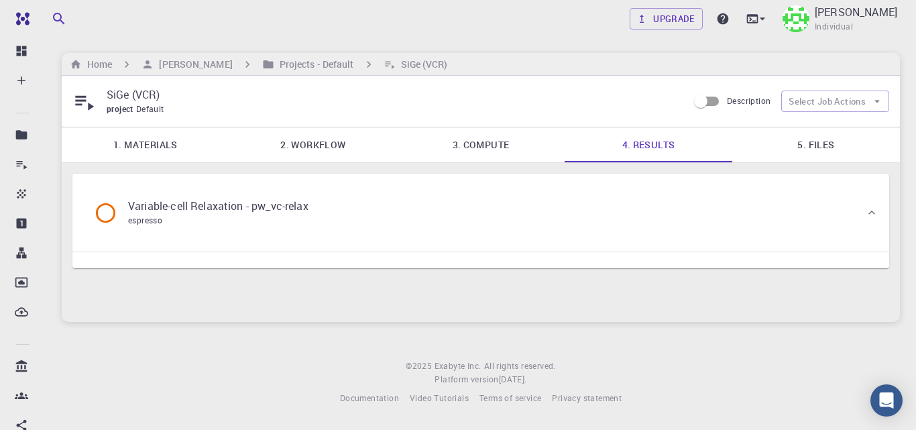
click at [404, 225] on div "Variable-cell Relaxation - pw_vc-relax espresso" at bounding box center [474, 212] width 782 height 51
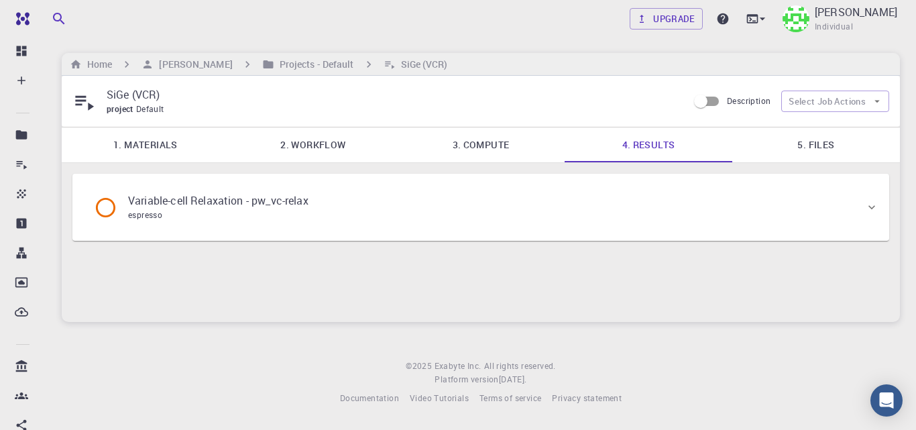
click at [403, 226] on div "Variable-cell Relaxation - pw_vc-relax espresso" at bounding box center [474, 207] width 782 height 51
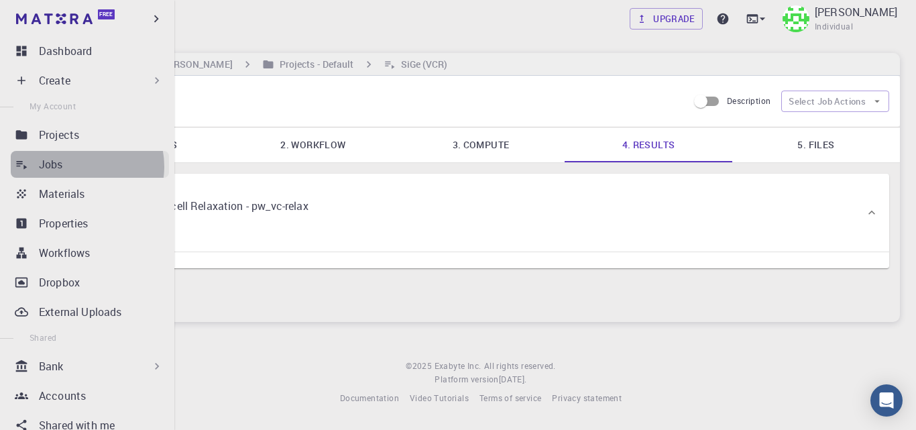
click at [78, 167] on div "Jobs" at bounding box center [104, 164] width 130 height 16
